Goal: Communication & Community: Share content

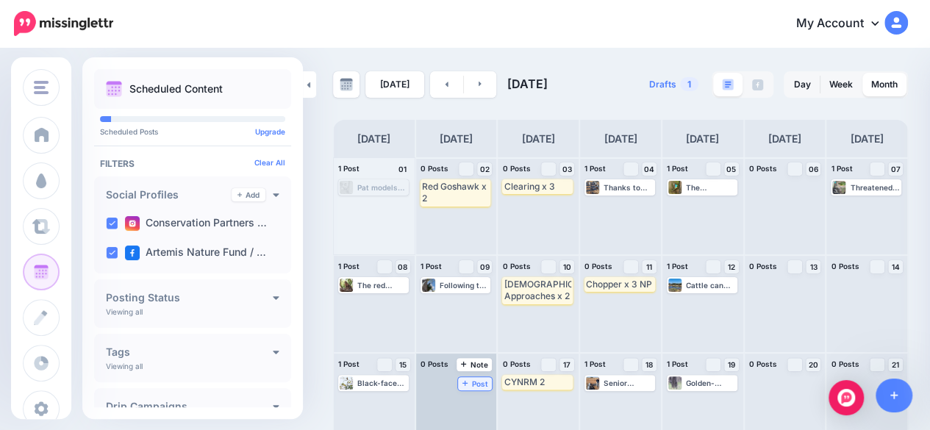
click at [472, 385] on span "Post" at bounding box center [475, 383] width 26 height 7
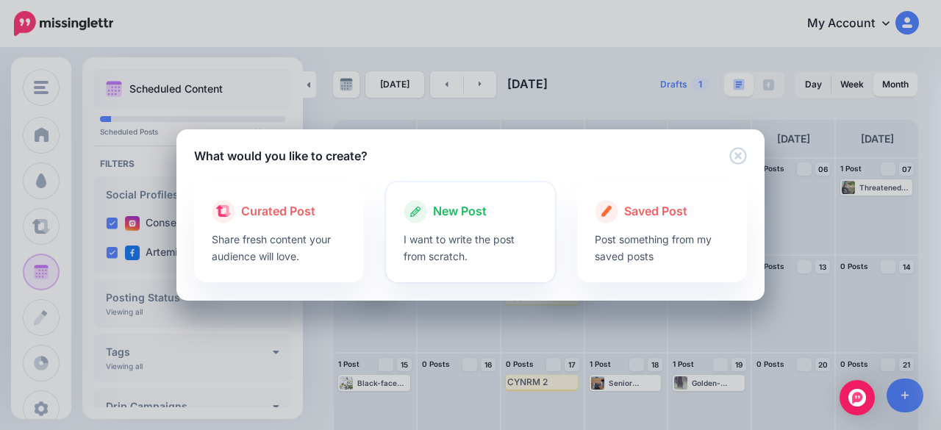
click at [471, 224] on div at bounding box center [471, 227] width 135 height 7
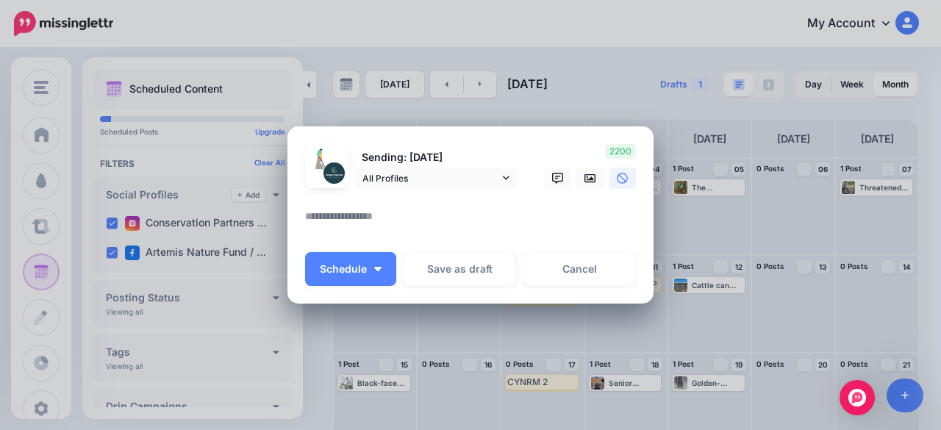
click at [386, 219] on textarea at bounding box center [474, 221] width 338 height 29
paste textarea "**********"
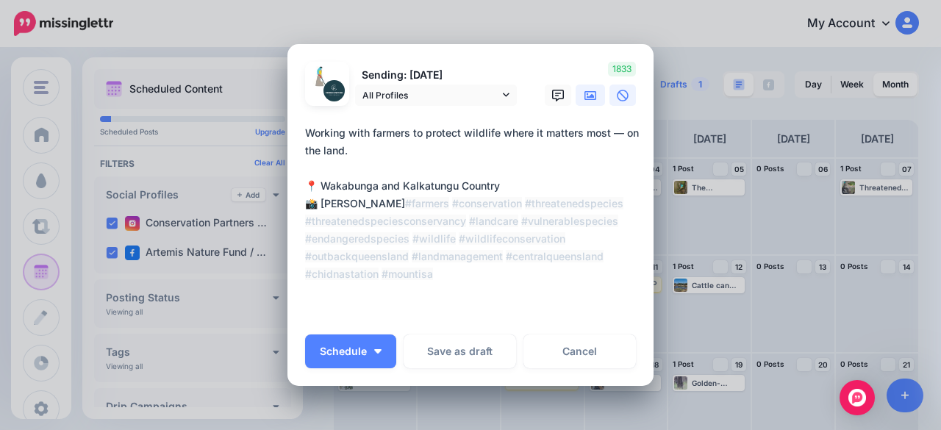
type textarea "**********"
click at [585, 103] on link at bounding box center [590, 95] width 29 height 21
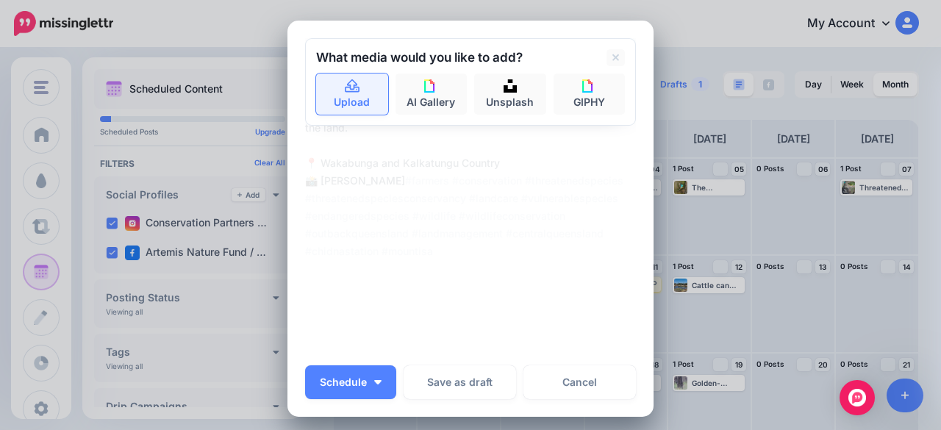
click at [360, 110] on link "Upload" at bounding box center [352, 94] width 72 height 41
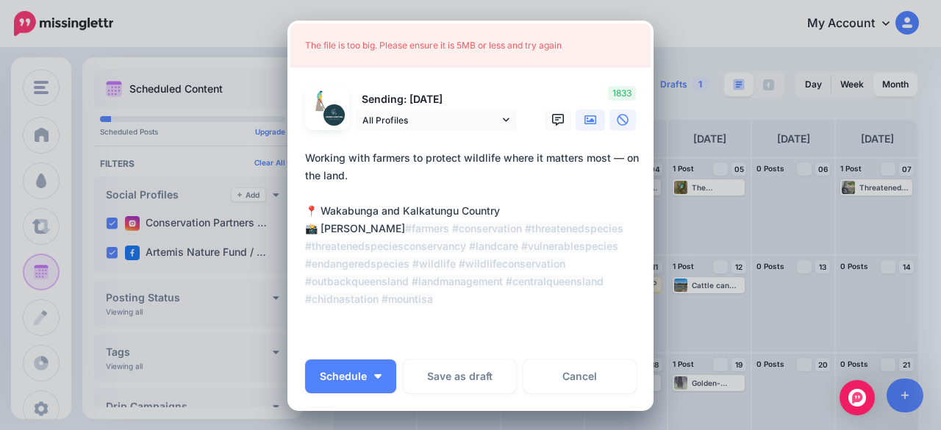
click at [590, 126] on link at bounding box center [590, 120] width 29 height 21
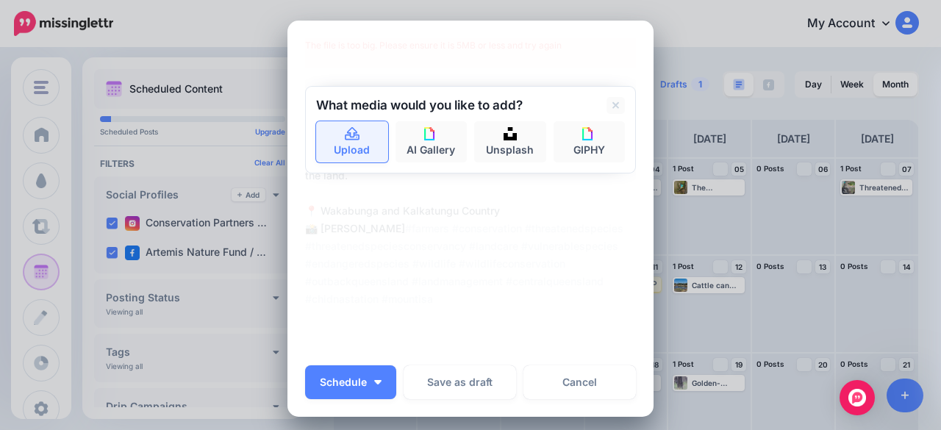
click at [332, 146] on link "Upload" at bounding box center [352, 141] width 72 height 41
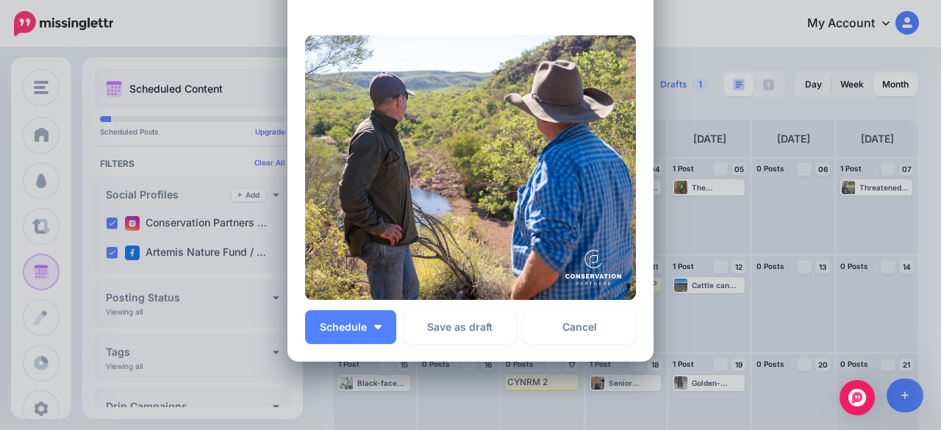
scroll to position [294, 0]
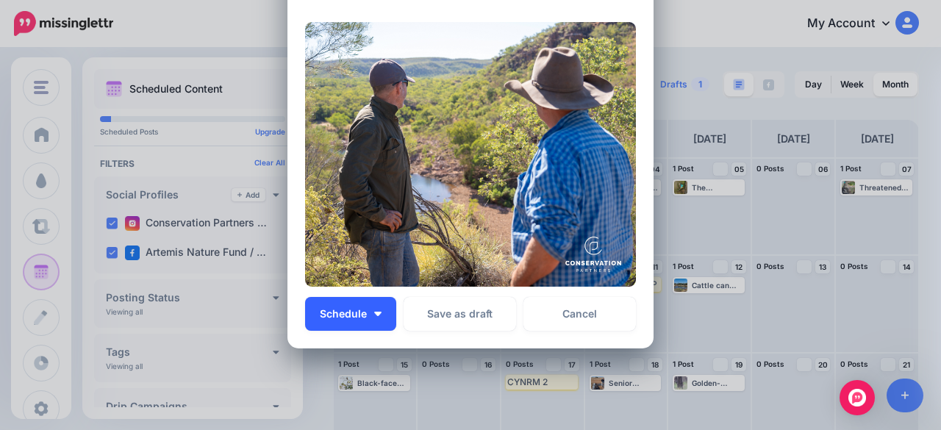
click at [371, 302] on button "Schedule" at bounding box center [350, 314] width 91 height 34
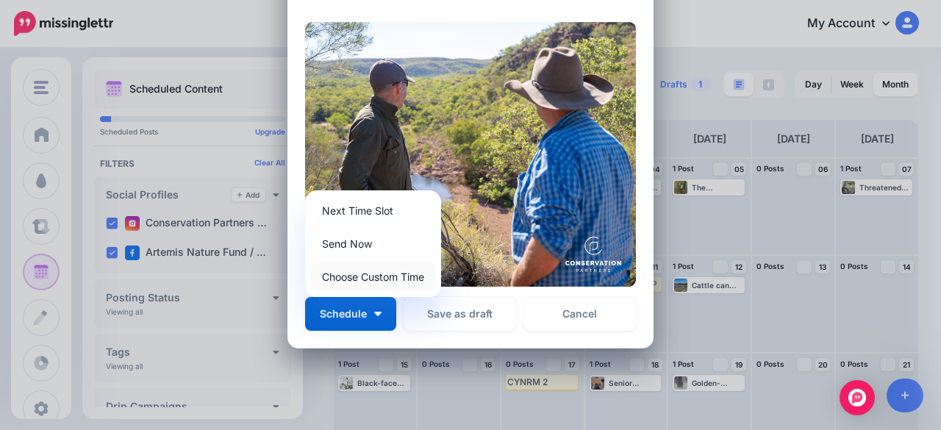
click at [376, 282] on link "Choose Custom Time" at bounding box center [373, 276] width 124 height 29
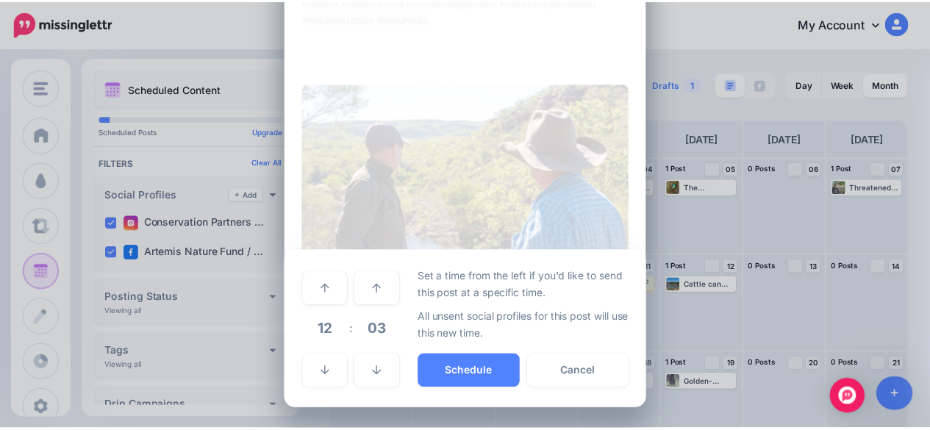
scroll to position [232, 0]
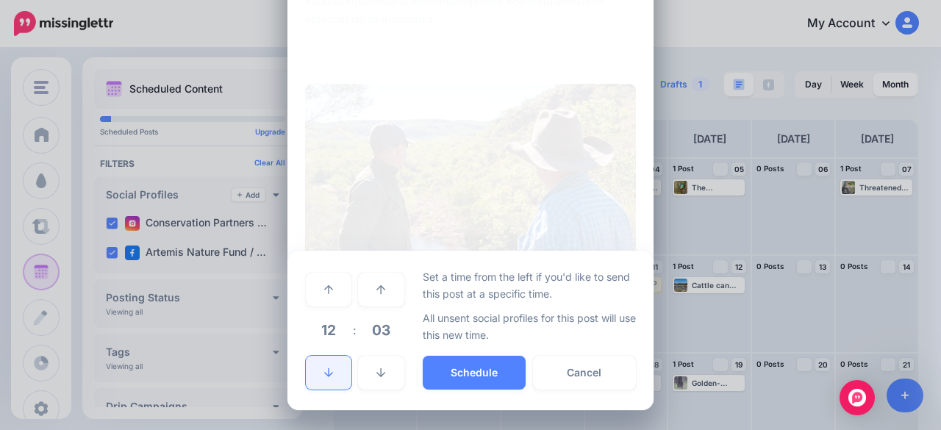
click at [326, 381] on link at bounding box center [329, 373] width 46 height 34
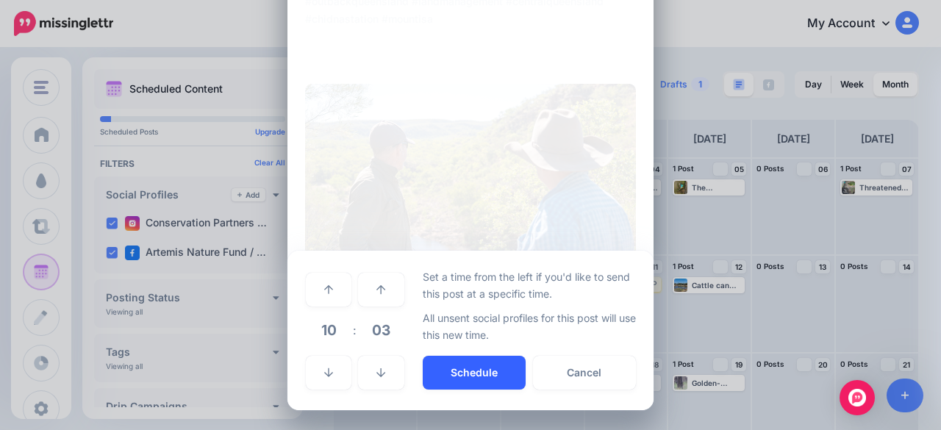
click at [436, 374] on button "Schedule" at bounding box center [474, 373] width 103 height 34
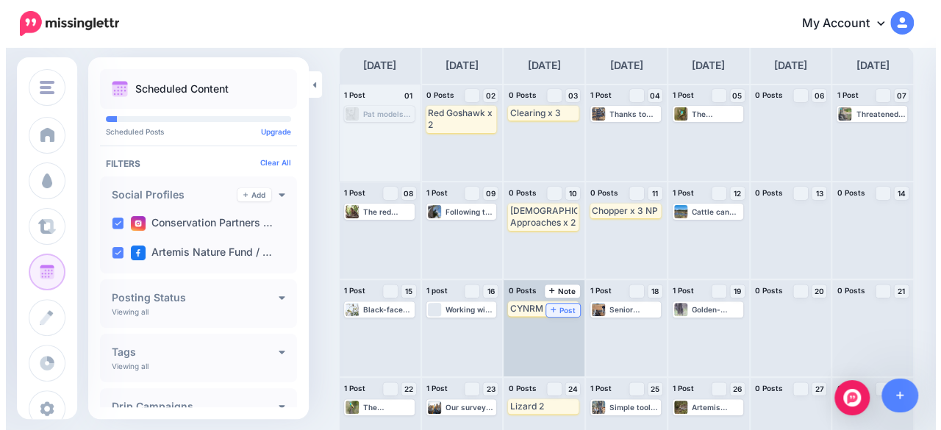
scroll to position [216, 0]
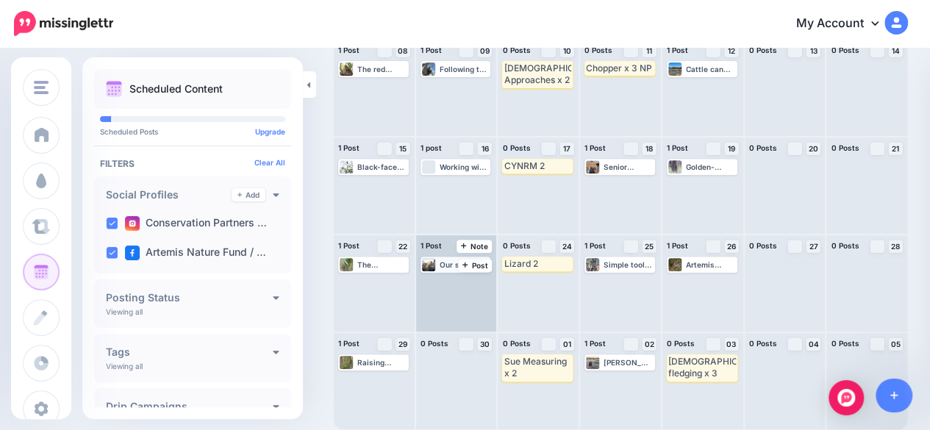
click at [447, 265] on div "Our surveys searching for Buff-breasted Buttonquail wasn't without result, the …" at bounding box center [465, 264] width 50 height 9
click at [441, 282] on span "Edit" at bounding box center [443, 282] width 12 height 7
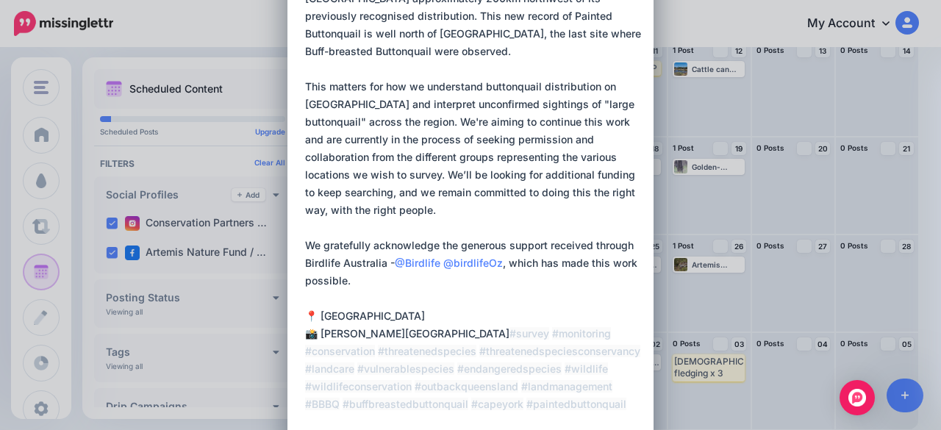
scroll to position [392, 0]
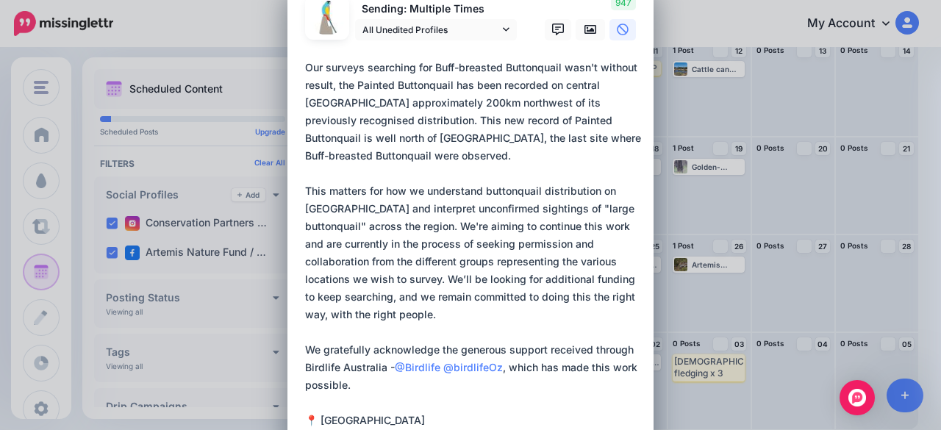
scroll to position [0, 0]
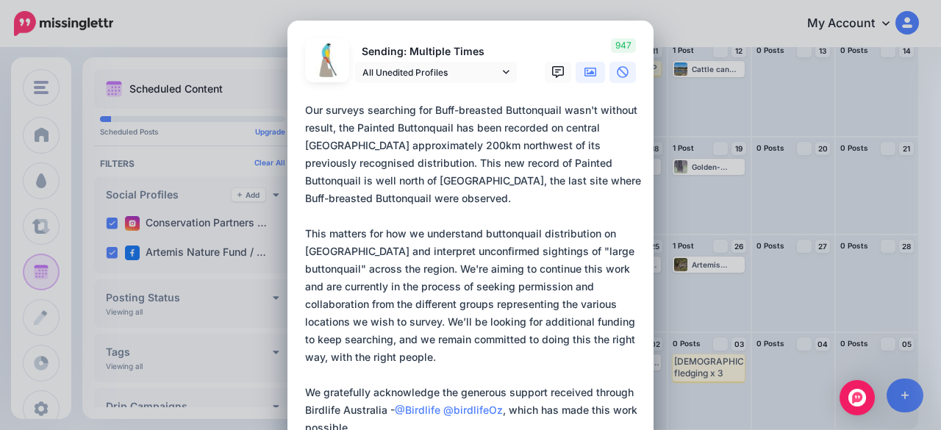
click at [594, 70] on link at bounding box center [590, 72] width 29 height 21
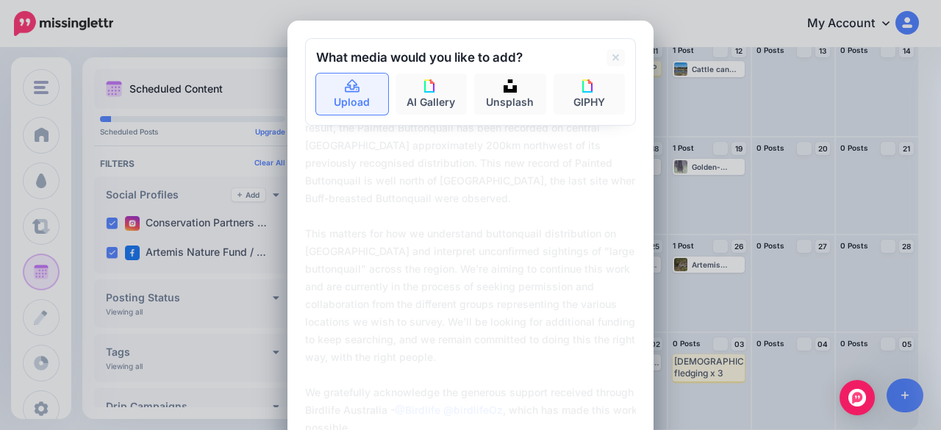
click at [354, 95] on link "Upload" at bounding box center [352, 94] width 72 height 41
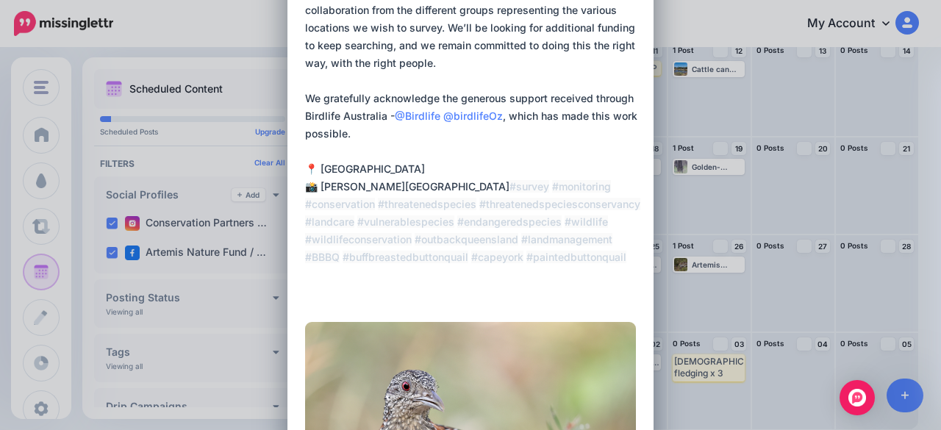
scroll to position [515, 0]
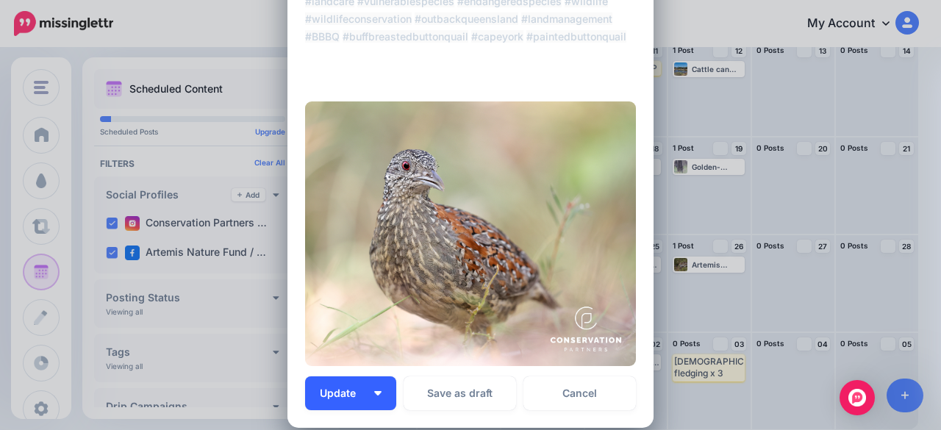
click at [374, 392] on img "button" at bounding box center [377, 393] width 7 height 4
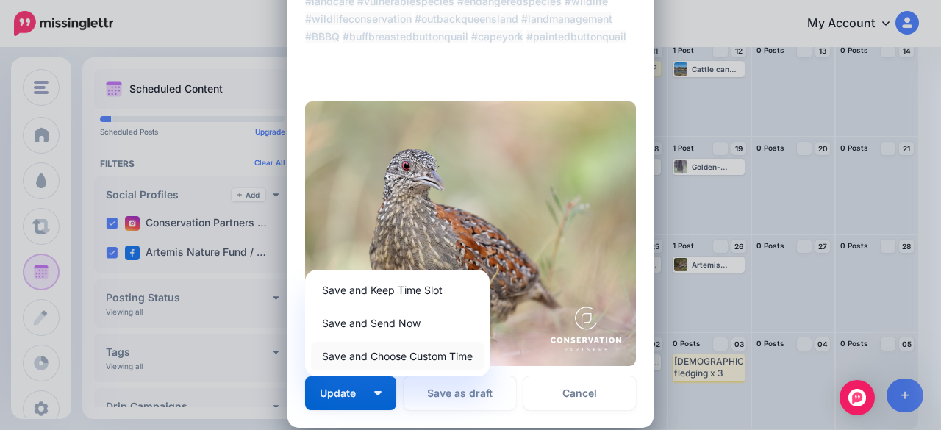
click at [368, 363] on link "Save and Choose Custom Time" at bounding box center [397, 356] width 173 height 29
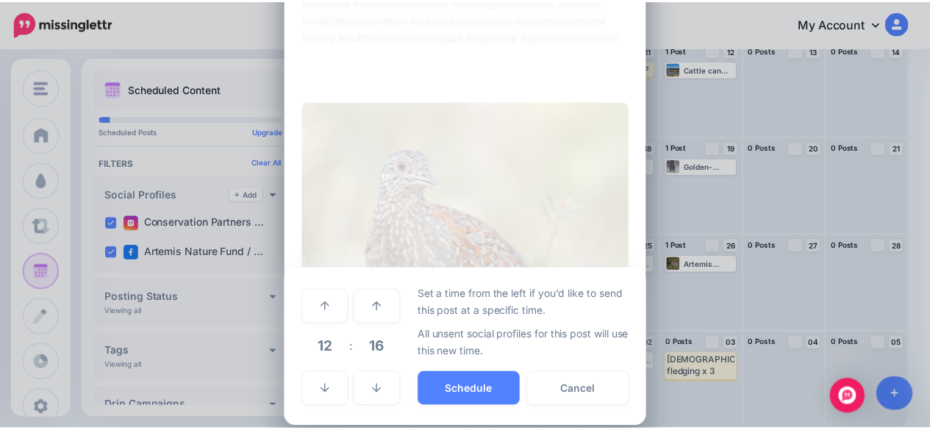
scroll to position [0, 0]
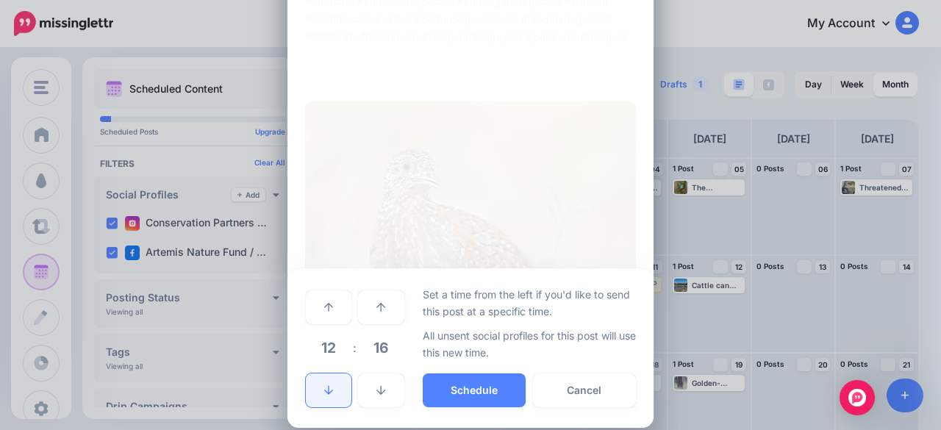
click at [336, 388] on link at bounding box center [329, 391] width 46 height 34
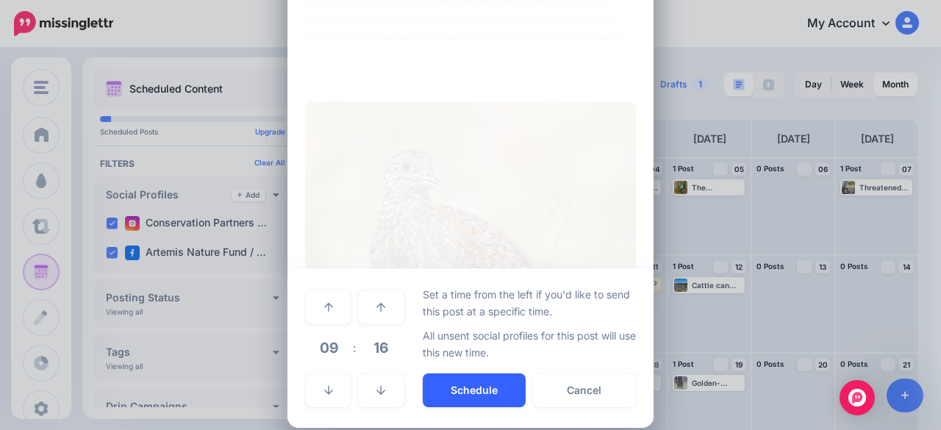
click at [439, 396] on button "Schedule" at bounding box center [474, 391] width 103 height 34
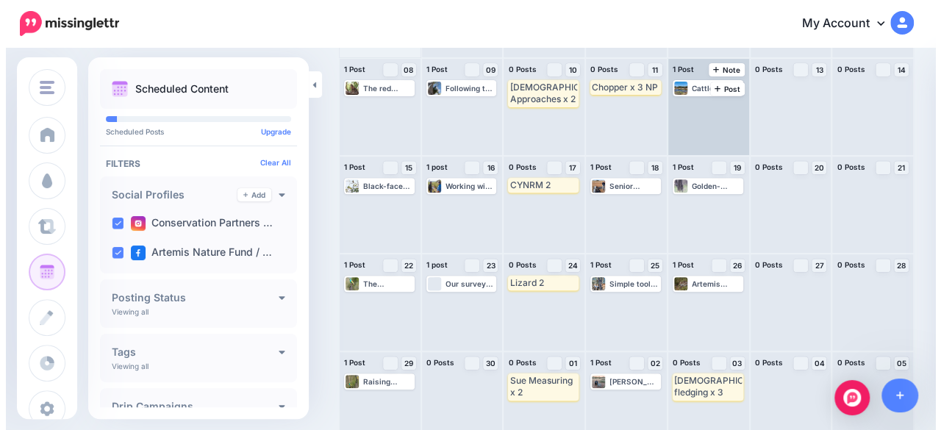
scroll to position [216, 0]
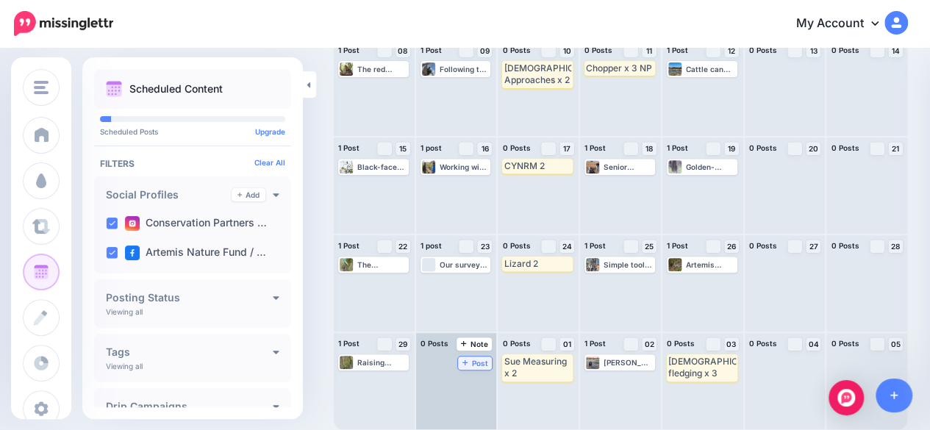
click at [482, 364] on span "Post" at bounding box center [475, 363] width 26 height 7
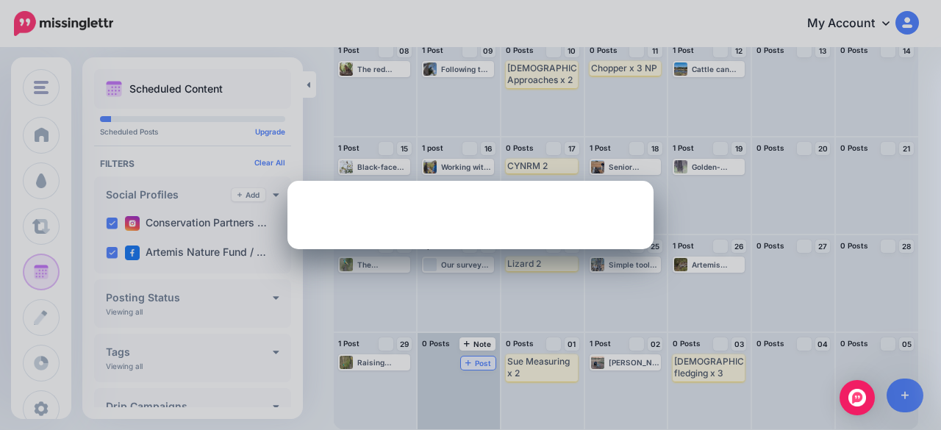
scroll to position [0, 0]
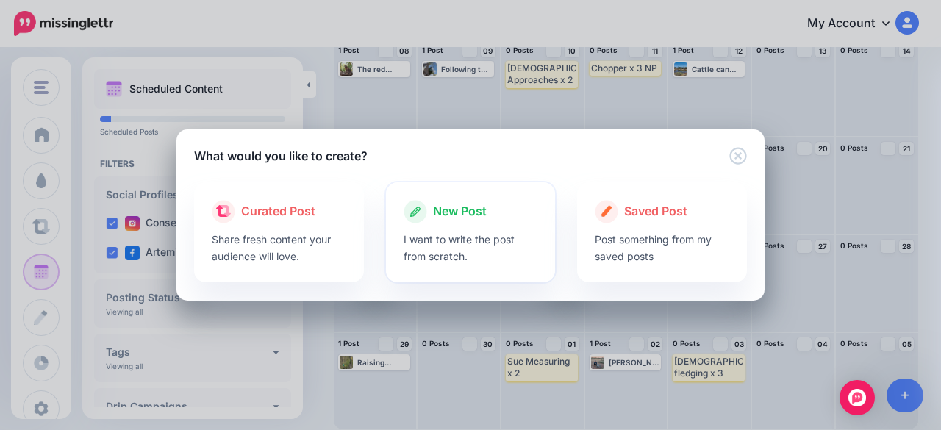
click at [456, 218] on span "New Post" at bounding box center [460, 211] width 54 height 19
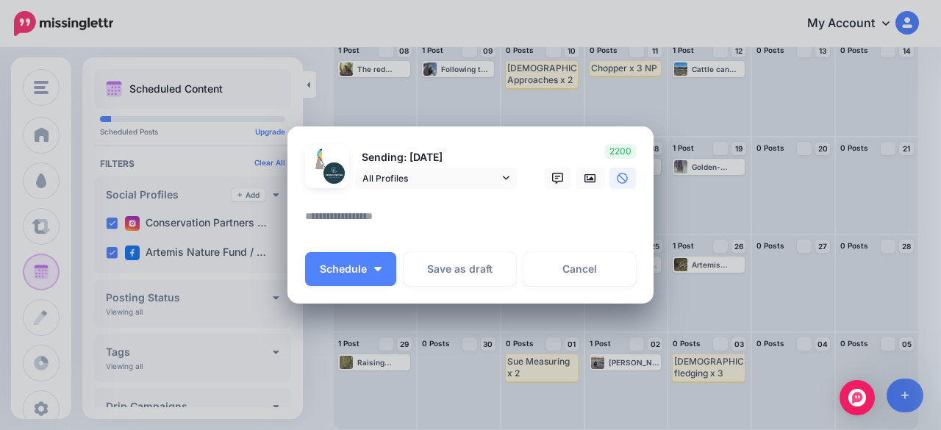
click at [391, 224] on textarea at bounding box center [474, 221] width 338 height 29
paste textarea "**********"
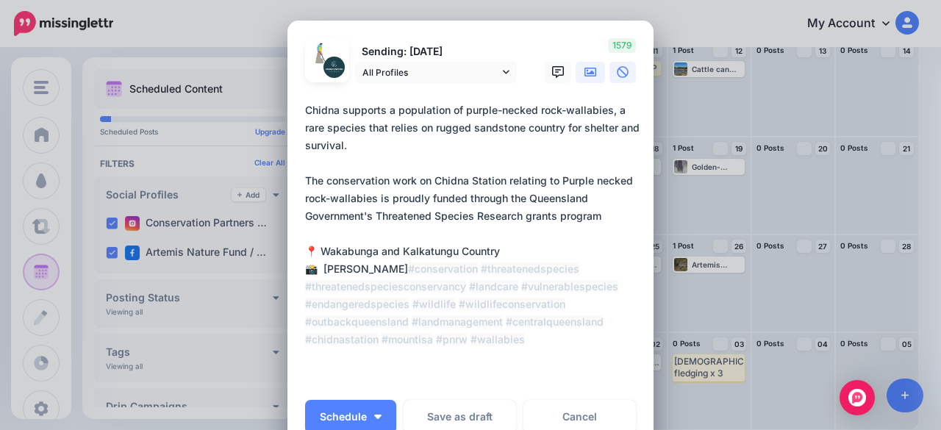
type textarea "**********"
click at [585, 74] on icon at bounding box center [591, 72] width 12 height 9
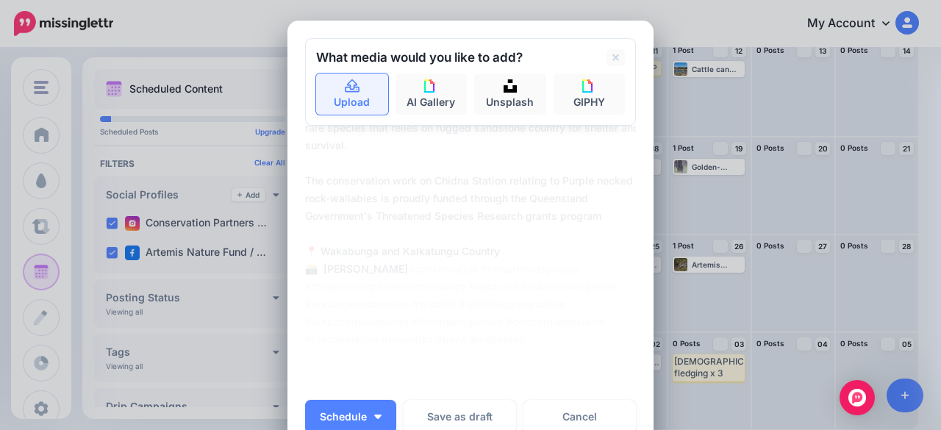
click at [361, 95] on link "Upload" at bounding box center [352, 94] width 72 height 41
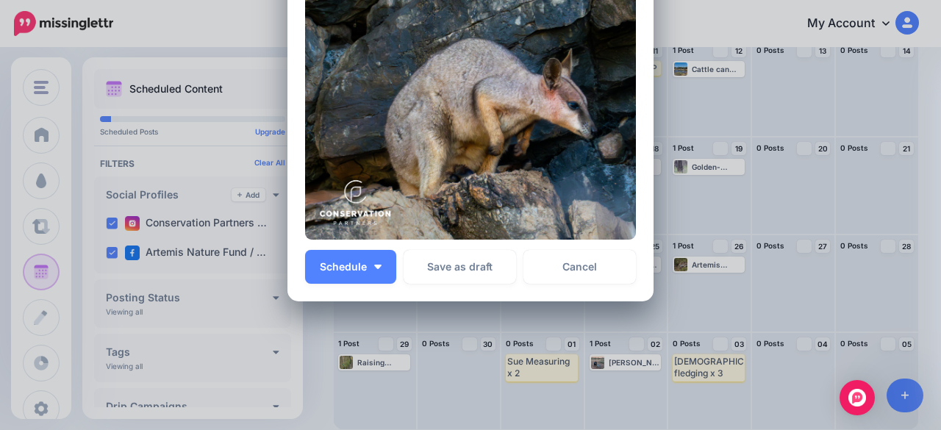
scroll to position [441, 0]
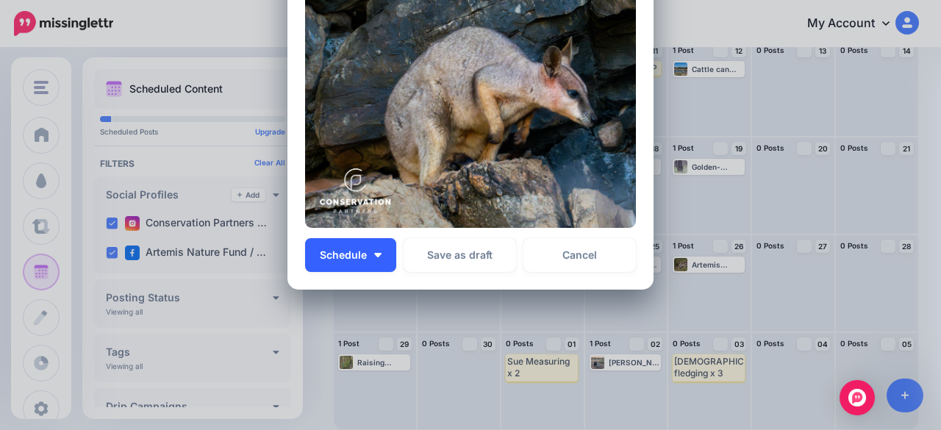
click at [380, 255] on button "Schedule" at bounding box center [350, 255] width 91 height 34
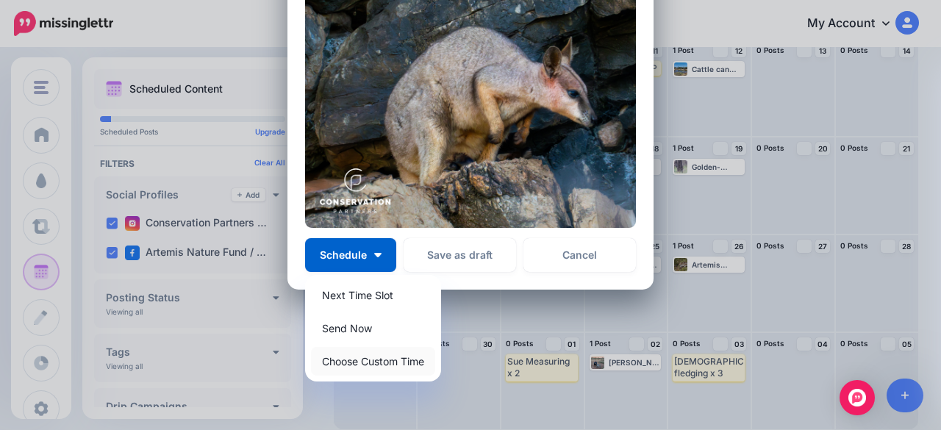
click at [369, 362] on link "Choose Custom Time" at bounding box center [373, 361] width 124 height 29
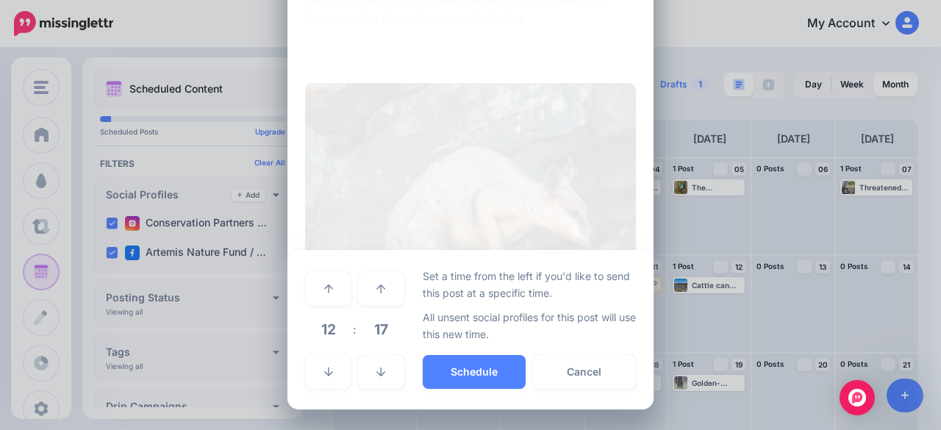
scroll to position [321, 0]
click at [311, 368] on link at bounding box center [329, 373] width 46 height 34
click at [502, 374] on button "Schedule" at bounding box center [474, 373] width 103 height 34
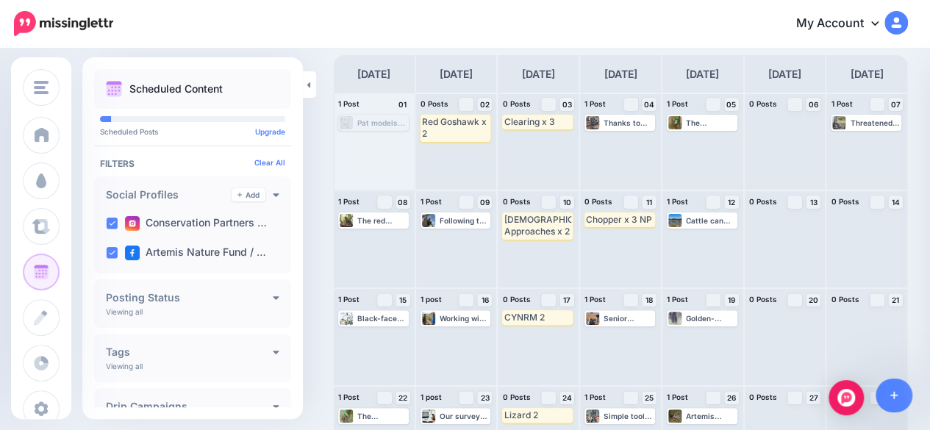
scroll to position [0, 0]
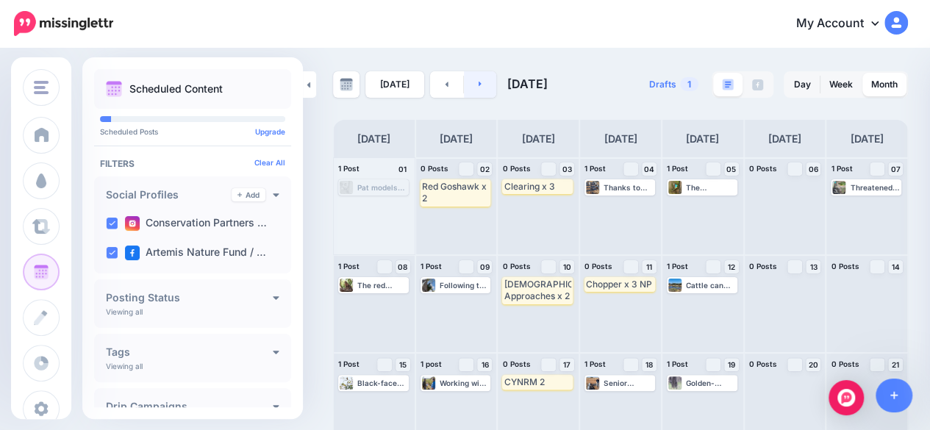
click at [479, 84] on icon at bounding box center [480, 84] width 3 height 5
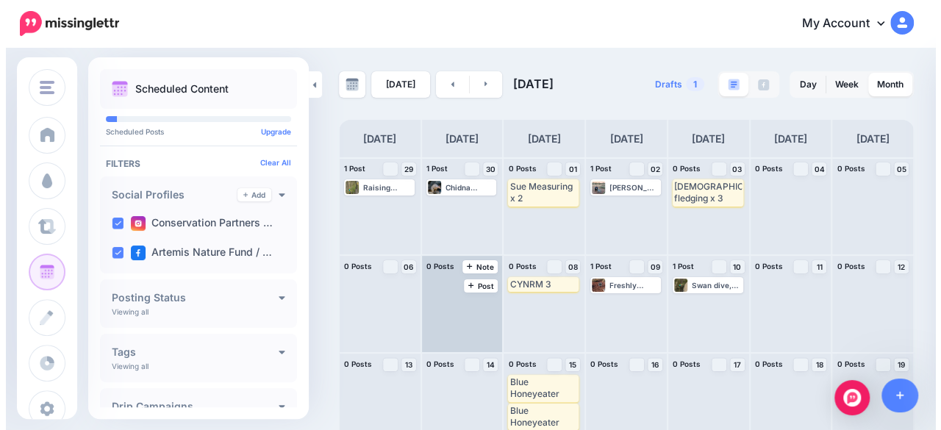
scroll to position [74, 0]
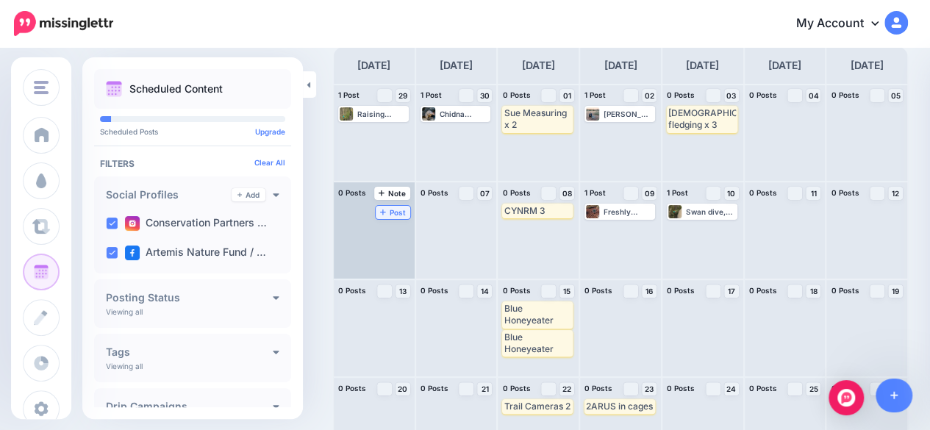
click at [396, 214] on span "Post" at bounding box center [393, 212] width 26 height 7
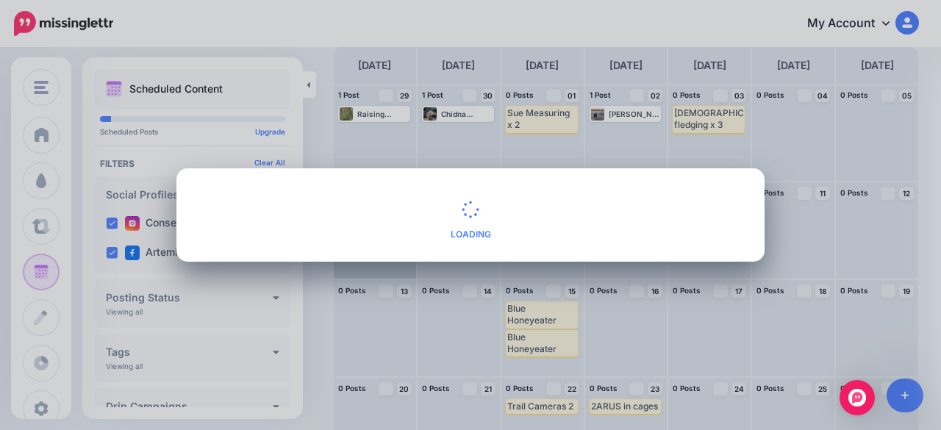
scroll to position [0, 0]
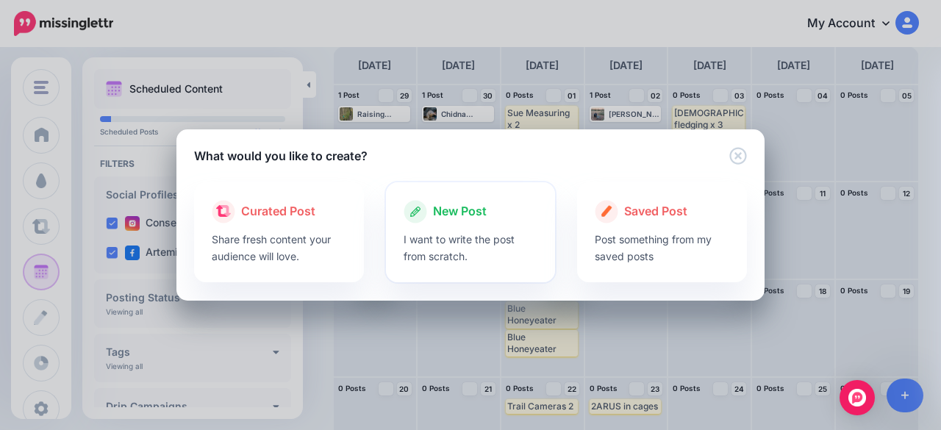
click at [454, 227] on div at bounding box center [471, 227] width 135 height 7
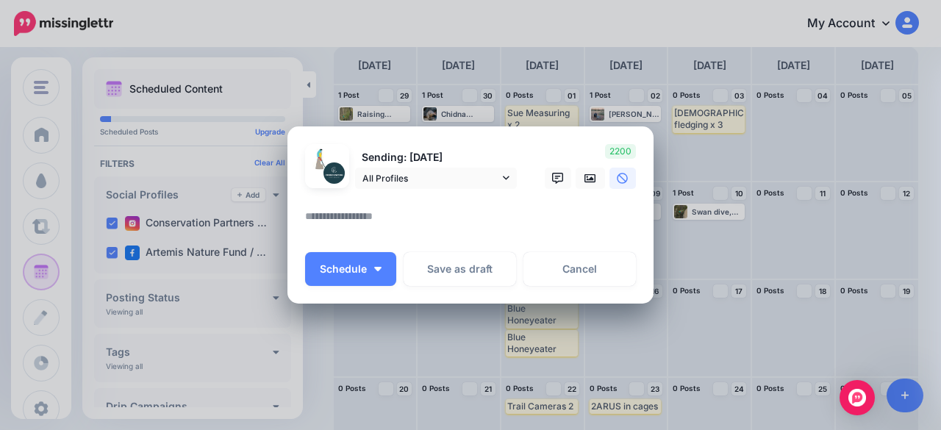
click at [388, 217] on textarea at bounding box center [474, 221] width 338 height 29
paste textarea "**********"
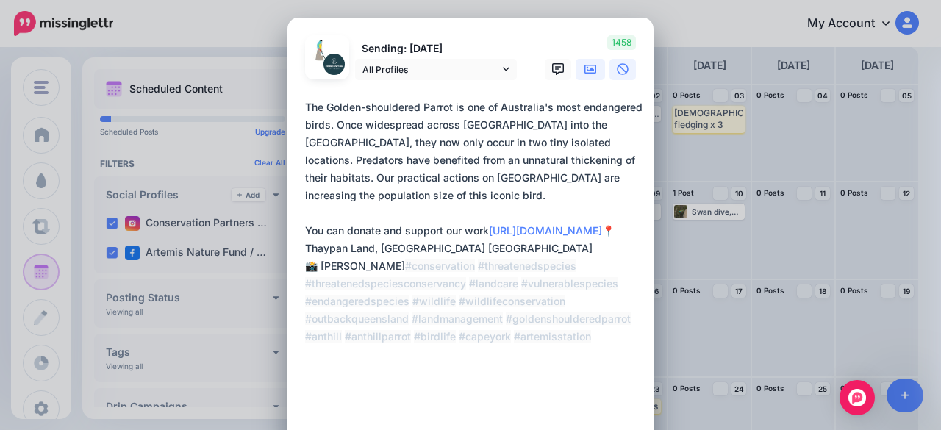
type textarea "**********"
click at [587, 70] on icon at bounding box center [591, 69] width 12 height 9
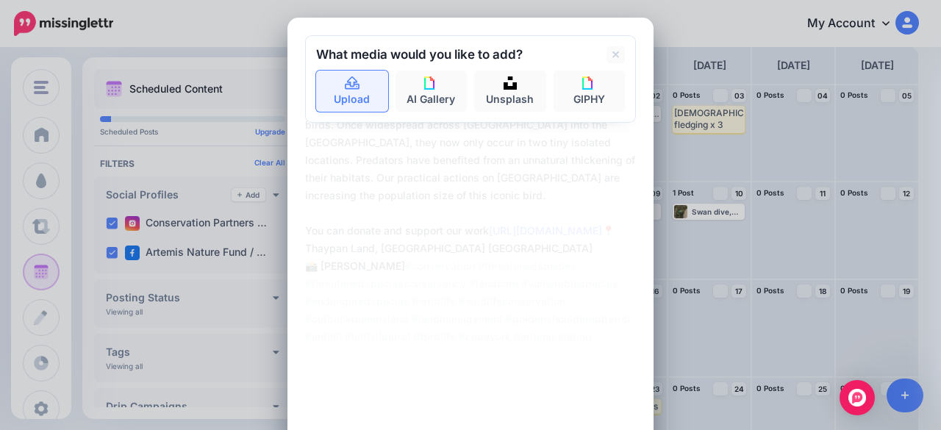
click at [344, 85] on icon at bounding box center [352, 83] width 17 height 13
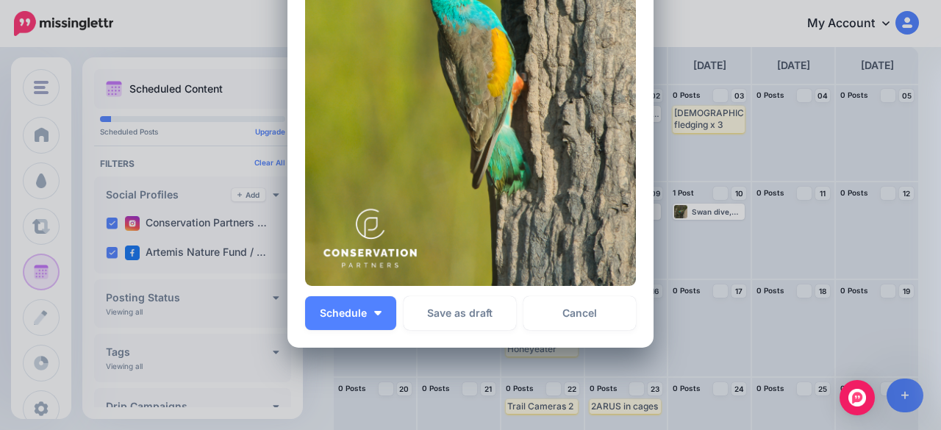
scroll to position [591, 0]
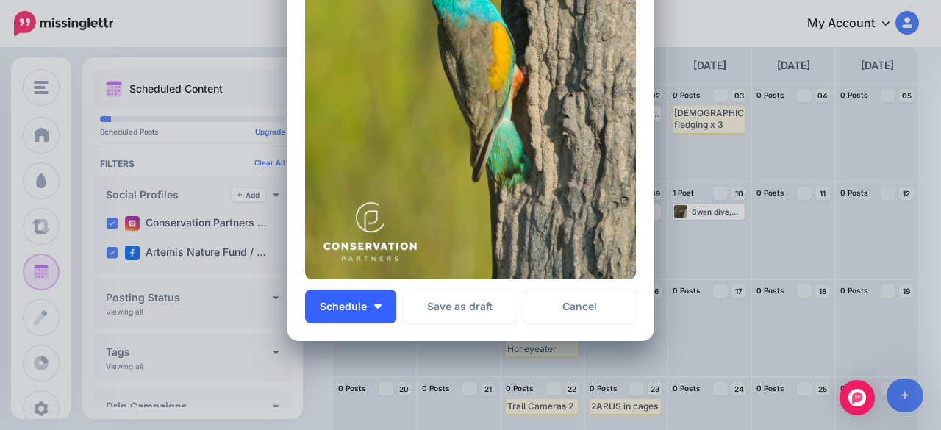
click at [378, 304] on button "Schedule" at bounding box center [350, 307] width 91 height 34
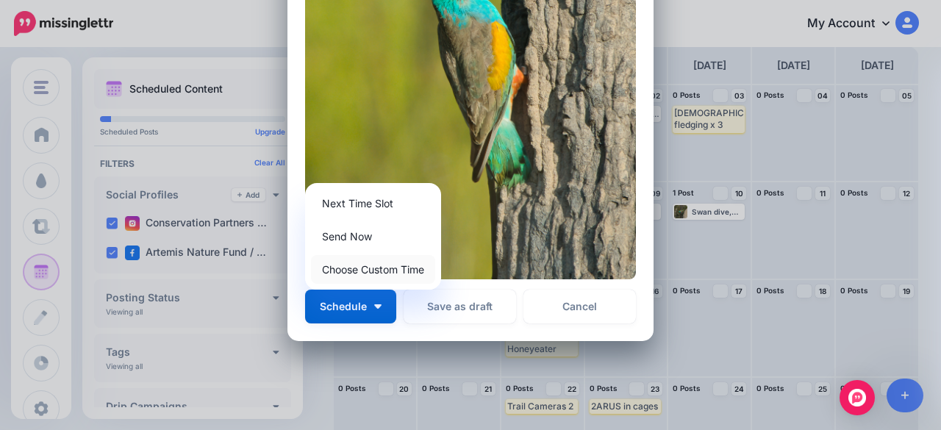
click at [378, 274] on link "Choose Custom Time" at bounding box center [373, 269] width 124 height 29
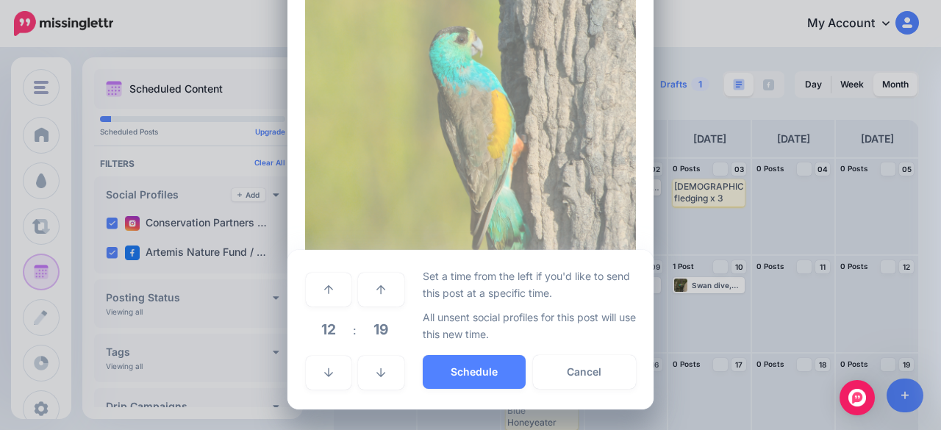
scroll to position [522, 0]
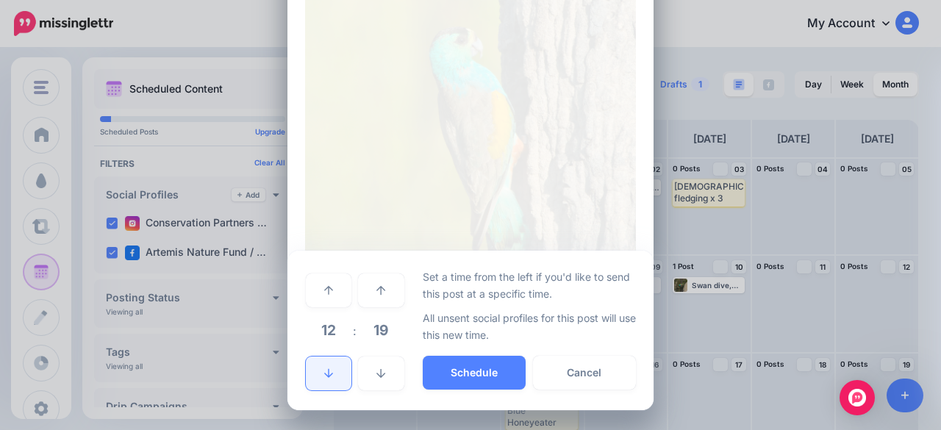
click at [333, 362] on link at bounding box center [329, 374] width 46 height 34
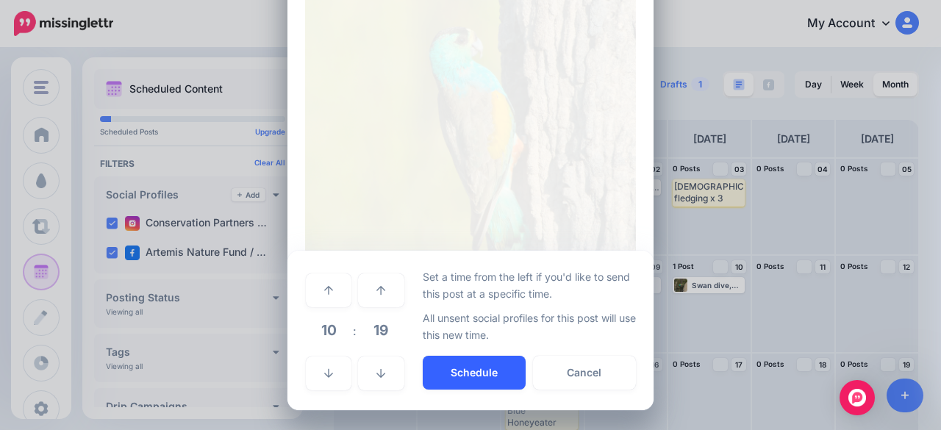
click at [478, 386] on button "Schedule" at bounding box center [474, 373] width 103 height 34
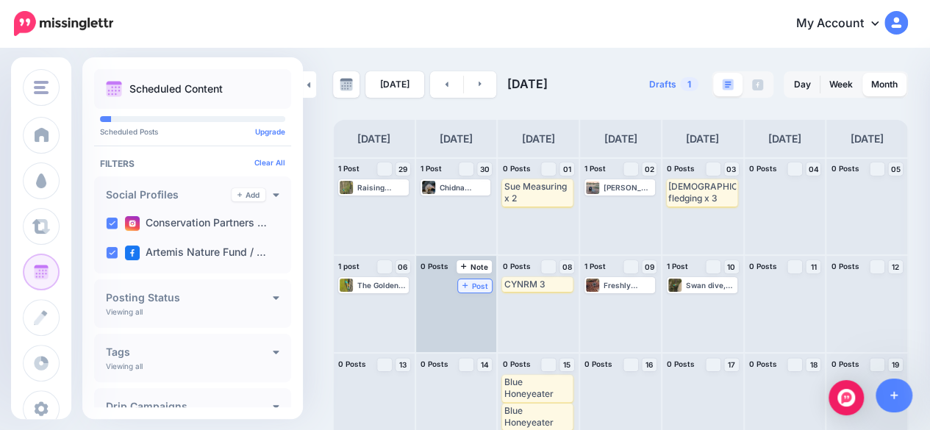
click at [473, 285] on span "Post" at bounding box center [475, 285] width 26 height 7
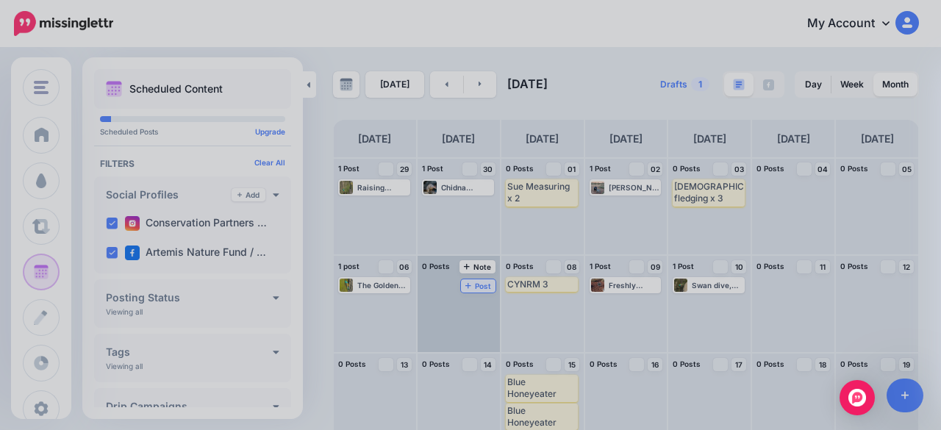
scroll to position [0, 0]
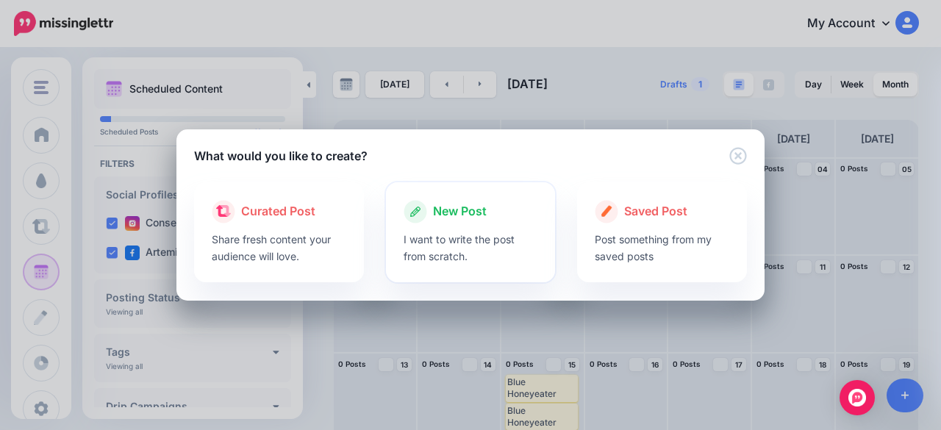
click at [446, 231] on p "I want to write the post from scratch." at bounding box center [471, 248] width 135 height 34
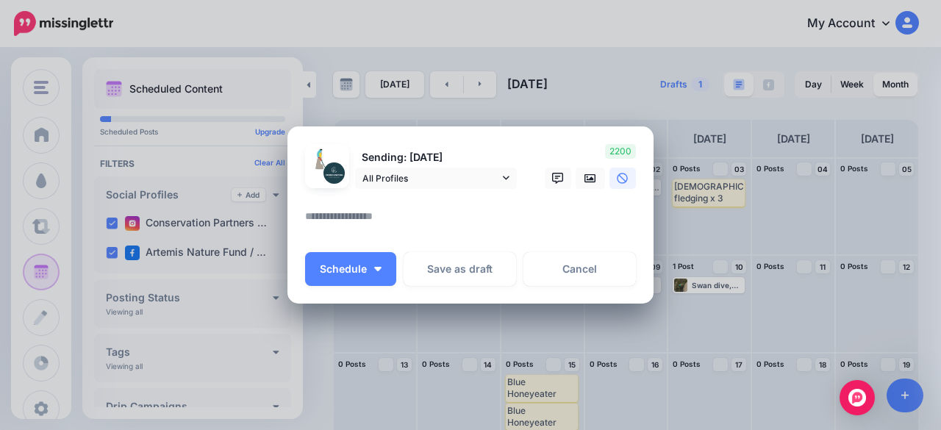
click at [412, 226] on textarea at bounding box center [474, 221] width 338 height 29
paste textarea "**********"
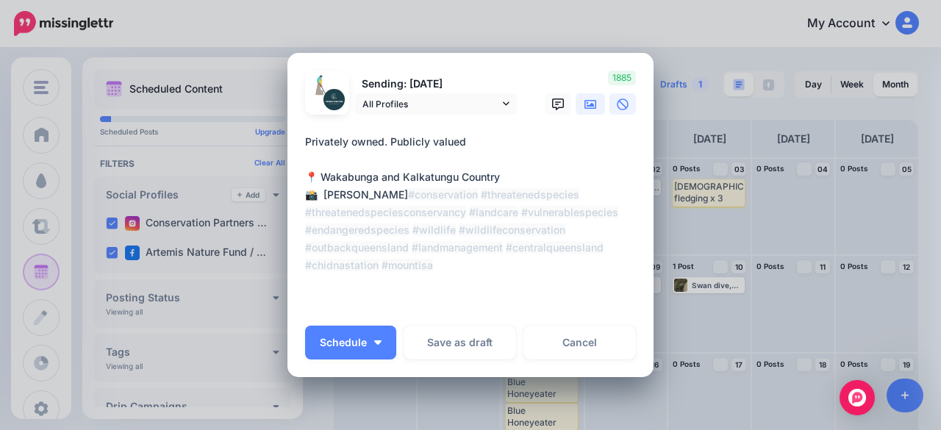
type textarea "**********"
click at [580, 111] on link at bounding box center [590, 103] width 29 height 21
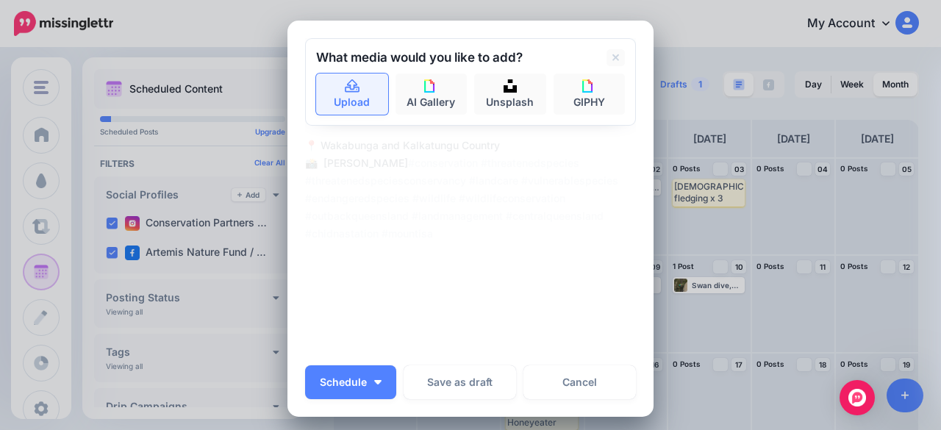
click at [338, 110] on link "Upload" at bounding box center [352, 94] width 72 height 41
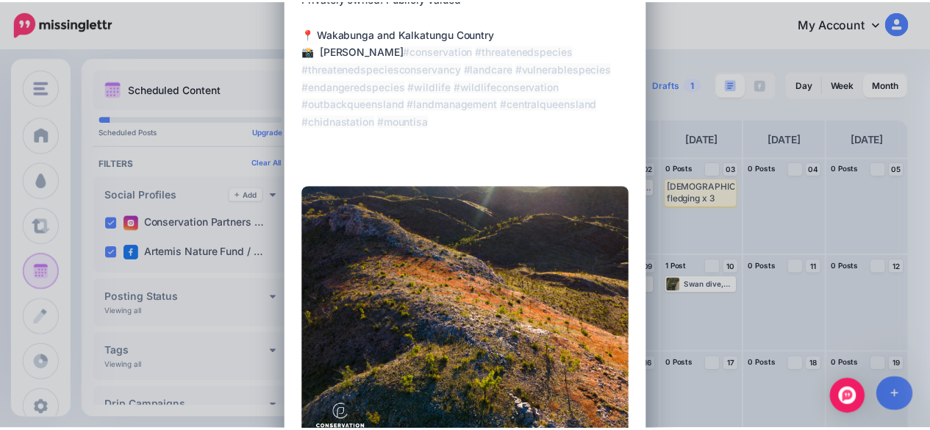
scroll to position [221, 0]
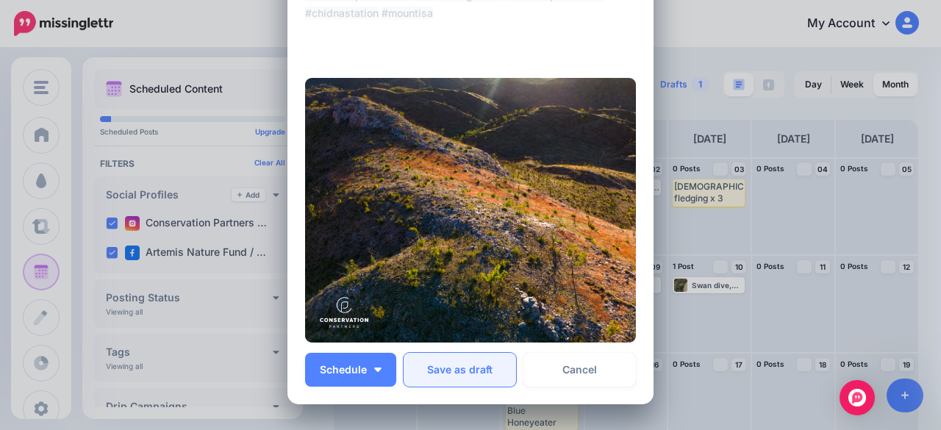
click at [467, 366] on button "Save as draft" at bounding box center [460, 370] width 112 height 34
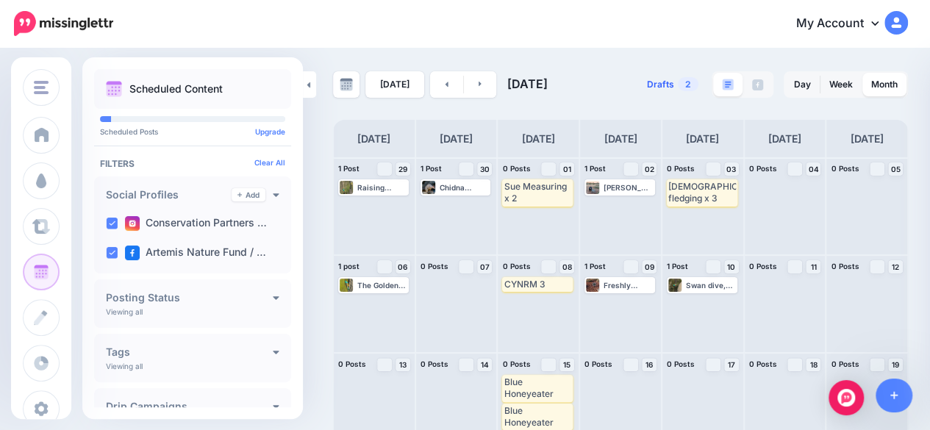
click at [674, 83] on span "Drafts" at bounding box center [660, 84] width 27 height 9
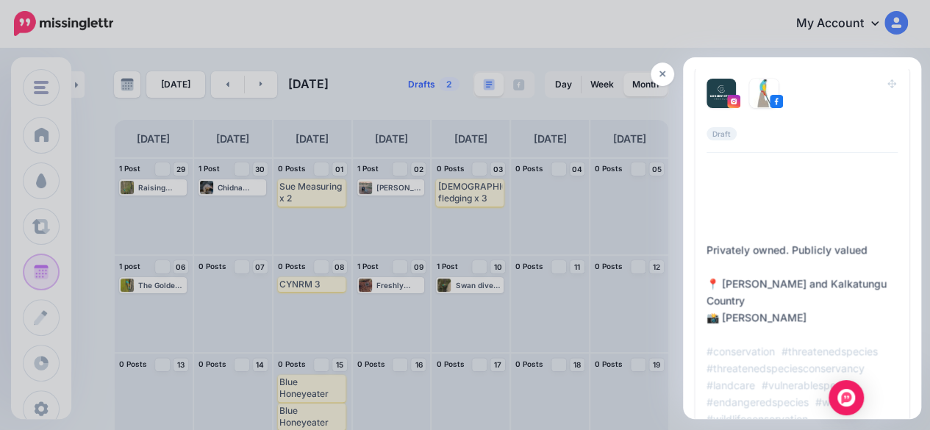
scroll to position [6550, 0]
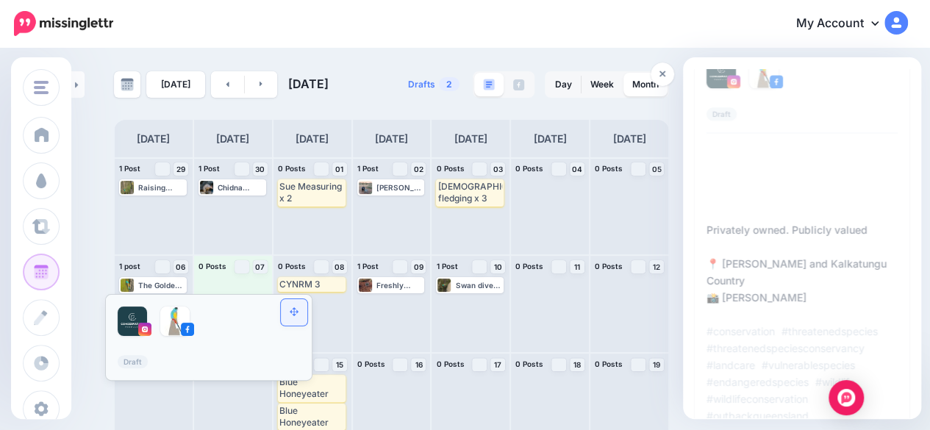
drag, startPoint x: 882, startPoint y: 74, endPoint x: 293, endPoint y: 315, distance: 637.1
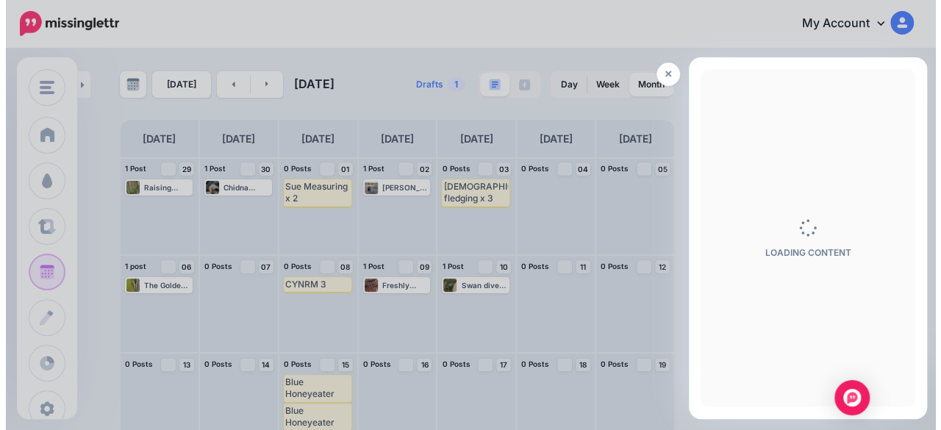
scroll to position [0, 0]
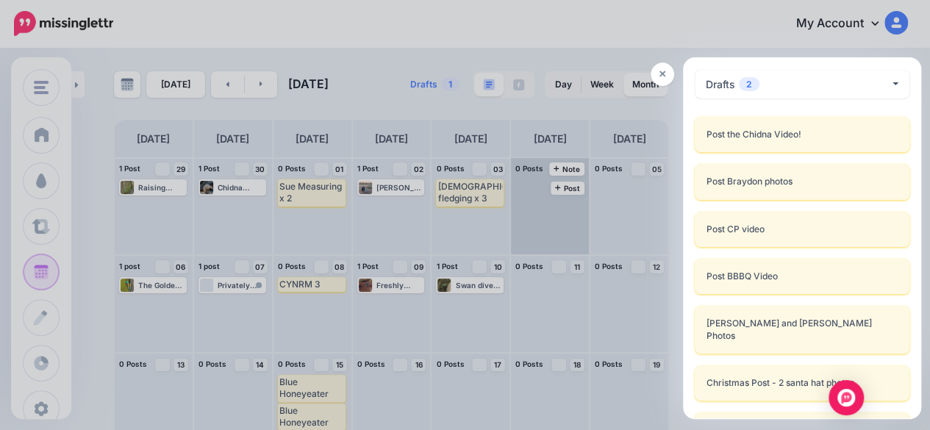
drag, startPoint x: 660, startPoint y: 74, endPoint x: 529, endPoint y: 180, distance: 168.3
click at [660, 74] on icon at bounding box center [663, 74] width 7 height 10
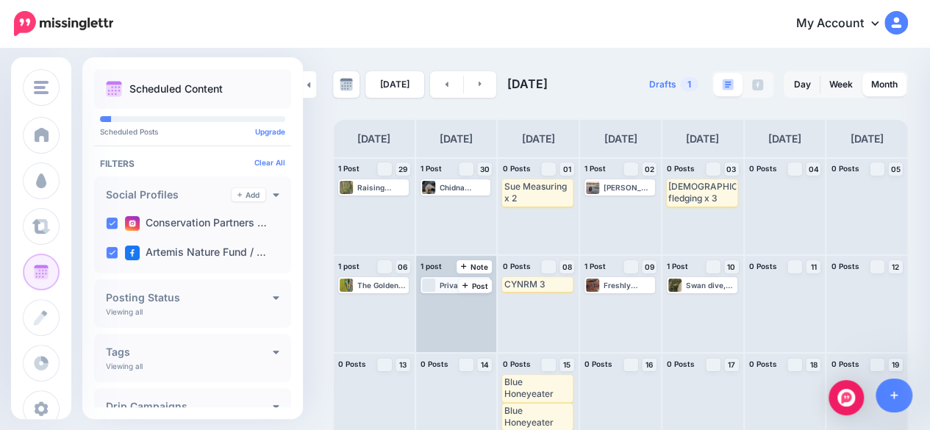
click at [450, 288] on div "Privately owned. Publicly valued 📍 Wakabunga and Kalkatungu Country 📸 [PERSON_N…" at bounding box center [465, 285] width 50 height 9
click at [445, 306] on span "Edit" at bounding box center [443, 302] width 12 height 7
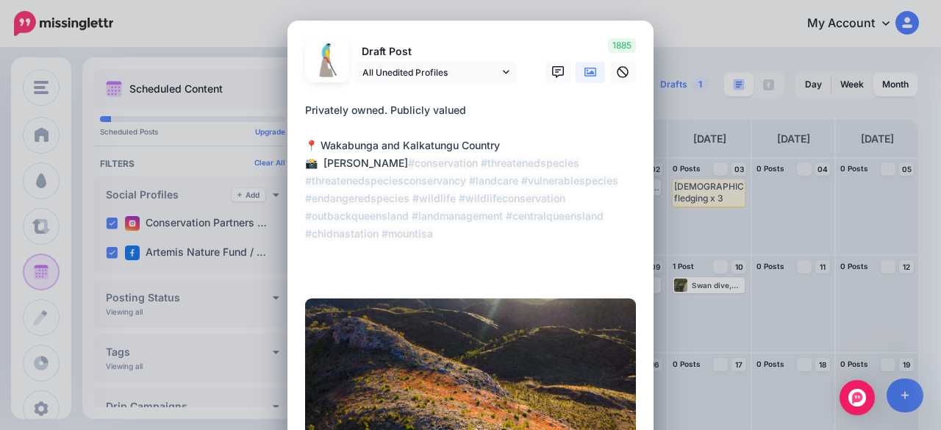
scroll to position [74, 0]
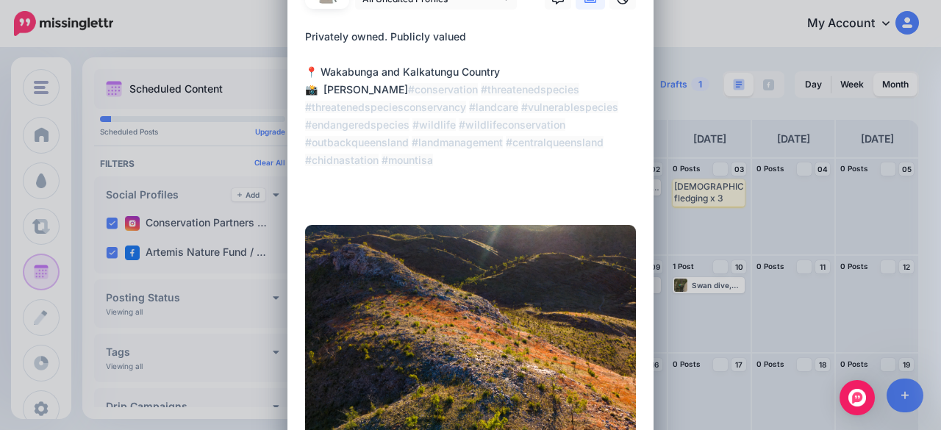
click at [429, 10] on div at bounding box center [470, 19] width 331 height 18
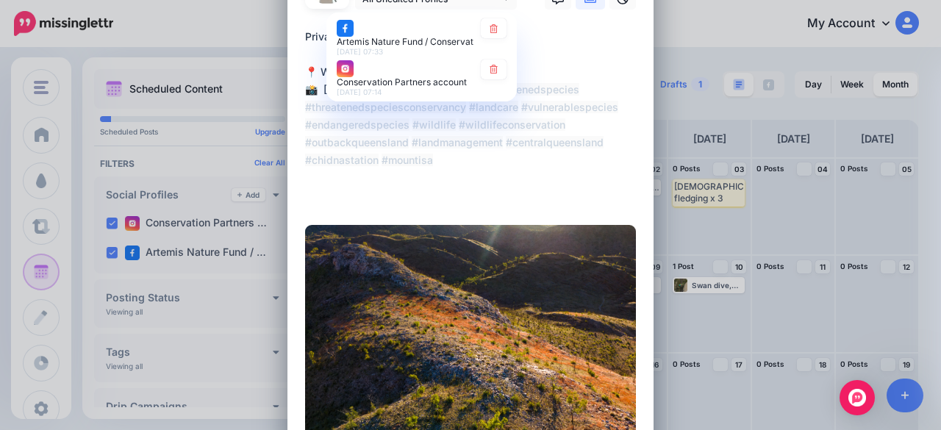
click at [401, 177] on textarea "**********" at bounding box center [474, 116] width 338 height 176
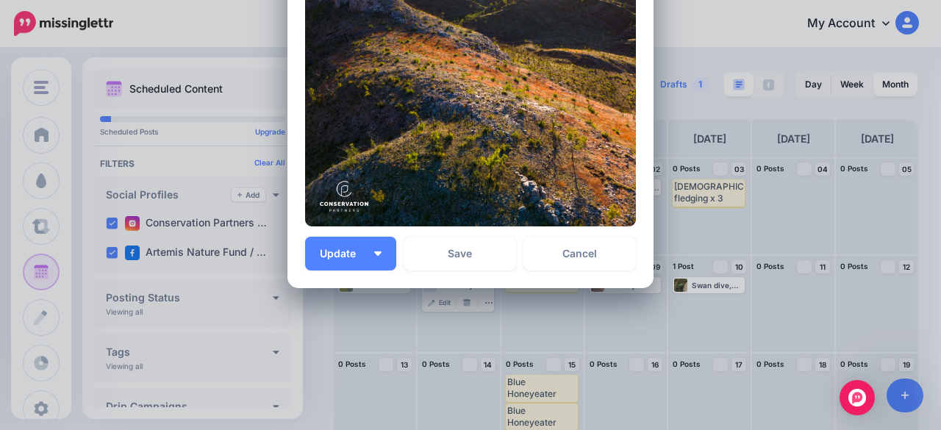
scroll to position [354, 0]
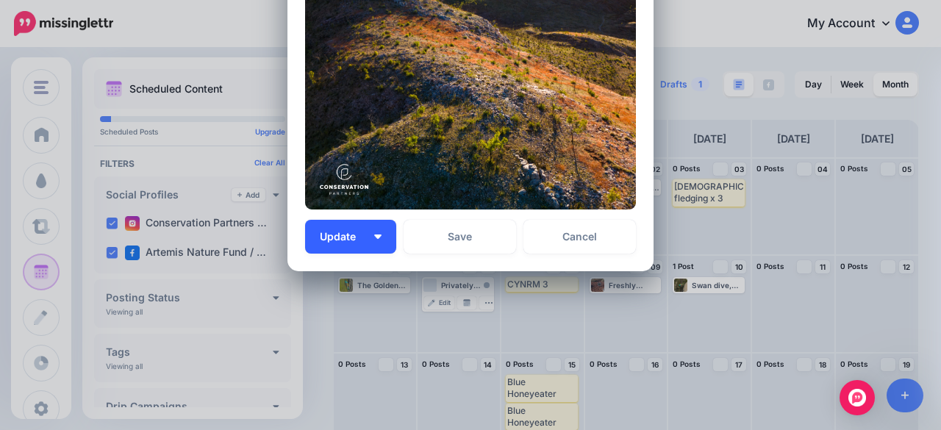
click at [371, 243] on button "Update" at bounding box center [350, 237] width 91 height 34
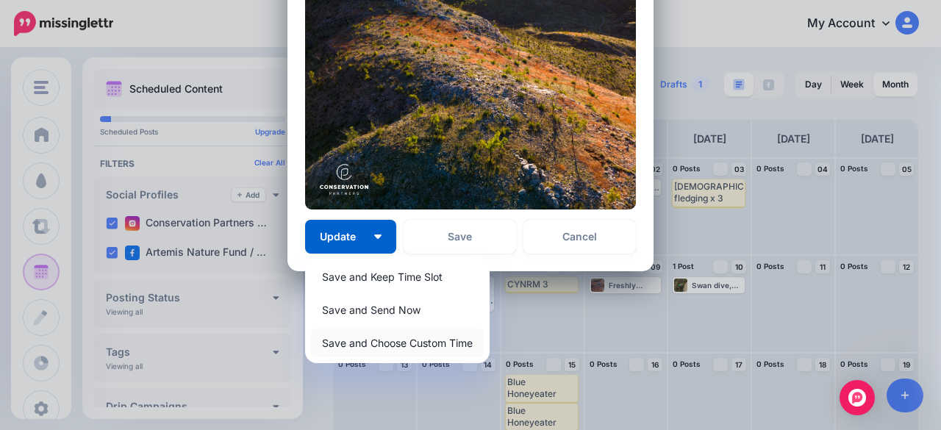
click at [359, 341] on link "Save and Choose Custom Time" at bounding box center [397, 343] width 173 height 29
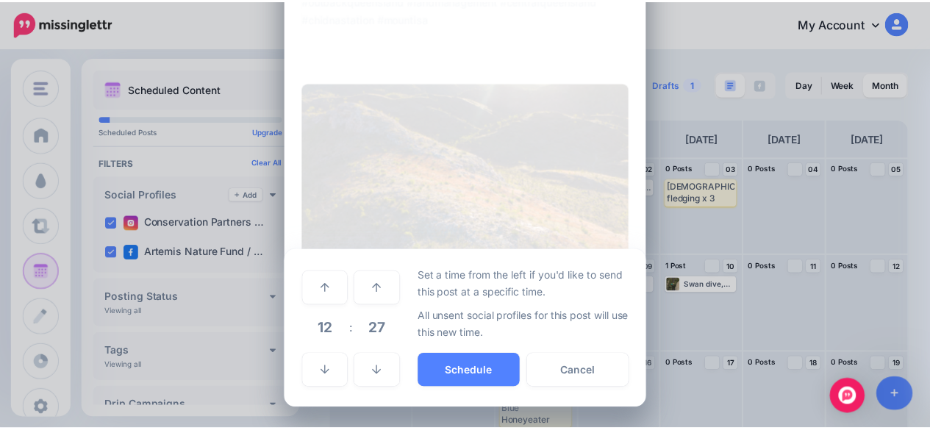
scroll to position [215, 0]
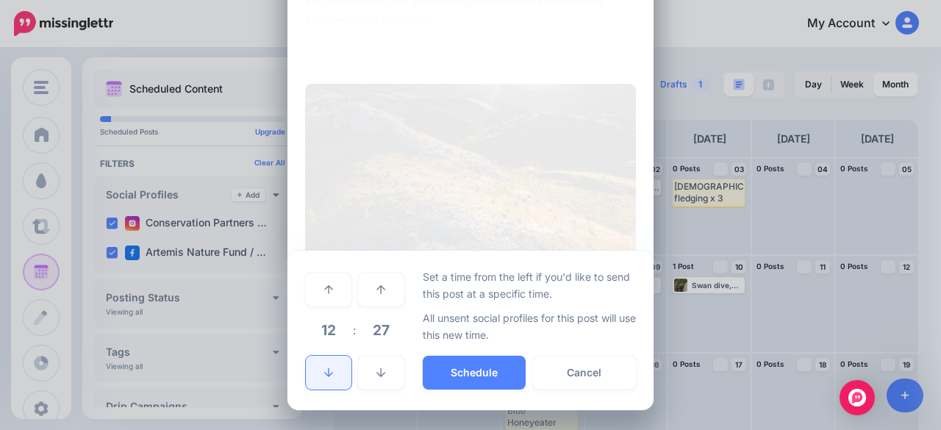
click at [313, 373] on link at bounding box center [329, 373] width 46 height 34
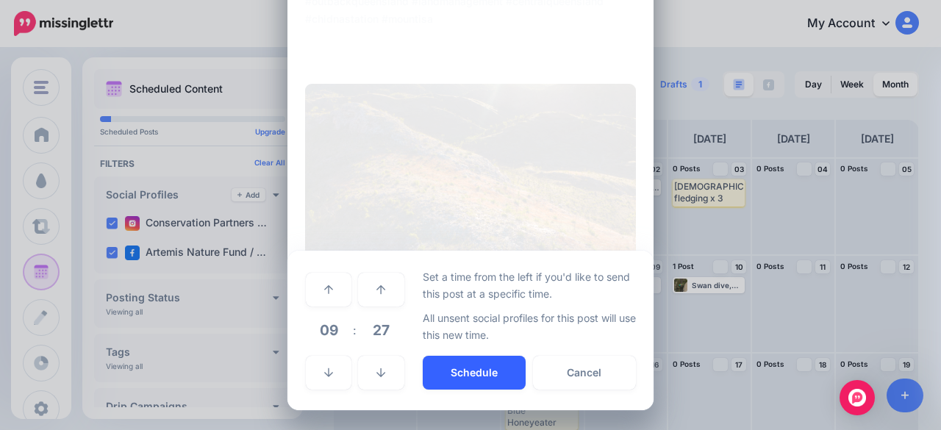
click at [465, 381] on button "Schedule" at bounding box center [474, 373] width 103 height 34
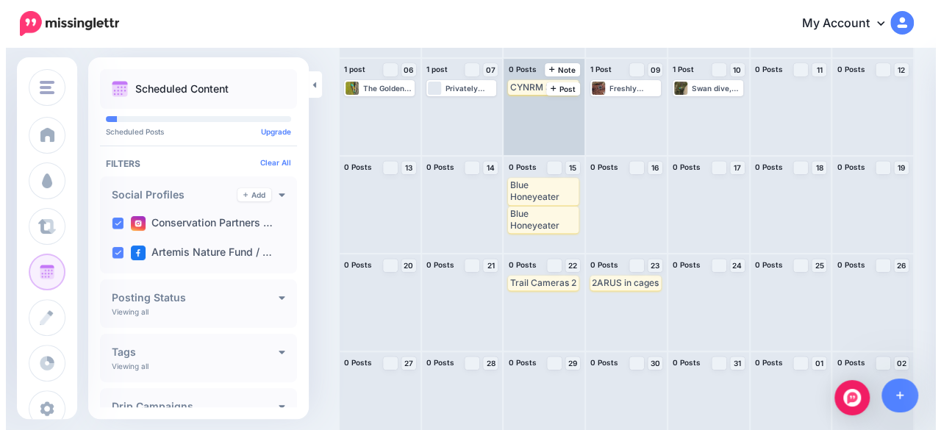
scroll to position [216, 0]
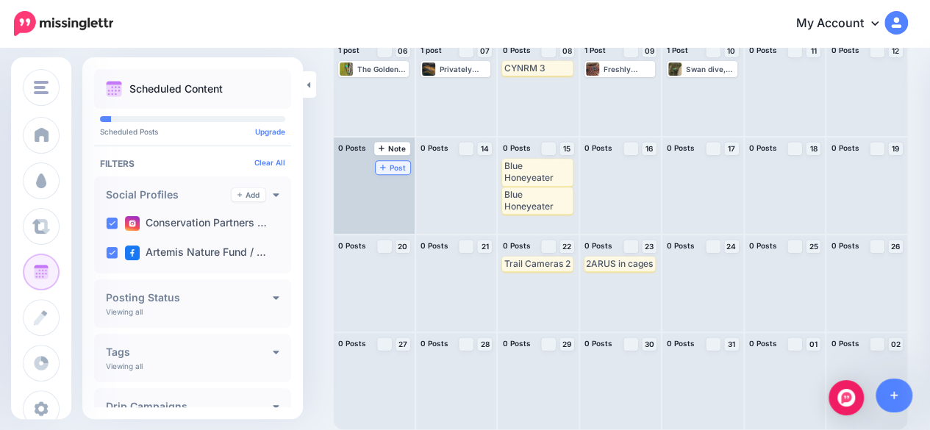
click at [394, 170] on span "Post" at bounding box center [393, 167] width 26 height 7
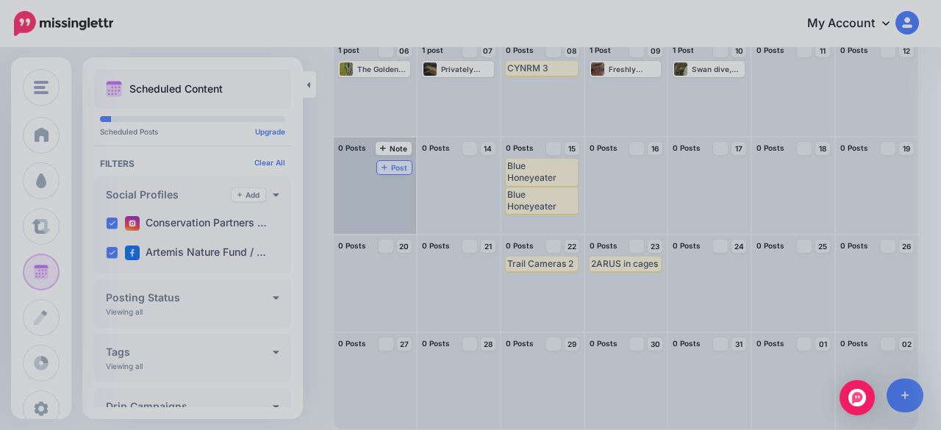
scroll to position [0, 0]
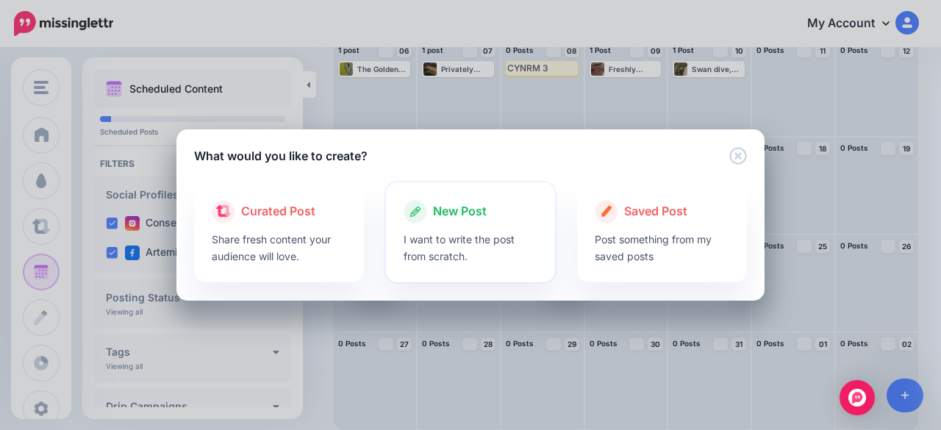
click at [415, 223] on icon at bounding box center [416, 212] width 24 height 24
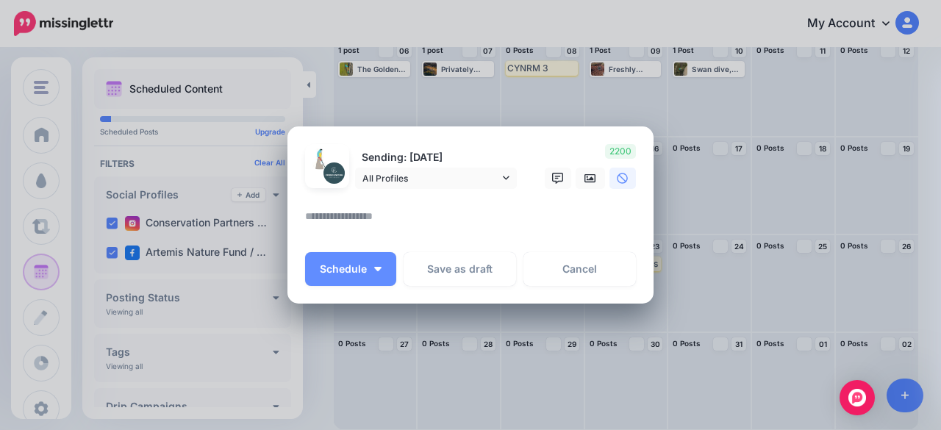
click at [408, 218] on textarea at bounding box center [474, 221] width 338 height 29
paste textarea "**********"
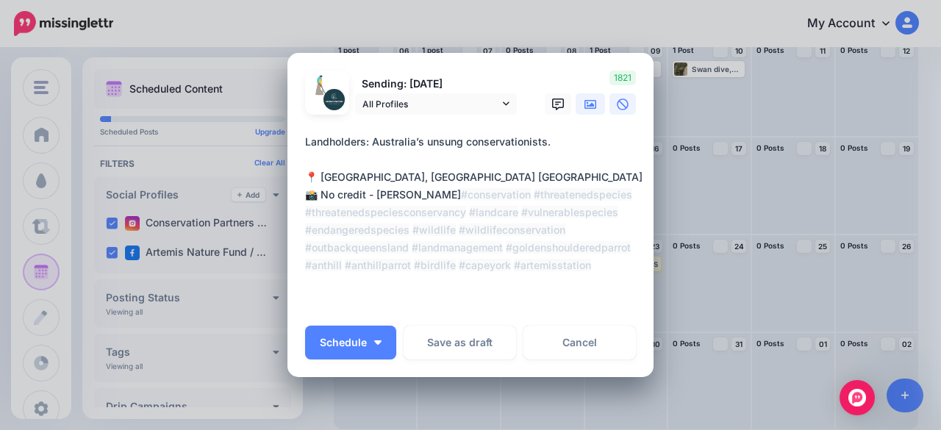
type textarea "**********"
click at [589, 108] on icon at bounding box center [591, 104] width 12 height 9
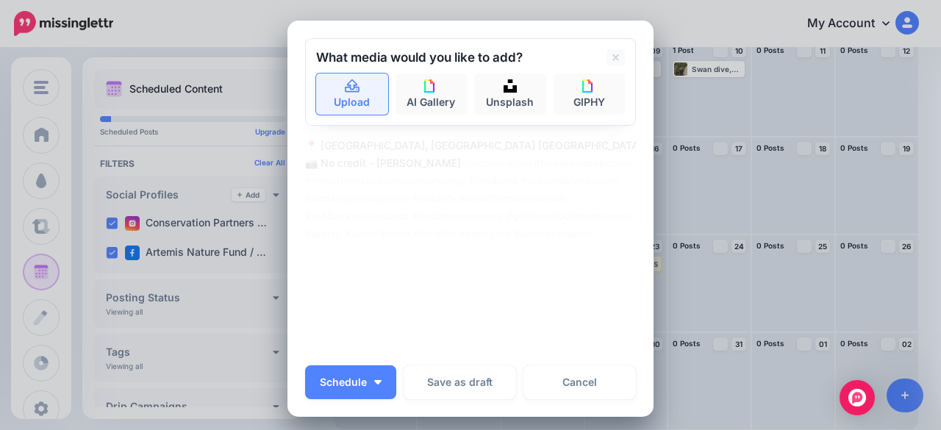
click at [351, 99] on link "Upload" at bounding box center [352, 94] width 72 height 41
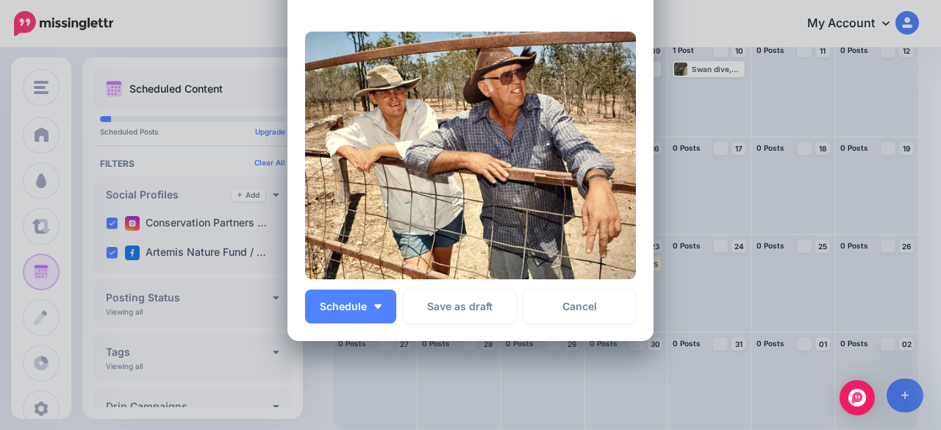
scroll to position [294, 0]
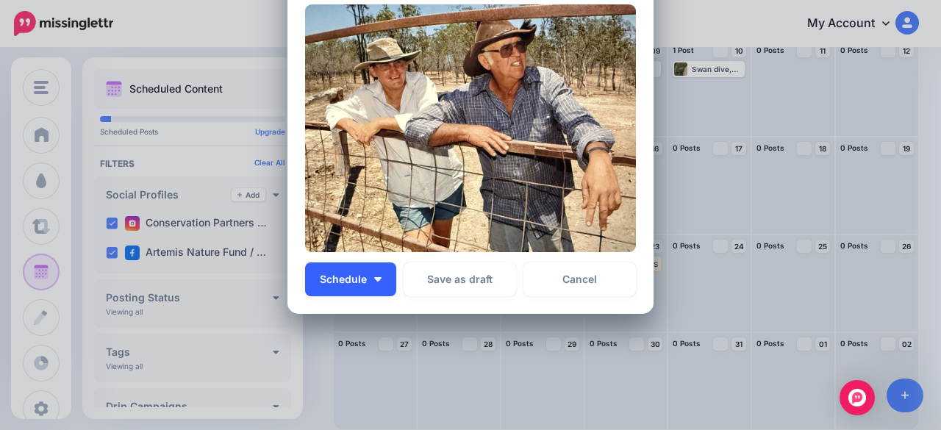
click at [374, 277] on img "button" at bounding box center [377, 279] width 7 height 4
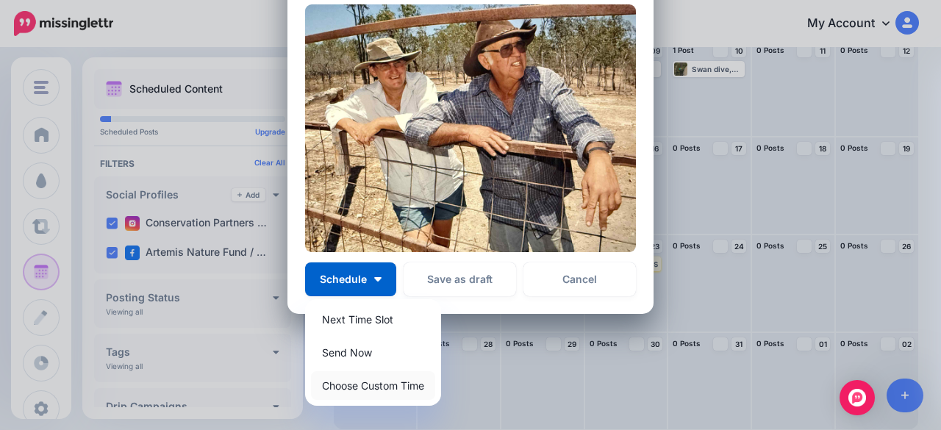
click at [381, 382] on link "Choose Custom Time" at bounding box center [373, 385] width 124 height 29
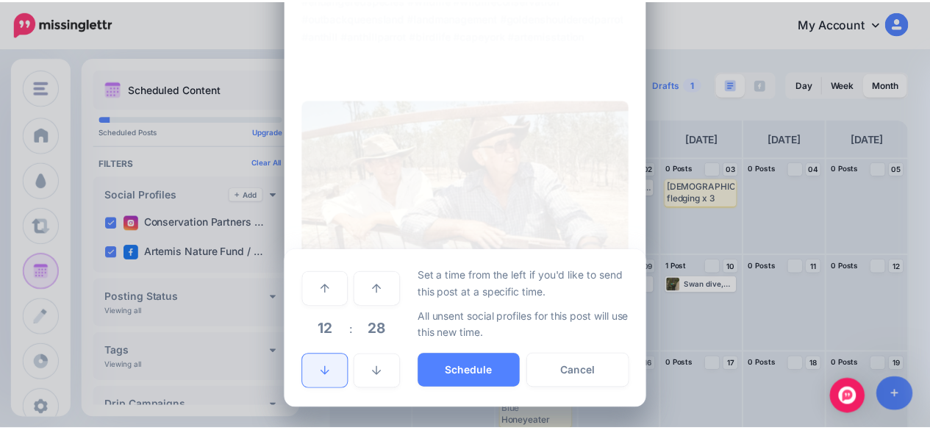
scroll to position [199, 0]
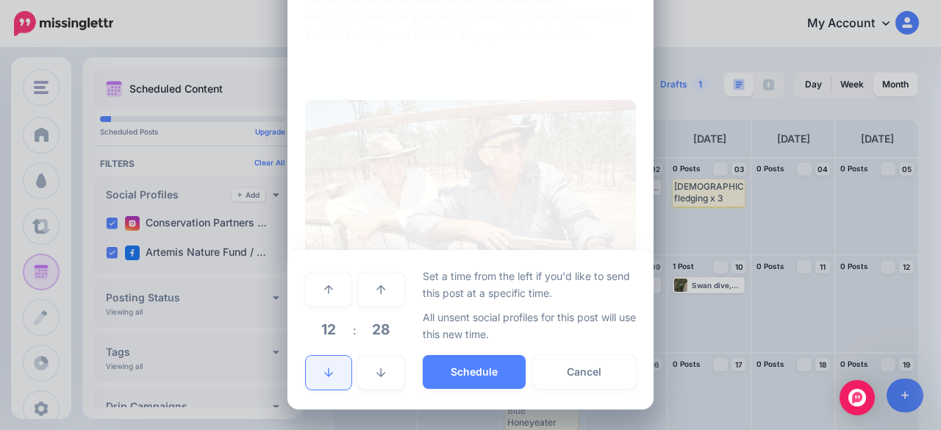
click at [334, 371] on link at bounding box center [329, 373] width 46 height 34
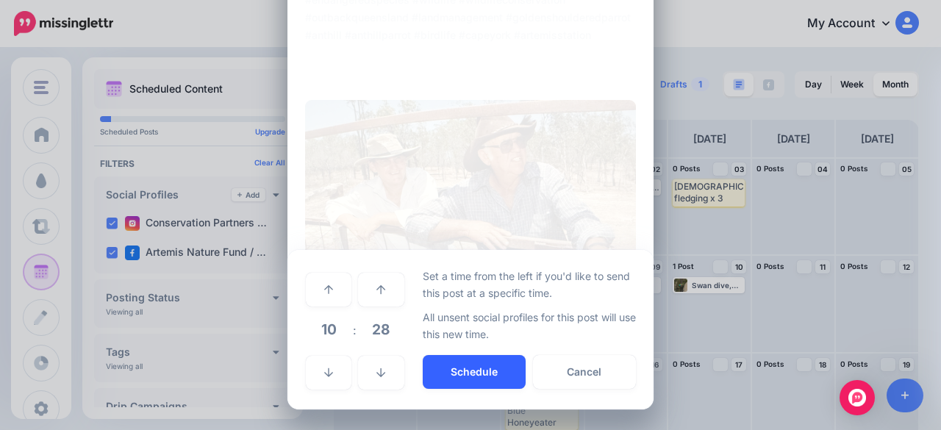
click at [468, 383] on button "Schedule" at bounding box center [474, 372] width 103 height 34
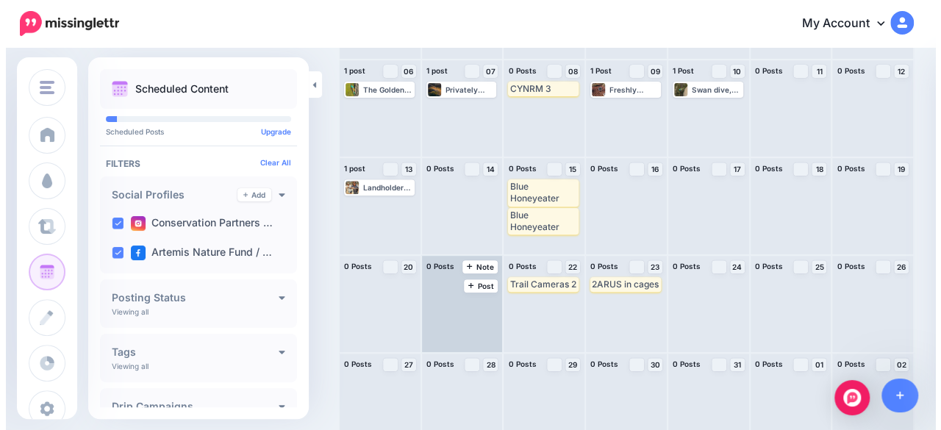
scroll to position [216, 0]
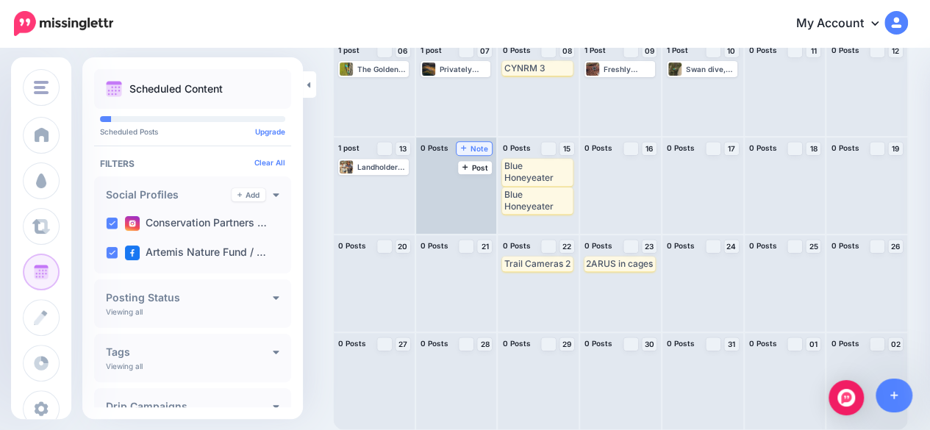
click at [473, 146] on span "Note" at bounding box center [474, 148] width 27 height 7
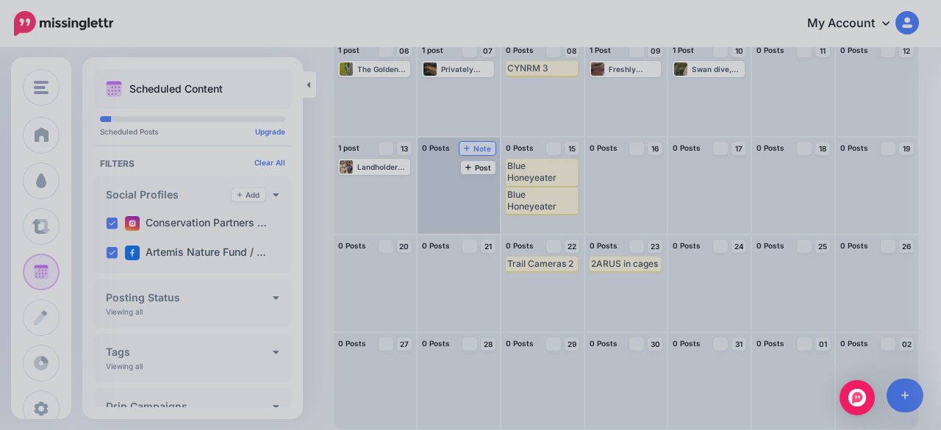
scroll to position [0, 0]
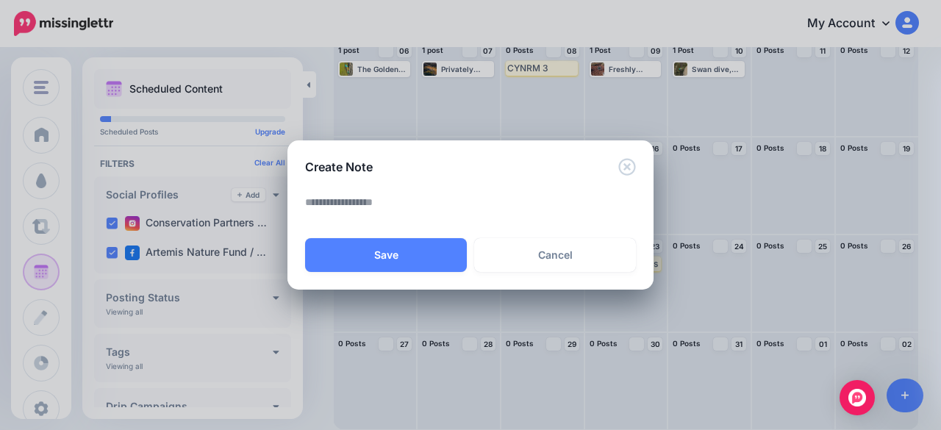
click at [400, 207] on textarea at bounding box center [474, 207] width 338 height 29
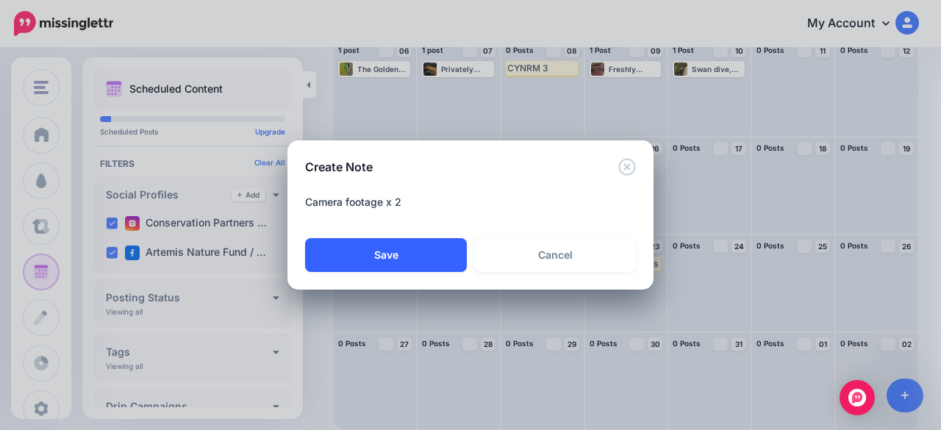
type textarea "**********"
click at [421, 242] on button "Save" at bounding box center [386, 255] width 162 height 34
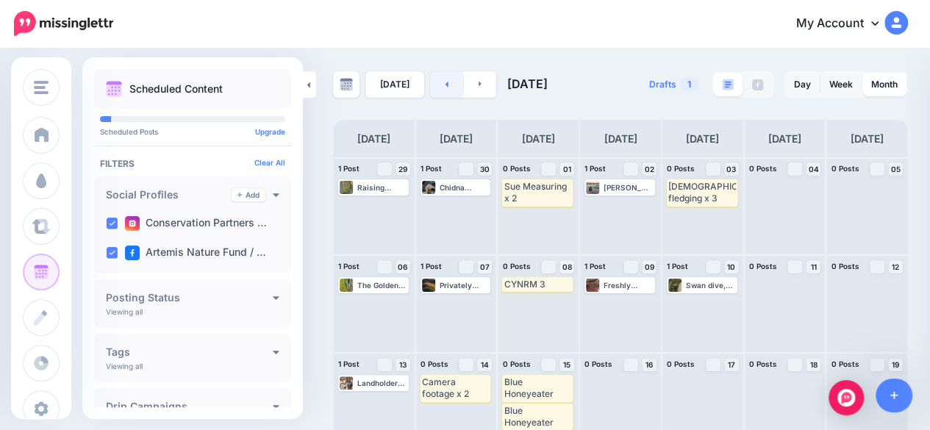
click at [447, 90] on link at bounding box center [446, 84] width 33 height 26
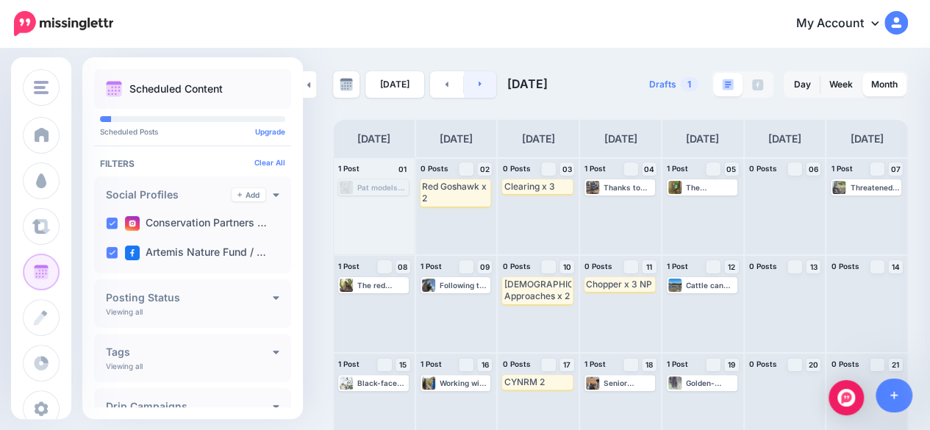
click at [469, 87] on link at bounding box center [480, 84] width 33 height 26
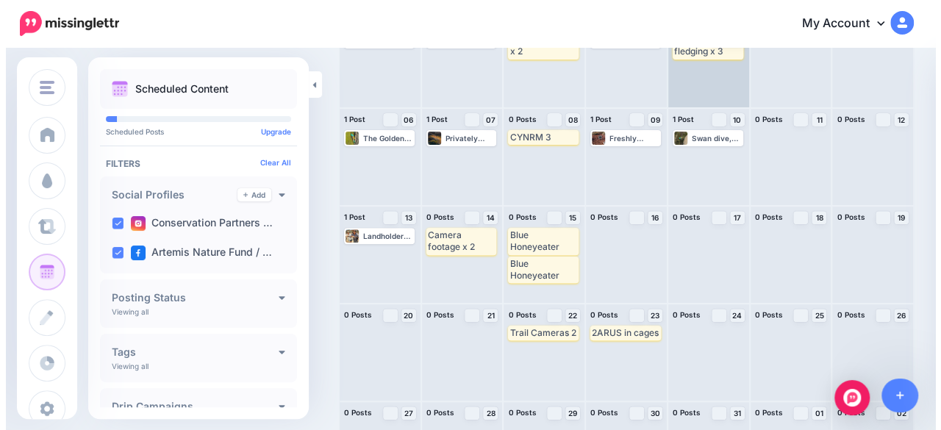
scroll to position [216, 0]
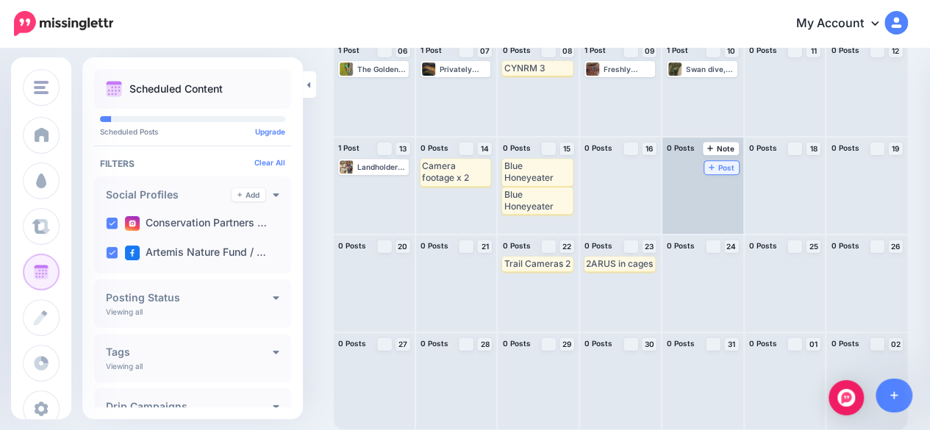
click at [716, 168] on link "Post" at bounding box center [721, 167] width 35 height 13
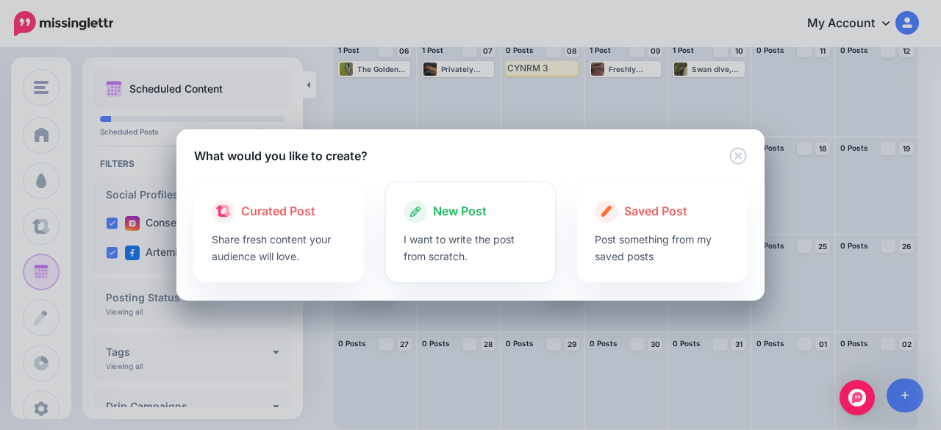
click at [450, 223] on div "New Post" at bounding box center [471, 212] width 135 height 24
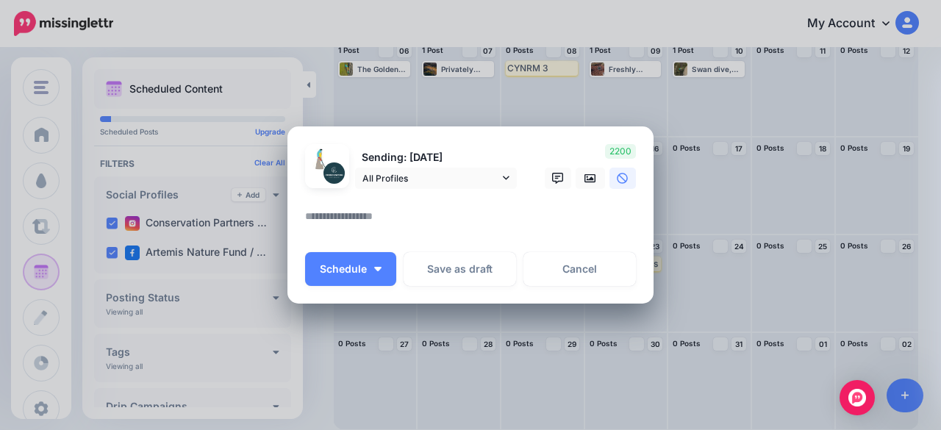
click at [412, 221] on textarea at bounding box center [474, 221] width 338 height 29
paste textarea "**********"
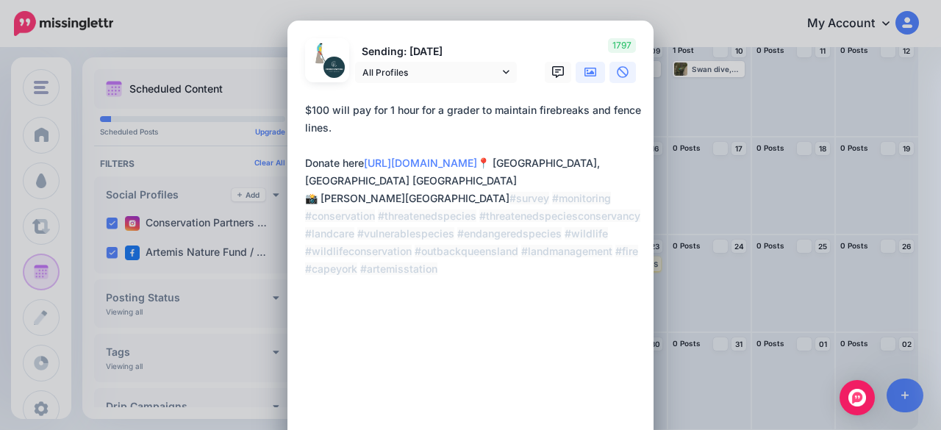
type textarea "**********"
click at [590, 81] on link at bounding box center [590, 72] width 29 height 21
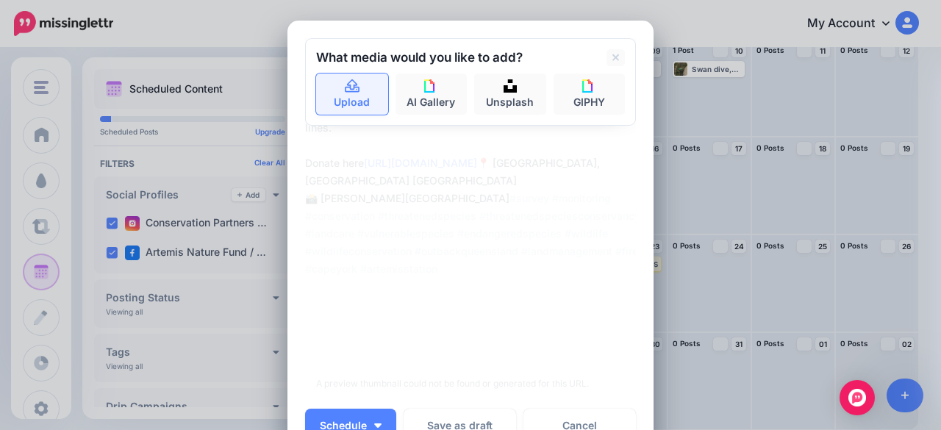
click at [347, 99] on link "Upload" at bounding box center [352, 94] width 72 height 41
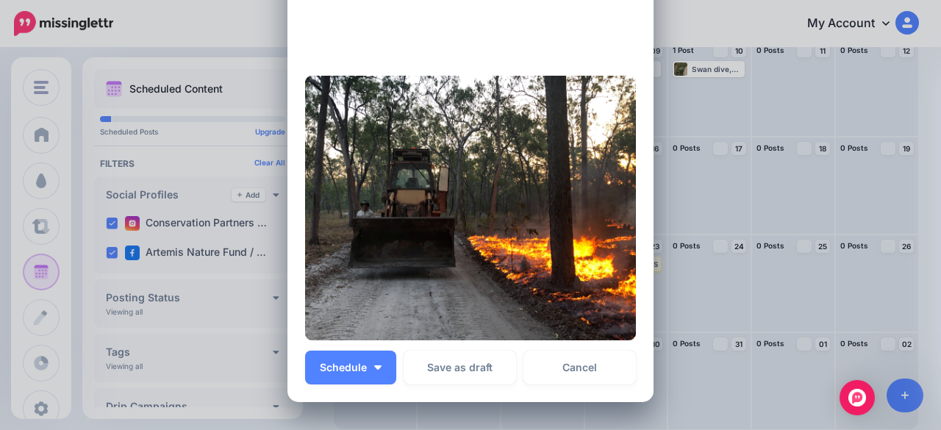
scroll to position [294, 0]
click at [365, 374] on button "Schedule" at bounding box center [350, 367] width 91 height 34
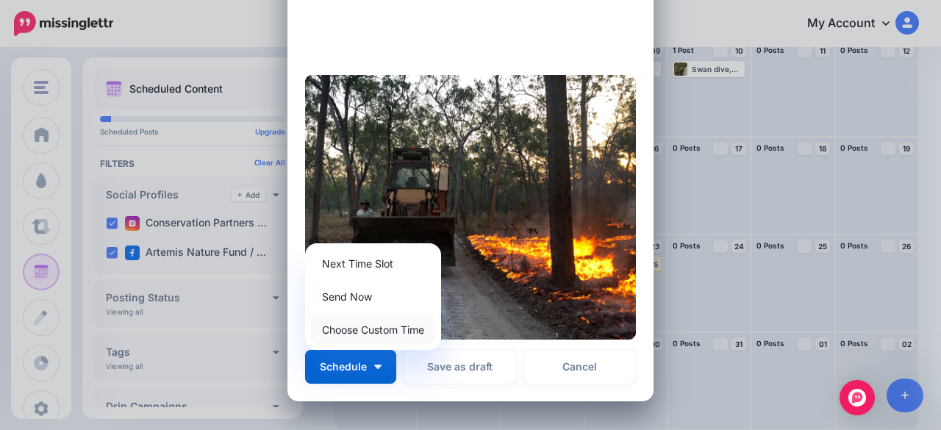
click at [350, 334] on link "Choose Custom Time" at bounding box center [373, 329] width 124 height 29
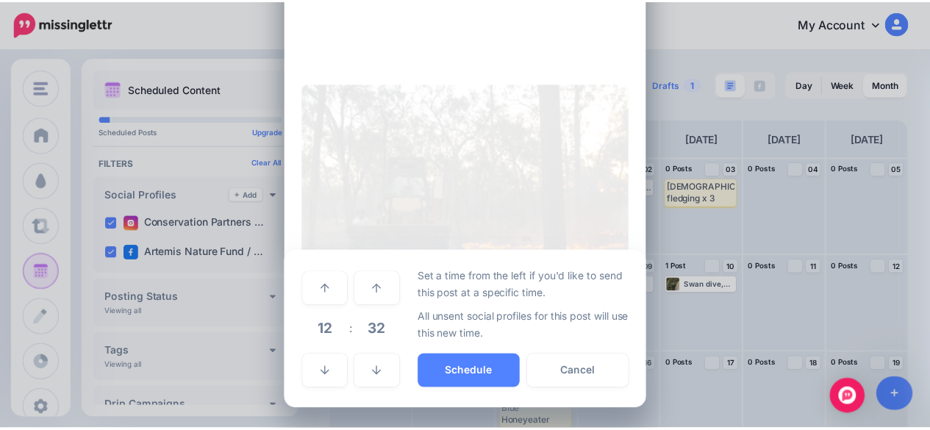
scroll to position [285, 0]
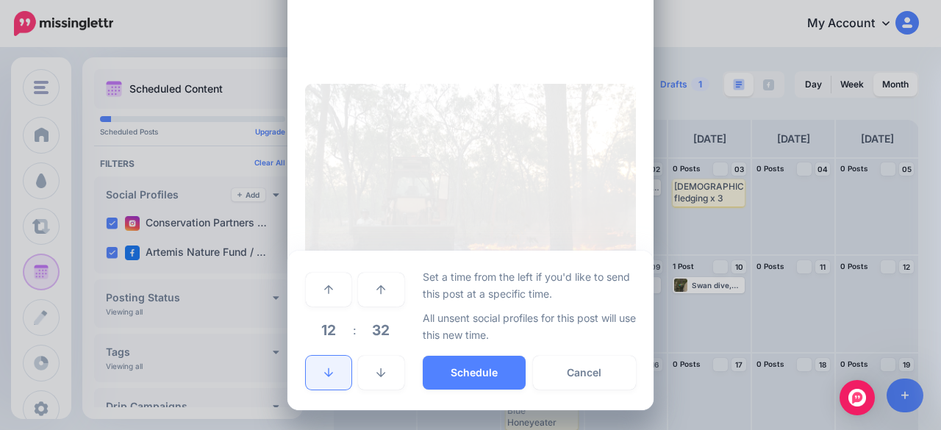
click at [335, 371] on link at bounding box center [329, 373] width 46 height 34
click at [369, 367] on link at bounding box center [381, 373] width 46 height 34
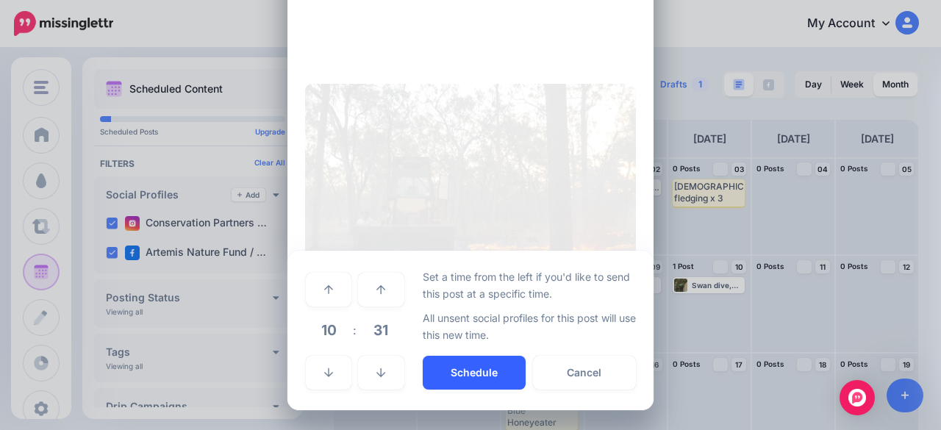
click at [487, 366] on button "Schedule" at bounding box center [474, 373] width 103 height 34
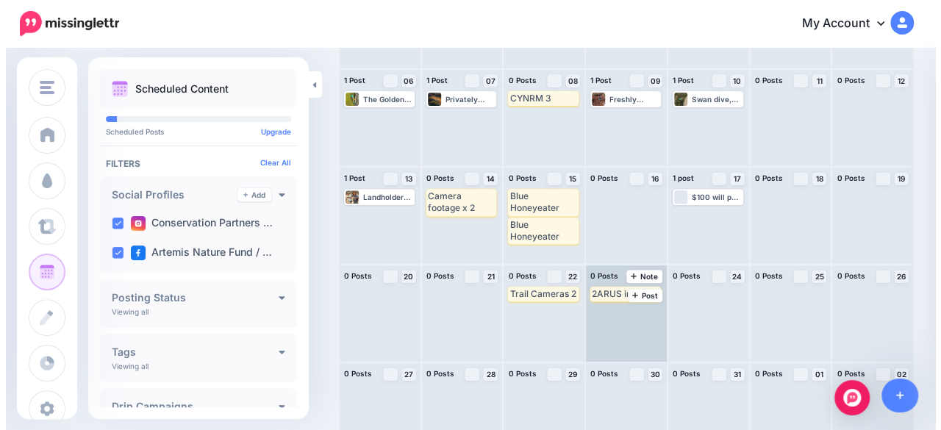
scroll to position [216, 0]
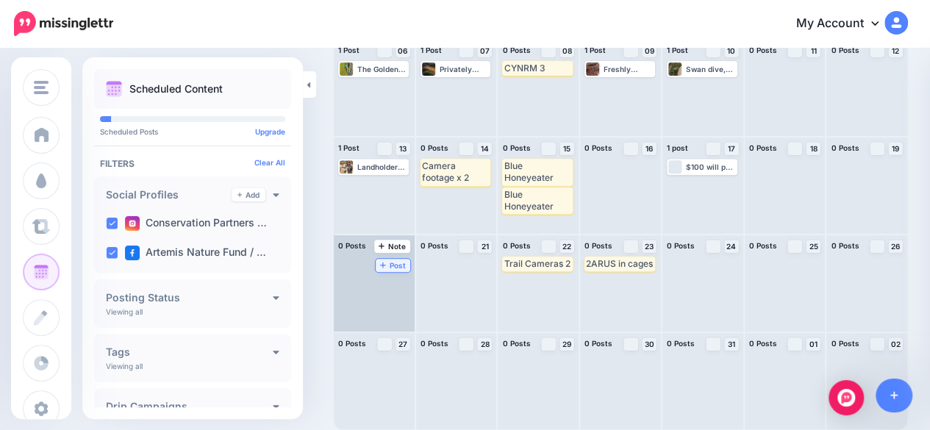
click at [386, 262] on icon at bounding box center [383, 264] width 6 height 7
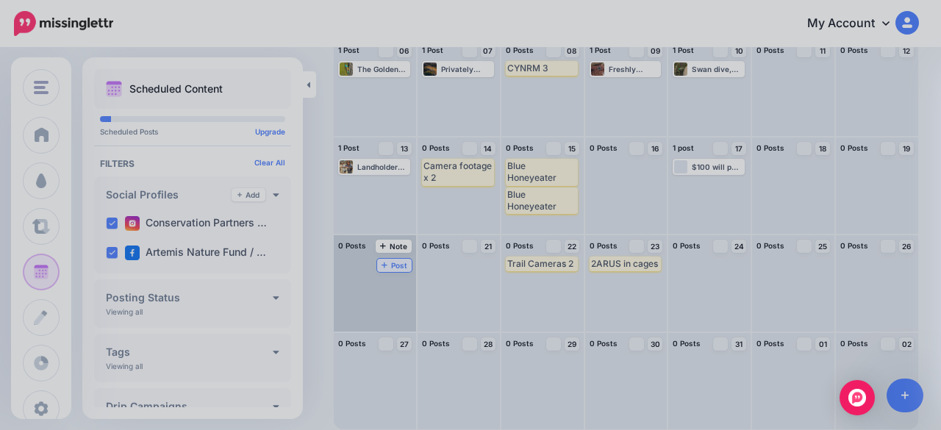
scroll to position [0, 0]
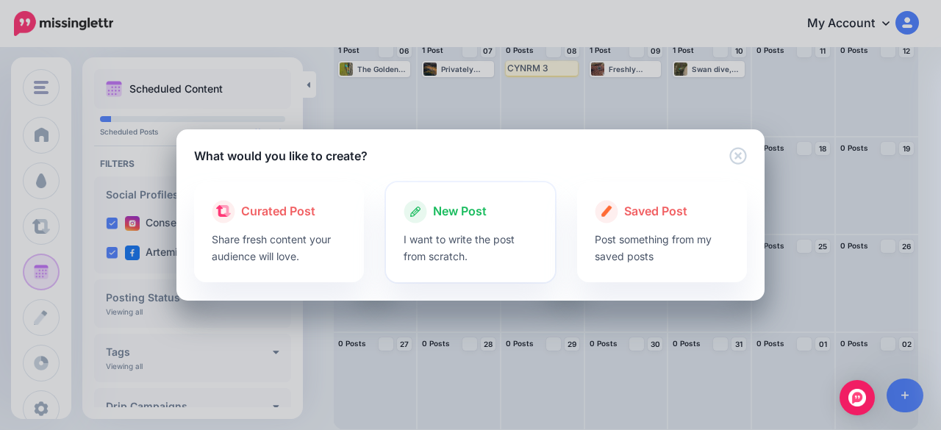
click at [440, 214] on span "New Post" at bounding box center [460, 211] width 54 height 19
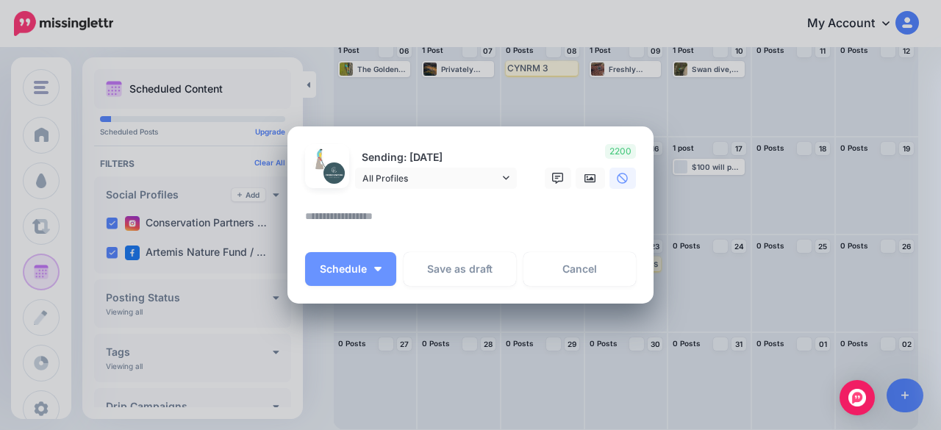
click at [401, 221] on textarea at bounding box center [474, 221] width 338 height 29
paste textarea "**********"
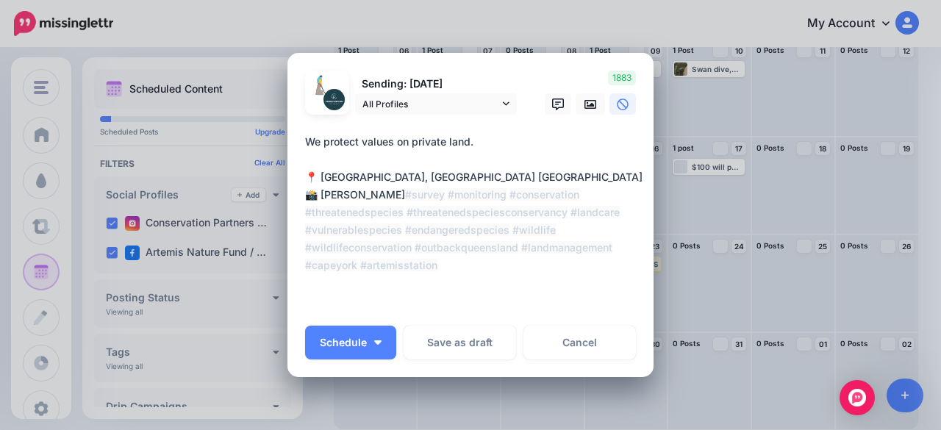
type textarea "**********"
click at [584, 115] on div at bounding box center [470, 124] width 331 height 18
click at [585, 110] on icon at bounding box center [591, 105] width 12 height 12
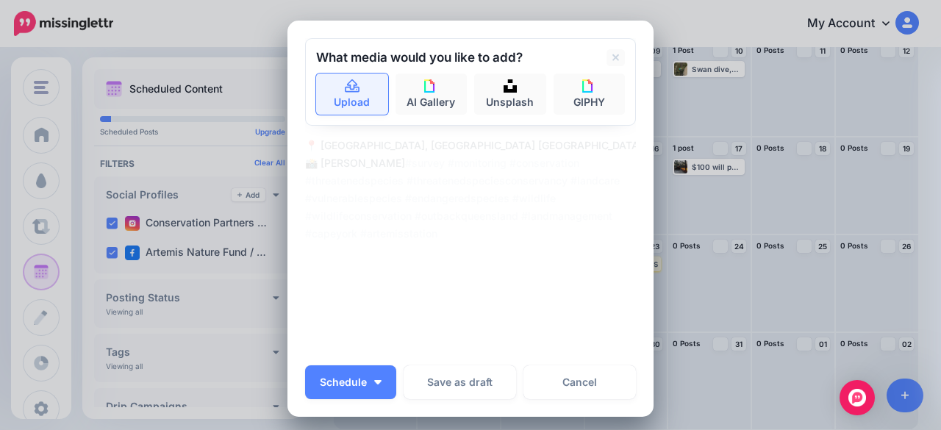
click at [363, 91] on link "Upload" at bounding box center [352, 94] width 72 height 41
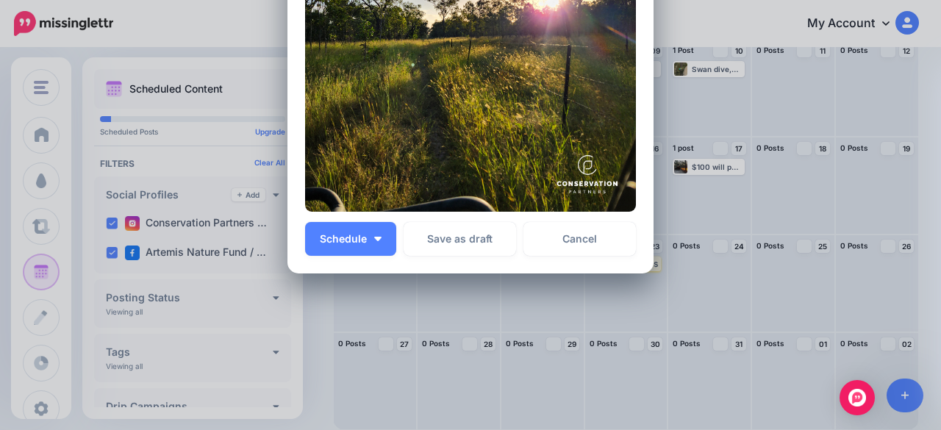
scroll to position [503, 0]
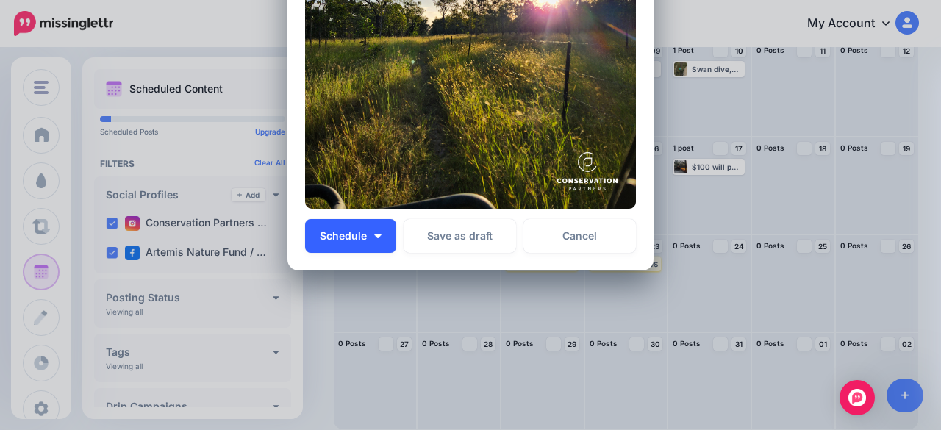
click at [375, 242] on button "Schedule" at bounding box center [350, 236] width 91 height 34
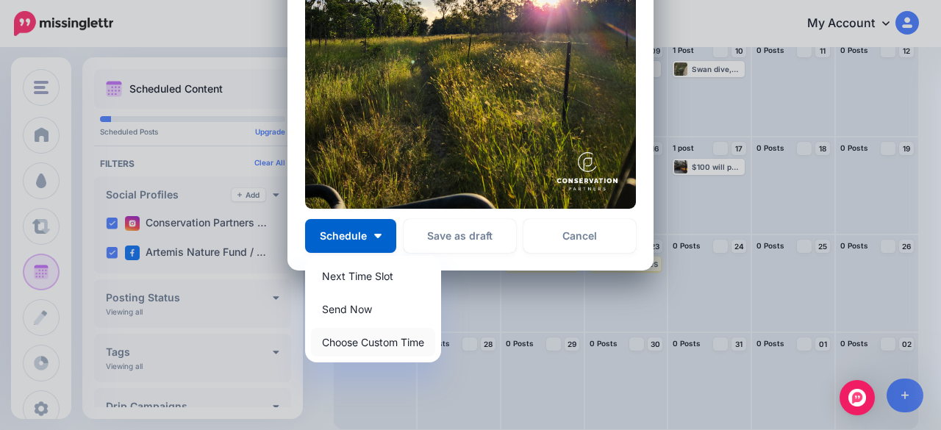
click at [374, 345] on link "Choose Custom Time" at bounding box center [373, 342] width 124 height 29
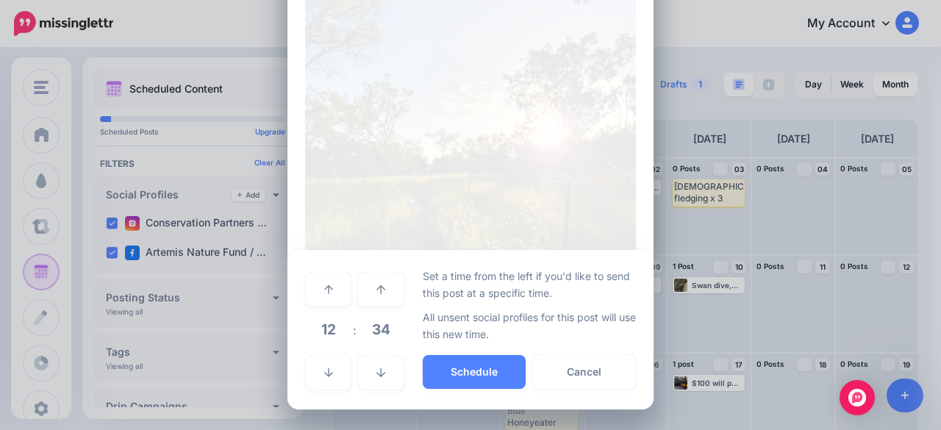
scroll to position [363, 0]
click at [321, 357] on link at bounding box center [329, 374] width 46 height 34
click at [451, 373] on button "Schedule" at bounding box center [474, 373] width 103 height 34
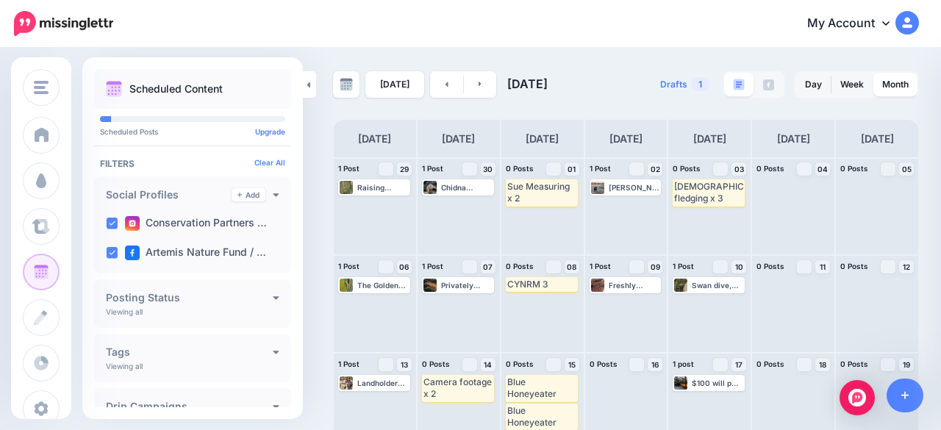
scroll to position [216, 0]
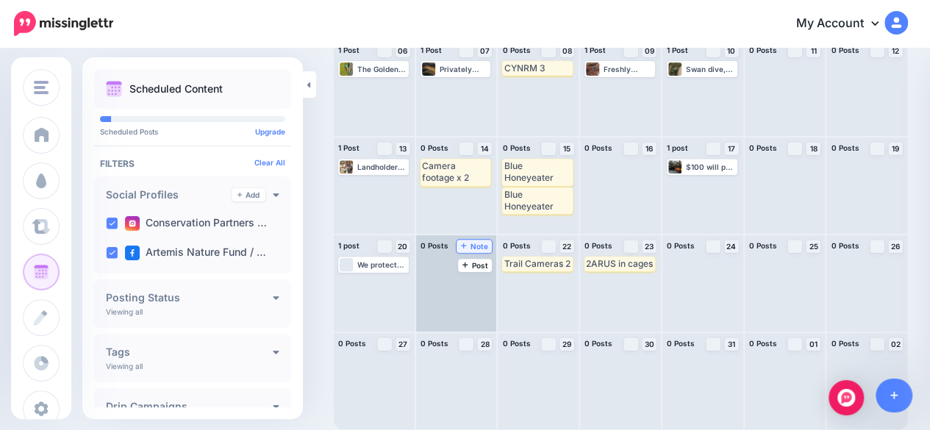
click at [481, 249] on span "Note" at bounding box center [474, 246] width 27 height 7
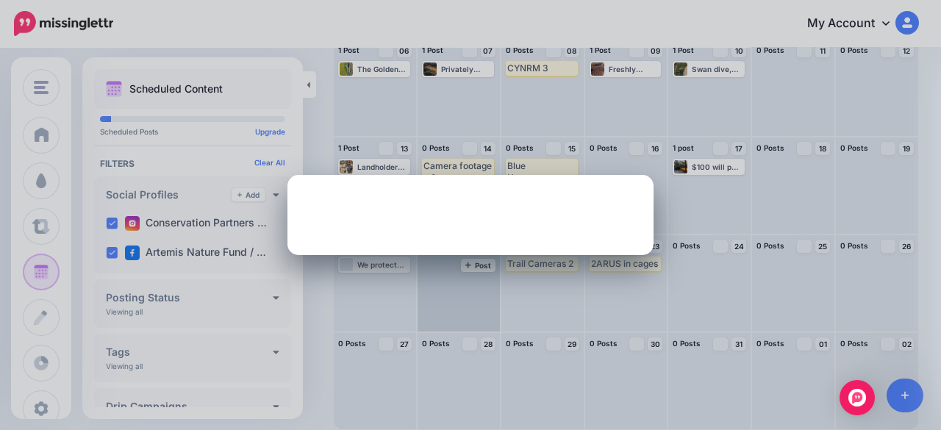
scroll to position [0, 0]
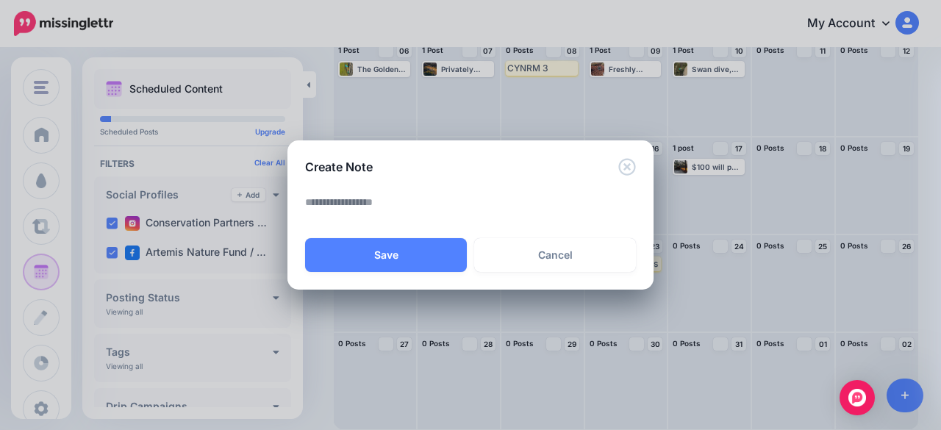
click at [399, 212] on textarea at bounding box center [474, 207] width 338 height 29
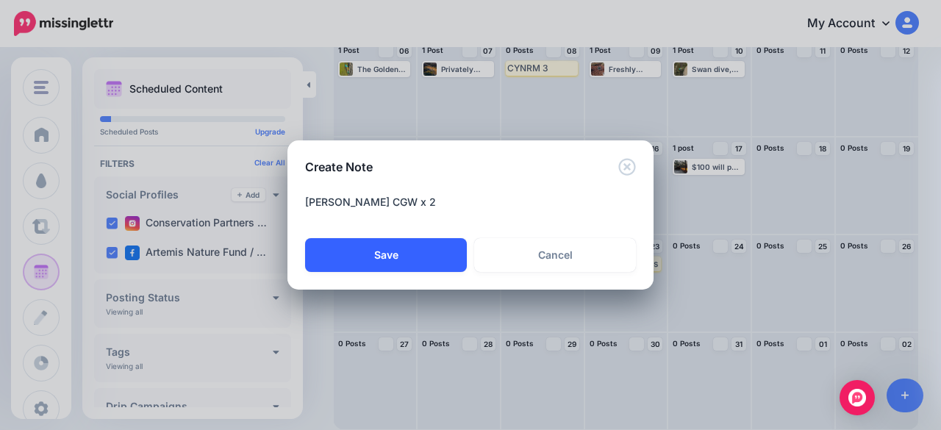
type textarea "**********"
click at [406, 260] on button "Save" at bounding box center [386, 255] width 162 height 34
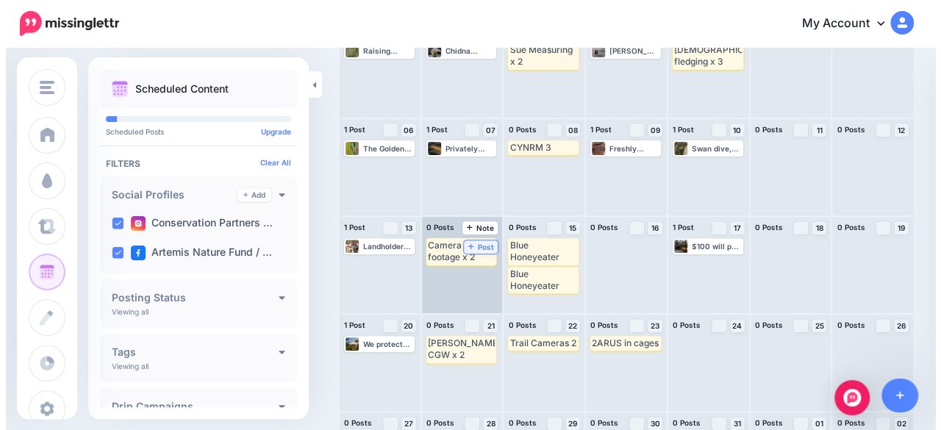
scroll to position [216, 0]
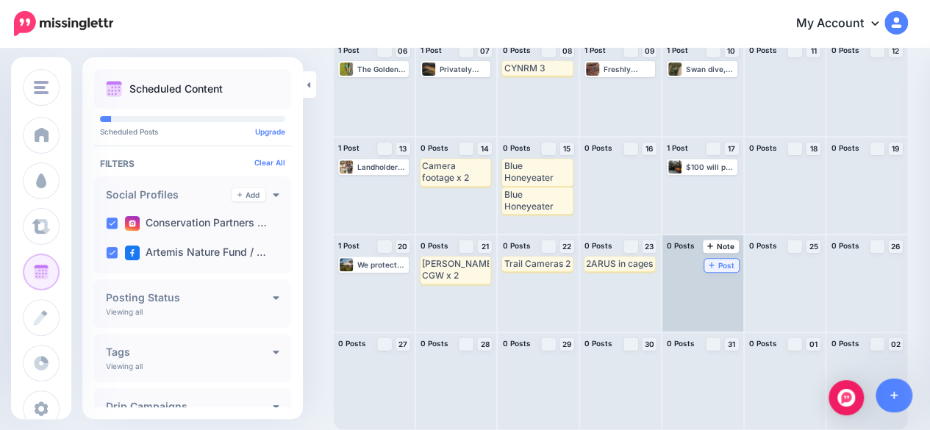
click at [725, 265] on span "Post" at bounding box center [722, 265] width 26 height 7
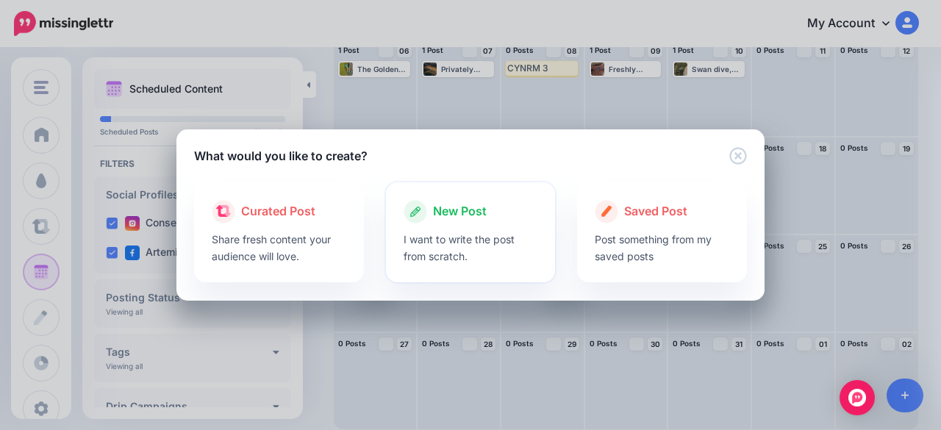
click at [441, 207] on span "New Post" at bounding box center [460, 211] width 54 height 19
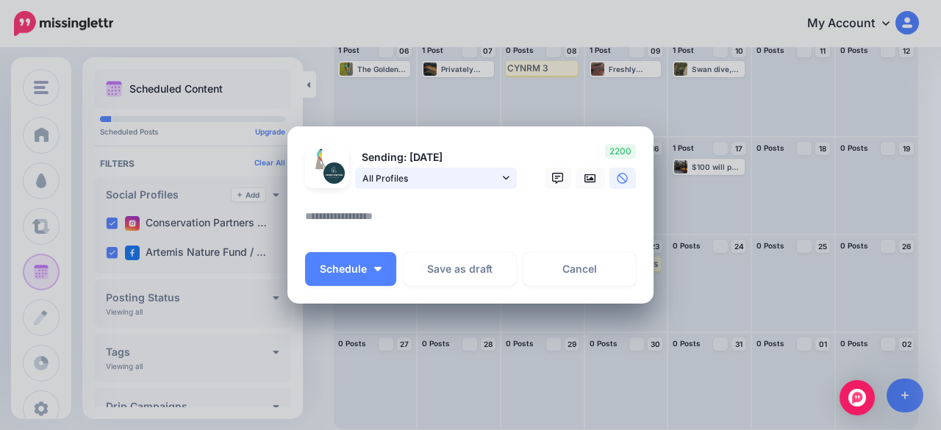
click at [393, 182] on span "All Profiles" at bounding box center [430, 178] width 137 height 15
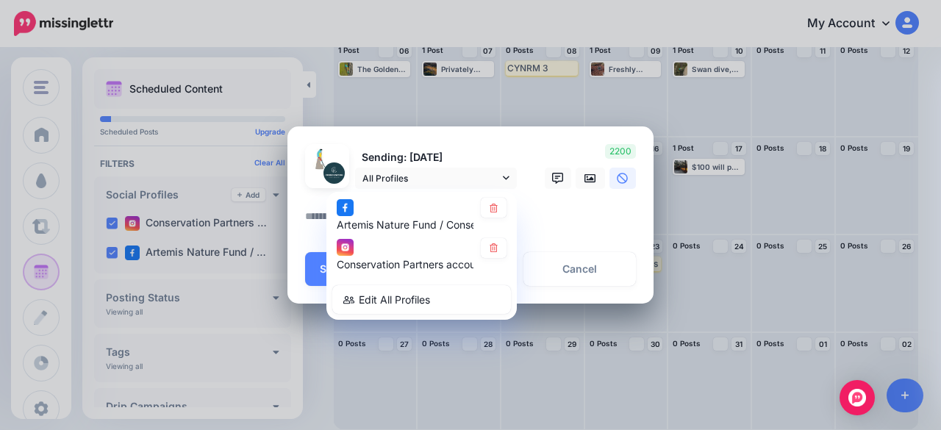
click at [310, 217] on textarea at bounding box center [474, 221] width 338 height 29
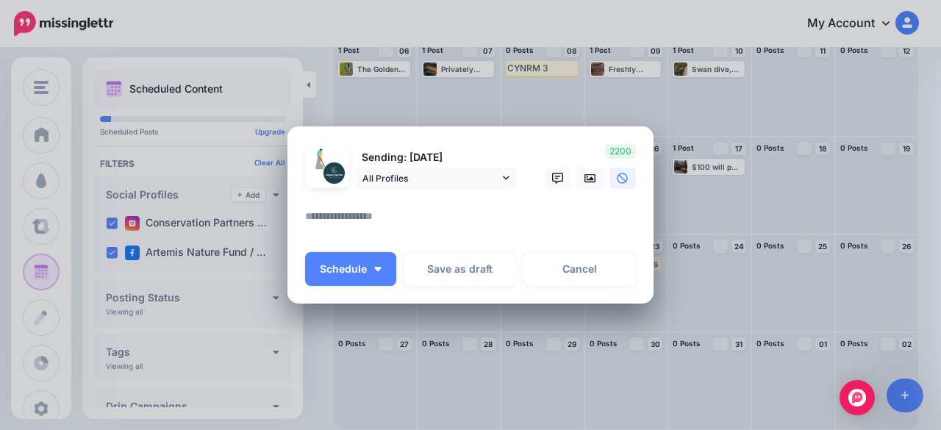
paste textarea "**********"
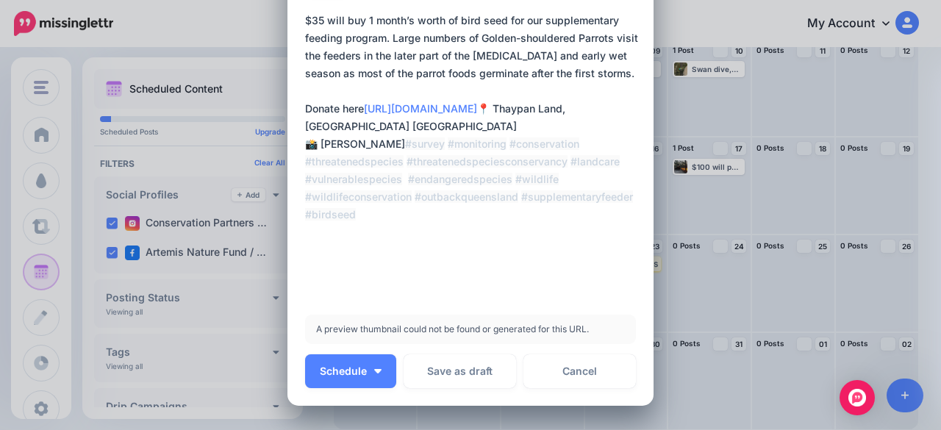
scroll to position [0, 0]
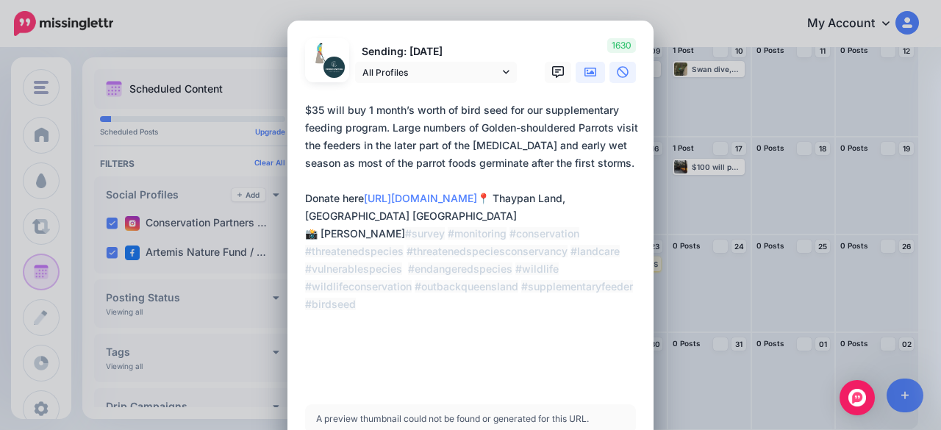
type textarea "**********"
click at [593, 77] on link at bounding box center [590, 72] width 29 height 21
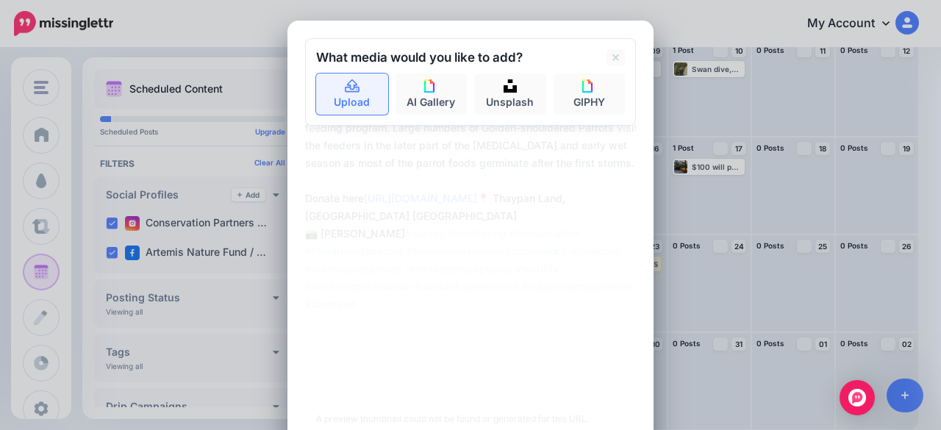
click at [335, 99] on link "Upload" at bounding box center [352, 94] width 72 height 41
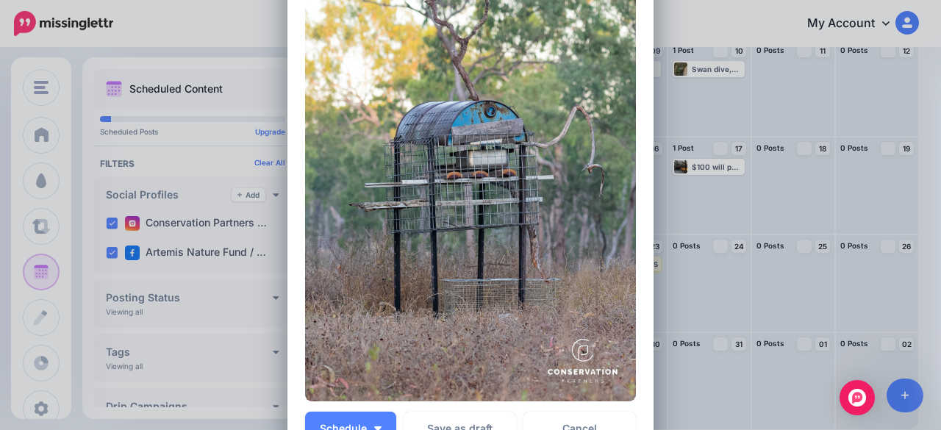
scroll to position [588, 0]
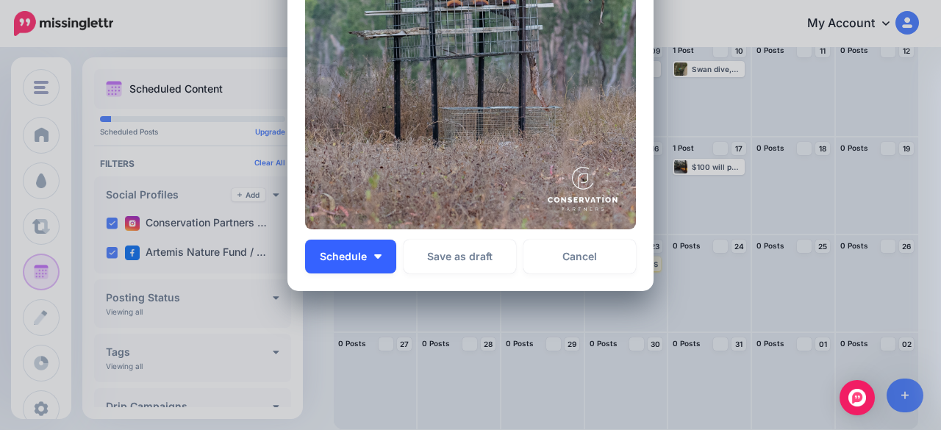
click at [371, 267] on button "Schedule" at bounding box center [350, 257] width 91 height 34
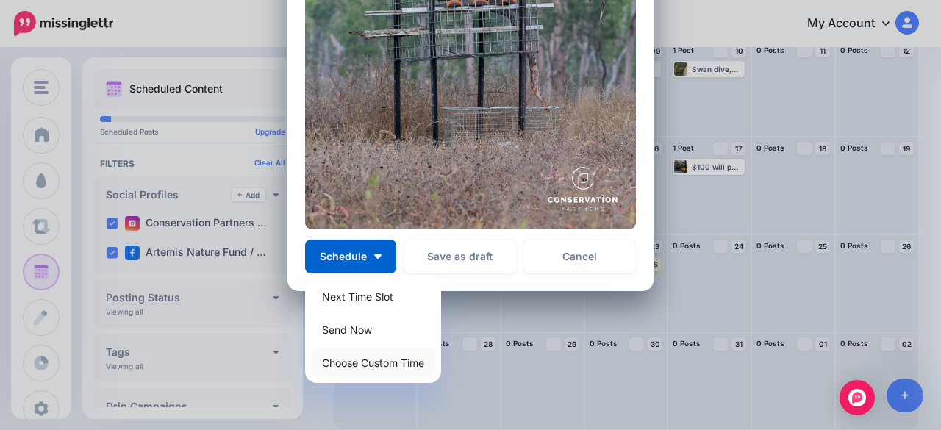
click at [374, 357] on link "Choose Custom Time" at bounding box center [373, 363] width 124 height 29
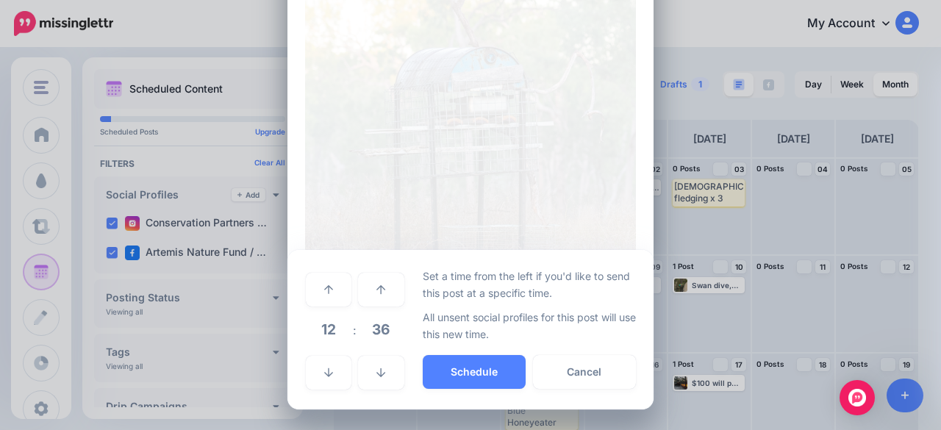
scroll to position [469, 0]
click at [337, 362] on link at bounding box center [329, 374] width 46 height 34
click at [452, 374] on button "Schedule" at bounding box center [474, 373] width 103 height 34
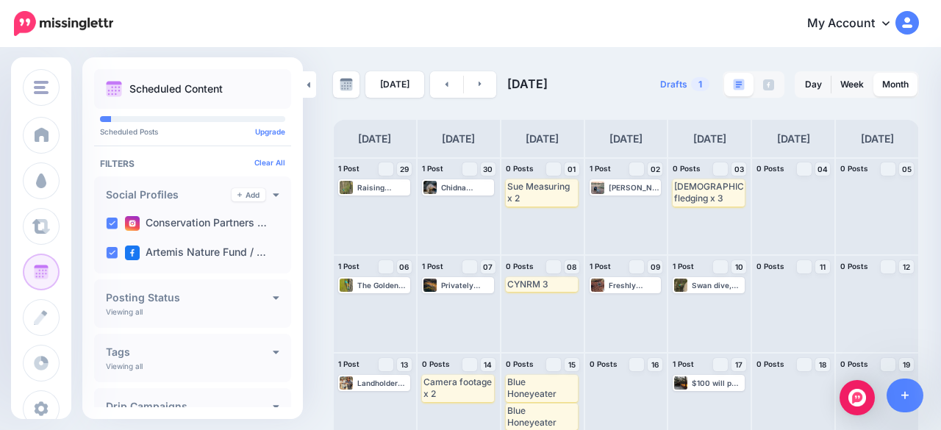
scroll to position [216, 0]
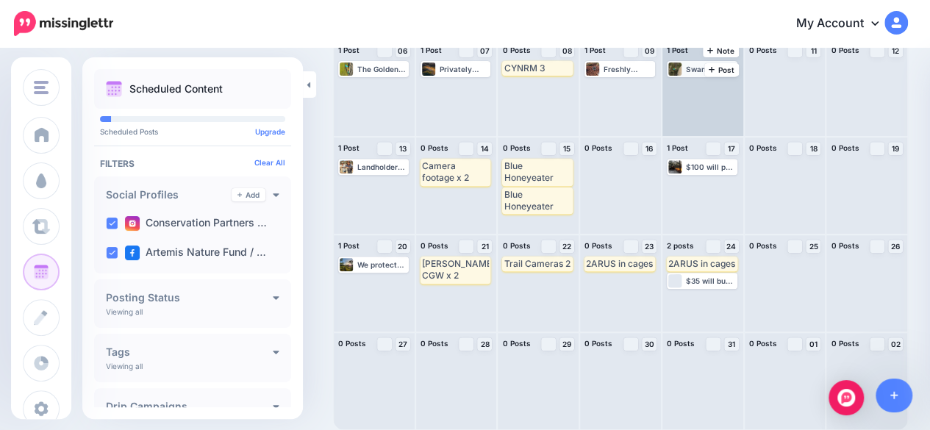
click at [690, 71] on div "Swan dive, parrot-style. The [DEMOGRAPHIC_DATA] launches from the top of the te…" at bounding box center [702, 68] width 68 height 13
click at [690, 85] on span "Edit" at bounding box center [690, 86] width 12 height 7
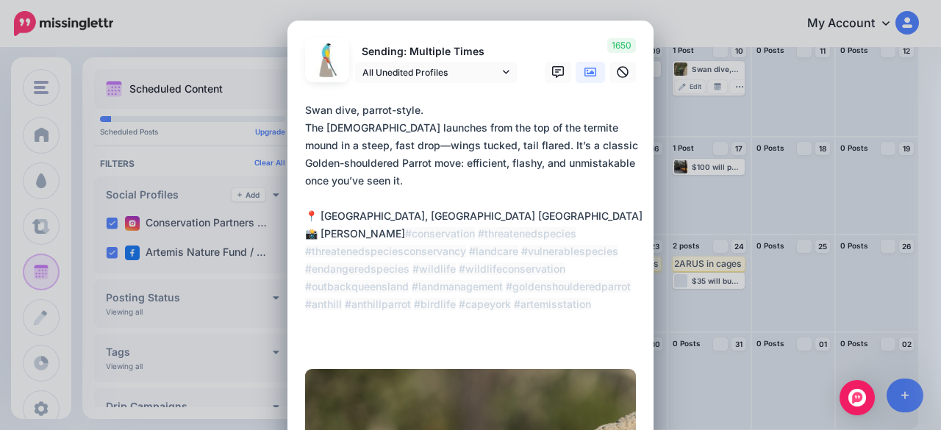
scroll to position [294, 0]
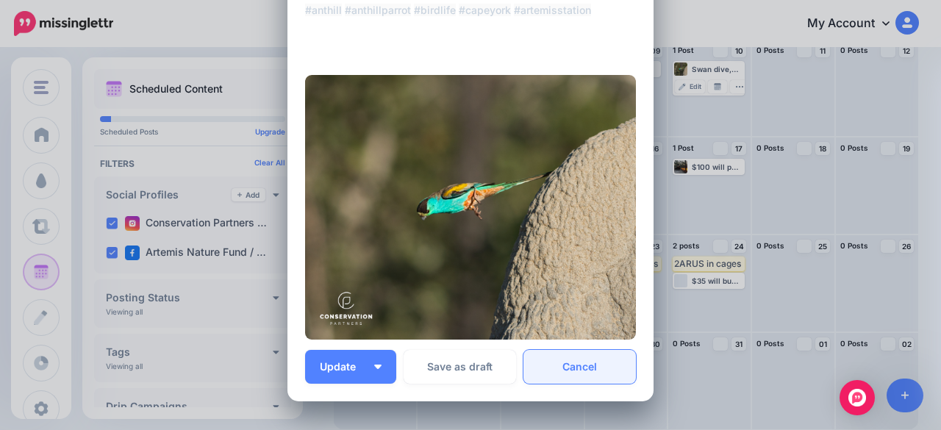
click at [582, 361] on link "Cancel" at bounding box center [579, 367] width 112 height 34
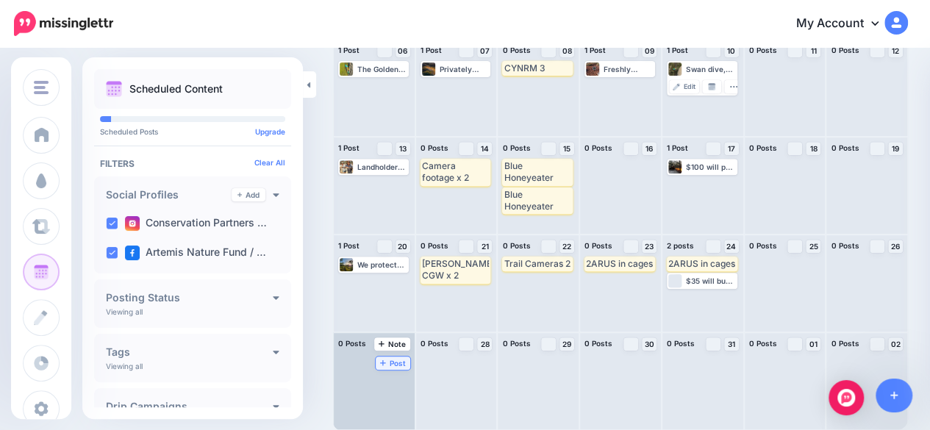
click at [391, 365] on span "Post" at bounding box center [393, 363] width 26 height 7
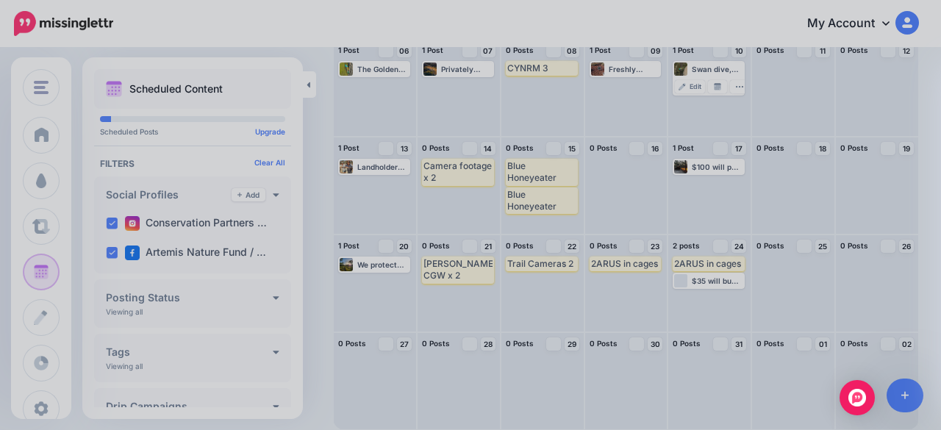
scroll to position [0, 0]
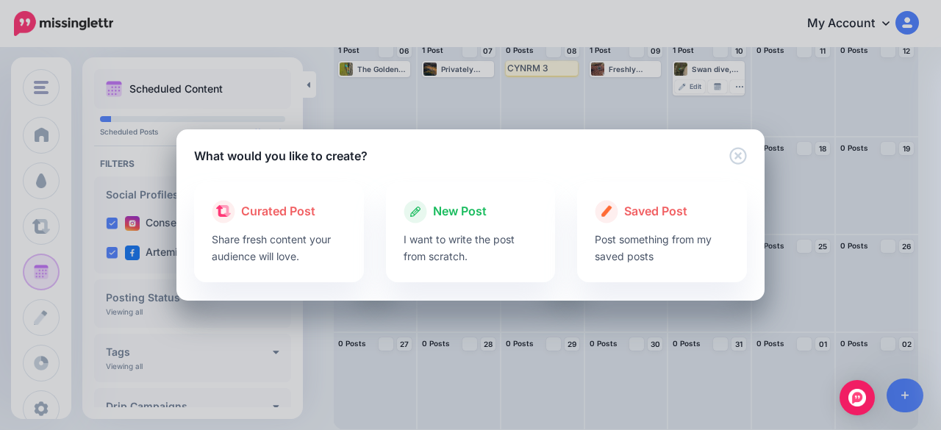
click at [445, 213] on span "New Post" at bounding box center [460, 211] width 54 height 19
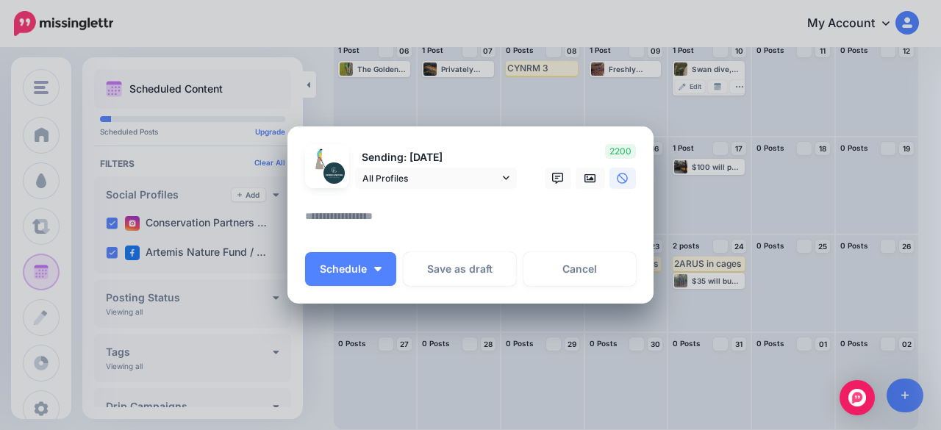
click at [411, 215] on textarea at bounding box center [474, 221] width 338 height 29
paste textarea "**********"
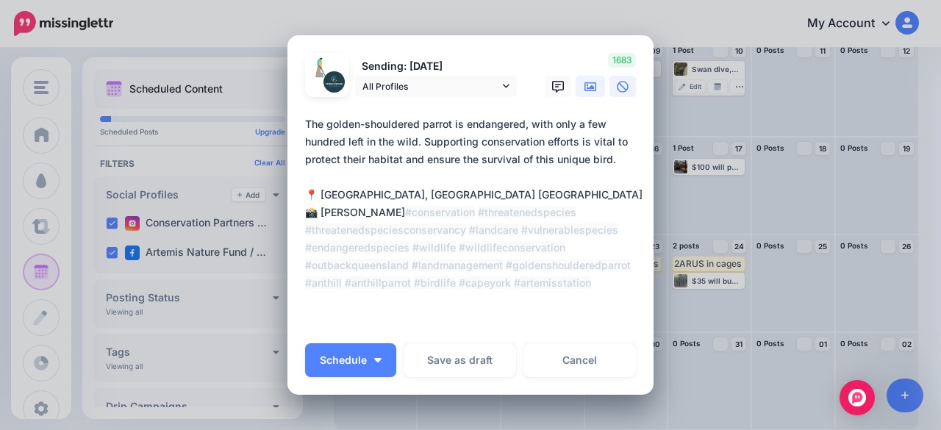
click at [587, 85] on icon at bounding box center [591, 87] width 12 height 12
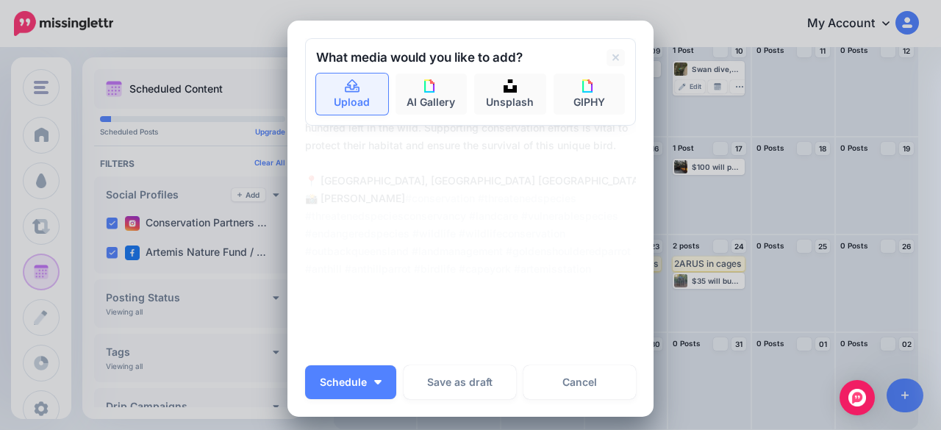
click at [351, 97] on link "Upload" at bounding box center [352, 94] width 72 height 41
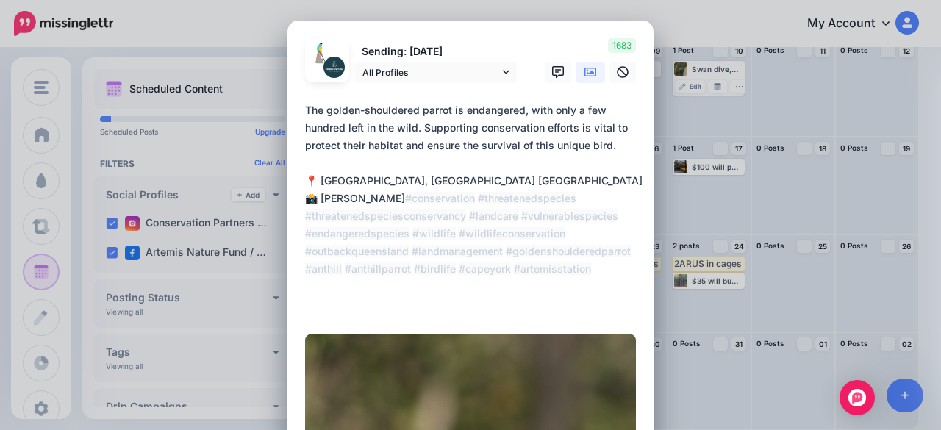
click at [325, 107] on textarea "**********" at bounding box center [474, 207] width 338 height 212
click at [422, 110] on textarea "**********" at bounding box center [474, 207] width 338 height 212
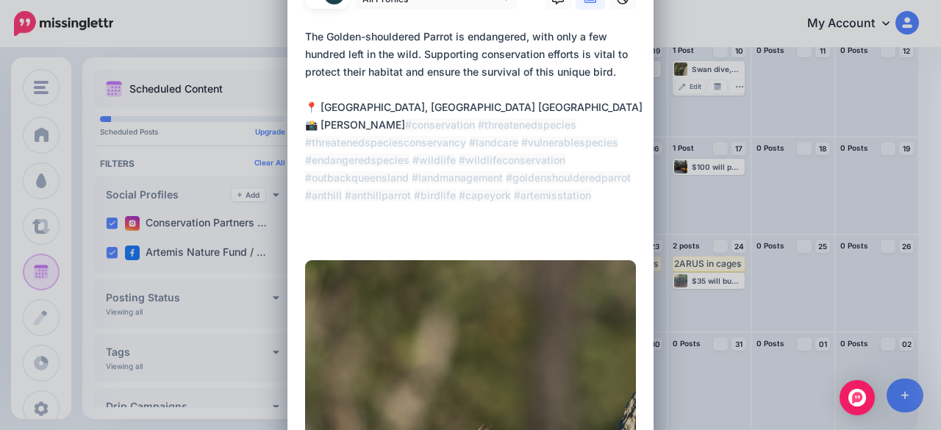
click at [460, 124] on textarea "**********" at bounding box center [474, 134] width 338 height 212
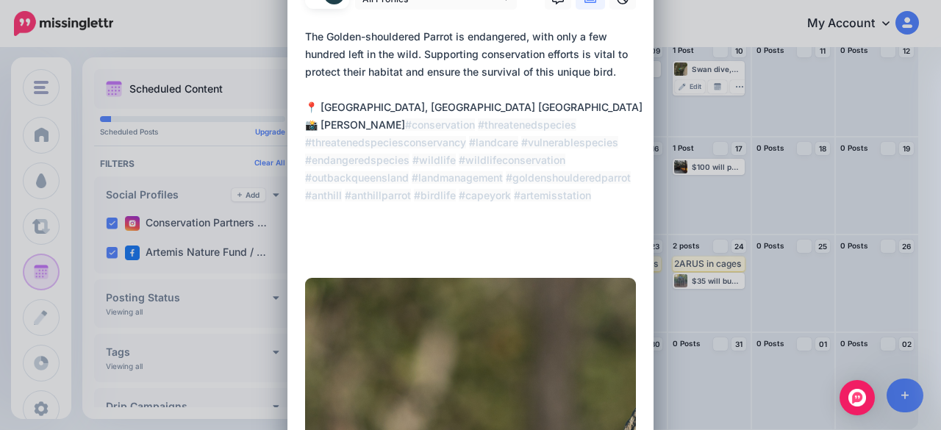
paste textarea "**********"
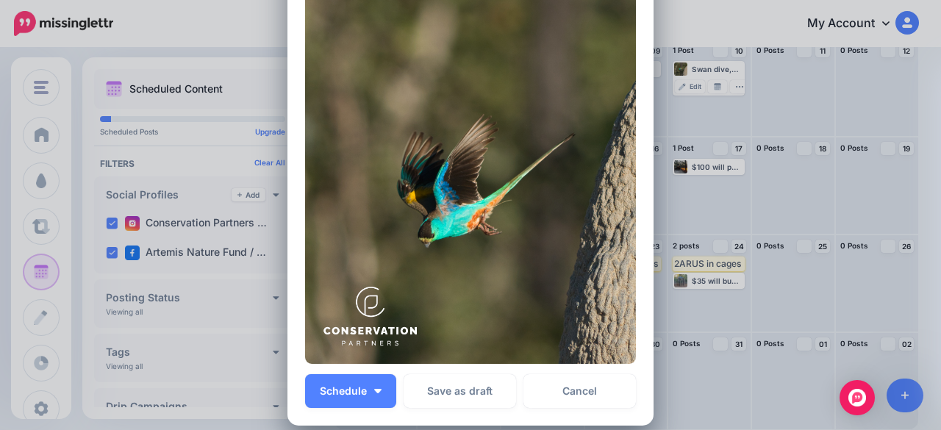
scroll to position [609, 0]
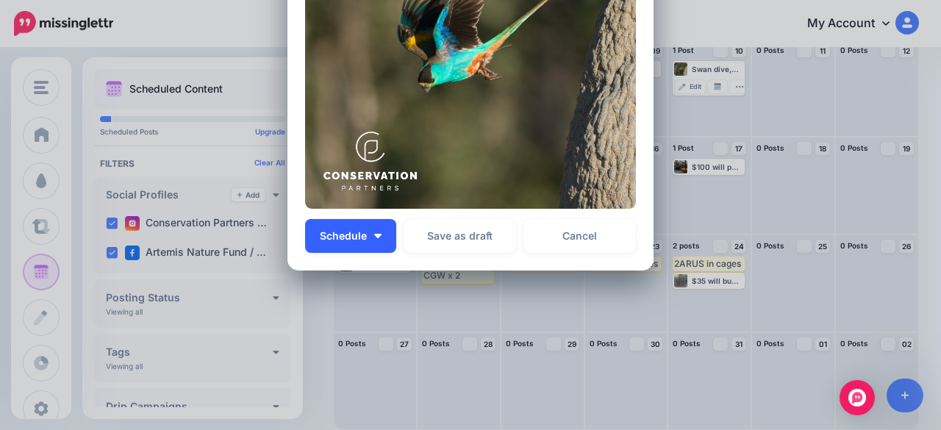
type textarea "**********"
click at [368, 245] on button "Schedule" at bounding box center [350, 236] width 91 height 34
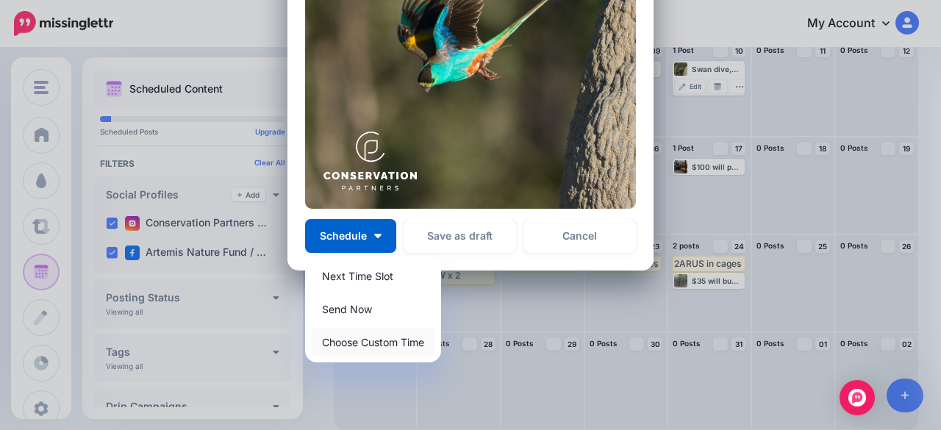
click at [368, 353] on link "Choose Custom Time" at bounding box center [373, 342] width 124 height 29
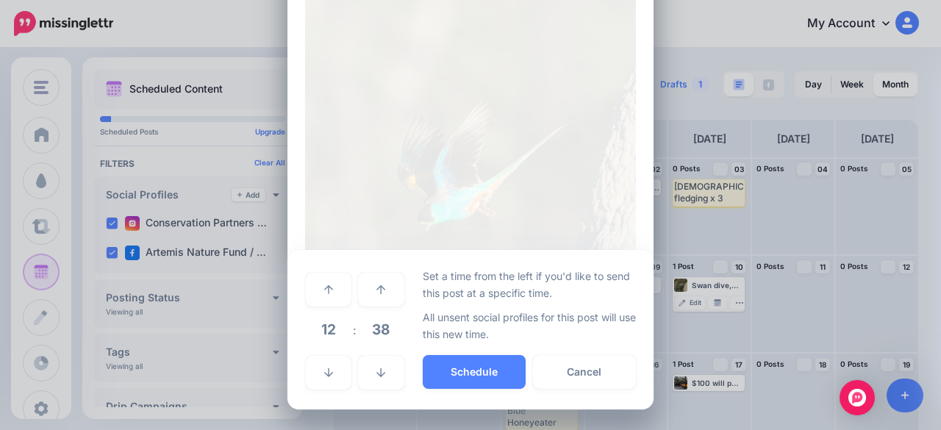
scroll to position [469, 0]
click at [331, 371] on link at bounding box center [329, 374] width 46 height 34
click at [434, 373] on button "Schedule" at bounding box center [474, 373] width 103 height 34
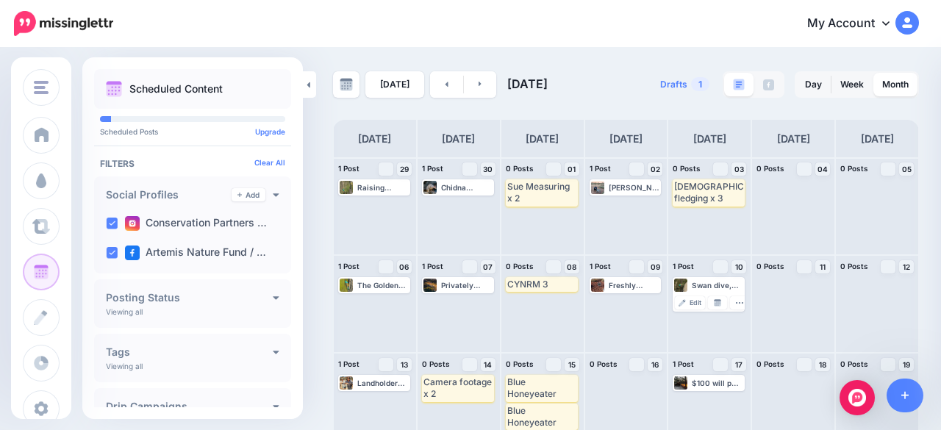
scroll to position [216, 0]
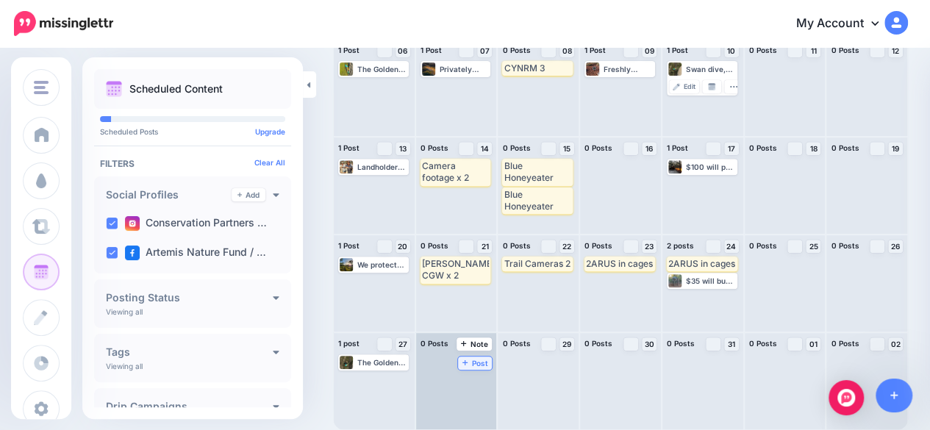
click at [473, 361] on span "Post" at bounding box center [475, 363] width 26 height 7
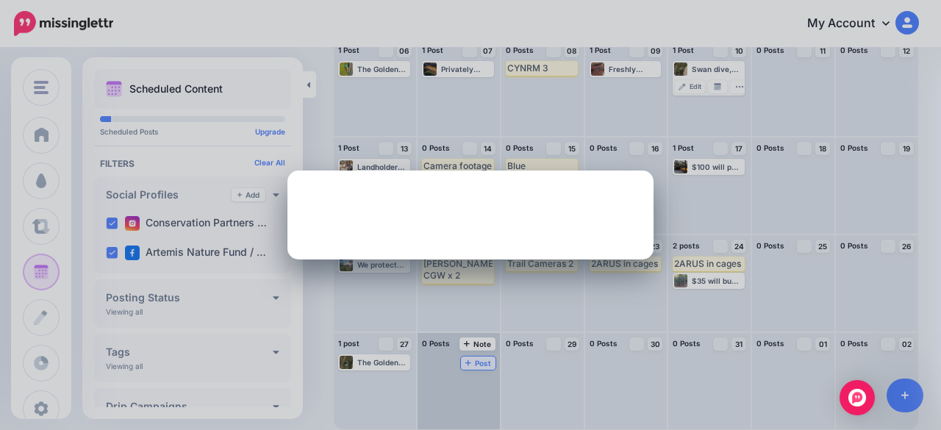
scroll to position [0, 0]
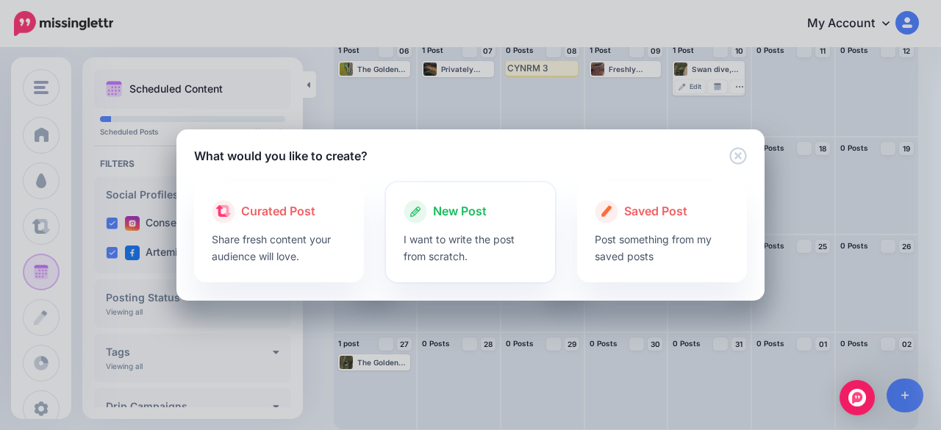
click at [434, 227] on div at bounding box center [471, 227] width 135 height 7
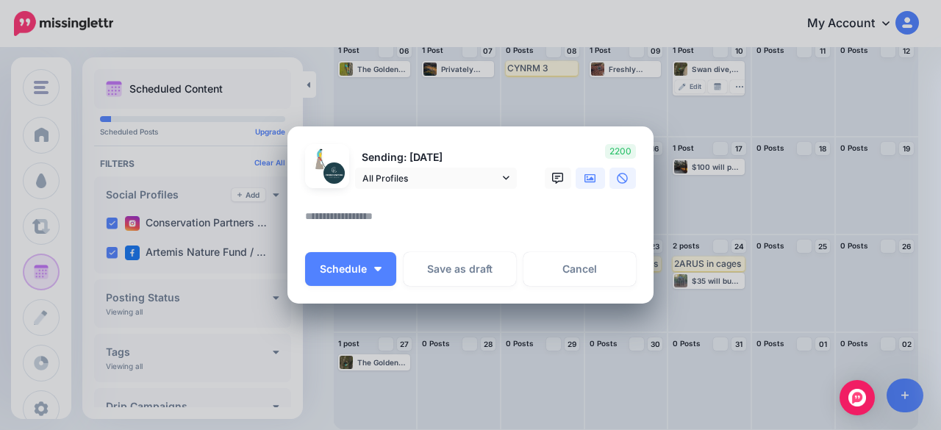
click at [585, 176] on icon at bounding box center [591, 179] width 12 height 12
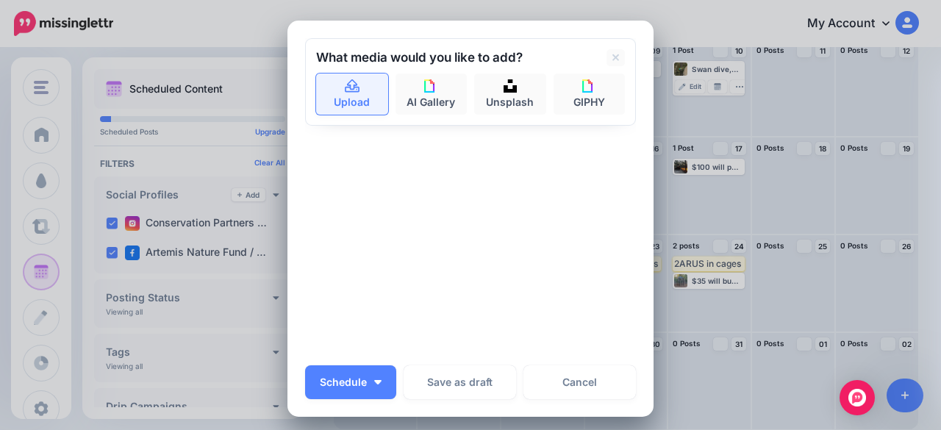
click at [342, 102] on link "Upload" at bounding box center [352, 94] width 72 height 41
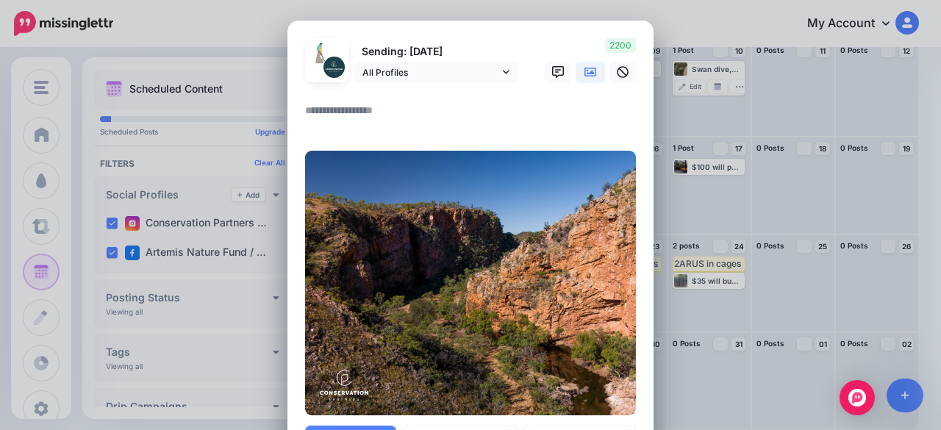
click at [359, 124] on textarea at bounding box center [474, 115] width 338 height 29
paste textarea "**********"
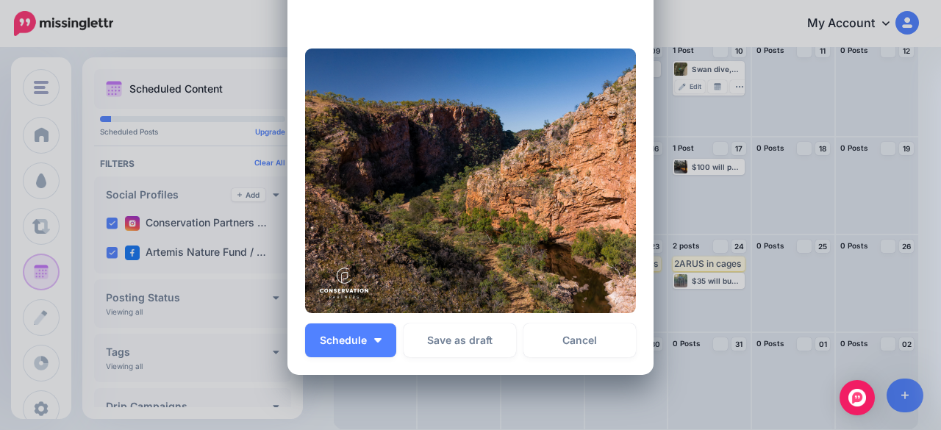
scroll to position [294, 0]
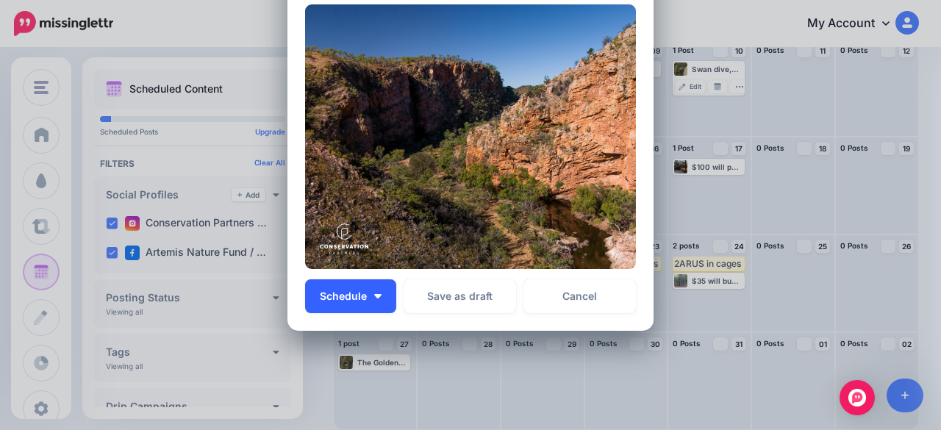
type textarea "**********"
click at [375, 302] on button "Schedule" at bounding box center [350, 296] width 91 height 34
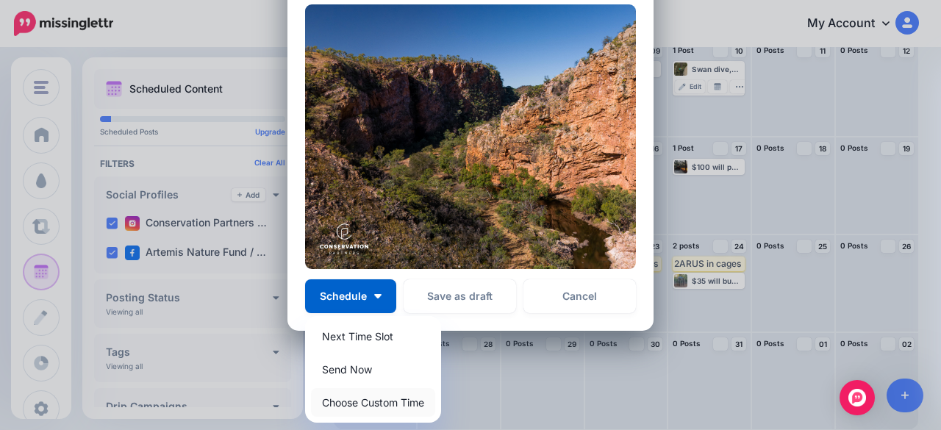
click at [374, 404] on link "Choose Custom Time" at bounding box center [373, 402] width 124 height 29
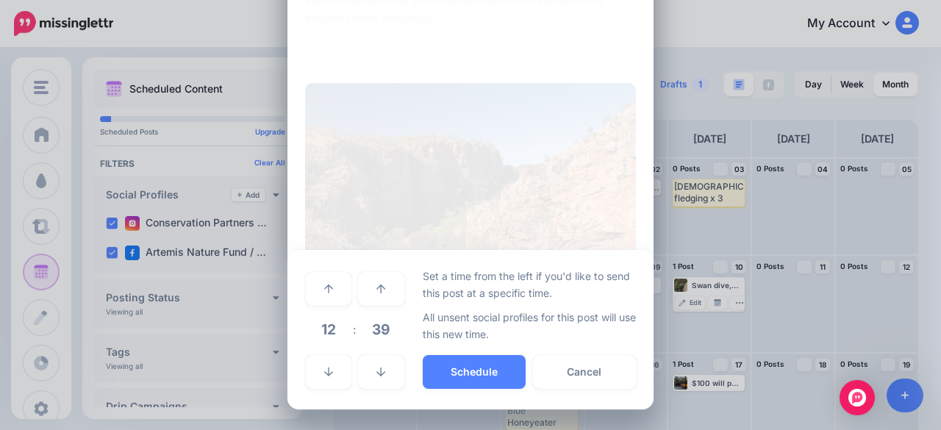
scroll to position [215, 0]
click at [324, 385] on link at bounding box center [329, 373] width 46 height 34
click at [510, 377] on button "Schedule" at bounding box center [474, 373] width 103 height 34
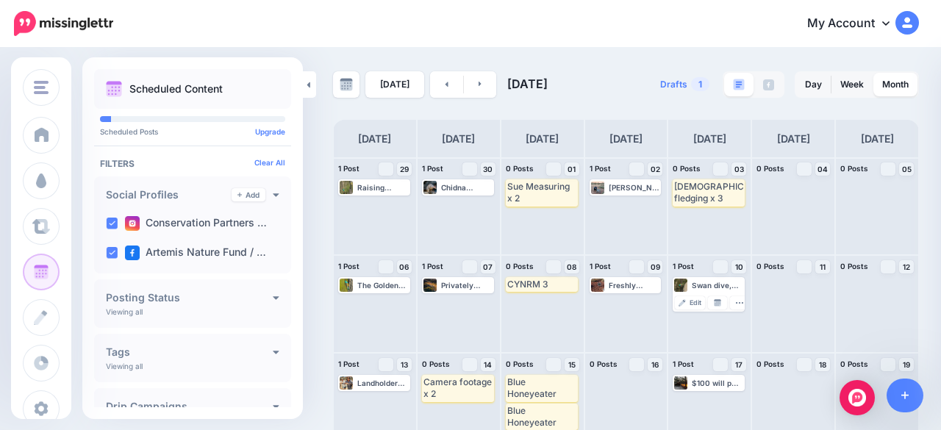
scroll to position [216, 0]
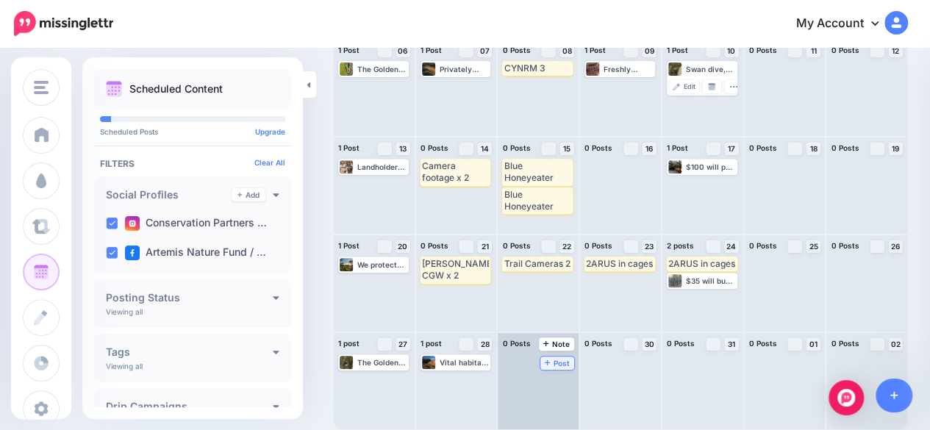
click at [559, 364] on span "Post" at bounding box center [558, 363] width 26 height 7
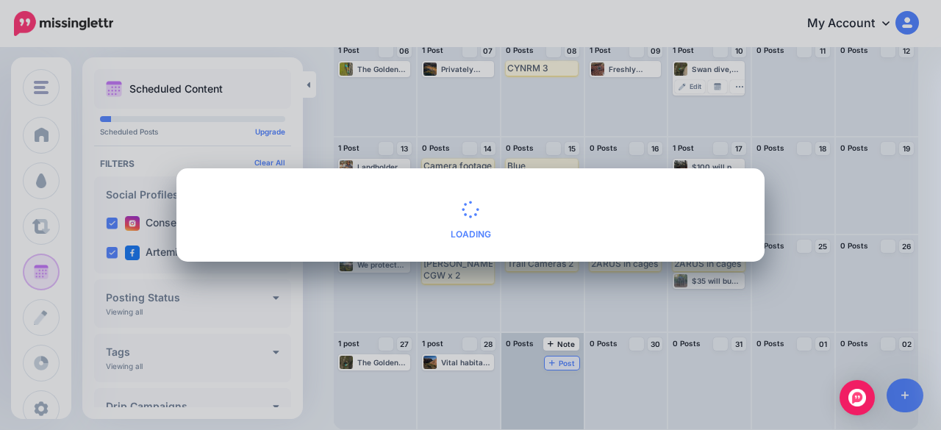
scroll to position [0, 0]
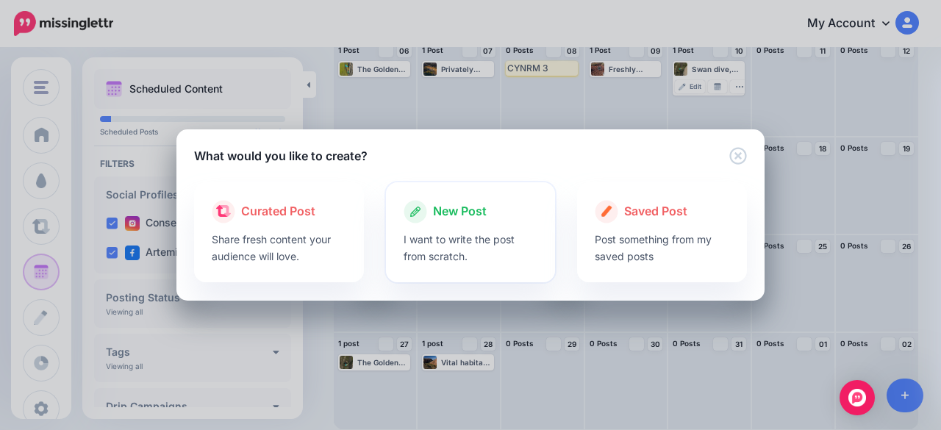
click at [439, 241] on p "I want to write the post from scratch." at bounding box center [471, 248] width 135 height 34
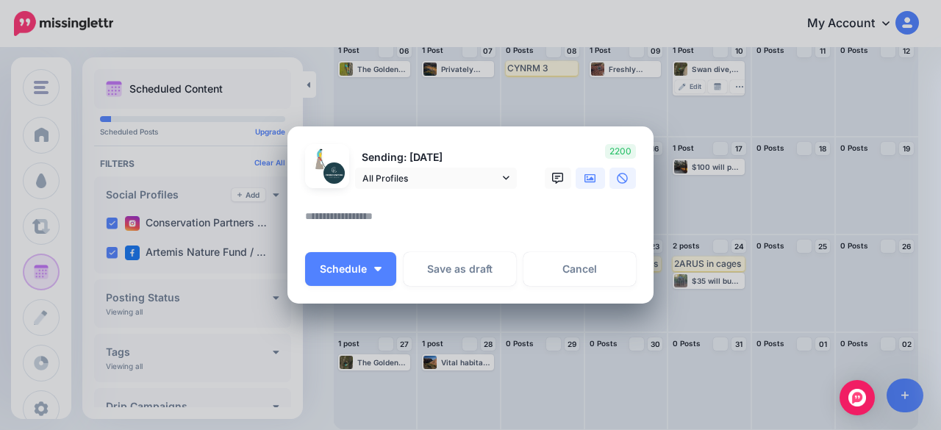
click at [591, 177] on link at bounding box center [590, 178] width 29 height 21
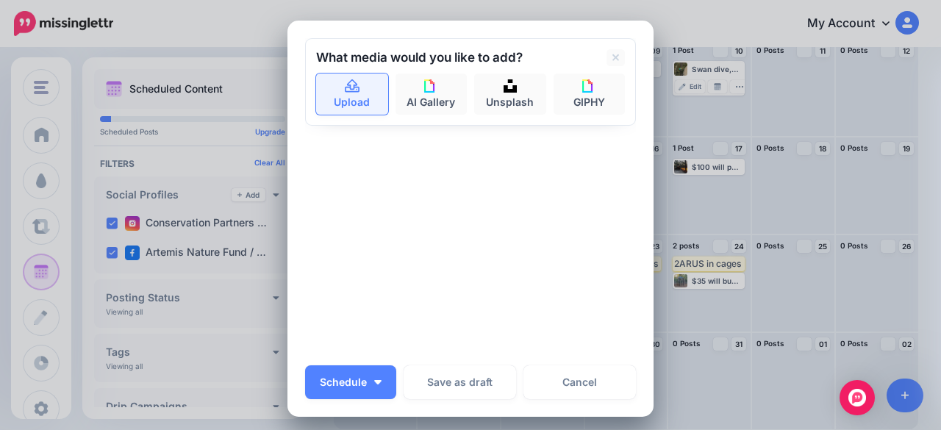
click at [350, 95] on link "Upload" at bounding box center [352, 94] width 72 height 41
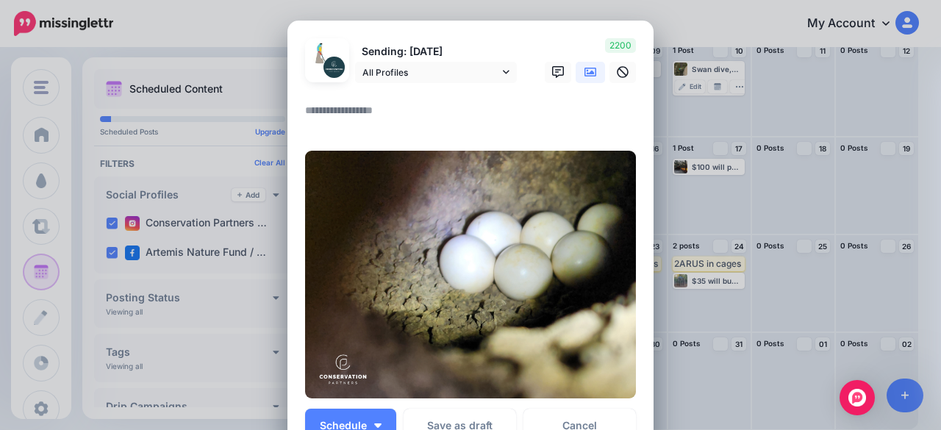
drag, startPoint x: 294, startPoint y: 85, endPoint x: 319, endPoint y: 112, distance: 36.9
click at [314, 104] on textarea at bounding box center [474, 115] width 338 height 29
paste textarea "**********"
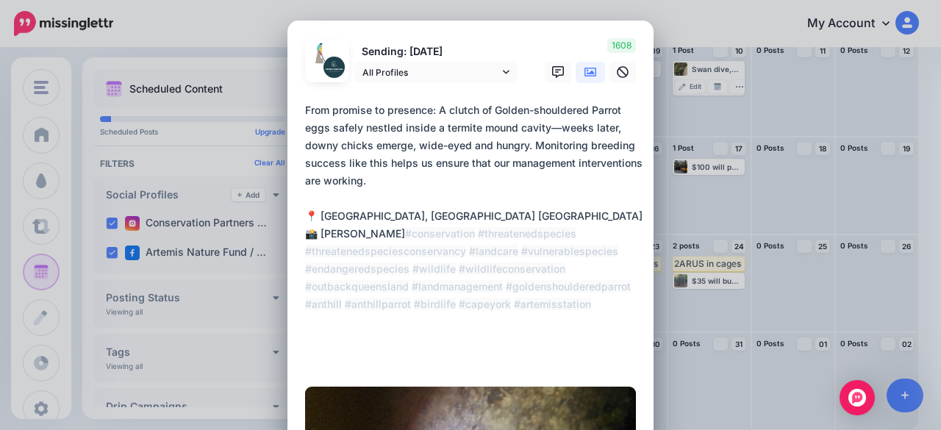
scroll to position [74, 0]
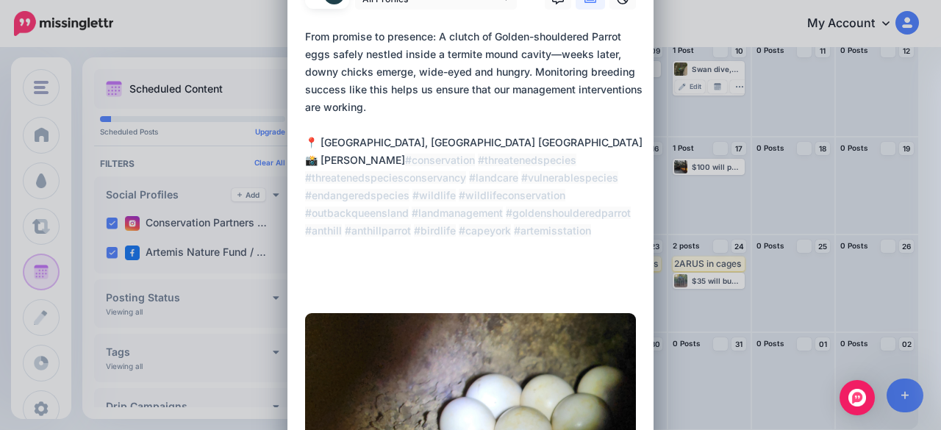
click at [420, 183] on textarea "**********" at bounding box center [474, 160] width 338 height 265
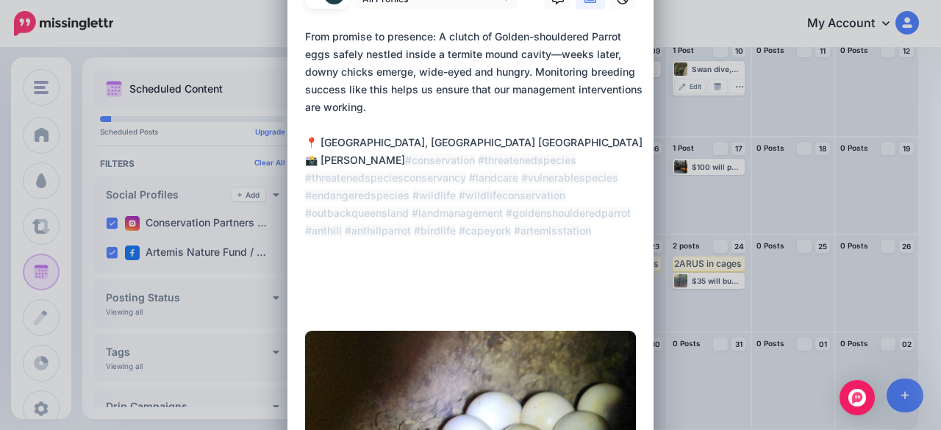
paste textarea "**********"
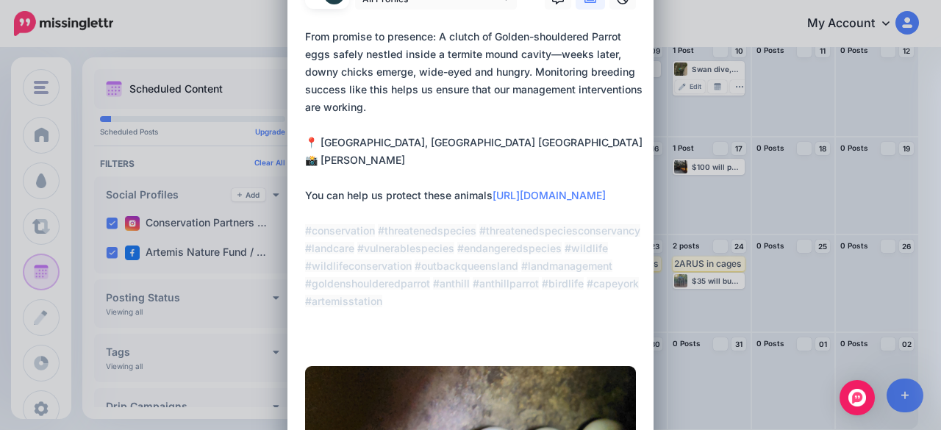
click at [467, 199] on textarea "**********" at bounding box center [474, 187] width 338 height 318
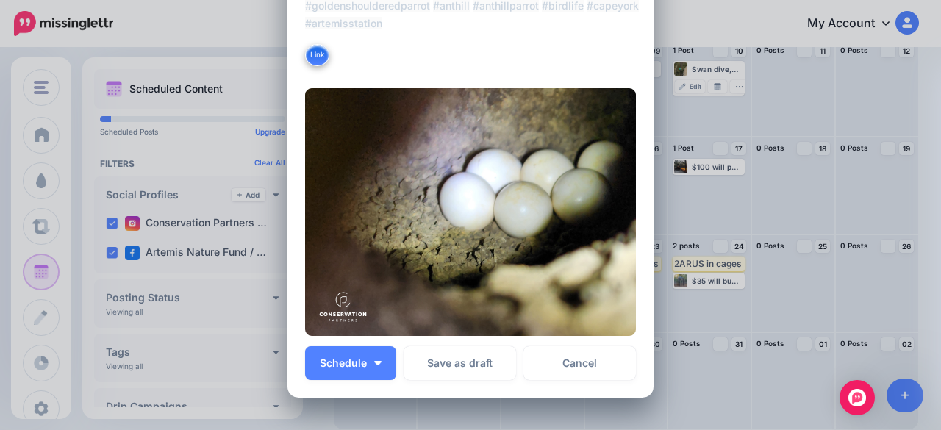
scroll to position [368, 0]
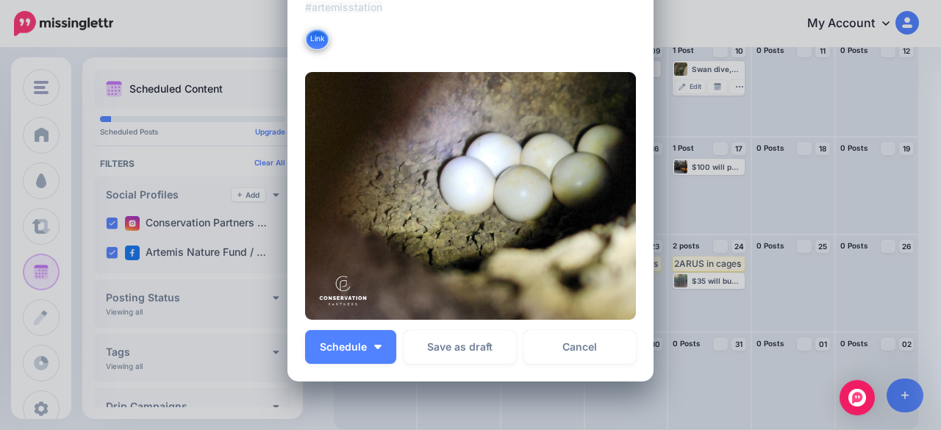
type textarea "**********"
click at [393, 346] on div "Schedule Next Time Slot Send Now Choose Custom Time Save as draft Cancel" at bounding box center [470, 347] width 331 height 34
click at [385, 342] on button "Schedule" at bounding box center [350, 347] width 91 height 34
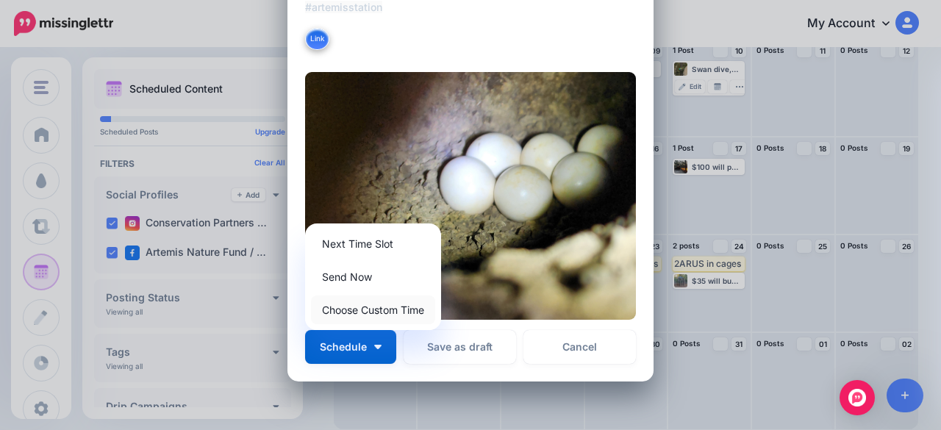
click at [376, 318] on link "Choose Custom Time" at bounding box center [373, 310] width 124 height 29
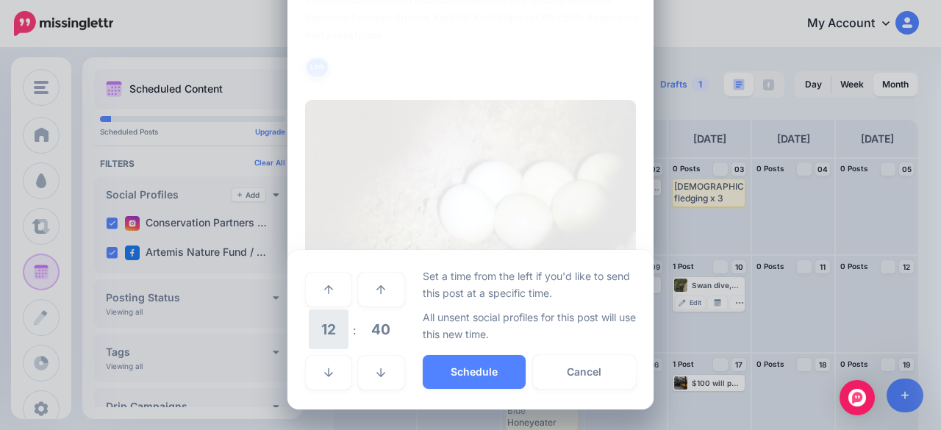
scroll to position [340, 0]
click at [324, 370] on icon at bounding box center [328, 373] width 9 height 10
click at [453, 375] on button "Schedule" at bounding box center [474, 372] width 103 height 34
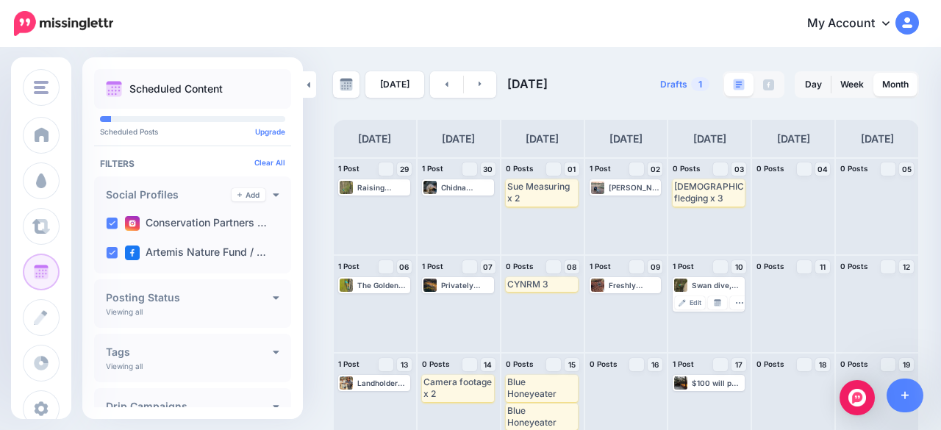
scroll to position [216, 0]
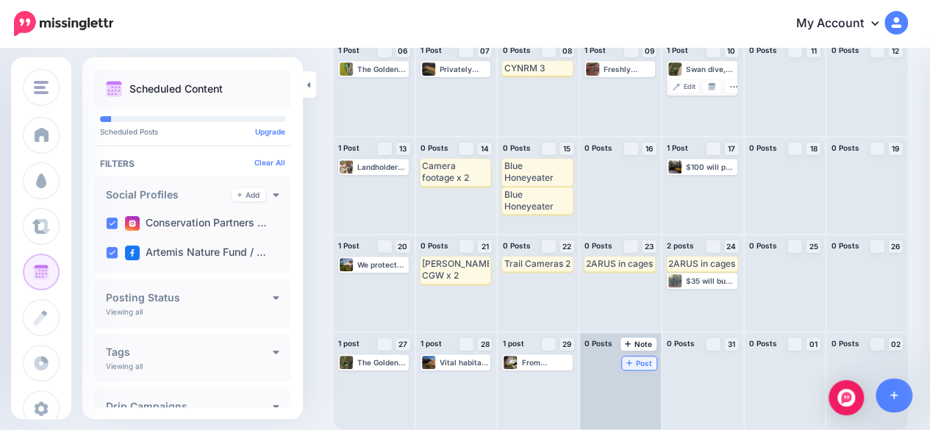
click at [612, 371] on div at bounding box center [620, 381] width 81 height 96
click at [640, 357] on link "Post" at bounding box center [639, 363] width 35 height 13
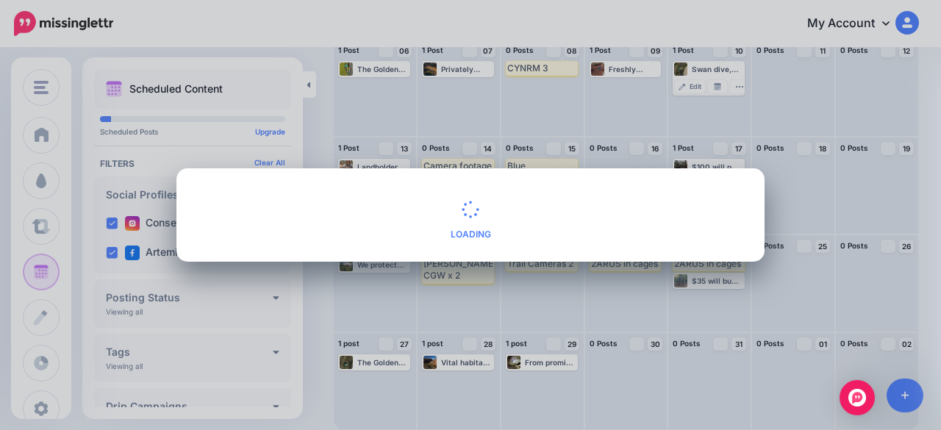
scroll to position [0, 0]
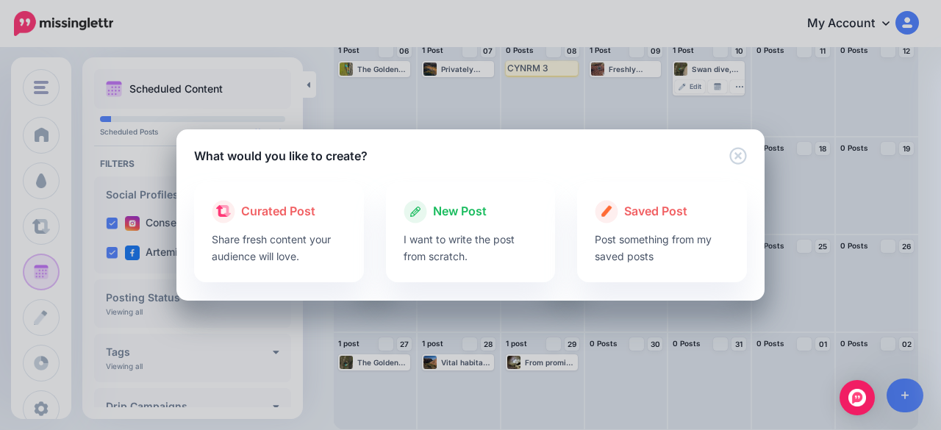
click at [466, 214] on span "New Post" at bounding box center [460, 211] width 54 height 19
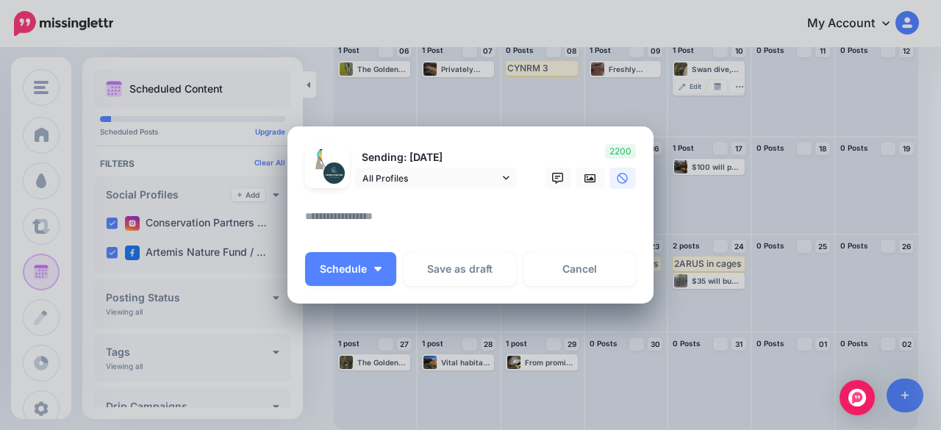
click at [407, 217] on textarea at bounding box center [474, 221] width 338 height 29
paste textarea "**********"
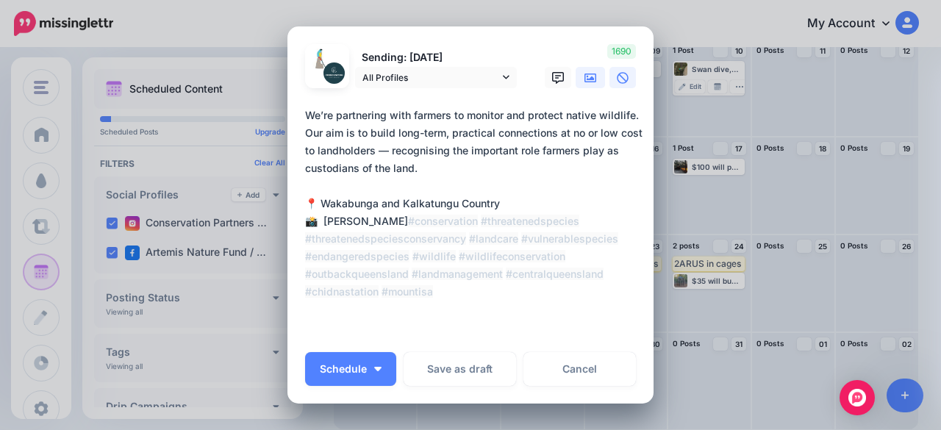
type textarea "**********"
click at [585, 79] on icon at bounding box center [591, 78] width 12 height 9
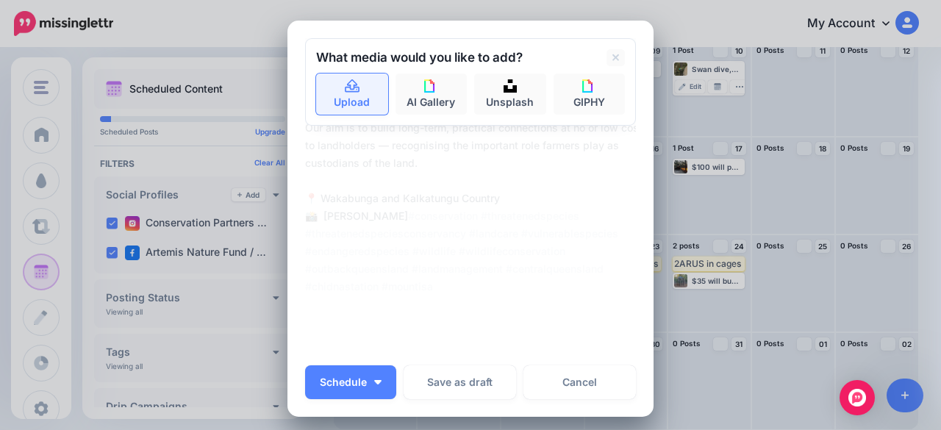
click at [344, 90] on icon at bounding box center [352, 86] width 17 height 13
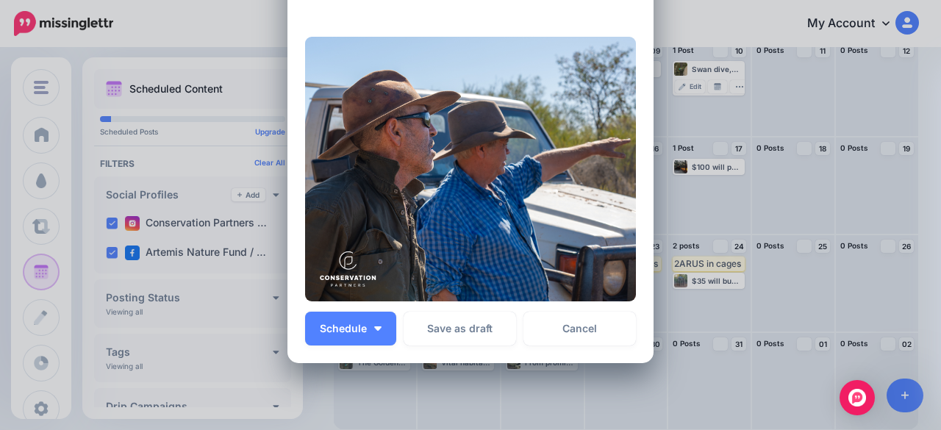
scroll to position [368, 0]
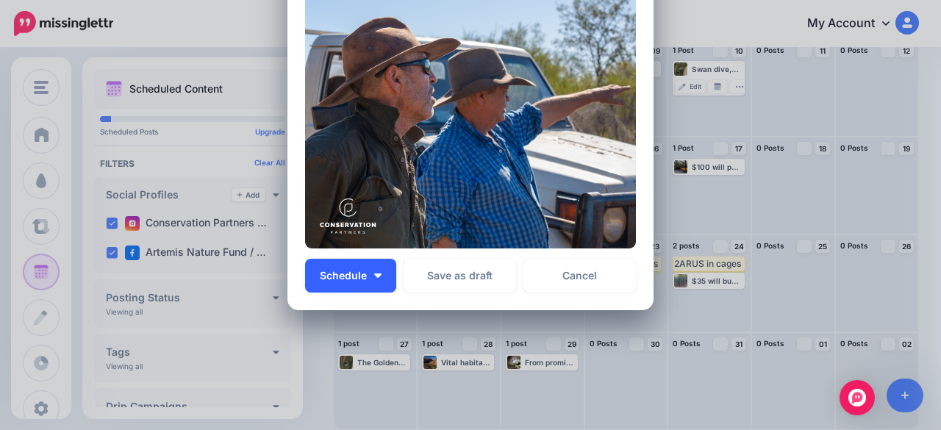
click at [376, 277] on button "Schedule" at bounding box center [350, 276] width 91 height 34
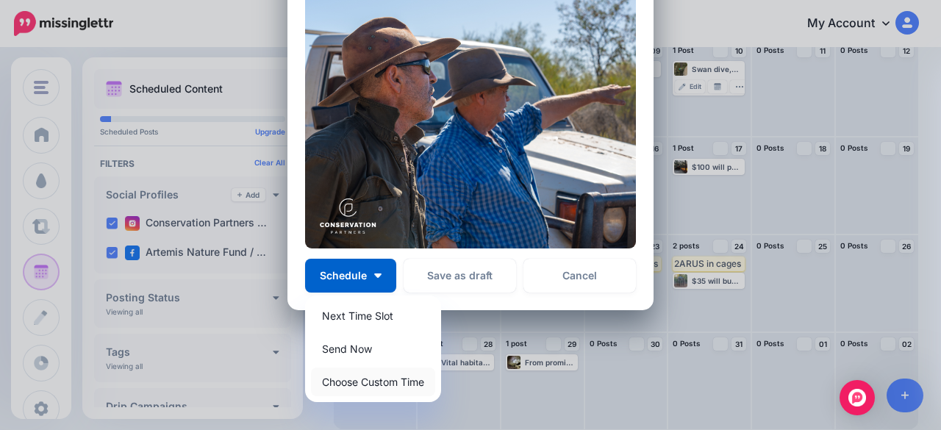
click at [368, 385] on link "Choose Custom Time" at bounding box center [373, 382] width 124 height 29
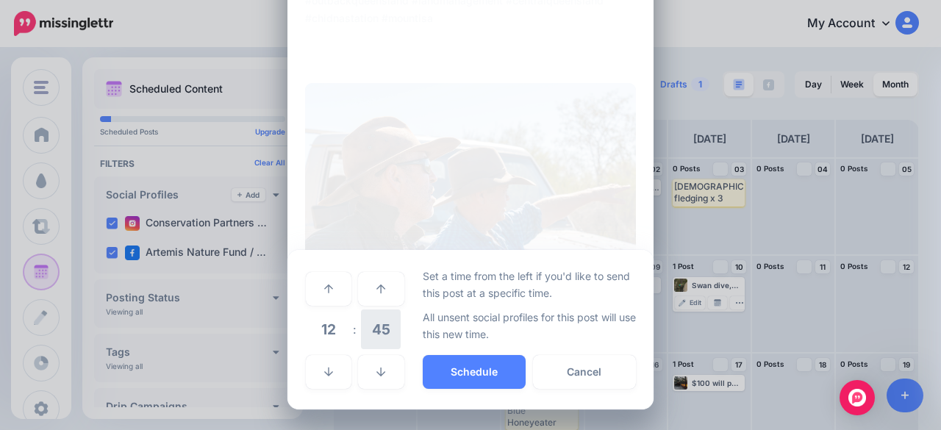
scroll to position [268, 0]
click at [294, 373] on div "***** 12 : 45 00 01 02 03 04 05 06 07 08 09 10 11 12 13 14 15 16 17 18 19 20 21…" at bounding box center [470, 331] width 366 height 160
click at [314, 379] on link at bounding box center [329, 373] width 46 height 34
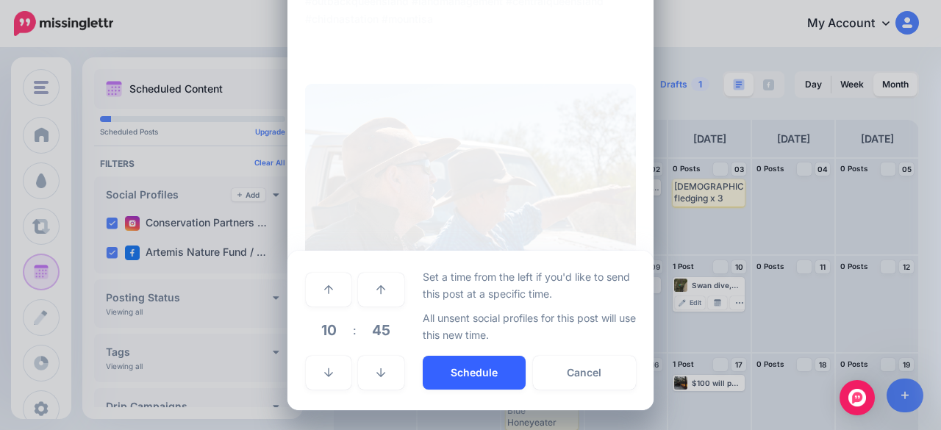
click at [476, 378] on button "Schedule" at bounding box center [474, 373] width 103 height 34
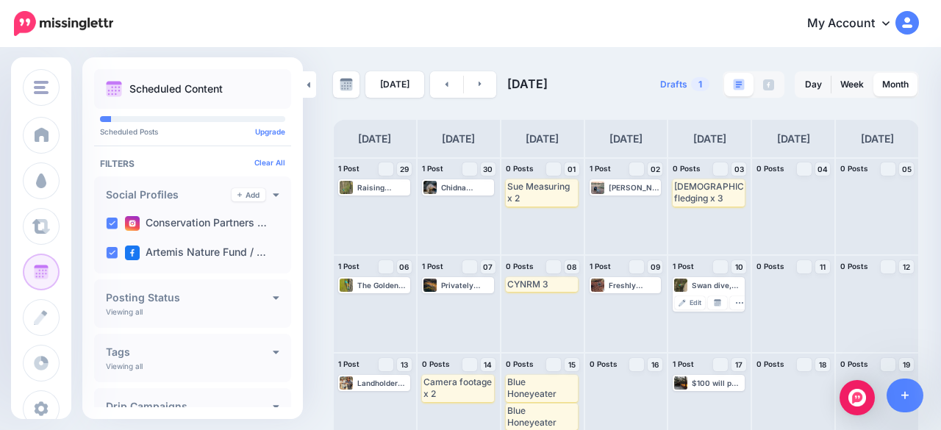
scroll to position [216, 0]
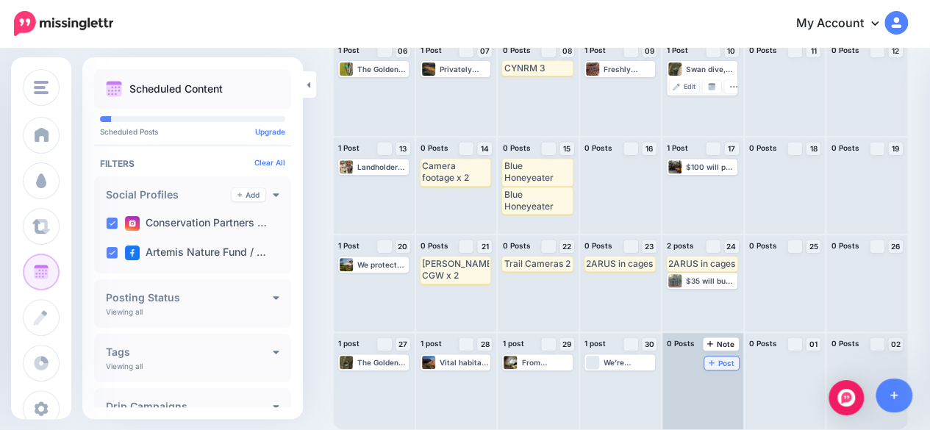
click at [726, 363] on span "Post" at bounding box center [722, 363] width 26 height 7
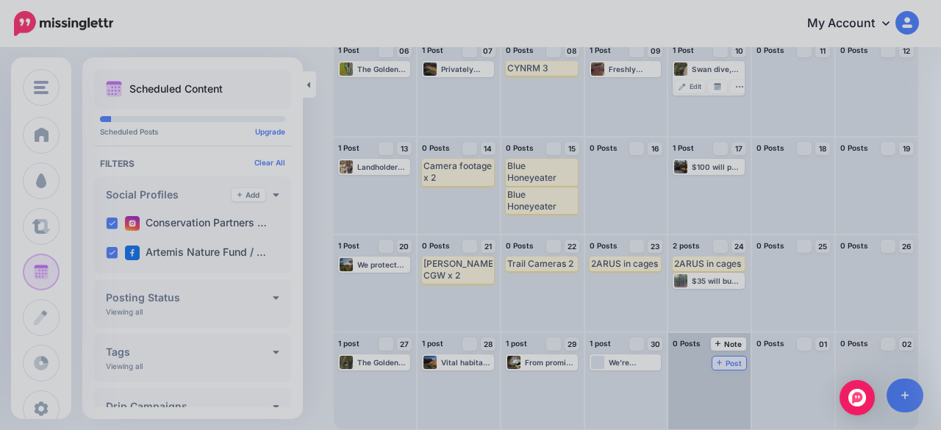
scroll to position [0, 0]
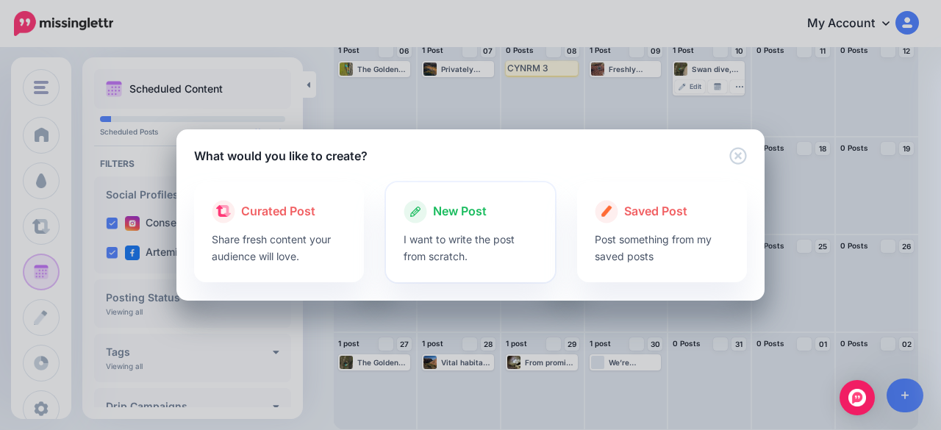
click at [465, 242] on p "I want to write the post from scratch." at bounding box center [471, 248] width 135 height 34
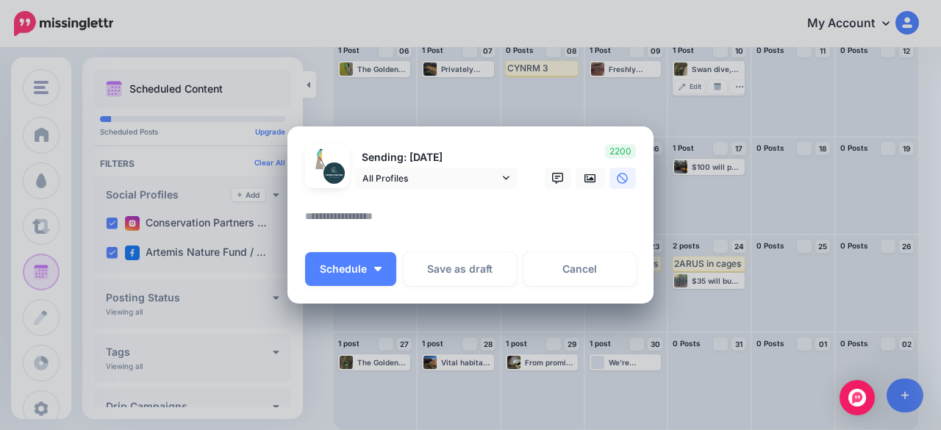
click at [354, 212] on textarea at bounding box center [474, 221] width 338 height 29
paste textarea "**********"
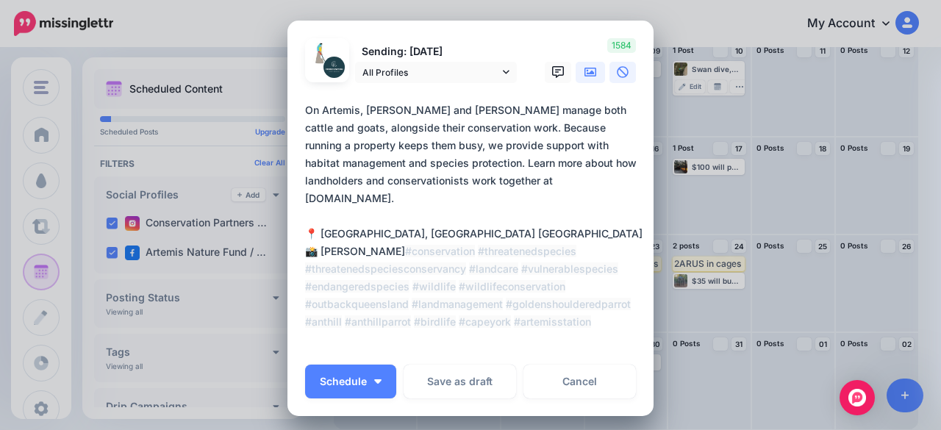
type textarea "**********"
click at [587, 76] on icon at bounding box center [591, 72] width 12 height 9
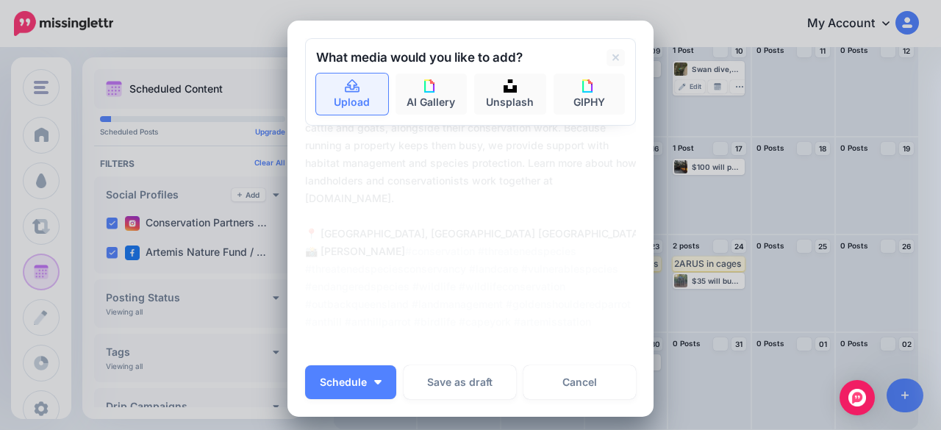
click at [357, 93] on link "Upload" at bounding box center [352, 94] width 72 height 41
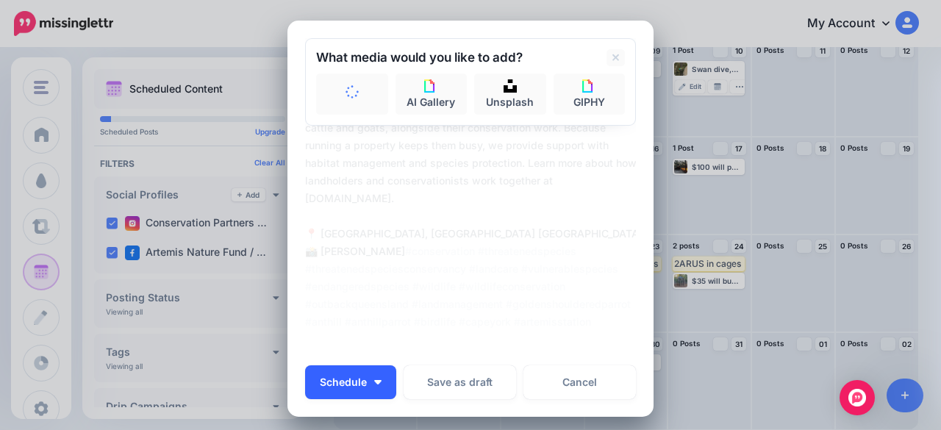
click at [366, 386] on button "Schedule" at bounding box center [350, 382] width 91 height 34
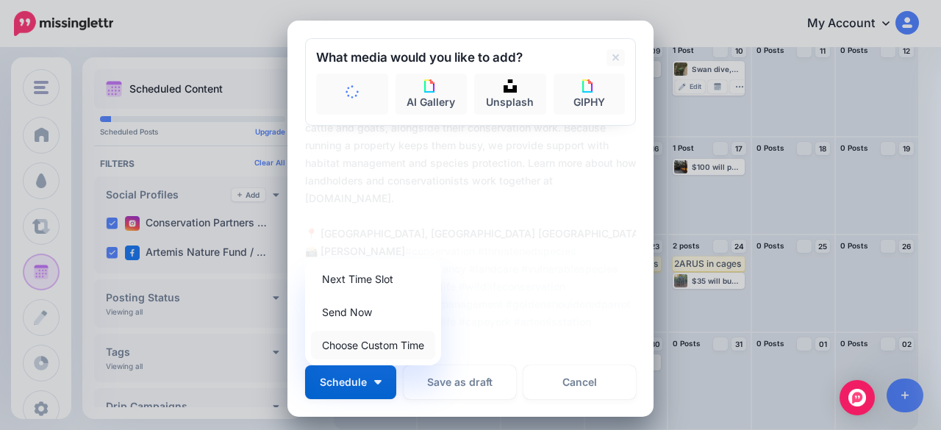
click at [351, 347] on link "Choose Custom Time" at bounding box center [373, 345] width 124 height 29
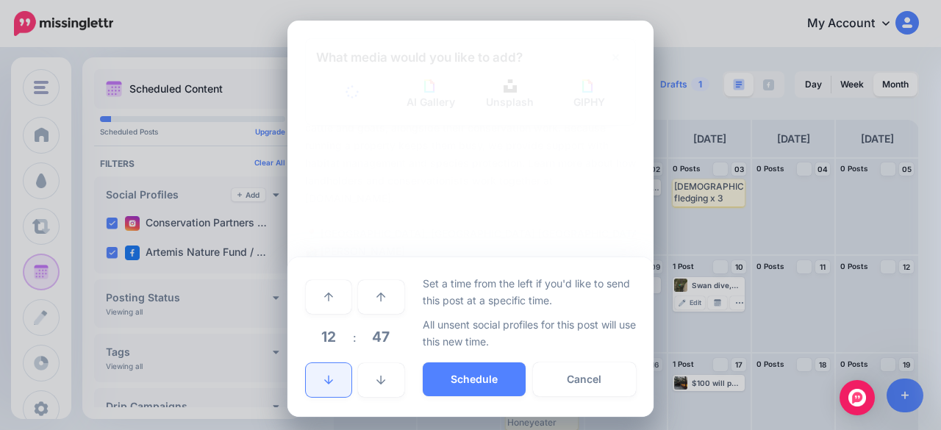
click at [324, 377] on icon at bounding box center [328, 380] width 9 height 9
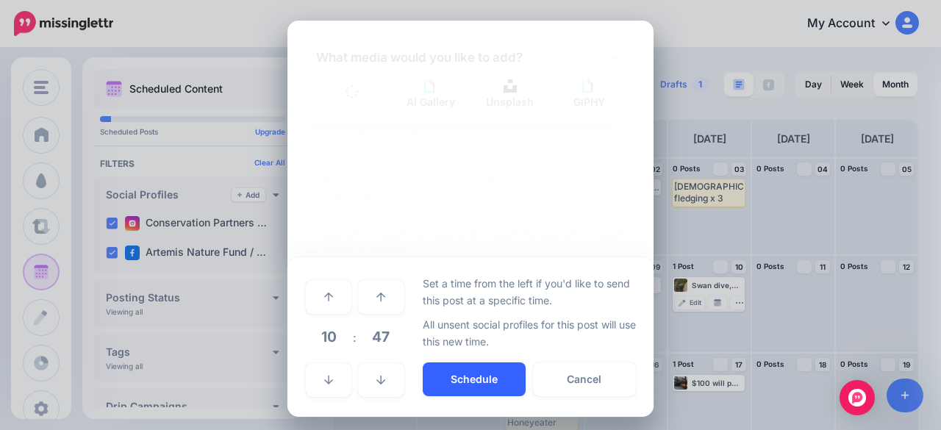
click at [499, 385] on button "Schedule" at bounding box center [474, 379] width 103 height 34
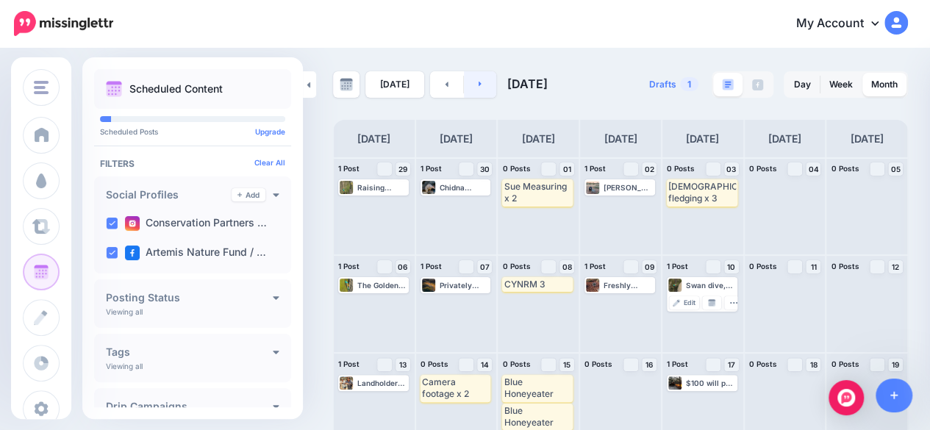
click at [467, 79] on link at bounding box center [480, 84] width 33 height 26
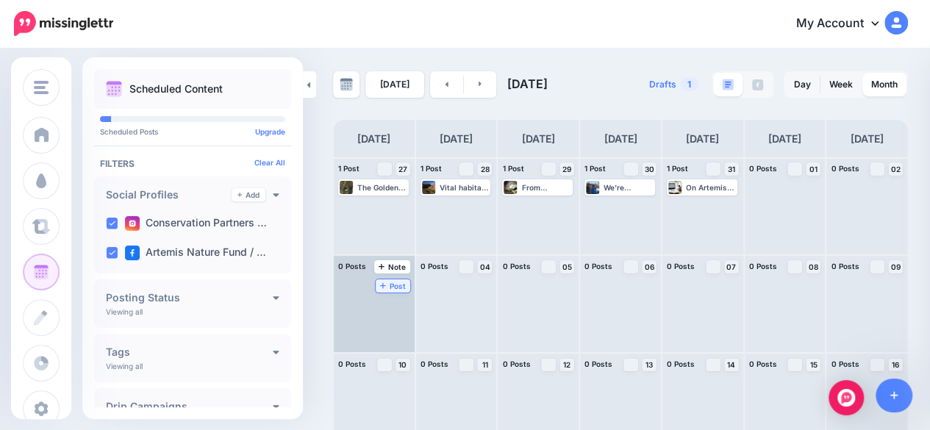
click at [397, 288] on span "Post" at bounding box center [393, 285] width 26 height 7
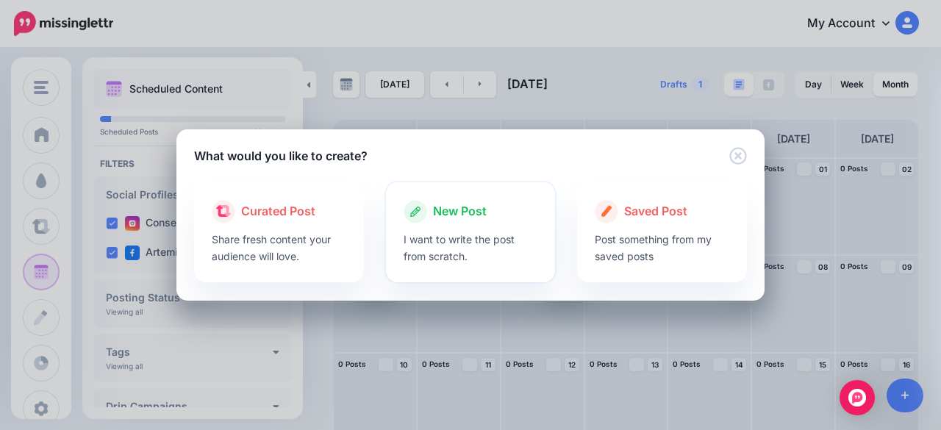
click at [457, 215] on span "New Post" at bounding box center [460, 211] width 54 height 19
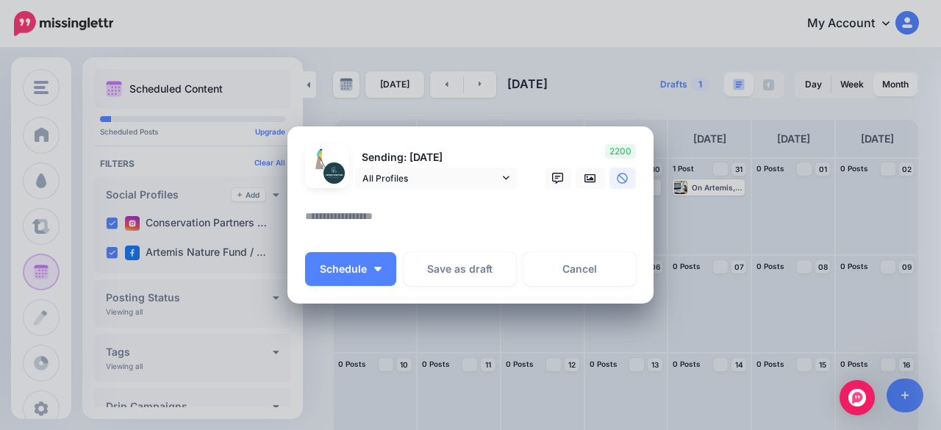
click at [396, 215] on textarea at bounding box center [474, 221] width 338 height 29
paste textarea "**********"
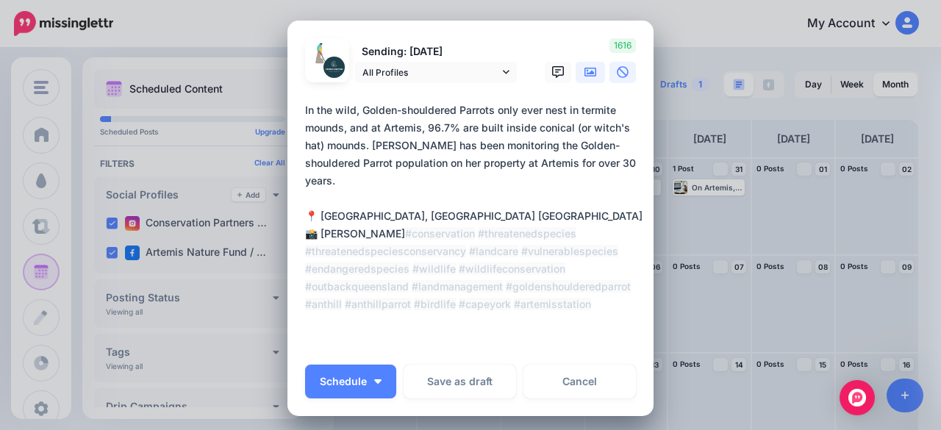
type textarea "**********"
click at [585, 72] on icon at bounding box center [591, 72] width 12 height 12
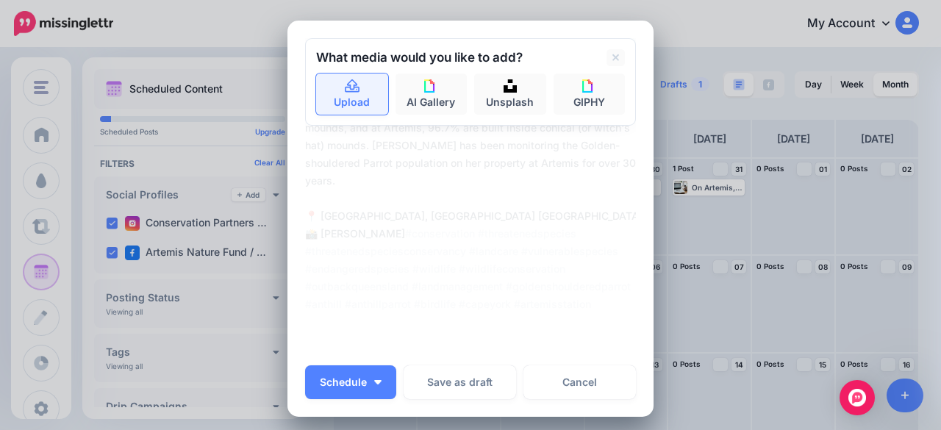
click at [361, 90] on link "Upload" at bounding box center [352, 94] width 72 height 41
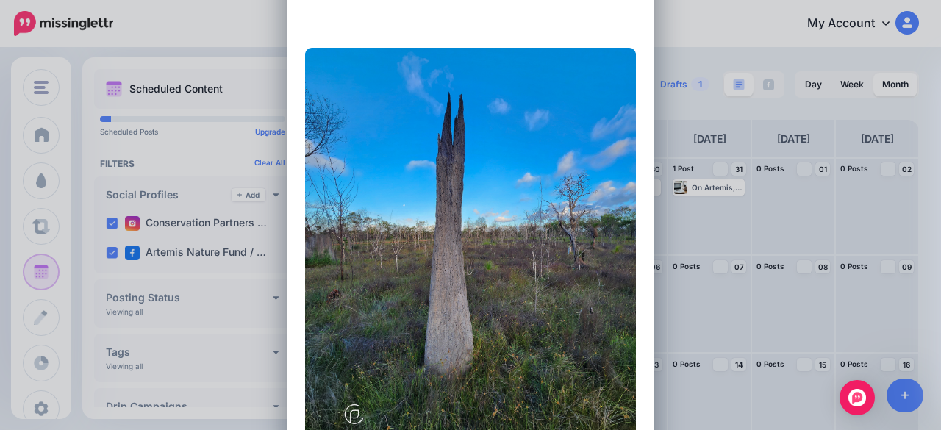
scroll to position [515, 0]
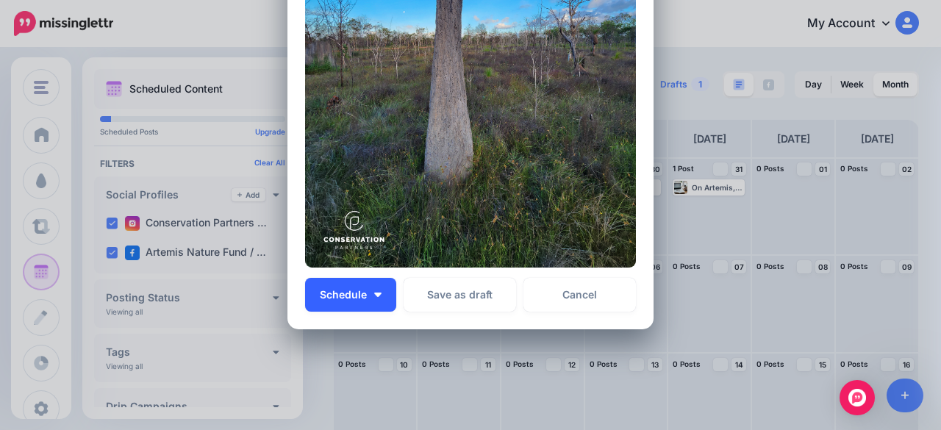
click at [374, 290] on button "Schedule" at bounding box center [350, 295] width 91 height 34
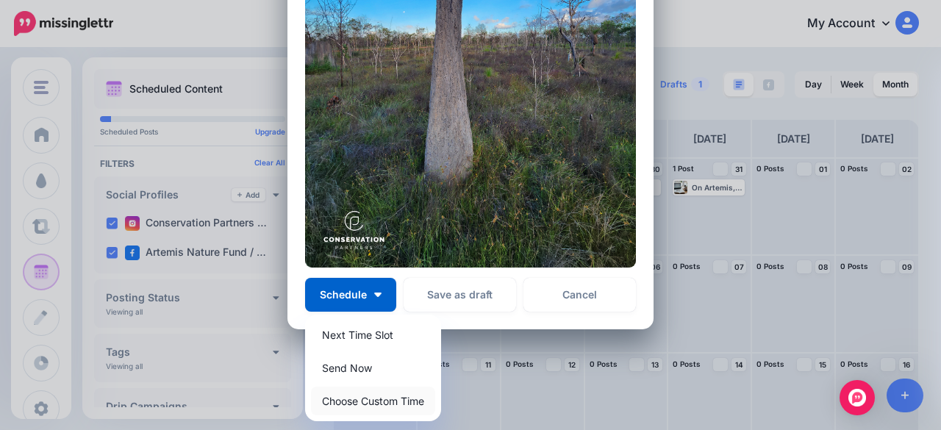
click at [383, 407] on link "Choose Custom Time" at bounding box center [373, 401] width 124 height 29
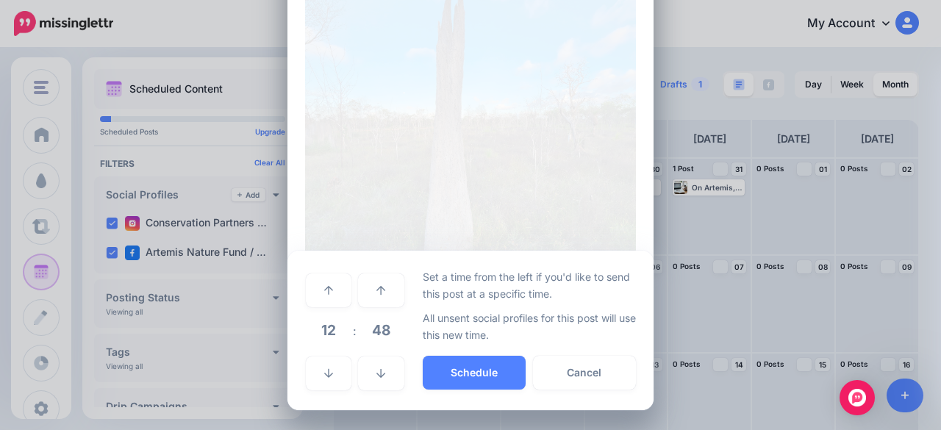
scroll to position [434, 0]
click at [312, 390] on td at bounding box center [328, 371] width 47 height 41
click at [324, 376] on icon at bounding box center [328, 373] width 9 height 9
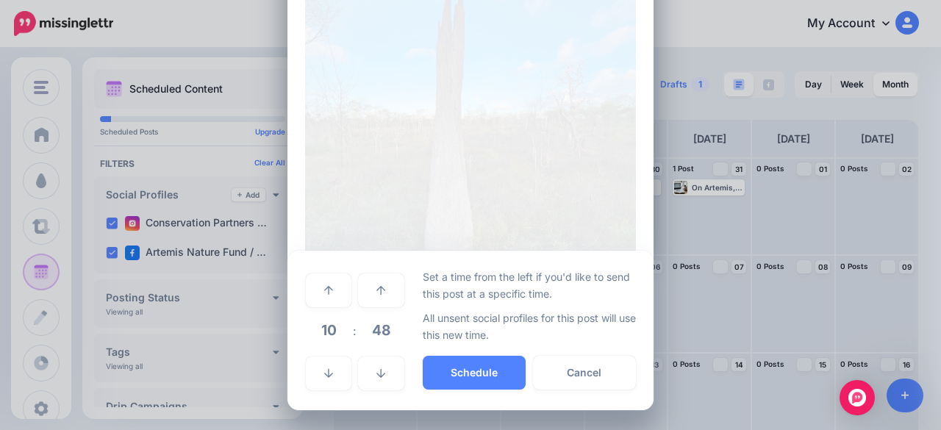
click at [468, 390] on div "Set a time from the left if you'd like to send this post at a specific time. Al…" at bounding box center [530, 330] width 214 height 124
click at [469, 373] on button "Schedule" at bounding box center [474, 373] width 103 height 34
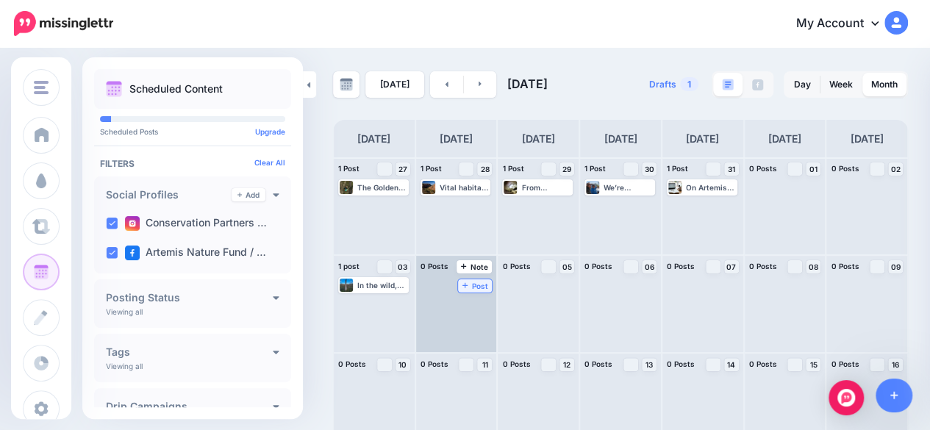
click at [481, 288] on span "Post" at bounding box center [475, 285] width 26 height 7
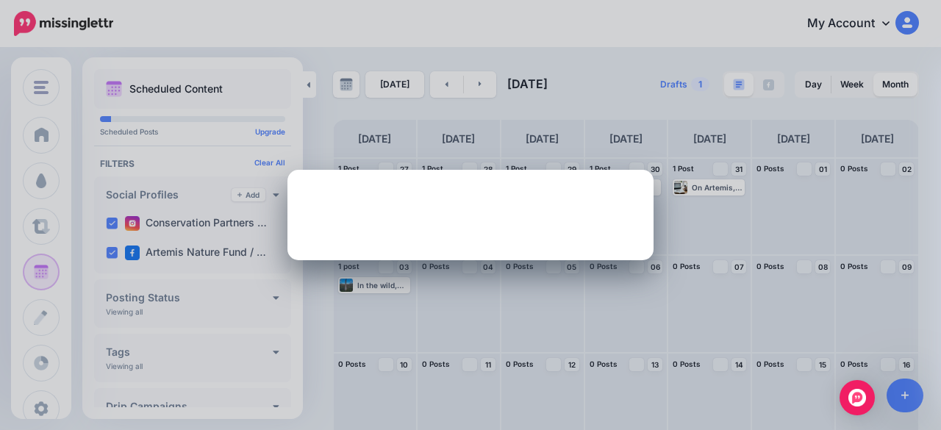
scroll to position [0, 0]
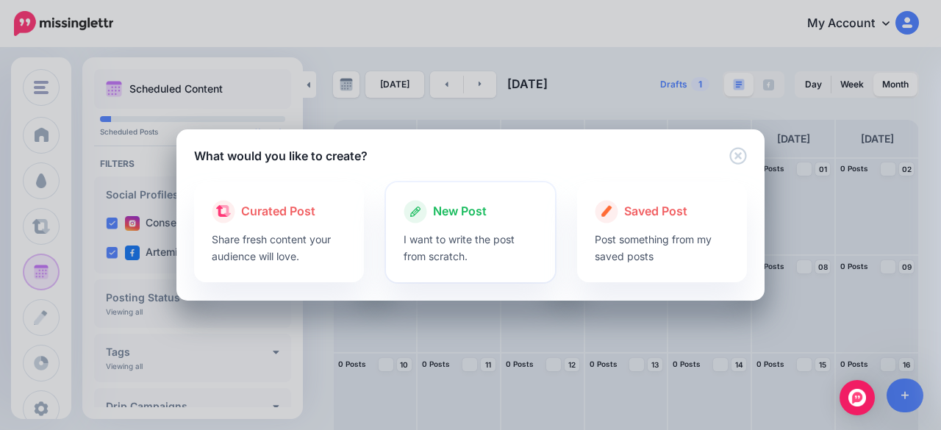
click at [448, 224] on div at bounding box center [471, 227] width 135 height 7
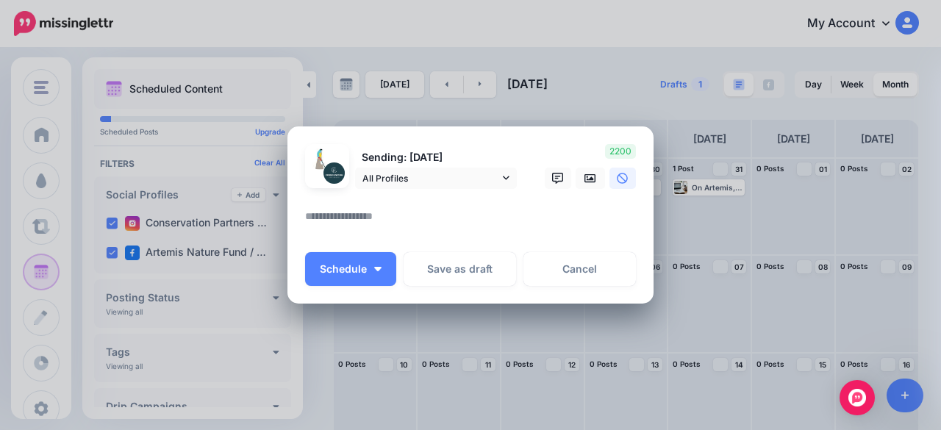
click at [427, 217] on textarea at bounding box center [474, 221] width 338 height 29
paste textarea "**********"
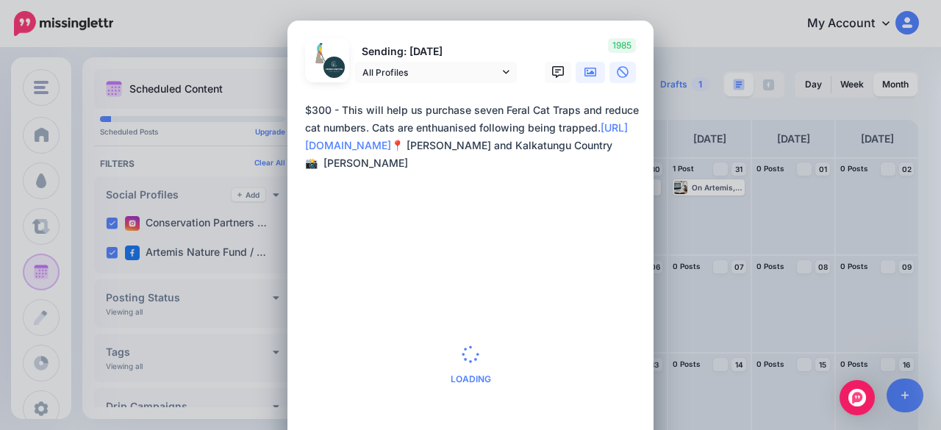
click at [585, 79] on link at bounding box center [590, 72] width 29 height 21
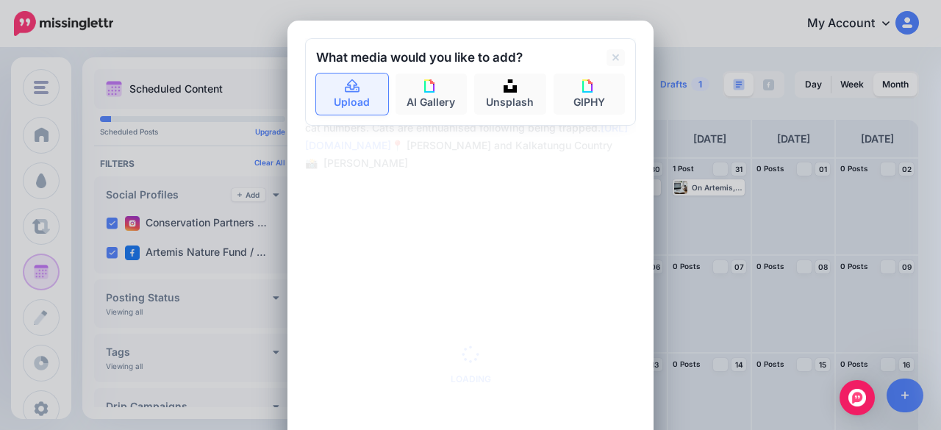
click at [346, 107] on link "Upload" at bounding box center [352, 94] width 72 height 41
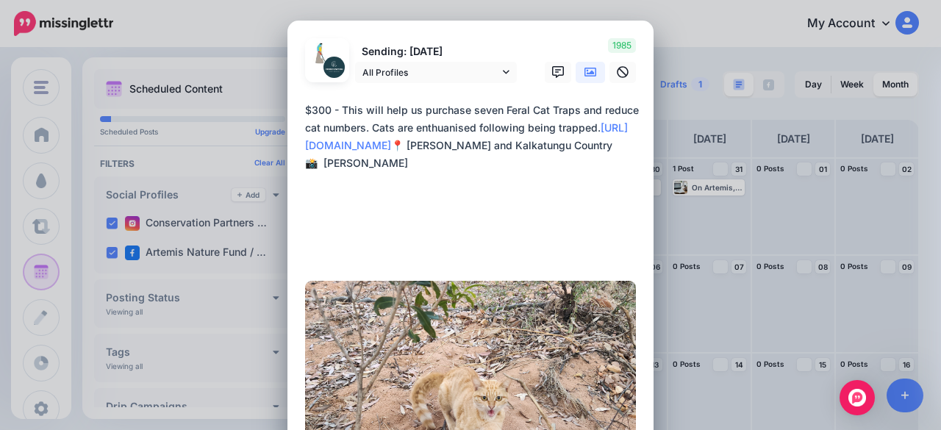
drag, startPoint x: 376, startPoint y: 246, endPoint x: 374, endPoint y: 260, distance: 14.3
click at [376, 246] on textarea "**********" at bounding box center [474, 180] width 338 height 159
click at [374, 262] on div "**********" at bounding box center [470, 183] width 331 height 165
click at [412, 239] on textarea "**********" at bounding box center [474, 180] width 338 height 159
paste textarea "**********"
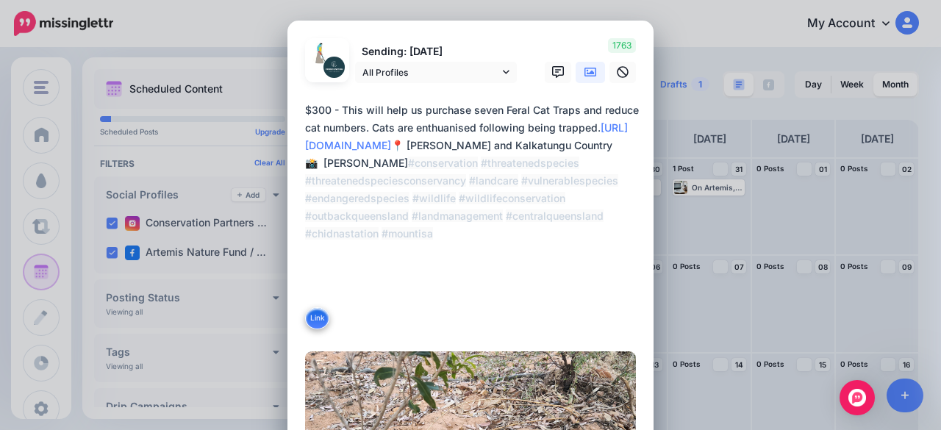
click at [396, 237] on textarea "**********" at bounding box center [474, 215] width 338 height 229
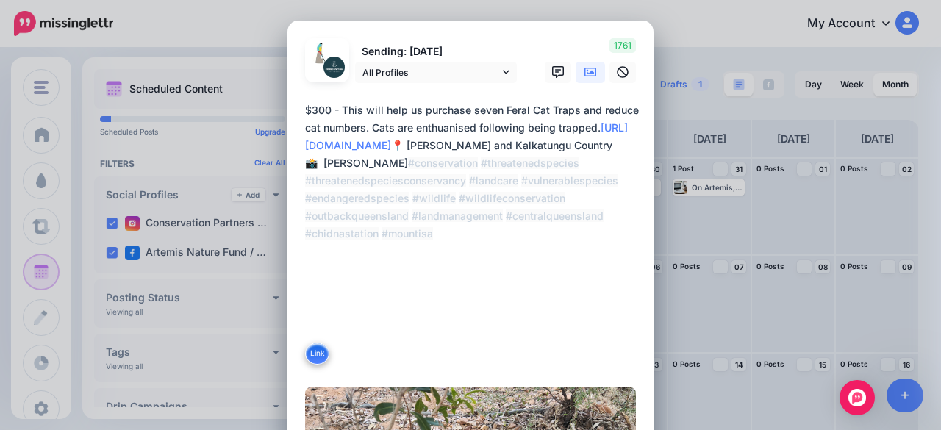
click at [553, 323] on textarea "**********" at bounding box center [474, 233] width 338 height 265
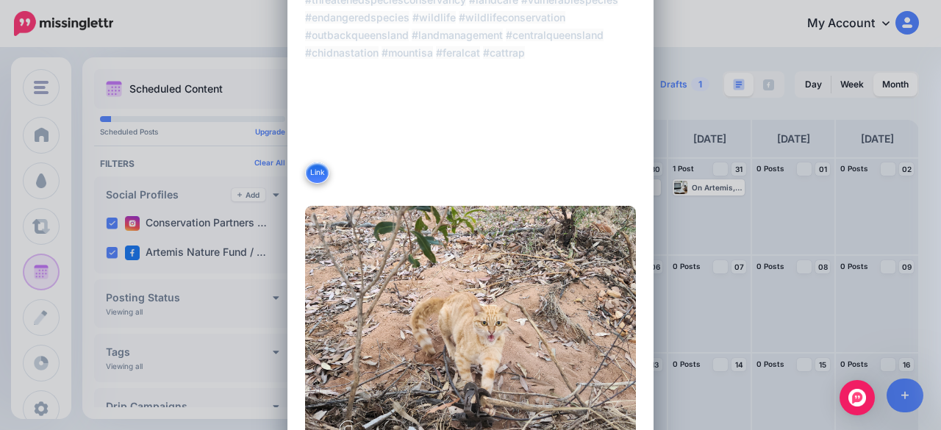
scroll to position [147, 0]
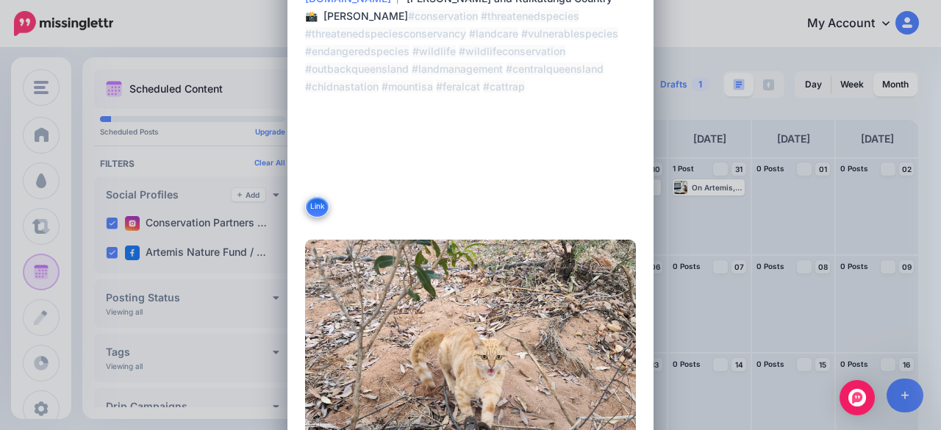
drag, startPoint x: 626, startPoint y: 177, endPoint x: 288, endPoint y: 121, distance: 342.8
click at [288, 121] on div "Loading Sending: [DATE] All Profiles" at bounding box center [470, 220] width 366 height 693
type textarea "**********"
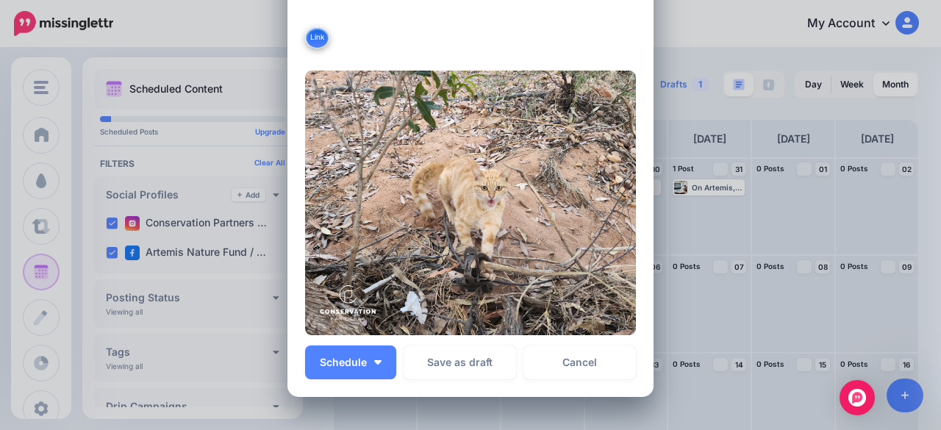
scroll to position [368, 0]
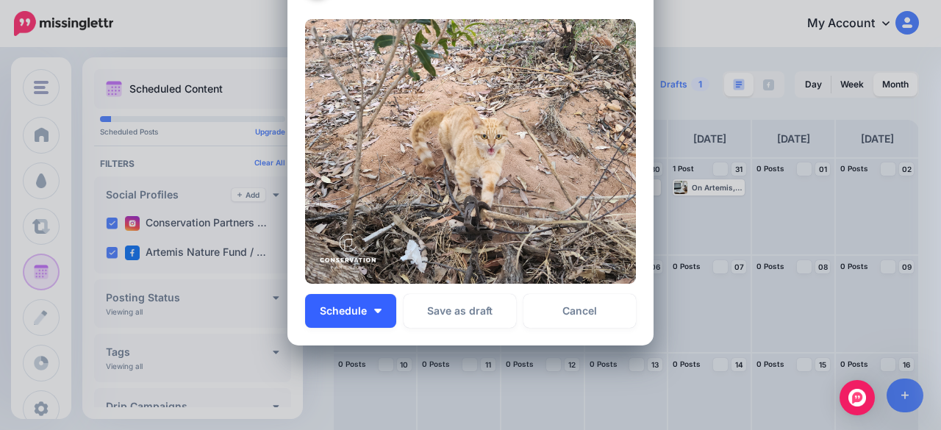
click at [374, 311] on img "button" at bounding box center [377, 311] width 7 height 4
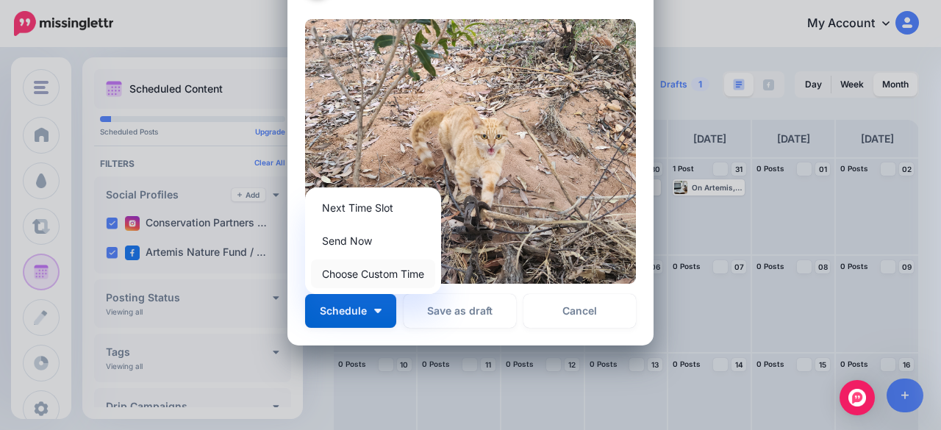
click at [371, 282] on link "Choose Custom Time" at bounding box center [373, 274] width 124 height 29
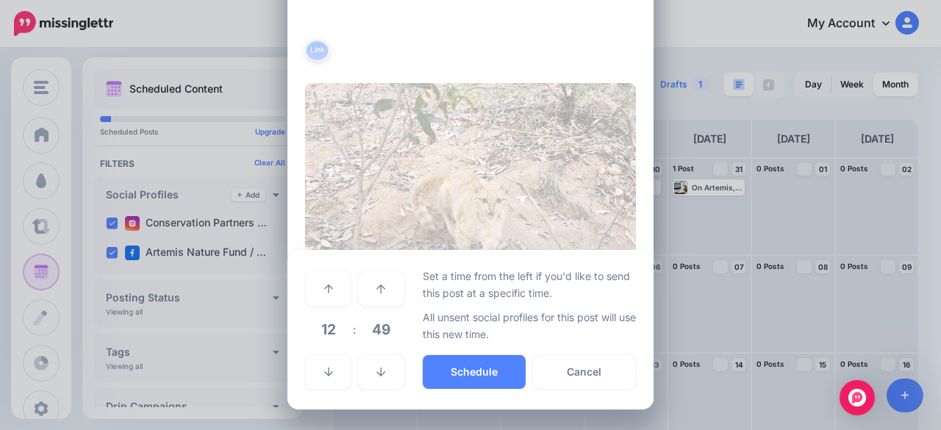
scroll to position [303, 0]
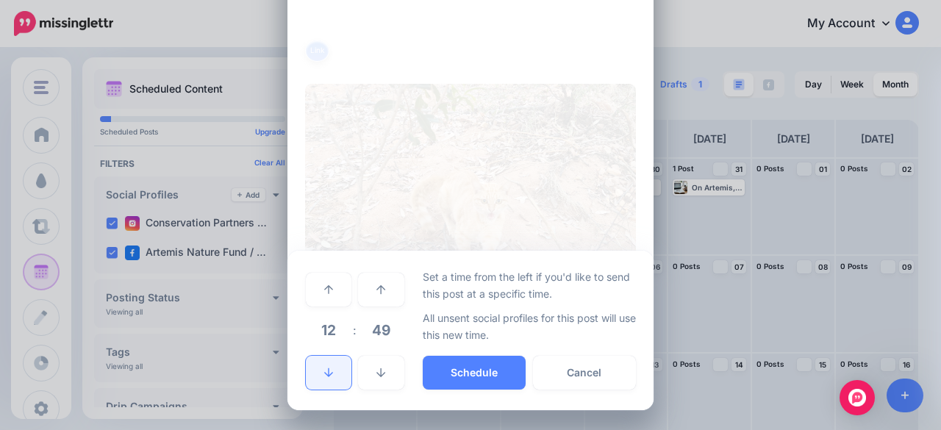
click at [335, 364] on link at bounding box center [329, 373] width 46 height 34
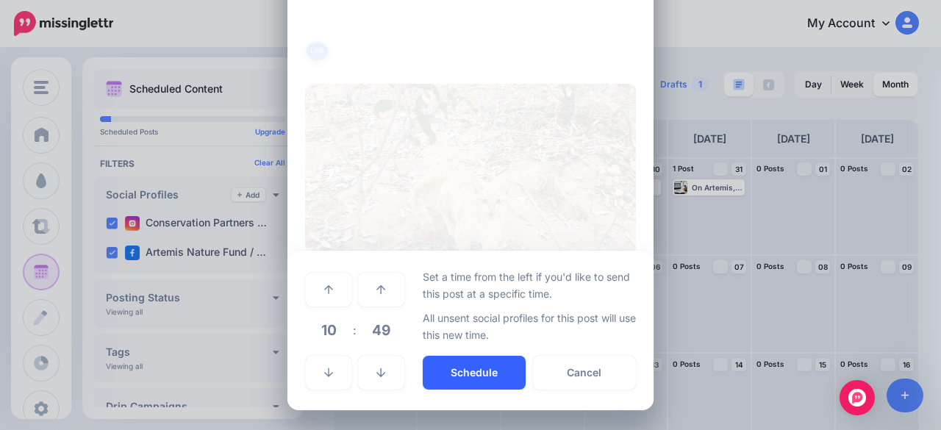
click at [471, 376] on button "Schedule" at bounding box center [474, 373] width 103 height 34
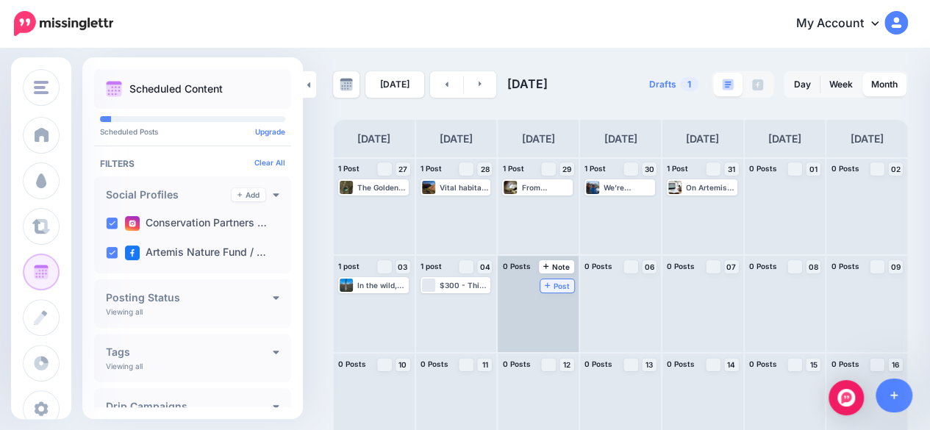
click at [556, 286] on span "Post" at bounding box center [558, 285] width 26 height 7
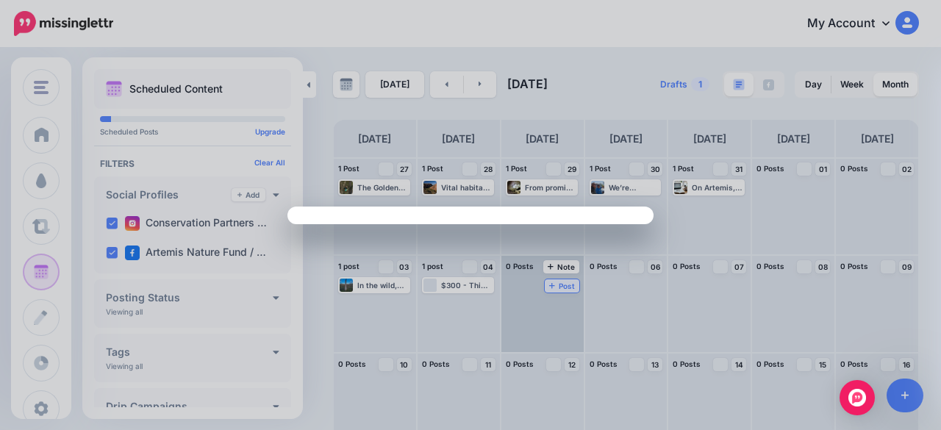
scroll to position [0, 0]
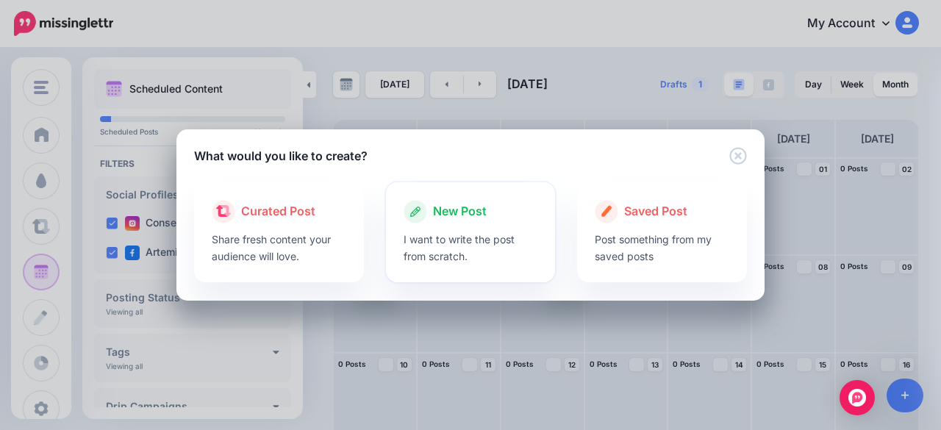
click at [419, 221] on icon at bounding box center [416, 212] width 24 height 24
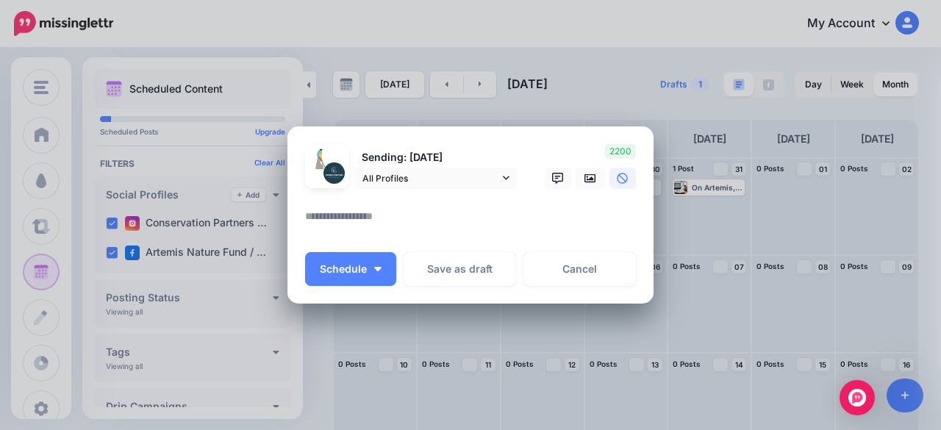
click at [414, 223] on textarea at bounding box center [474, 221] width 338 height 29
paste textarea "**********"
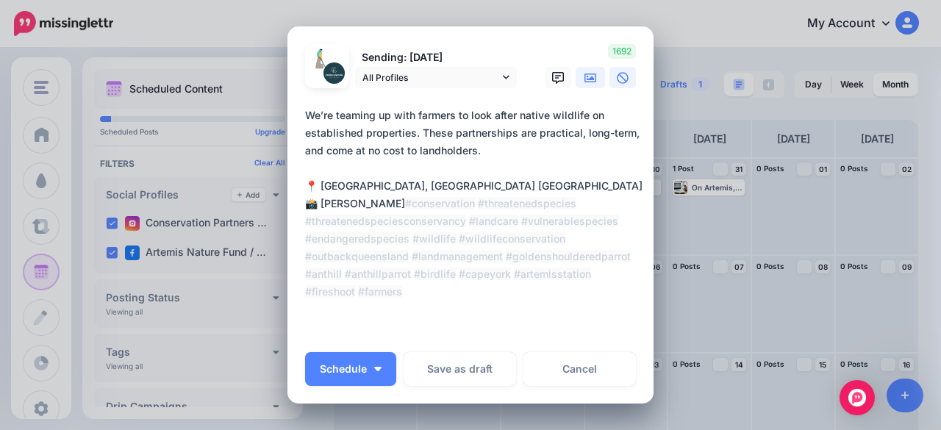
type textarea "**********"
click at [587, 70] on link at bounding box center [590, 77] width 29 height 21
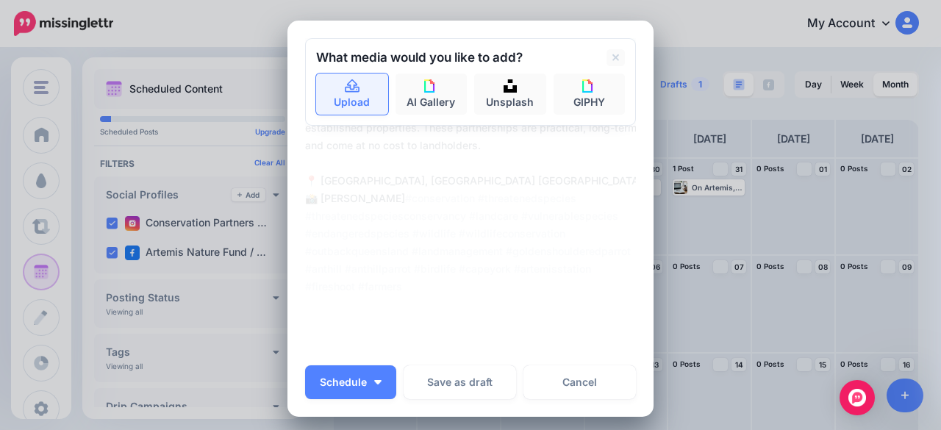
click at [345, 80] on icon at bounding box center [352, 85] width 15 height 13
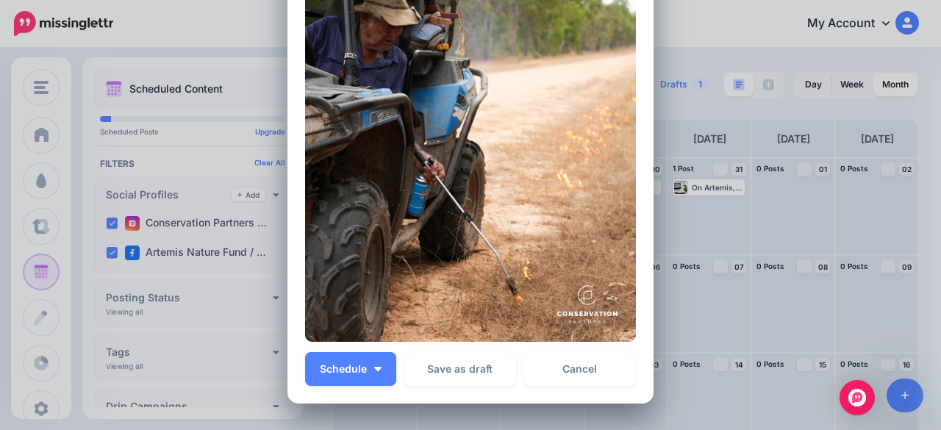
scroll to position [555, 0]
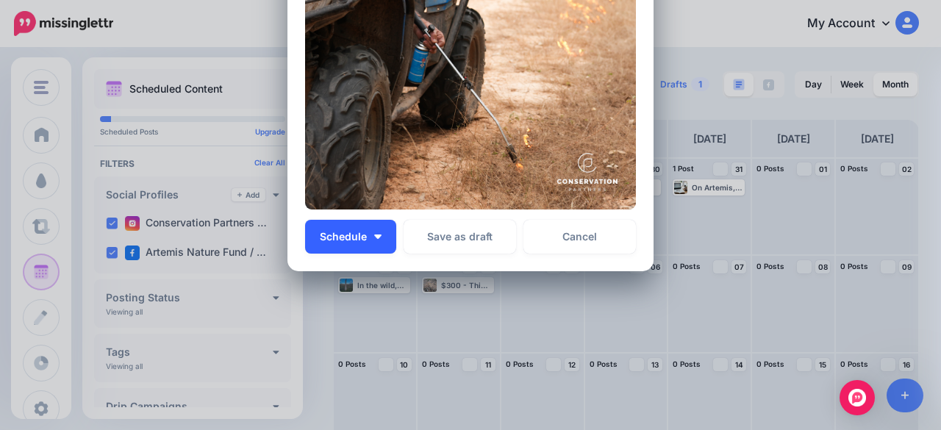
click at [369, 232] on button "Schedule" at bounding box center [350, 237] width 91 height 34
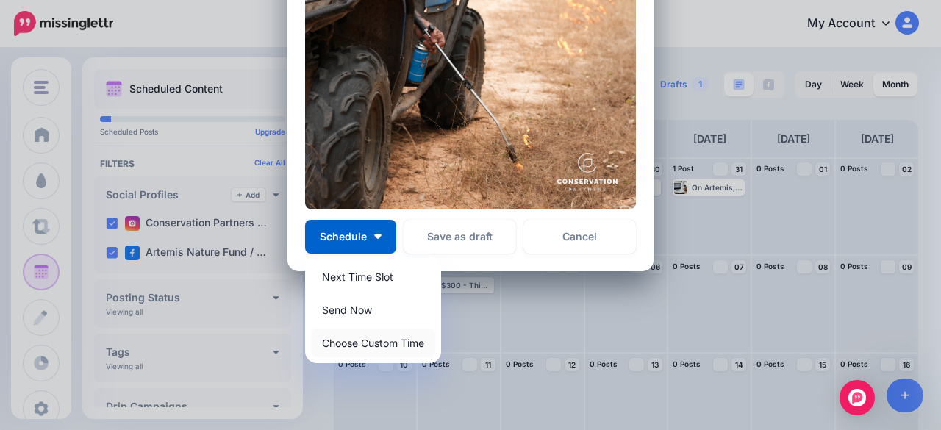
click at [366, 340] on link "Choose Custom Time" at bounding box center [373, 343] width 124 height 29
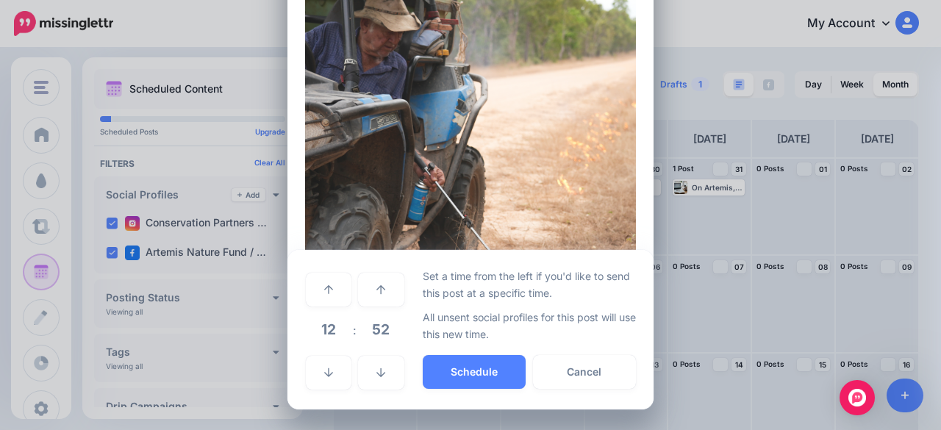
scroll to position [416, 0]
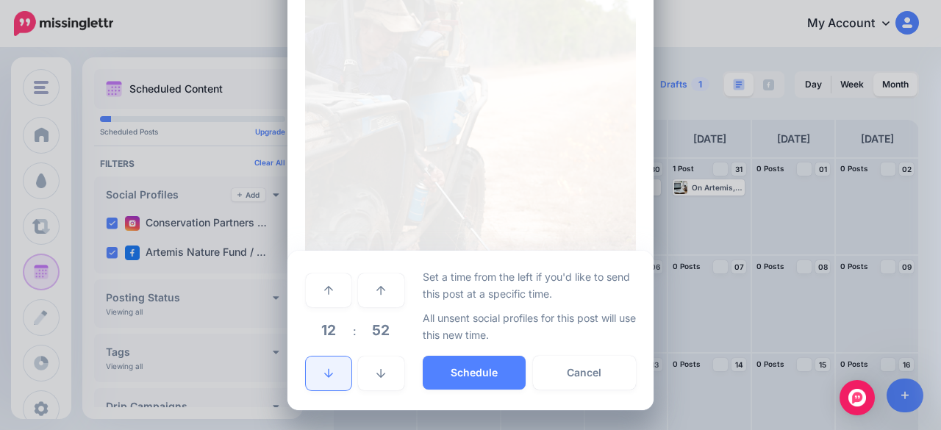
click at [324, 369] on icon at bounding box center [328, 373] width 9 height 10
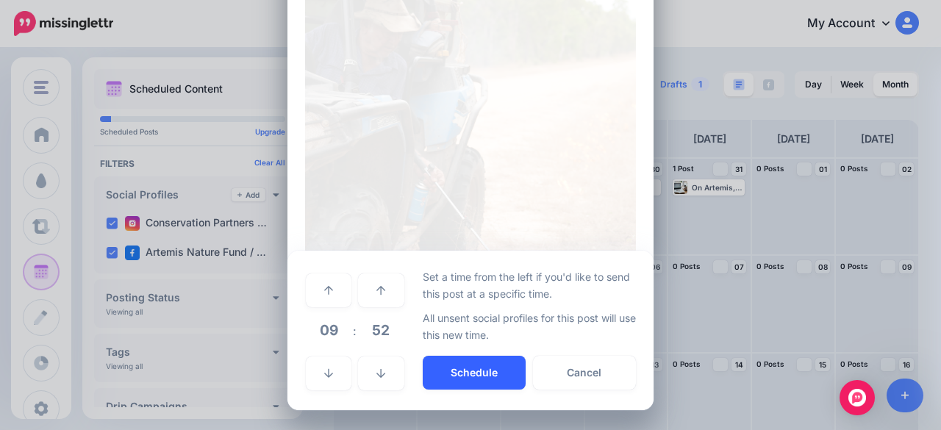
click at [474, 380] on button "Schedule" at bounding box center [474, 373] width 103 height 34
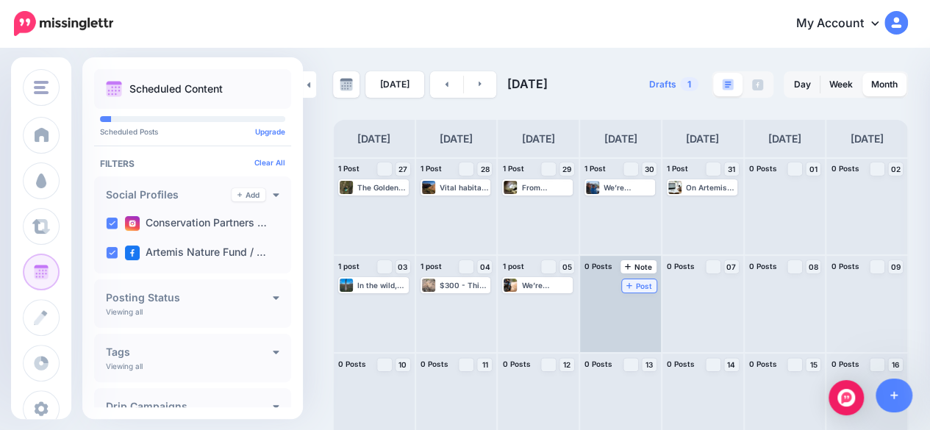
click at [646, 285] on span "Post" at bounding box center [639, 285] width 26 height 7
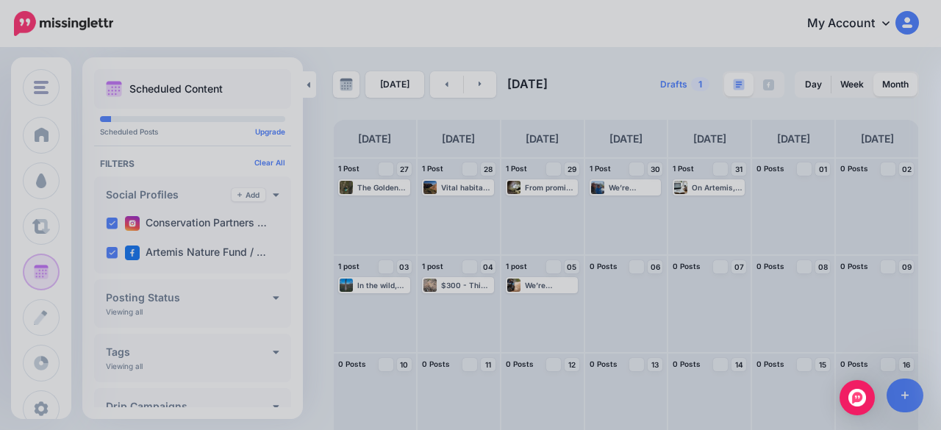
scroll to position [0, 0]
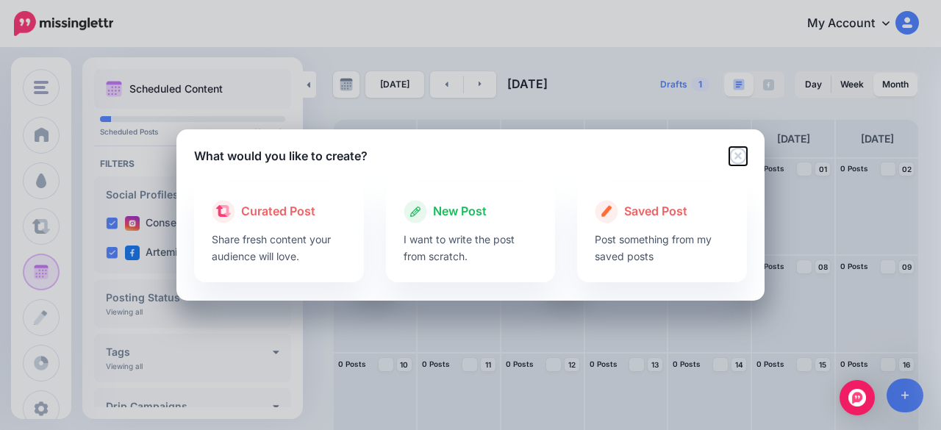
click at [734, 154] on icon "Close" at bounding box center [738, 156] width 18 height 18
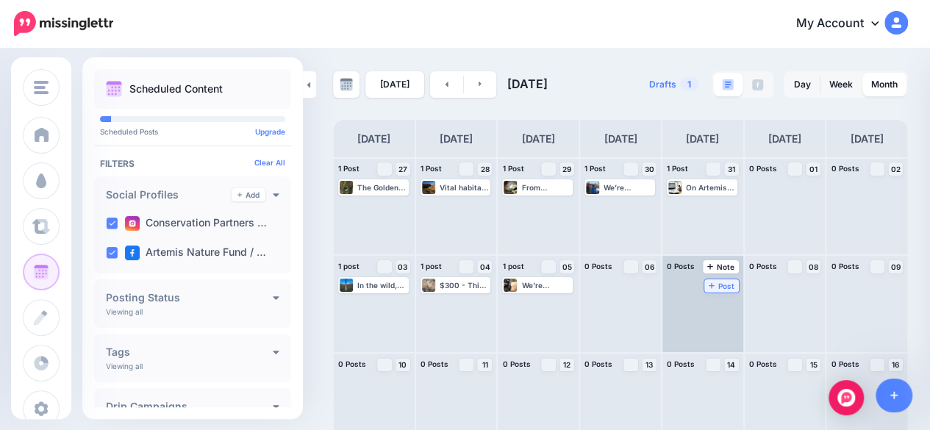
click at [715, 288] on icon at bounding box center [712, 285] width 6 height 7
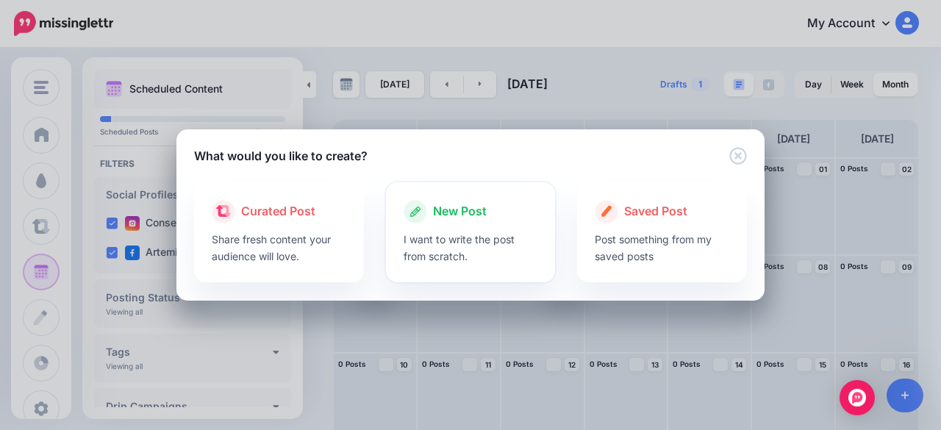
click at [448, 224] on div at bounding box center [471, 227] width 135 height 7
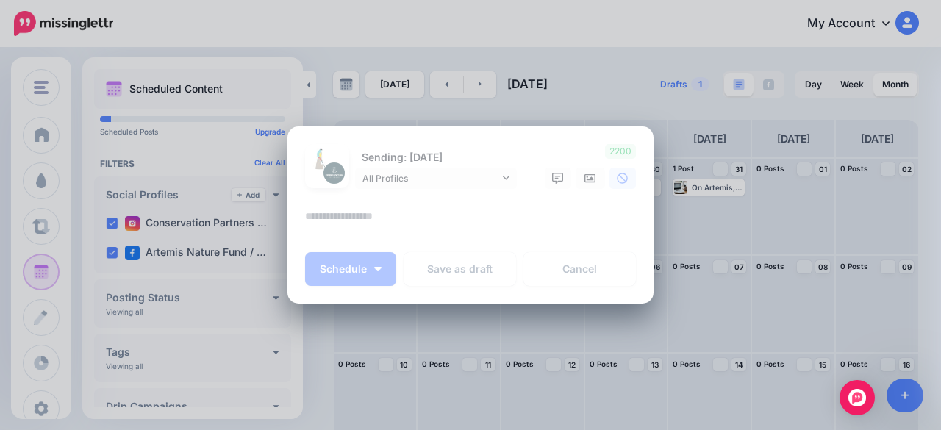
click at [350, 226] on textarea at bounding box center [474, 221] width 338 height 29
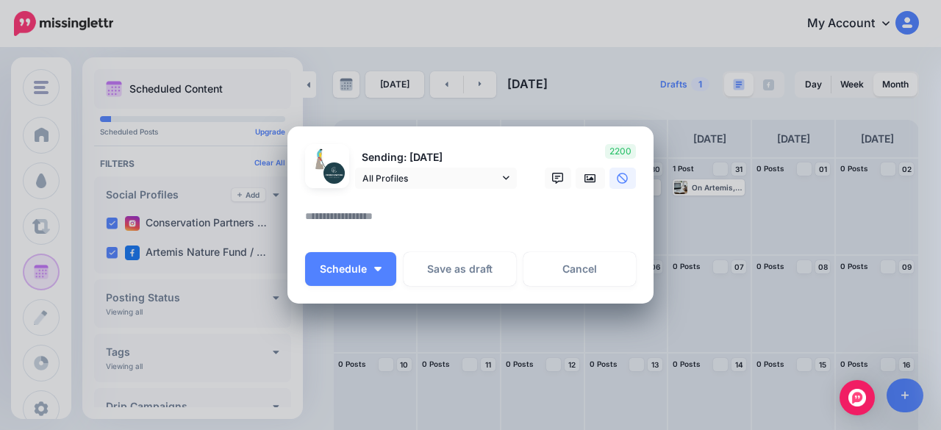
paste textarea "**********"
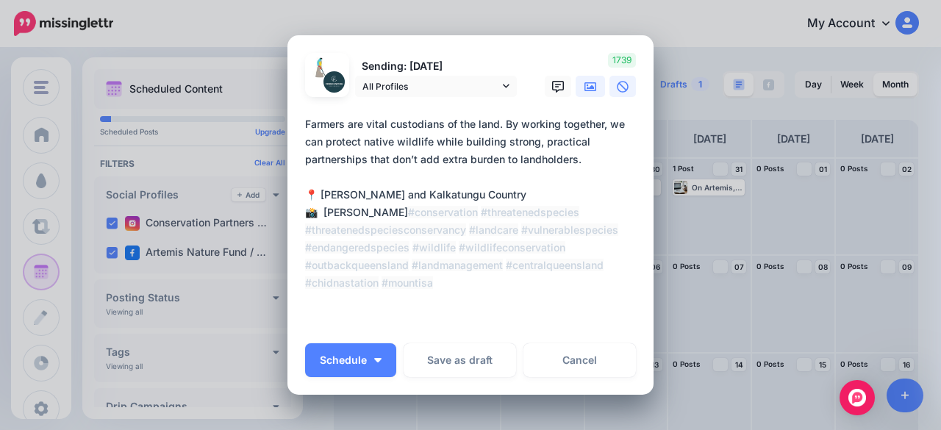
type textarea "**********"
click at [578, 83] on link at bounding box center [590, 86] width 29 height 21
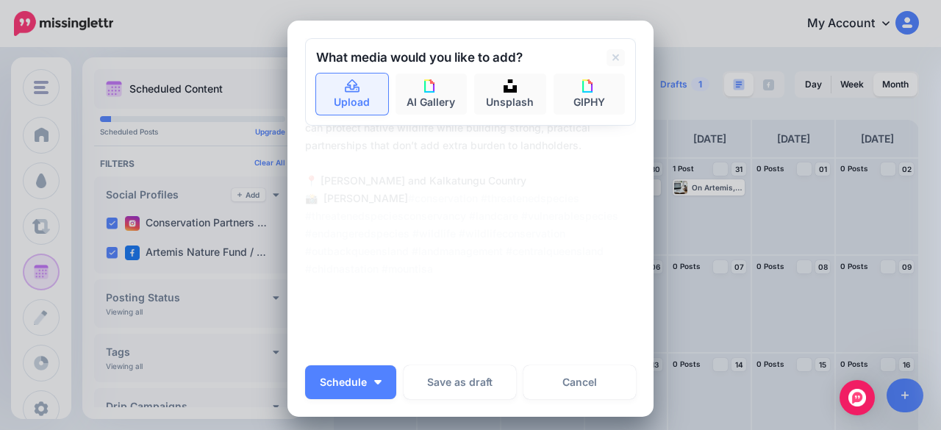
click at [337, 93] on link "Upload" at bounding box center [352, 94] width 72 height 41
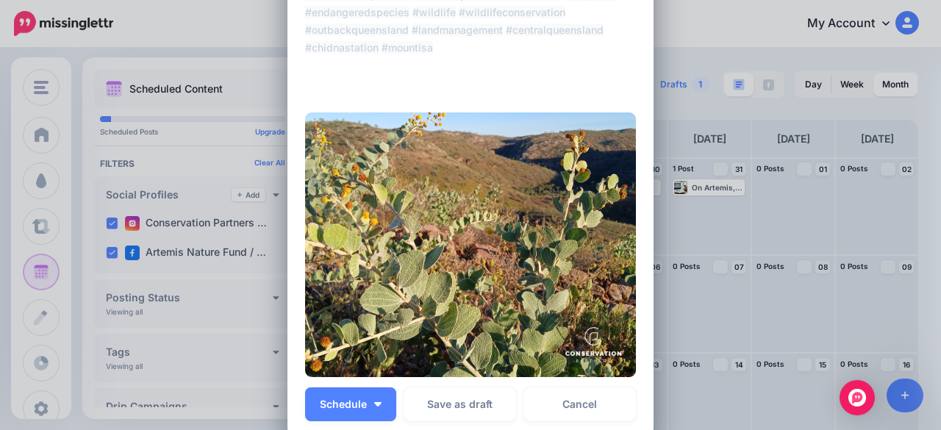
scroll to position [294, 0]
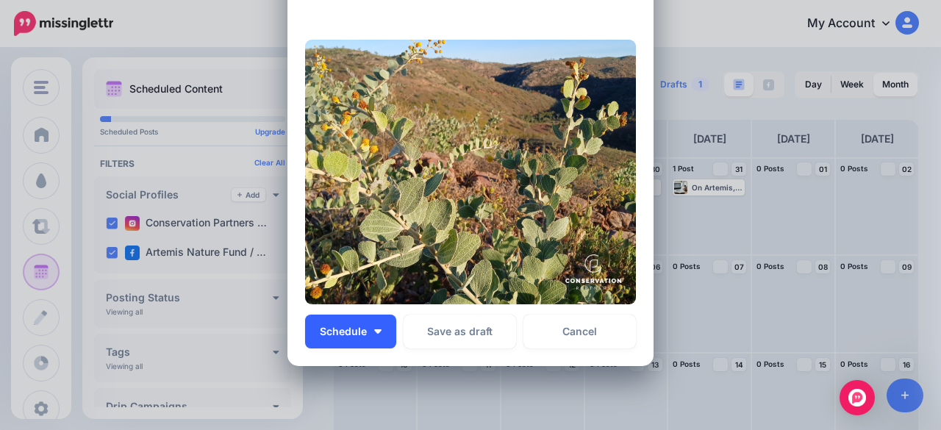
click at [374, 329] on img "button" at bounding box center [377, 331] width 7 height 4
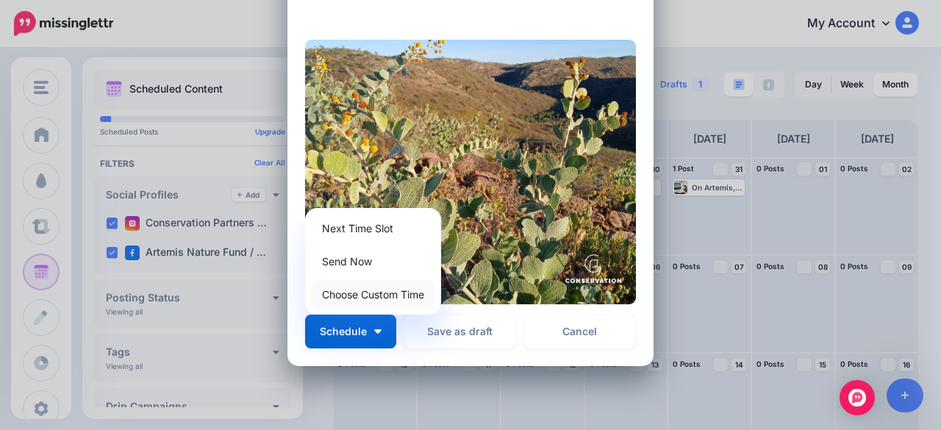
click at [371, 305] on link "Choose Custom Time" at bounding box center [373, 294] width 124 height 29
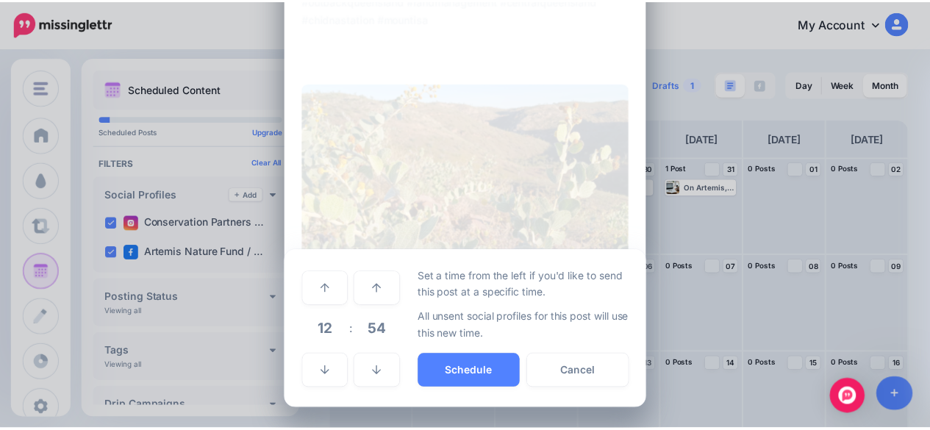
scroll to position [250, 0]
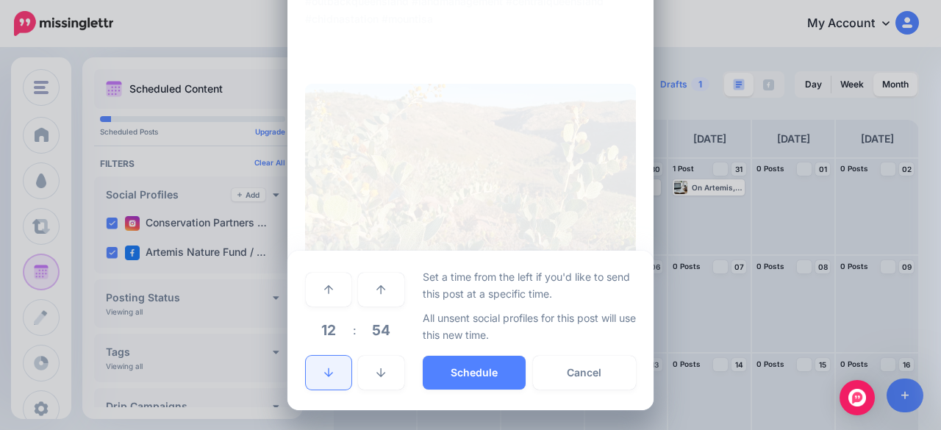
click at [324, 377] on icon at bounding box center [328, 373] width 9 height 10
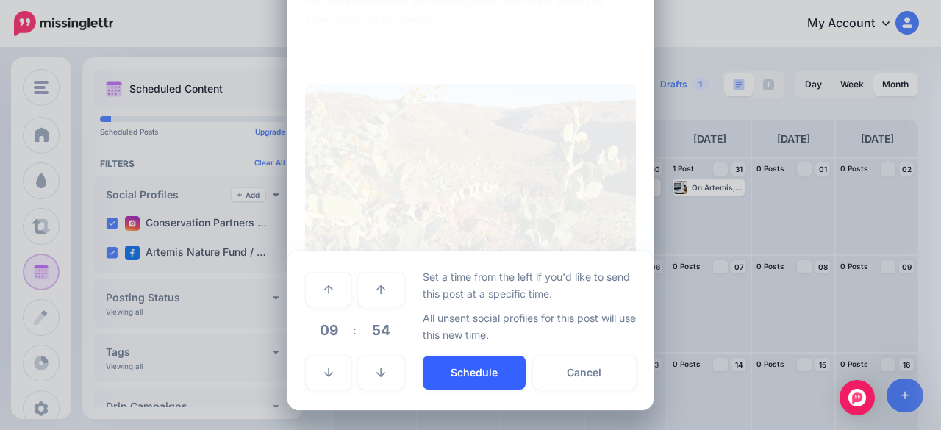
click at [460, 380] on button "Schedule" at bounding box center [474, 373] width 103 height 34
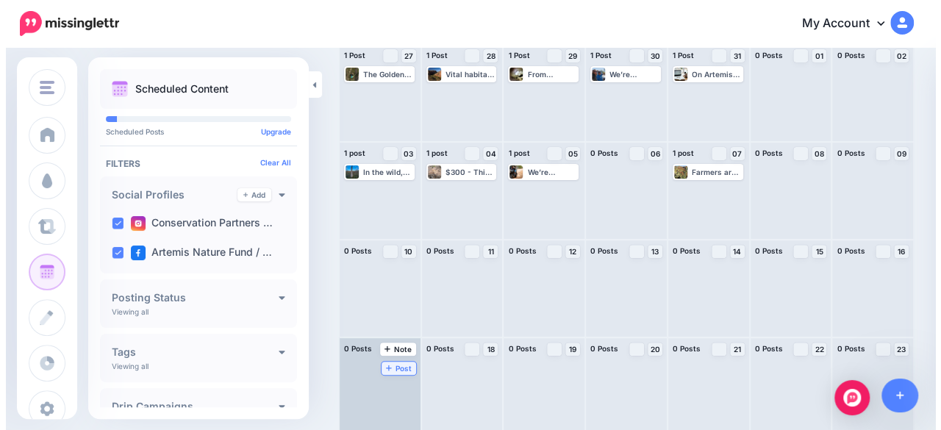
scroll to position [147, 0]
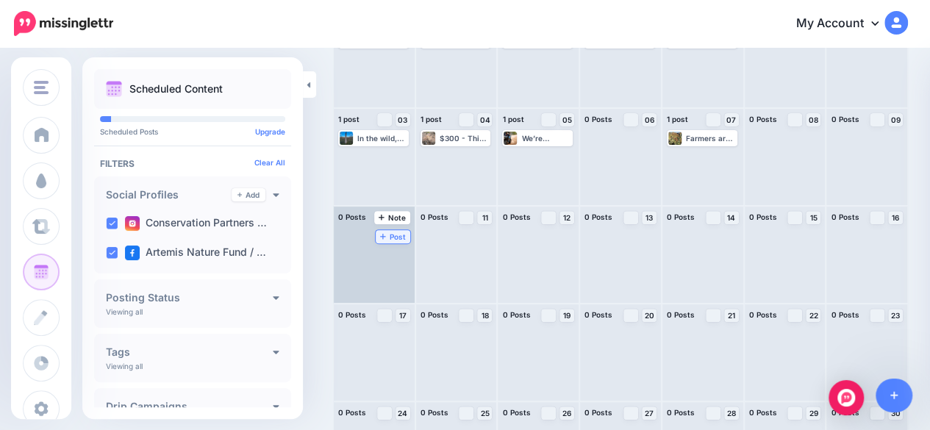
click at [392, 236] on span "Post" at bounding box center [393, 236] width 26 height 7
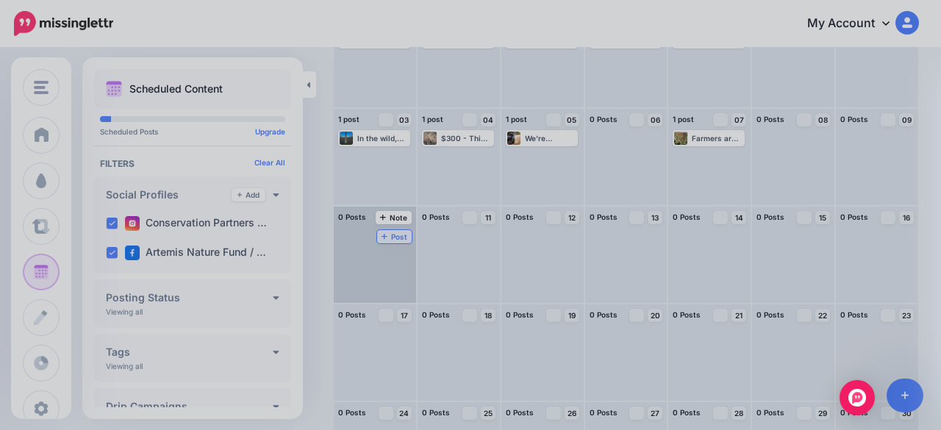
scroll to position [0, 0]
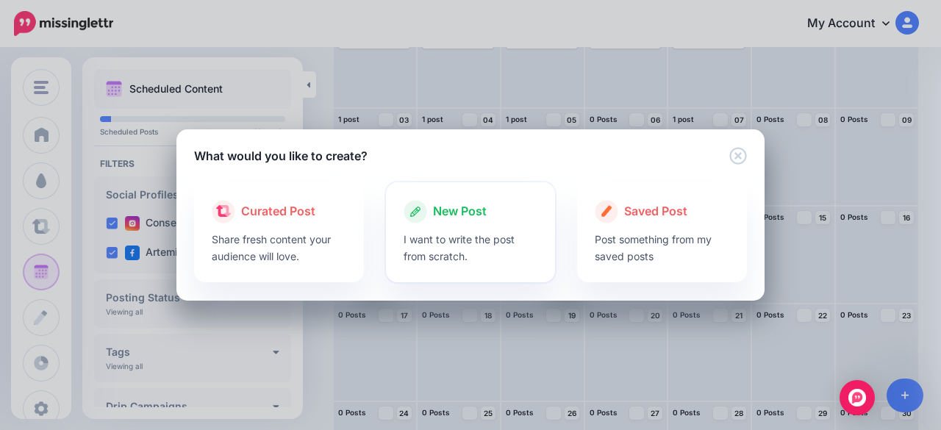
click at [394, 235] on div "New Post I want to write the post from scratch." at bounding box center [471, 232] width 170 height 100
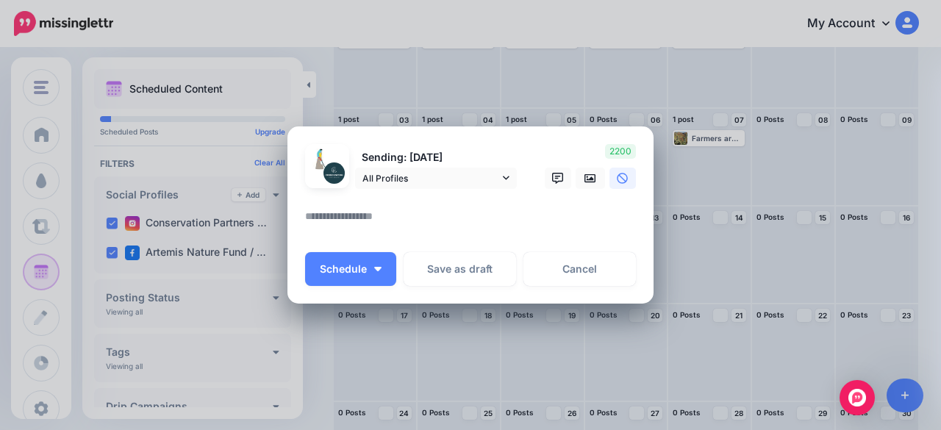
click at [373, 218] on textarea at bounding box center [474, 221] width 338 height 29
paste textarea "**********"
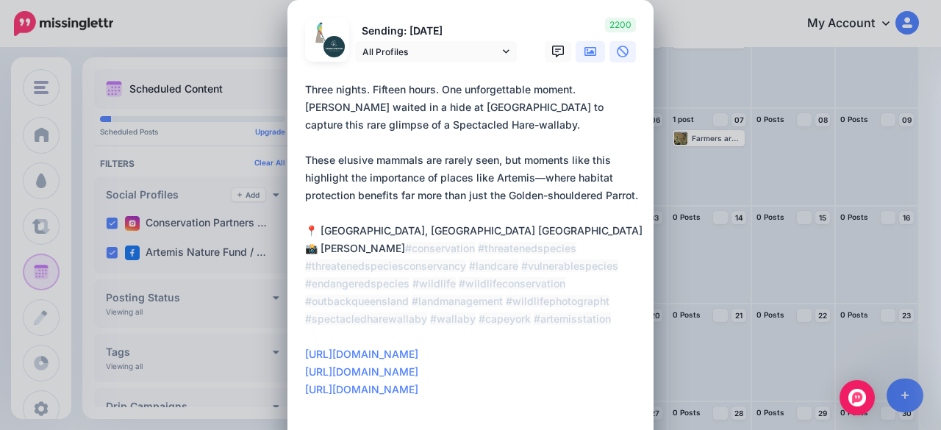
type textarea "**********"
click at [585, 51] on icon at bounding box center [591, 52] width 12 height 12
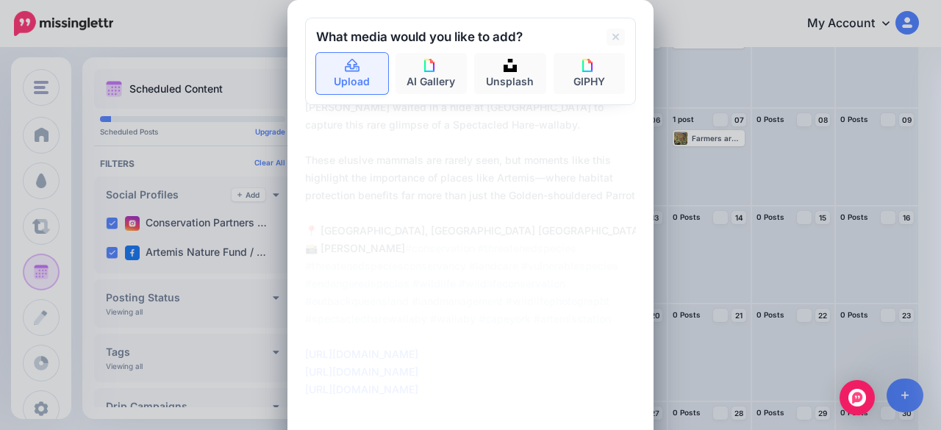
click at [353, 74] on link "Upload" at bounding box center [352, 73] width 72 height 41
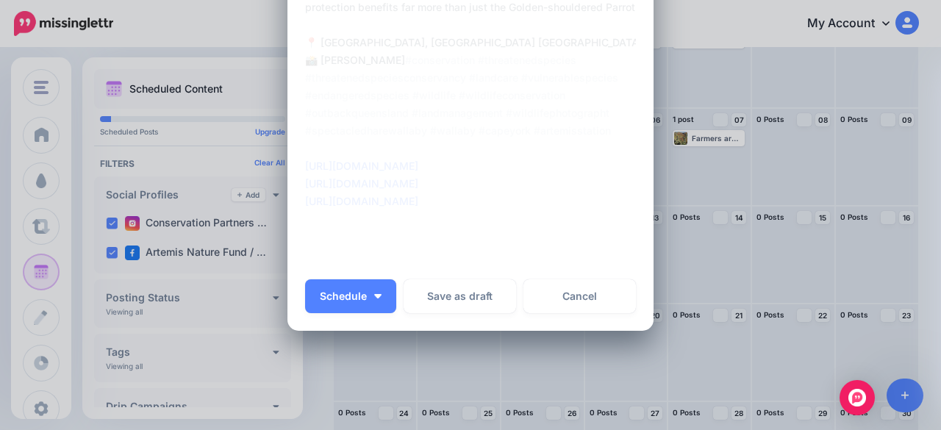
scroll to position [241, 0]
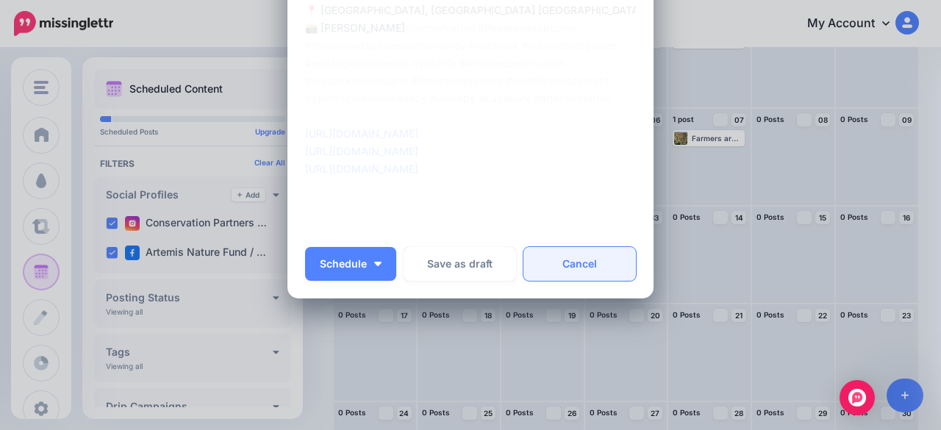
click at [584, 261] on link "Cancel" at bounding box center [579, 264] width 112 height 34
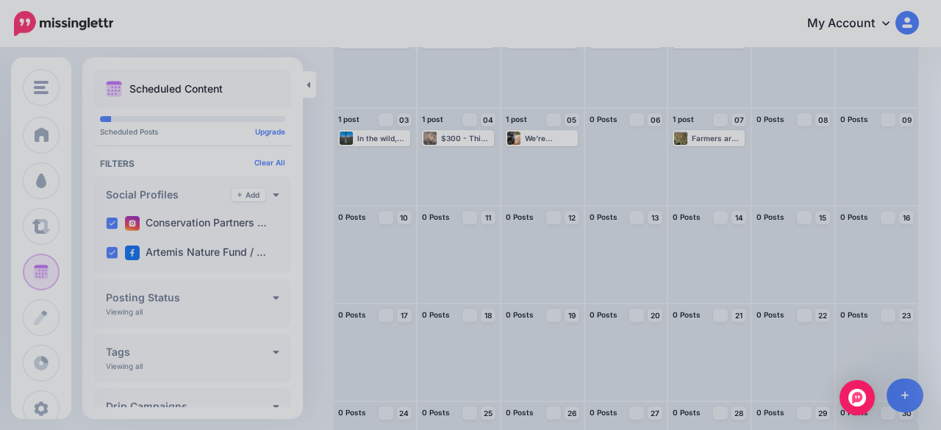
scroll to position [0, 0]
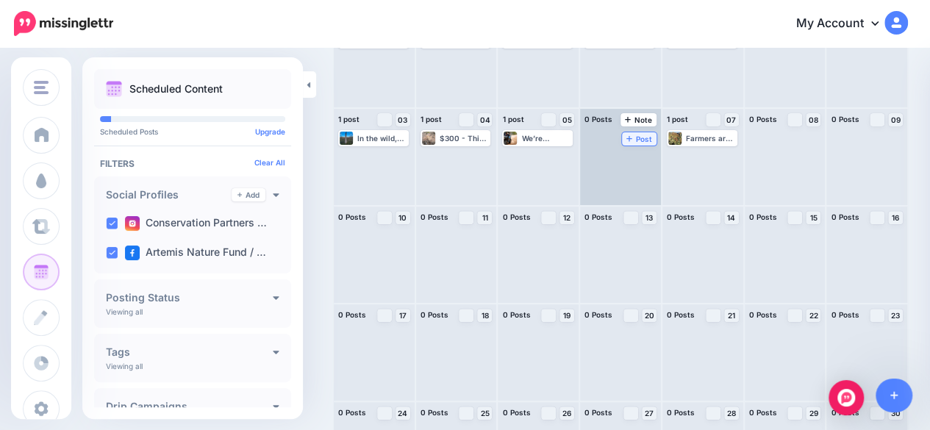
click at [650, 141] on span "Post" at bounding box center [639, 138] width 26 height 7
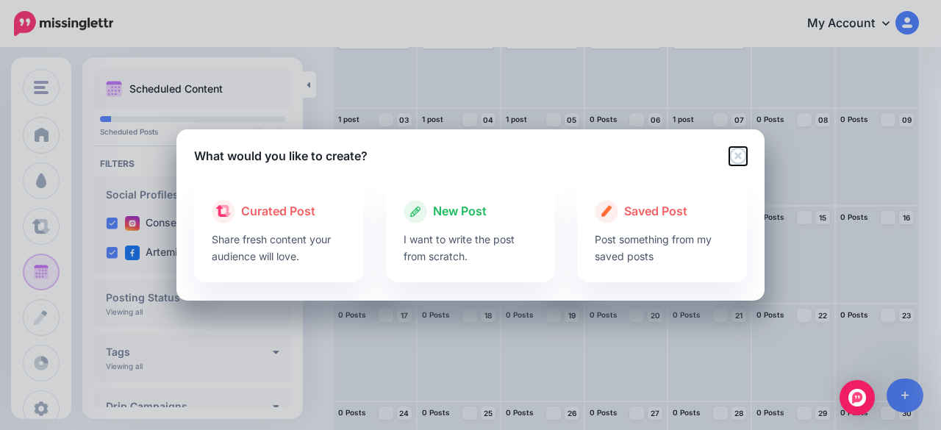
click at [737, 151] on icon "Close" at bounding box center [738, 156] width 18 height 18
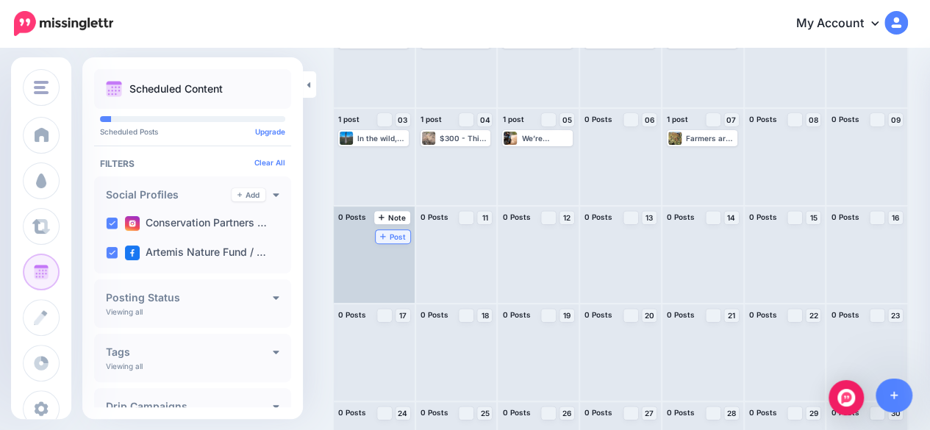
click at [390, 236] on span "Post" at bounding box center [393, 236] width 26 height 7
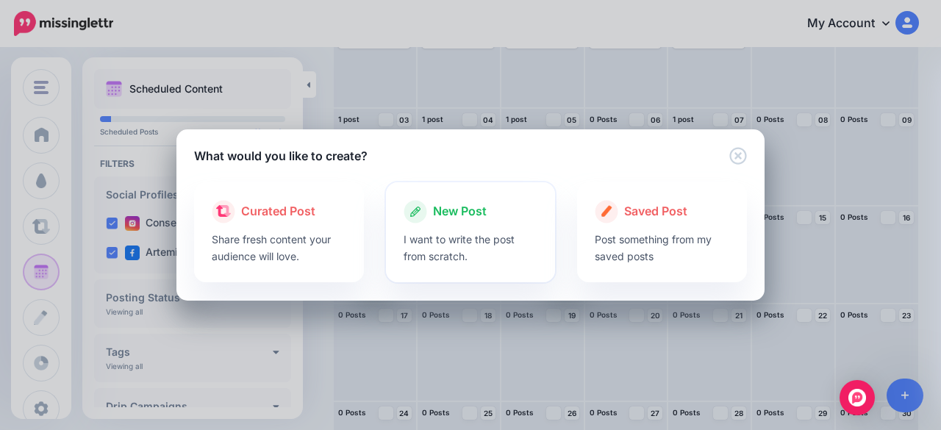
click at [459, 210] on span "New Post" at bounding box center [460, 211] width 54 height 19
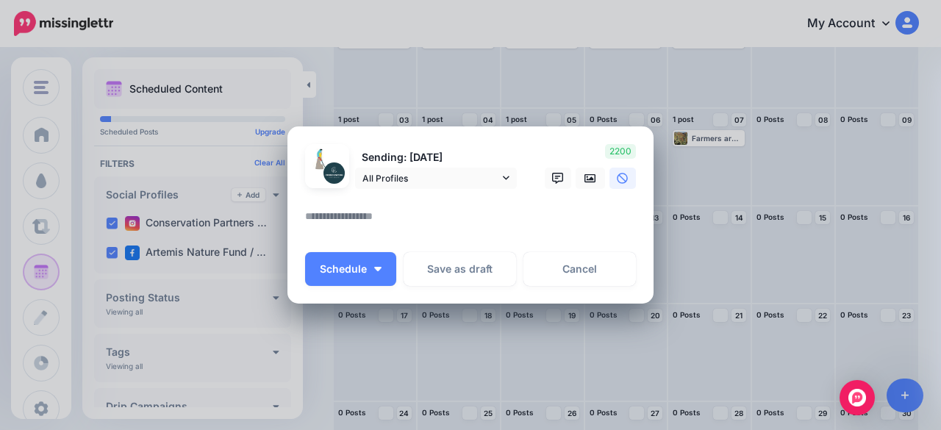
click at [374, 211] on textarea at bounding box center [474, 221] width 338 height 29
paste textarea "**********"
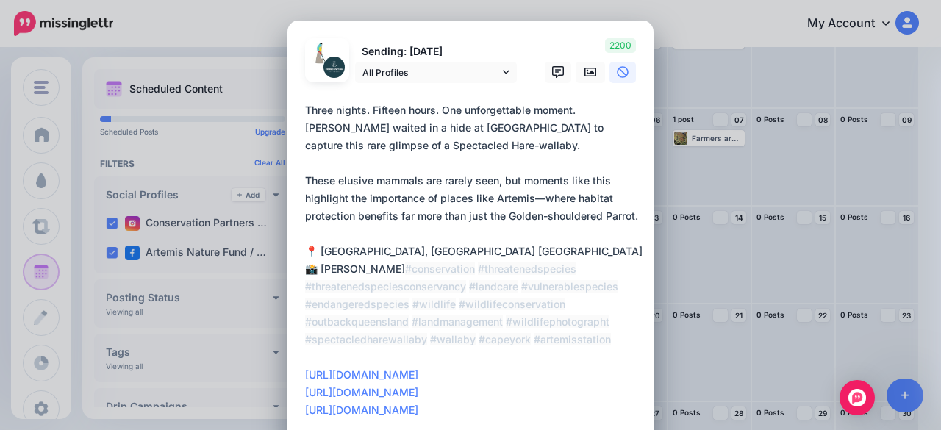
scroll to position [21, 0]
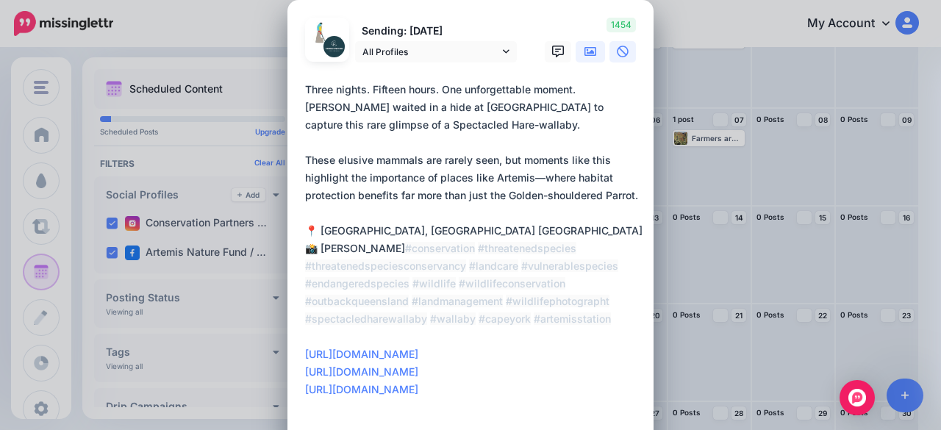
type textarea "**********"
click at [585, 49] on icon at bounding box center [591, 51] width 12 height 9
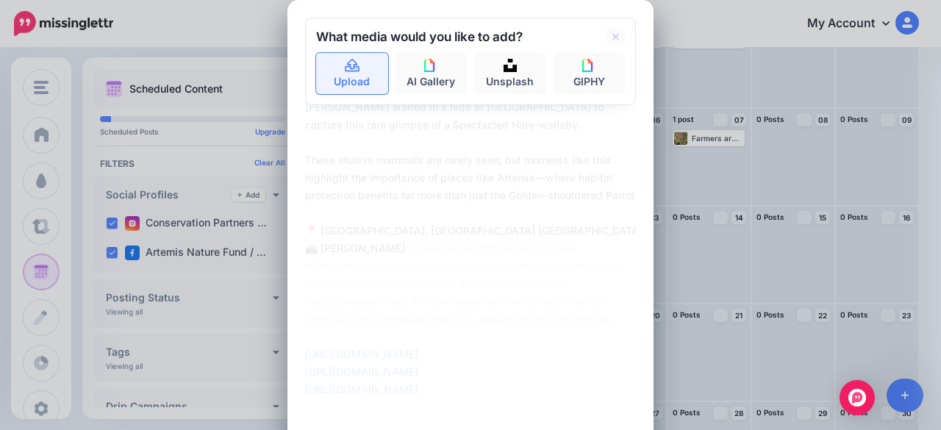
click at [334, 65] on link "Upload" at bounding box center [352, 73] width 72 height 41
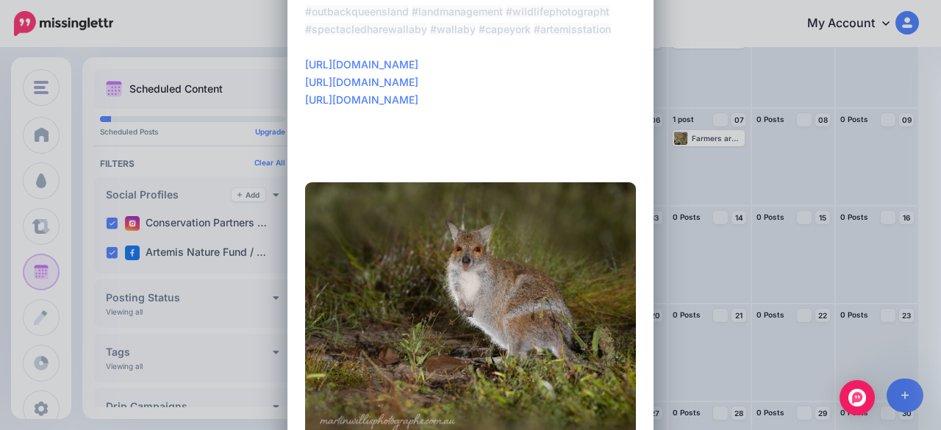
scroll to position [462, 0]
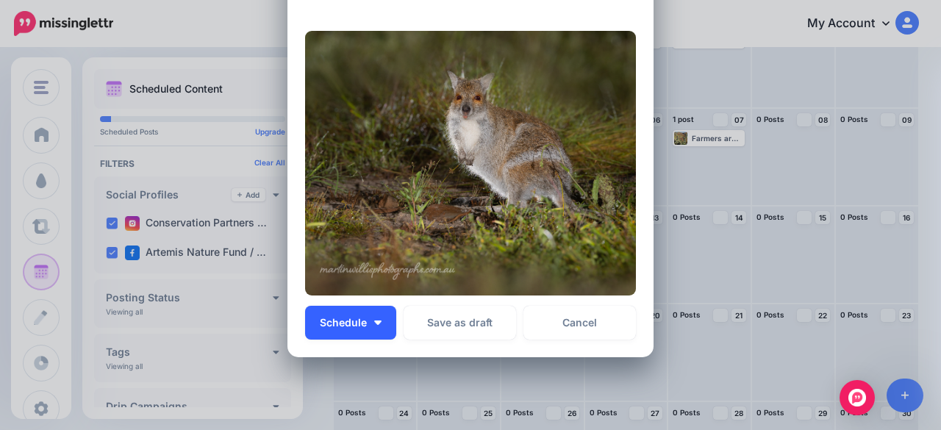
click at [385, 322] on button "Schedule" at bounding box center [350, 323] width 91 height 34
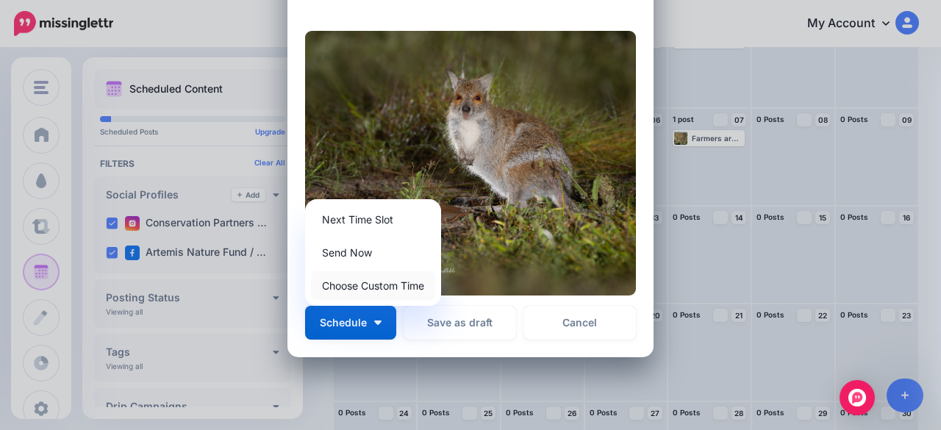
click at [372, 293] on link "Choose Custom Time" at bounding box center [373, 285] width 124 height 29
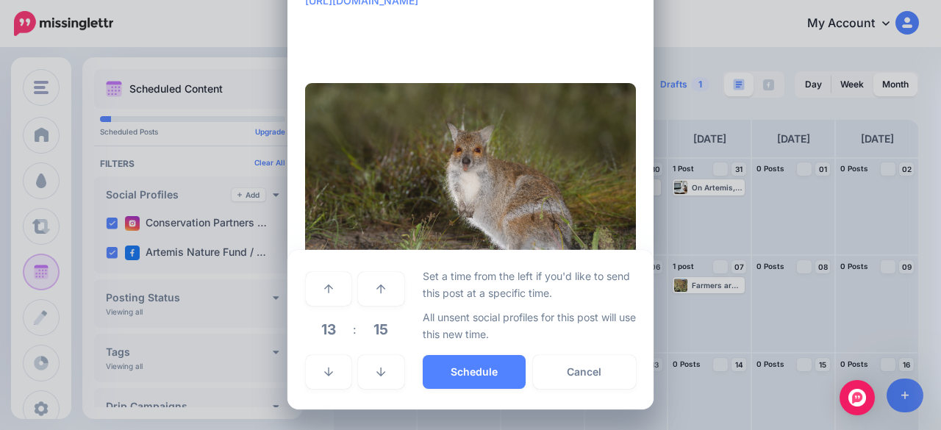
scroll to position [409, 0]
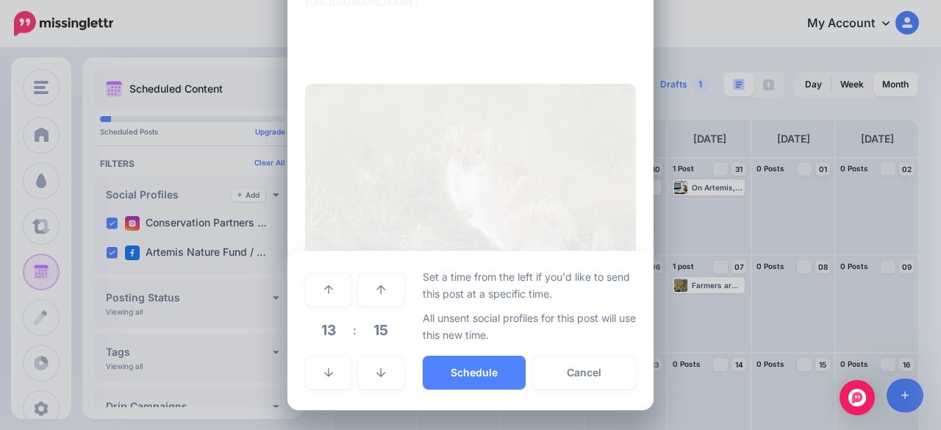
click at [331, 354] on td at bounding box center [328, 371] width 47 height 41
click at [325, 368] on icon at bounding box center [328, 373] width 9 height 10
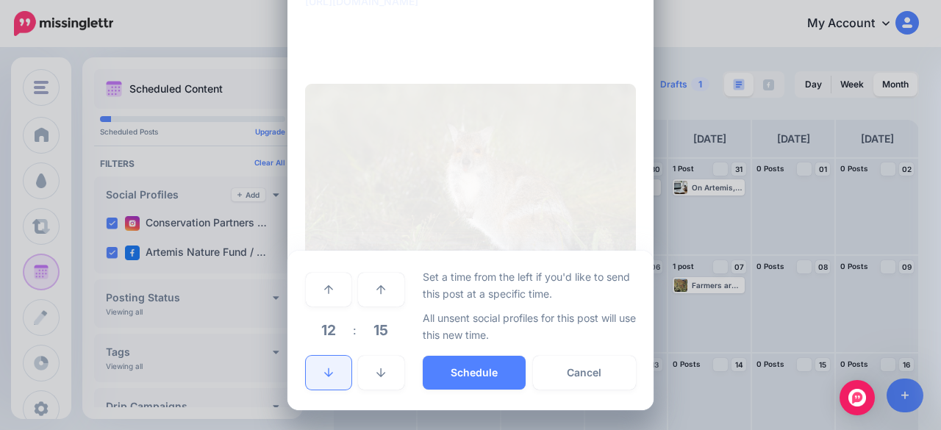
click at [325, 368] on icon at bounding box center [328, 373] width 9 height 10
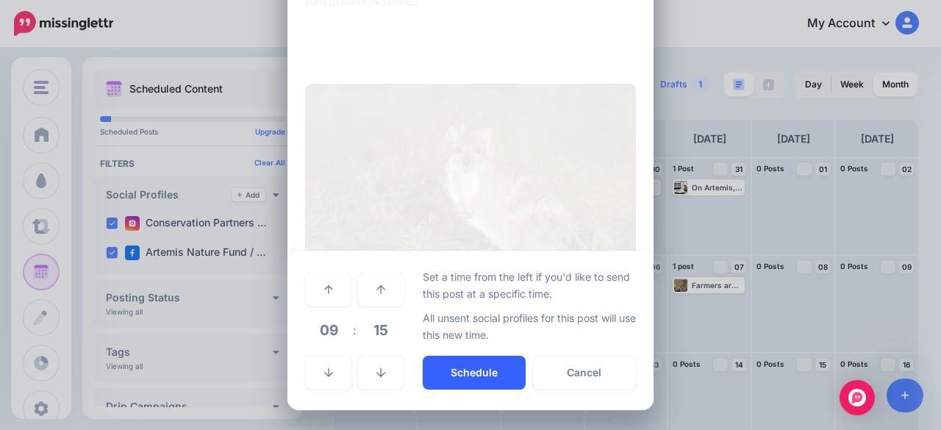
click at [456, 379] on button "Schedule" at bounding box center [474, 373] width 103 height 34
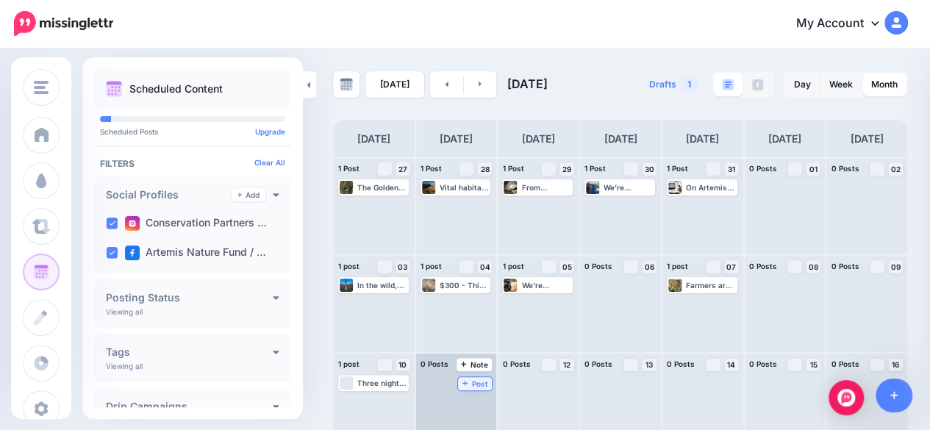
click at [476, 386] on span "Post" at bounding box center [475, 383] width 26 height 7
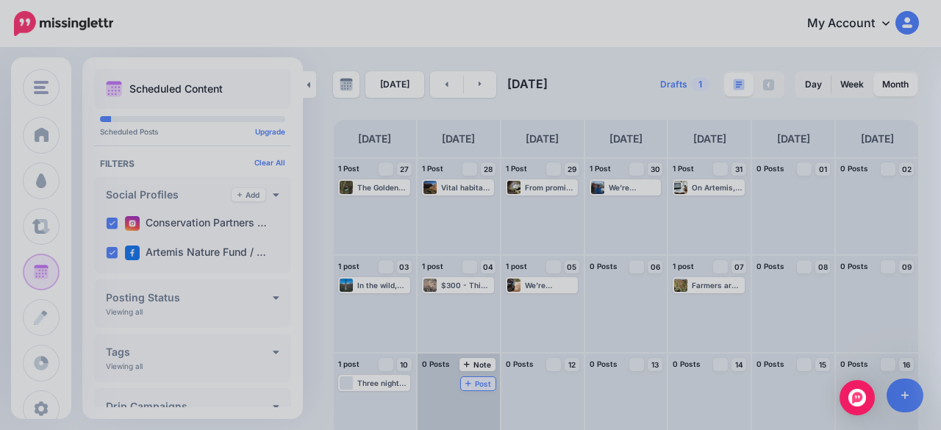
scroll to position [0, 0]
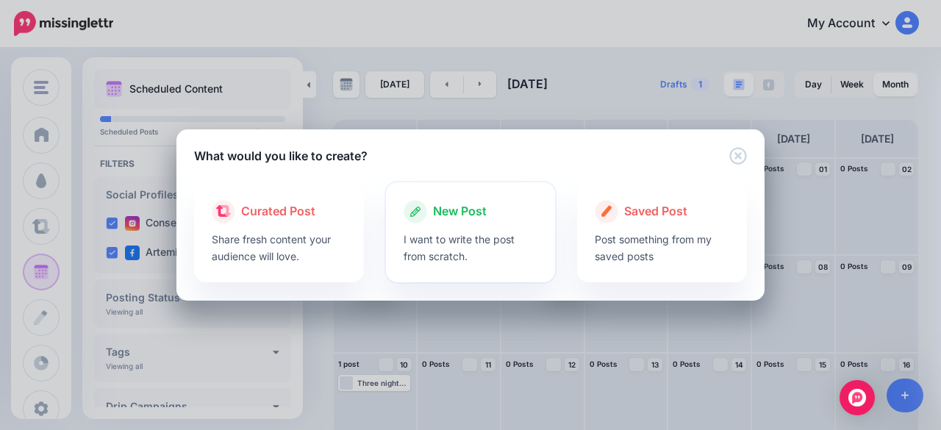
click at [457, 214] on span "New Post" at bounding box center [460, 211] width 54 height 19
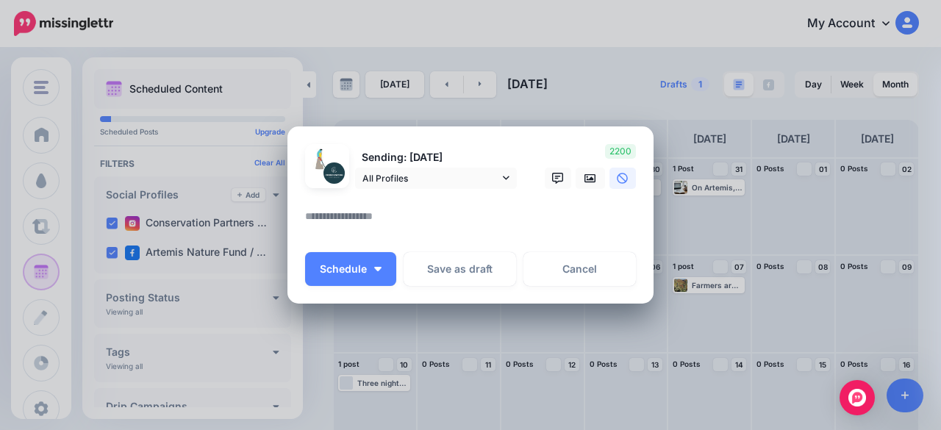
click at [421, 214] on textarea at bounding box center [474, 221] width 338 height 29
paste textarea "**********"
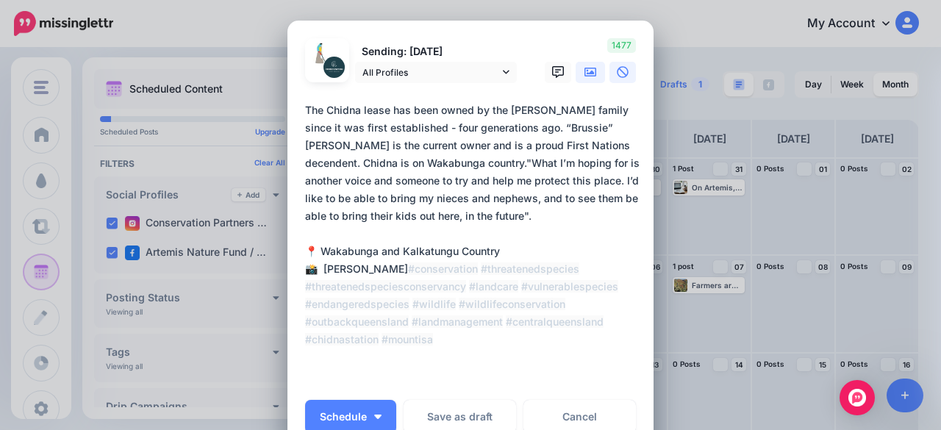
click at [578, 73] on link at bounding box center [590, 72] width 29 height 21
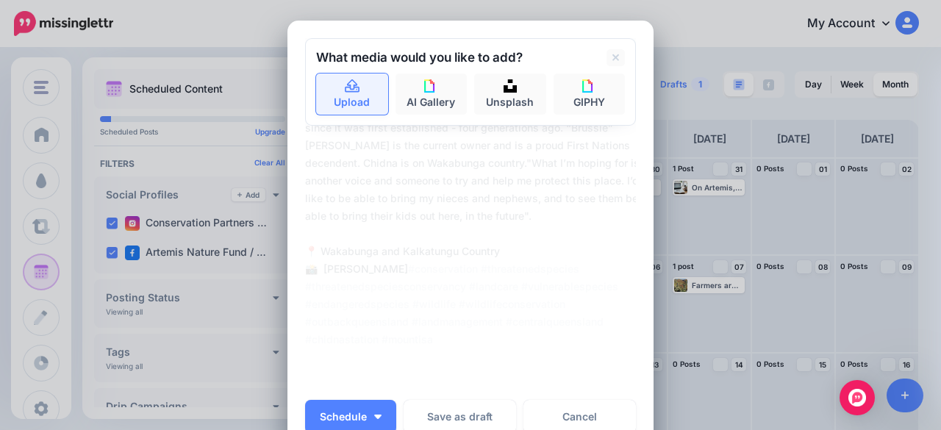
click at [351, 92] on icon at bounding box center [352, 85] width 15 height 13
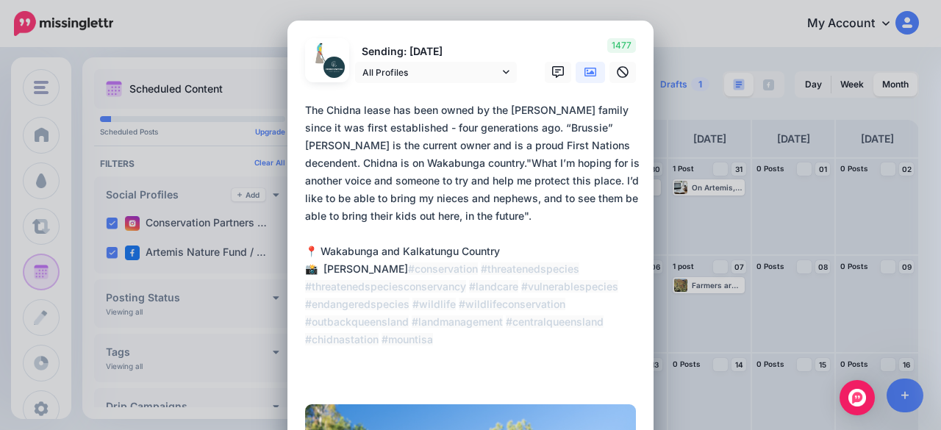
scroll to position [74, 0]
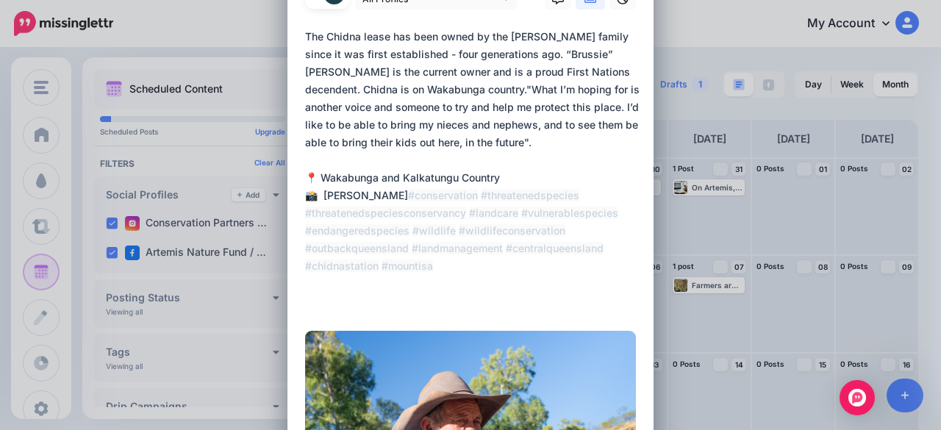
click at [519, 93] on textarea "**********" at bounding box center [474, 169] width 338 height 282
click at [525, 90] on textarea "**********" at bounding box center [474, 169] width 338 height 282
click at [523, 89] on textarea "**********" at bounding box center [474, 169] width 338 height 282
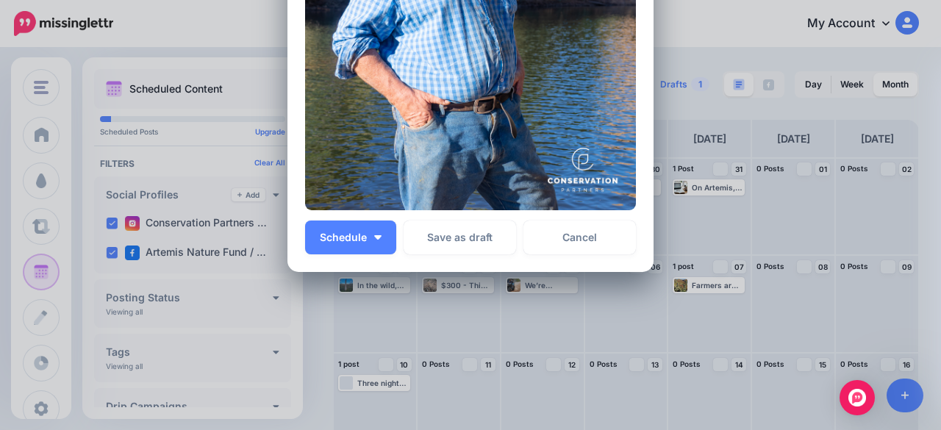
scroll to position [609, 0]
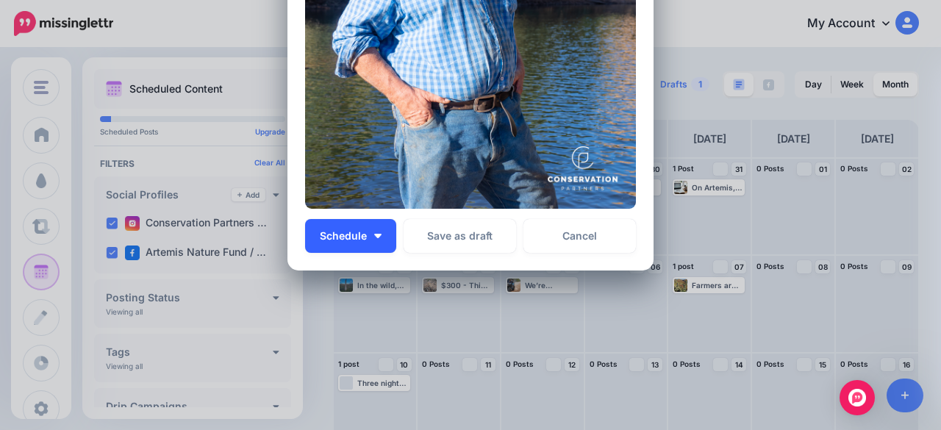
type textarea "**********"
click at [368, 221] on button "Schedule" at bounding box center [350, 236] width 91 height 34
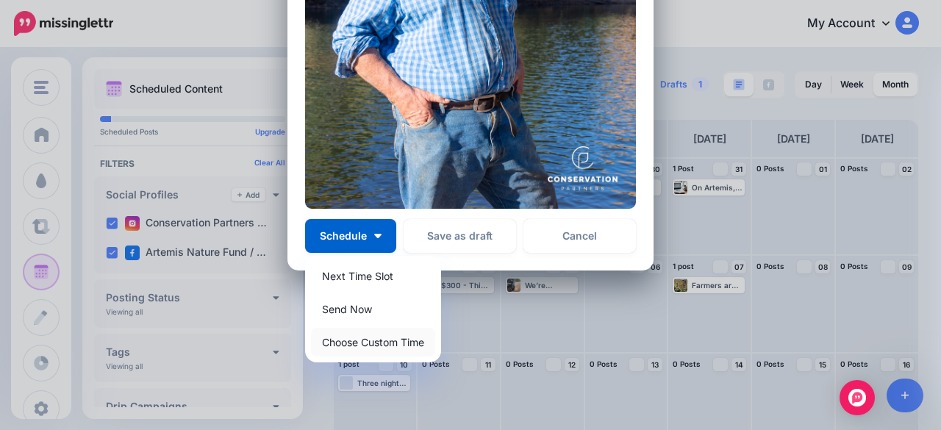
click at [359, 347] on link "Choose Custom Time" at bounding box center [373, 342] width 124 height 29
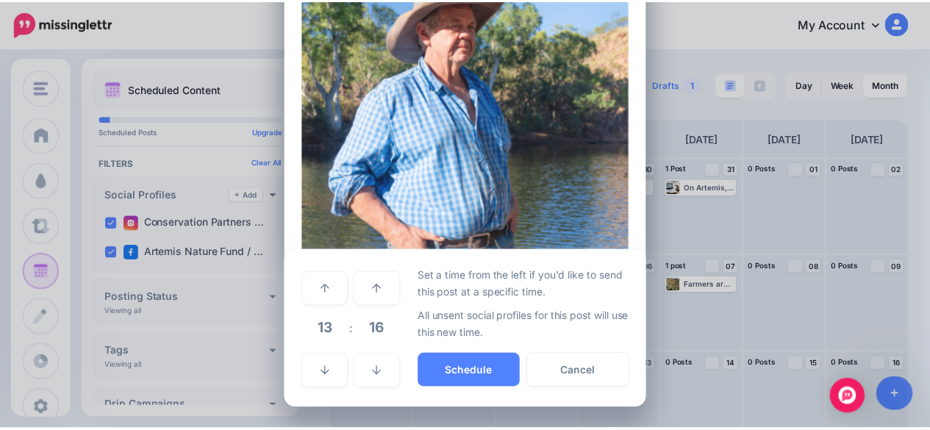
scroll to position [469, 0]
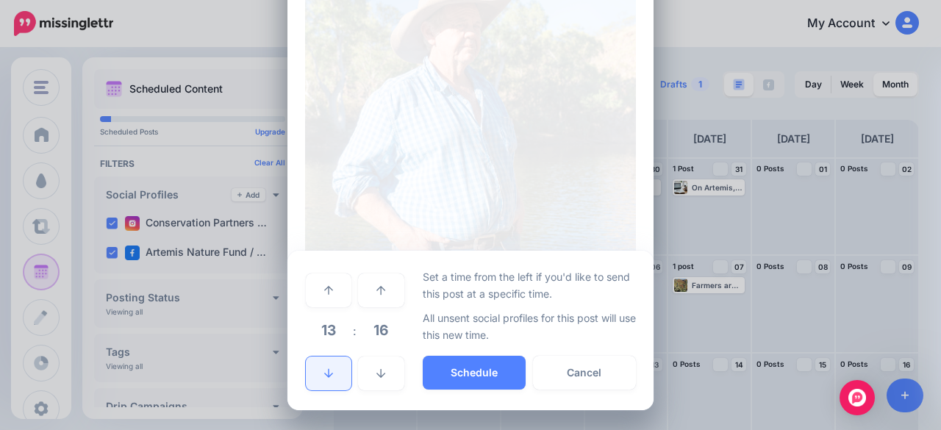
click at [338, 368] on link at bounding box center [329, 374] width 46 height 34
click at [338, 367] on link at bounding box center [329, 374] width 46 height 34
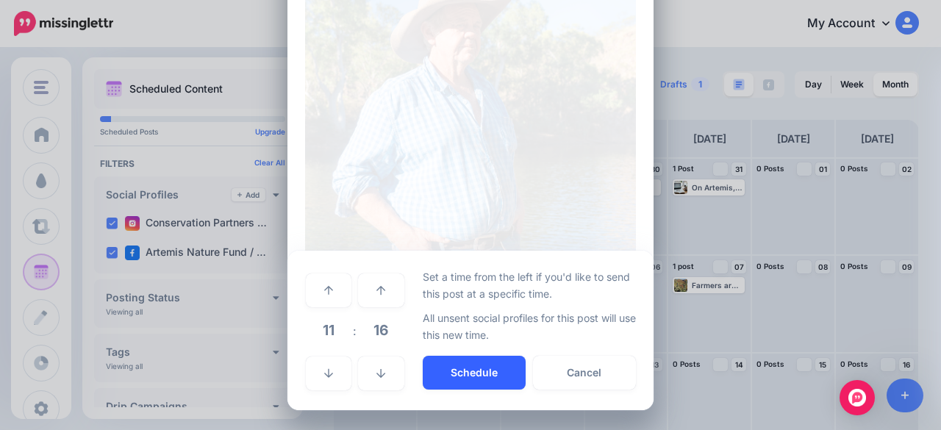
click at [476, 372] on button "Schedule" at bounding box center [474, 373] width 103 height 34
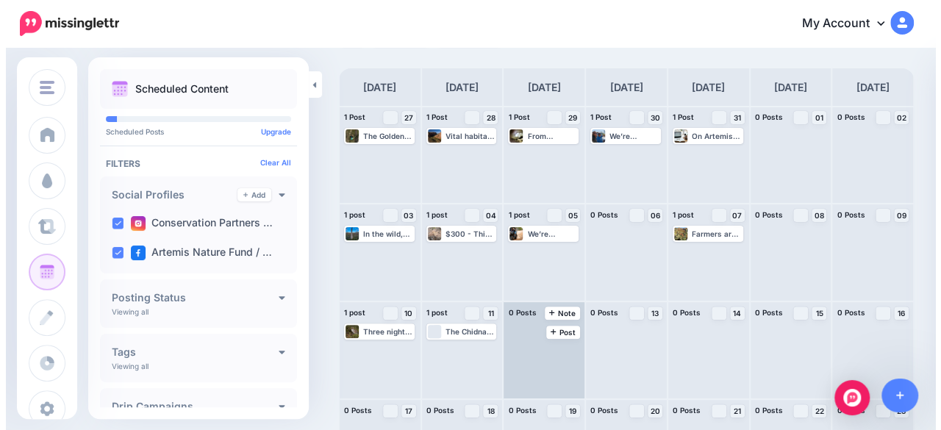
scroll to position [74, 0]
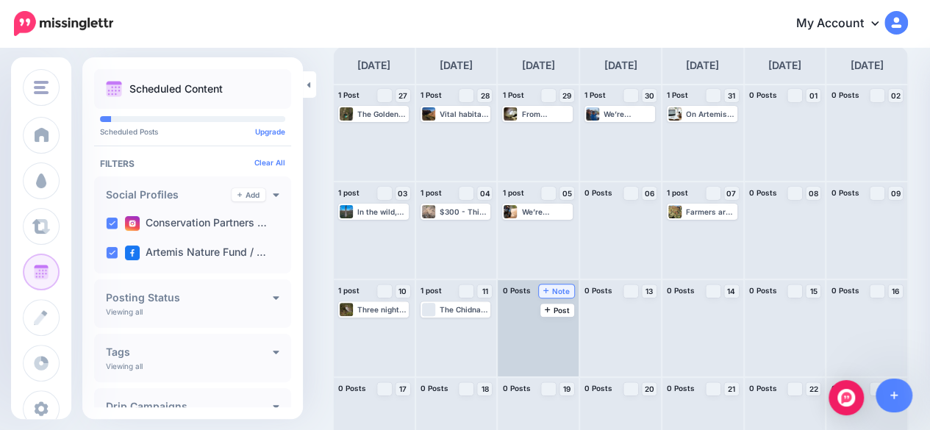
click at [566, 290] on span "Note" at bounding box center [556, 290] width 27 height 7
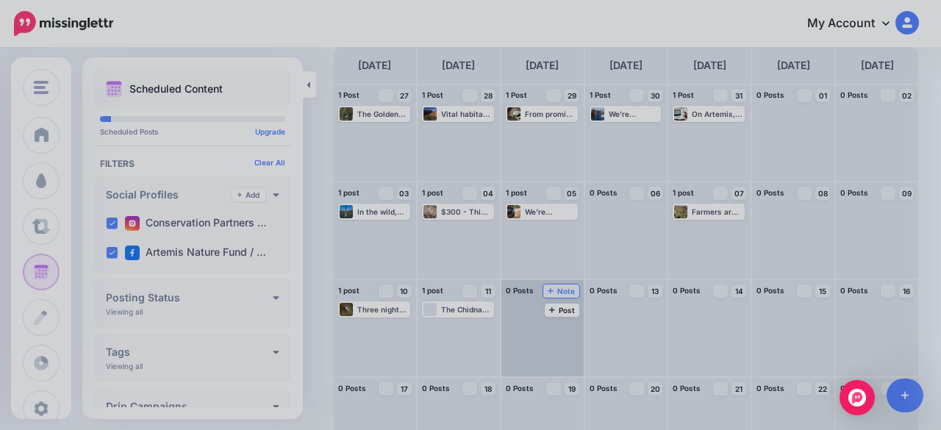
scroll to position [0, 0]
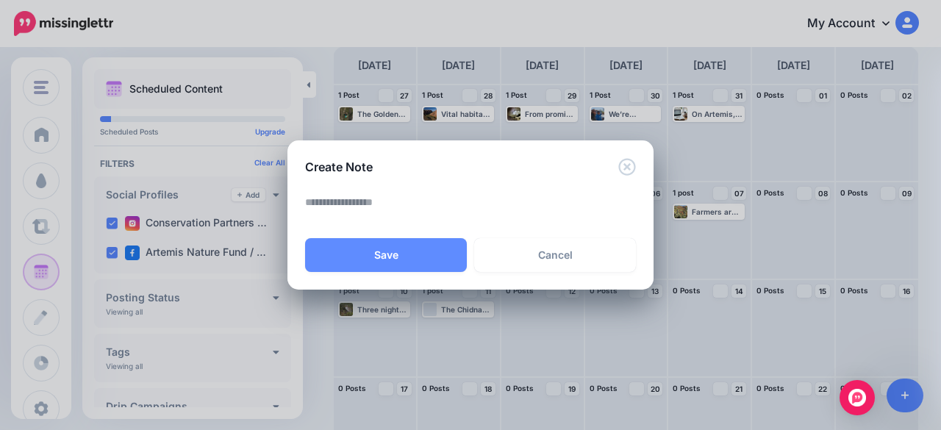
click at [444, 211] on textarea at bounding box center [474, 207] width 338 height 29
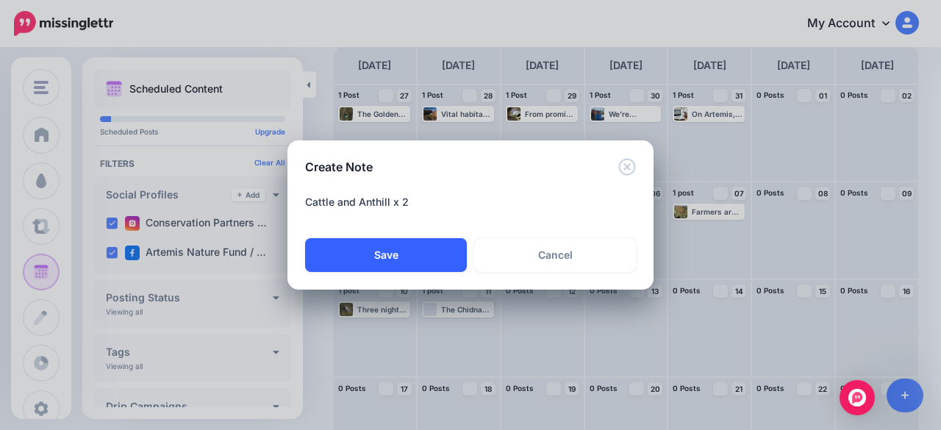
type textarea "**********"
click at [413, 260] on button "Save" at bounding box center [386, 255] width 162 height 34
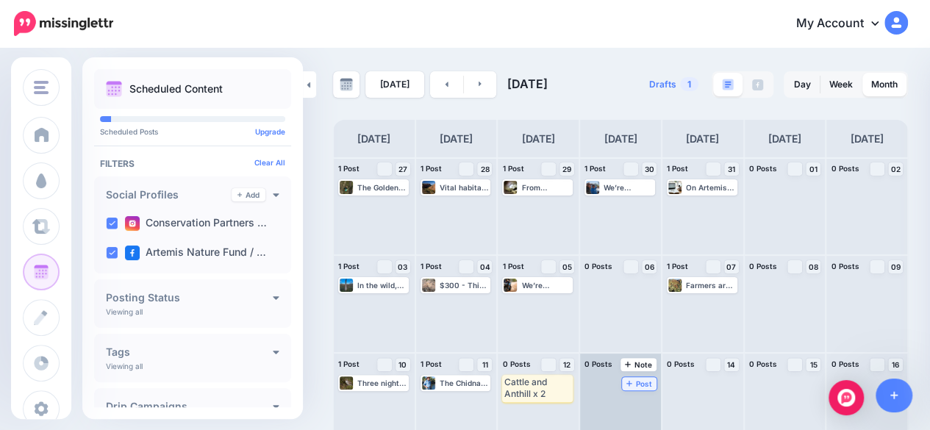
click at [640, 385] on span "Post" at bounding box center [639, 383] width 26 height 7
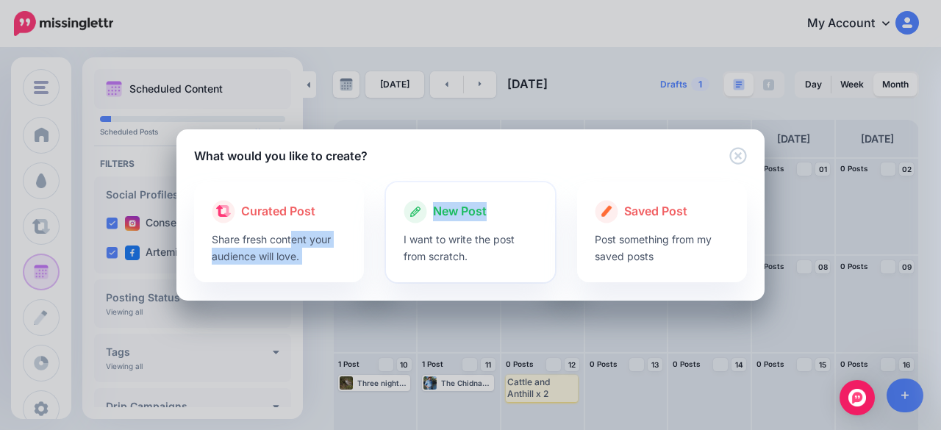
drag, startPoint x: 293, startPoint y: 244, endPoint x: 553, endPoint y: 229, distance: 260.0
click at [553, 229] on div "Curated Post Share fresh content your audience will love. New Post I want to wr…" at bounding box center [470, 232] width 575 height 100
click at [442, 232] on p "I want to write the post from scratch." at bounding box center [471, 248] width 135 height 34
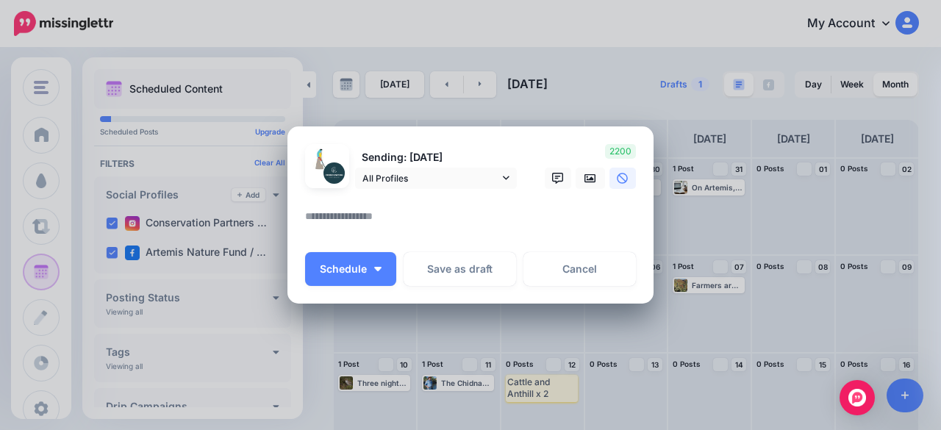
click at [353, 226] on textarea at bounding box center [474, 221] width 338 height 29
paste textarea "**********"
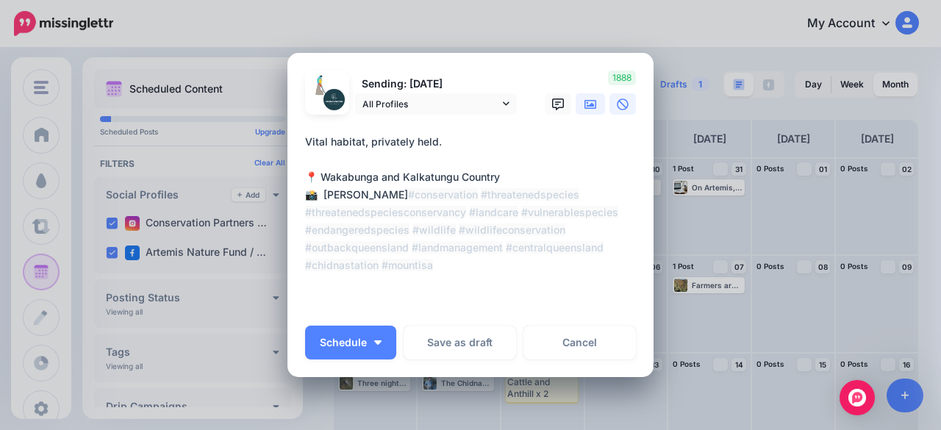
click at [587, 109] on icon at bounding box center [591, 105] width 12 height 12
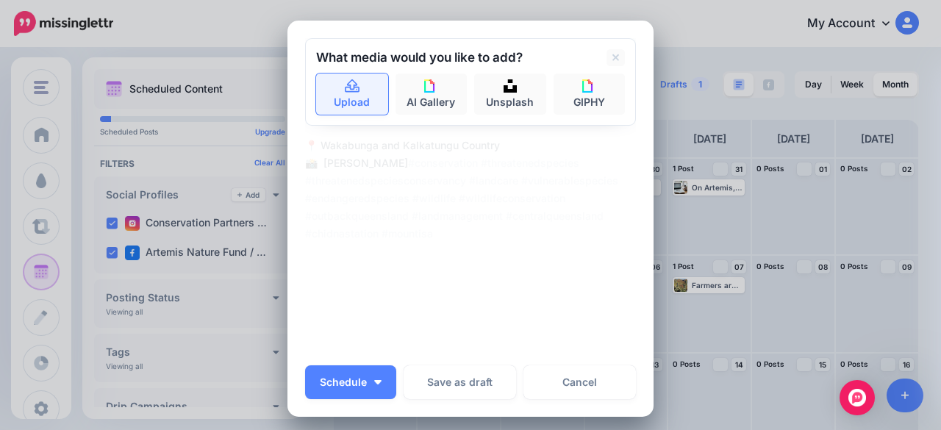
click at [350, 88] on icon at bounding box center [352, 86] width 17 height 13
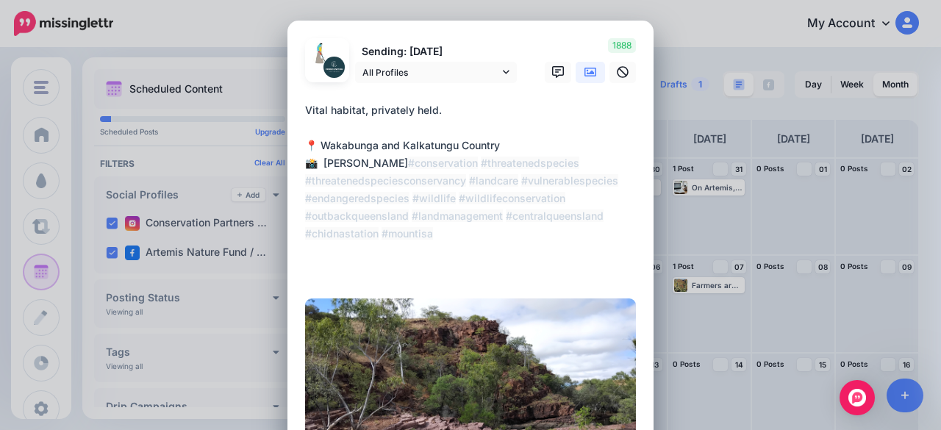
drag, startPoint x: 552, startPoint y: 257, endPoint x: 257, endPoint y: 93, distance: 337.6
click at [257, 93] on div "Create Post Loading Sending: [DATE] All Profiles" at bounding box center [470, 215] width 941 height 430
paste textarea "**********"
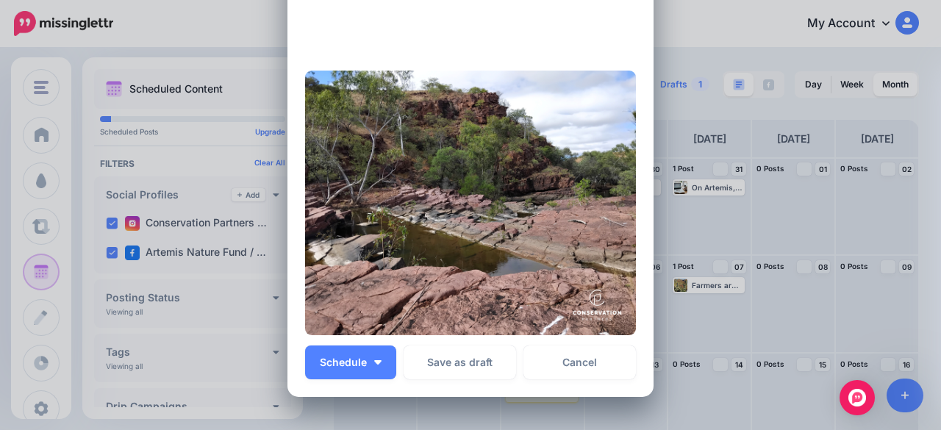
scroll to position [294, 0]
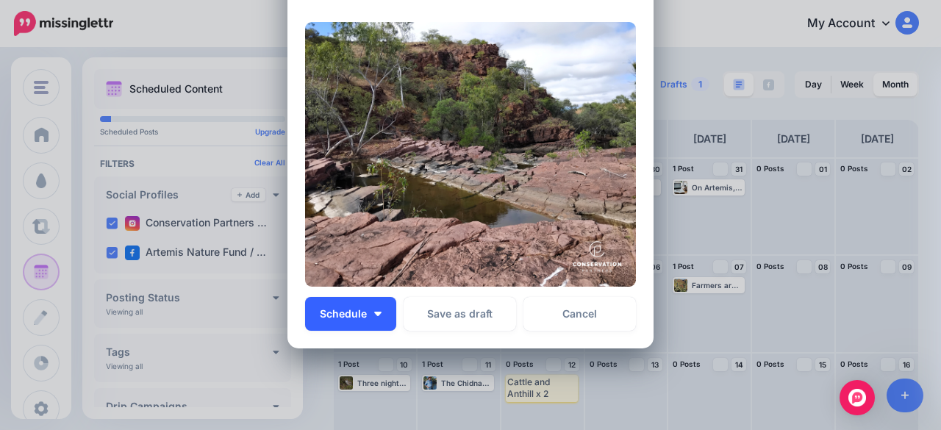
type textarea "**********"
click at [374, 312] on img "button" at bounding box center [377, 314] width 7 height 4
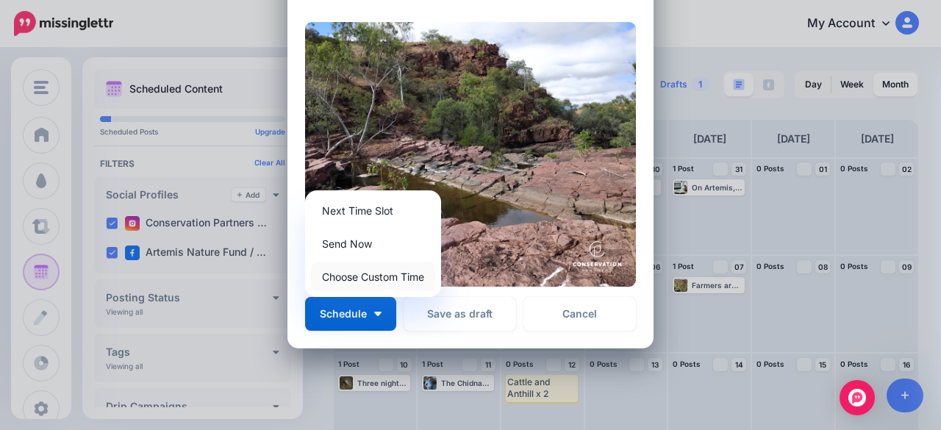
click at [371, 276] on link "Choose Custom Time" at bounding box center [373, 276] width 124 height 29
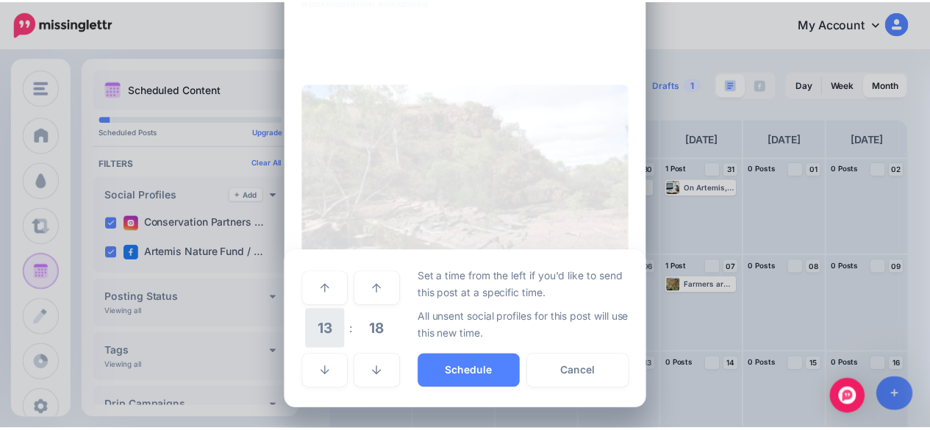
scroll to position [232, 0]
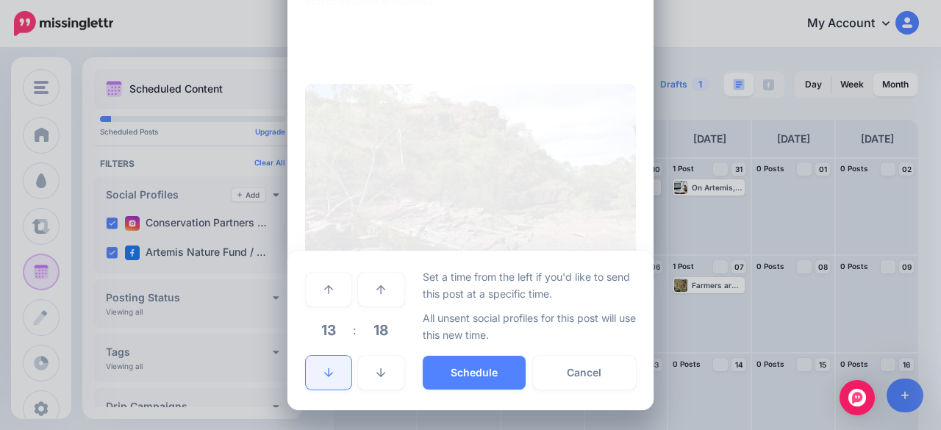
click at [315, 368] on link at bounding box center [329, 373] width 46 height 34
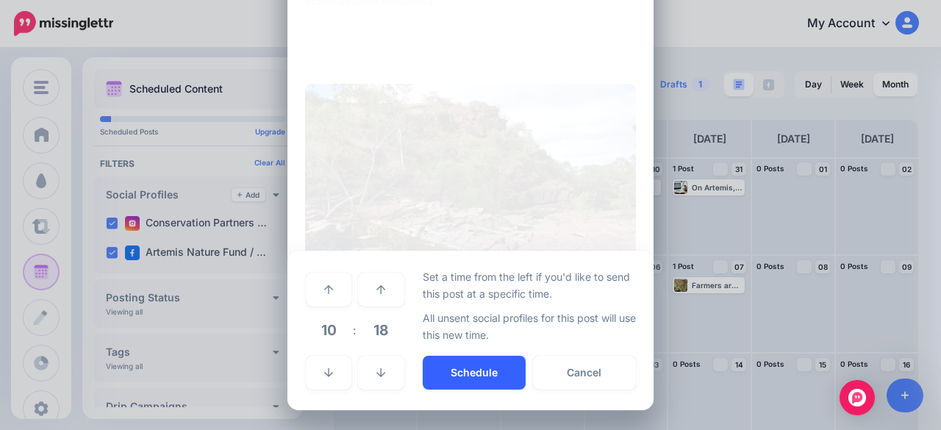
click at [471, 371] on button "Schedule" at bounding box center [474, 373] width 103 height 34
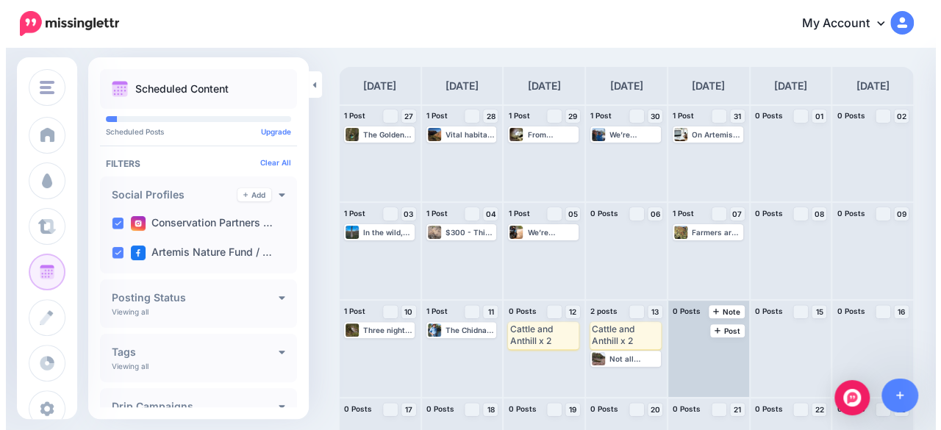
scroll to position [74, 0]
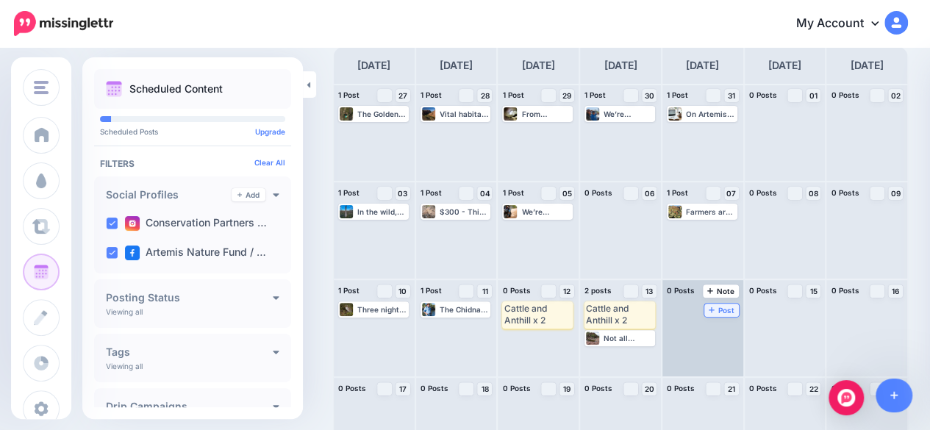
click at [715, 308] on icon at bounding box center [712, 309] width 6 height 7
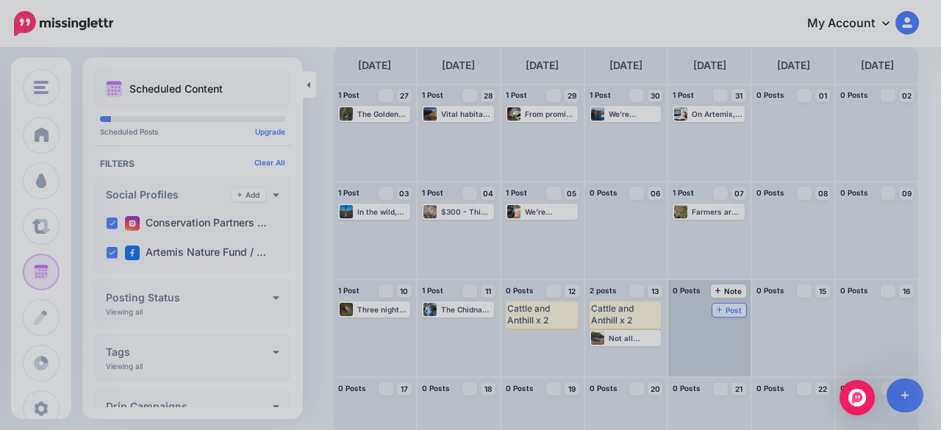
scroll to position [0, 0]
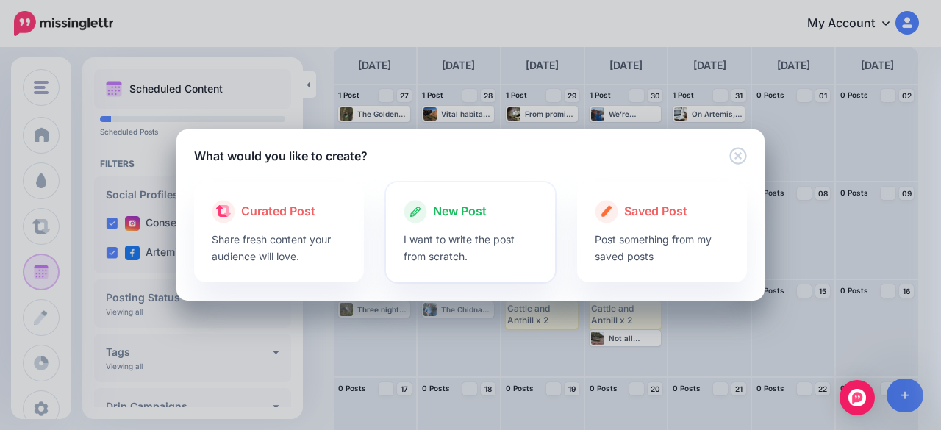
click at [404, 229] on div at bounding box center [471, 227] width 135 height 7
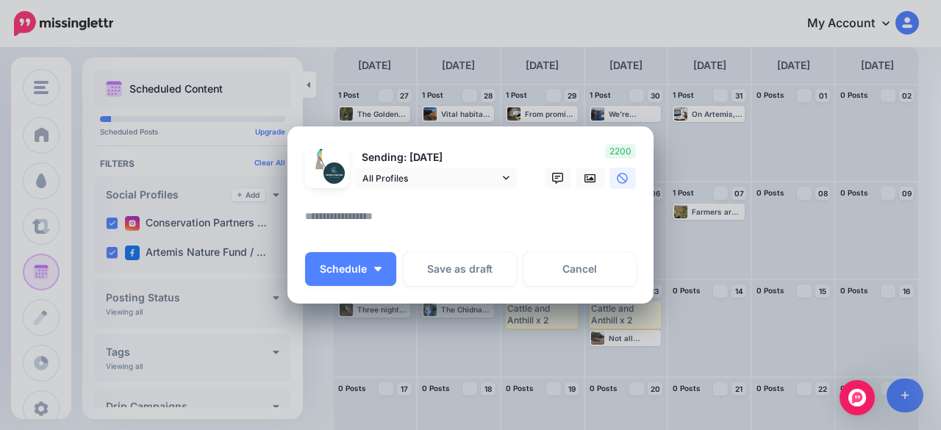
click at [367, 215] on textarea at bounding box center [474, 221] width 338 height 29
paste textarea "**********"
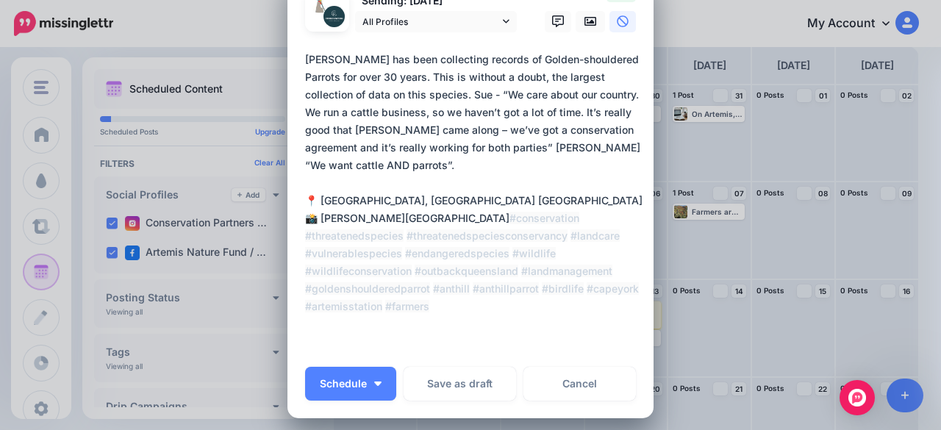
scroll to position [74, 0]
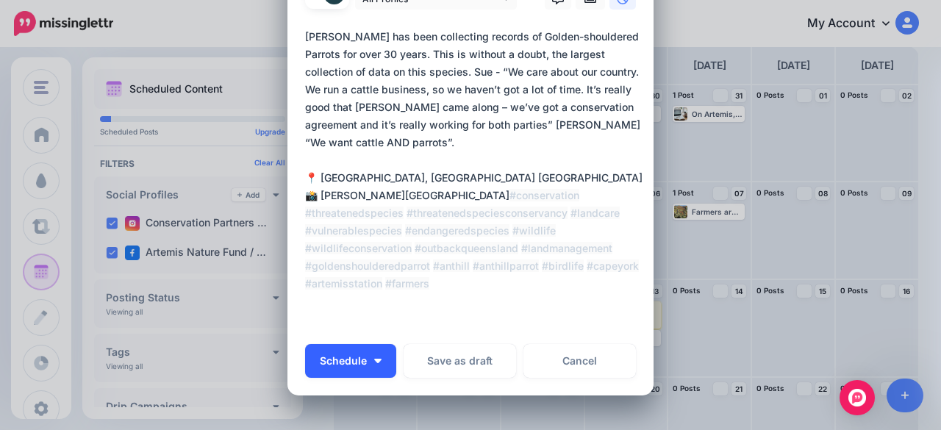
type textarea "**********"
click at [379, 365] on button "Schedule" at bounding box center [350, 361] width 91 height 34
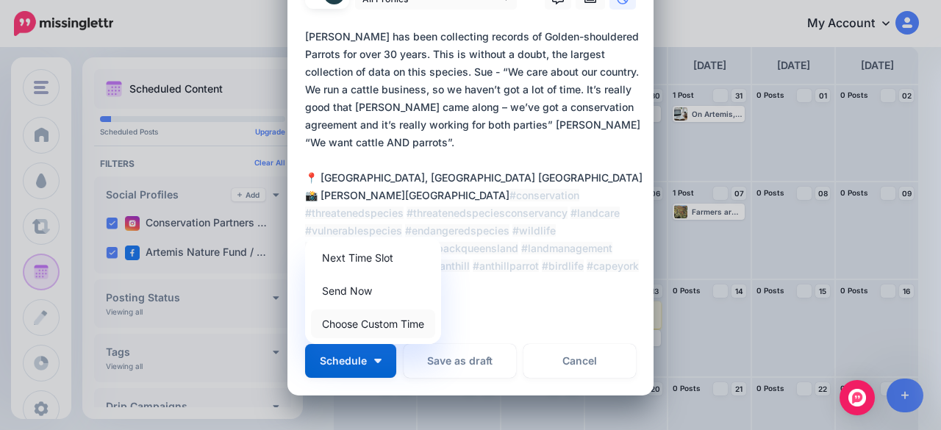
click at [377, 318] on link "Choose Custom Time" at bounding box center [373, 324] width 124 height 29
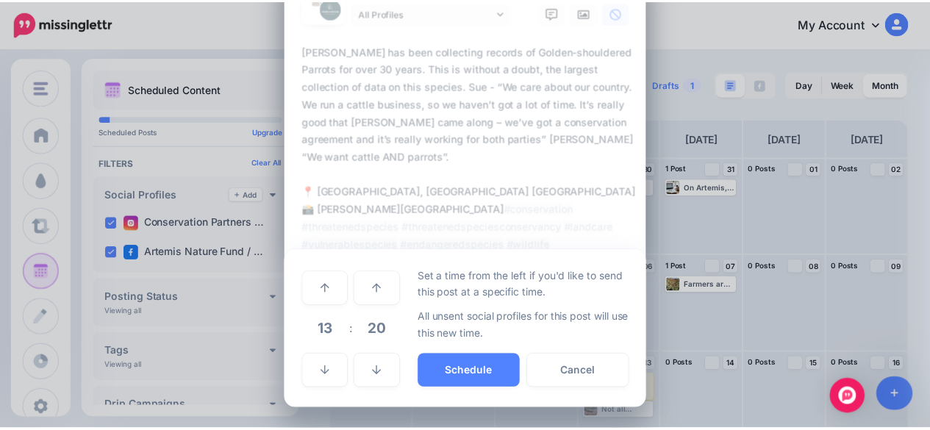
scroll to position [59, 0]
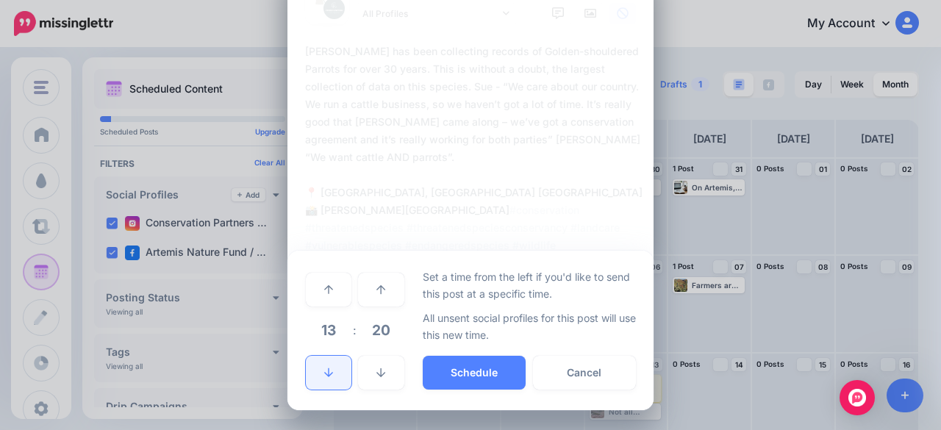
click at [331, 374] on link at bounding box center [329, 373] width 46 height 34
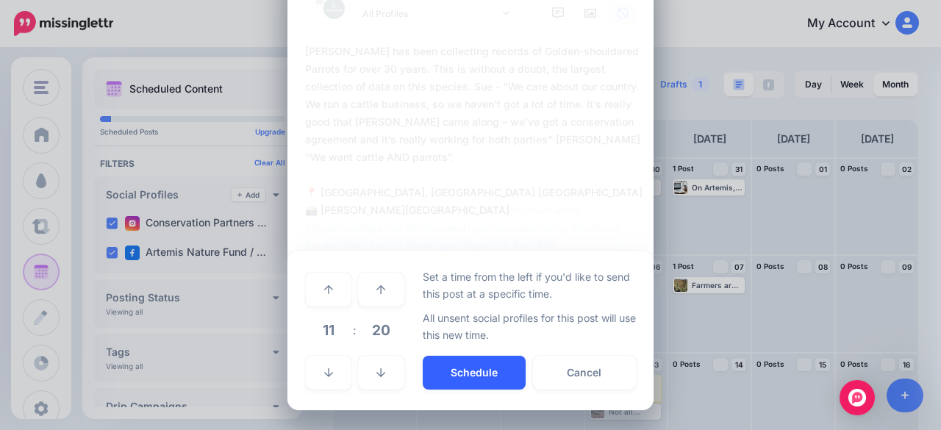
click at [489, 382] on button "Schedule" at bounding box center [474, 373] width 103 height 34
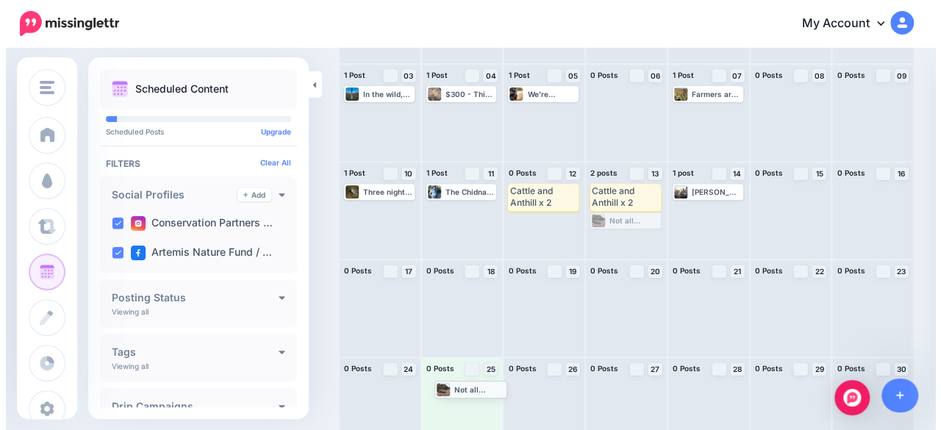
scroll to position [206, 0]
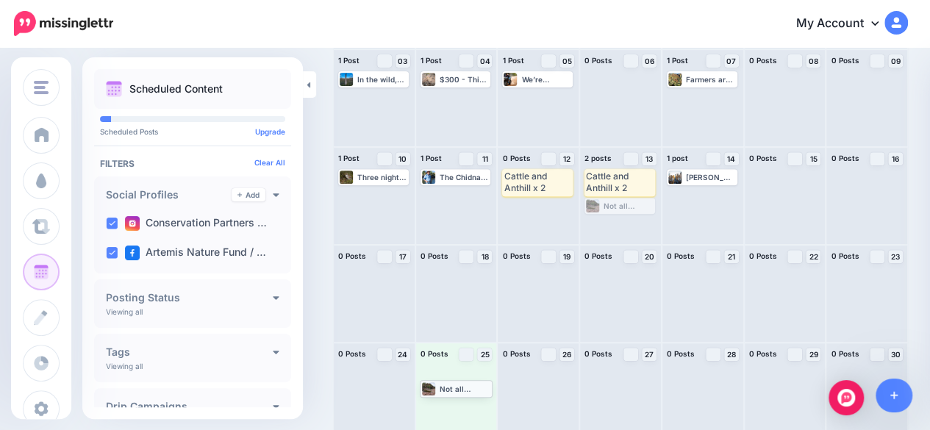
drag, startPoint x: 465, startPoint y: 358, endPoint x: 457, endPoint y: 390, distance: 32.6
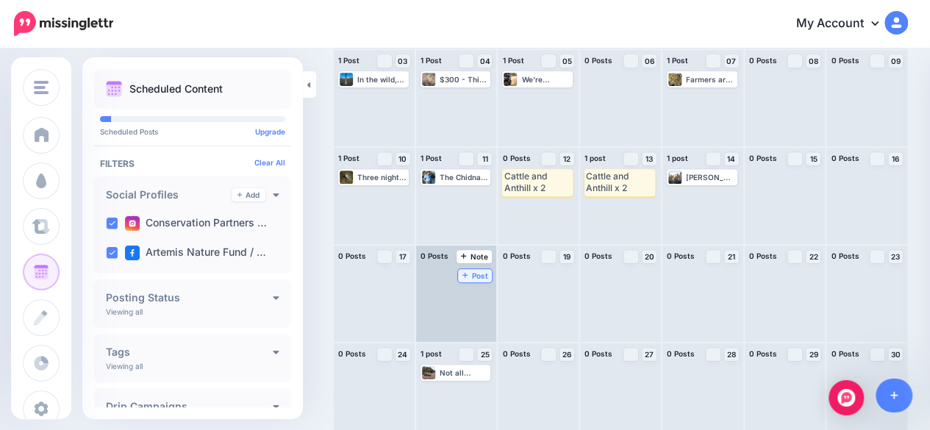
click at [468, 275] on icon at bounding box center [465, 276] width 6 height 6
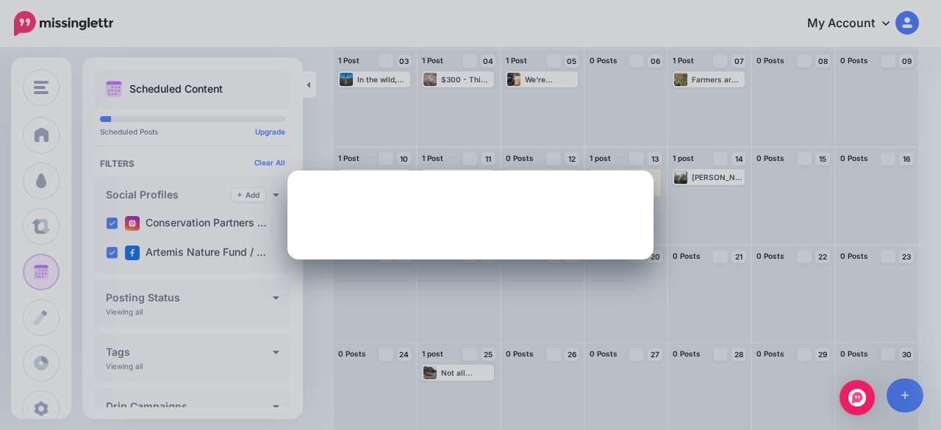
scroll to position [0, 0]
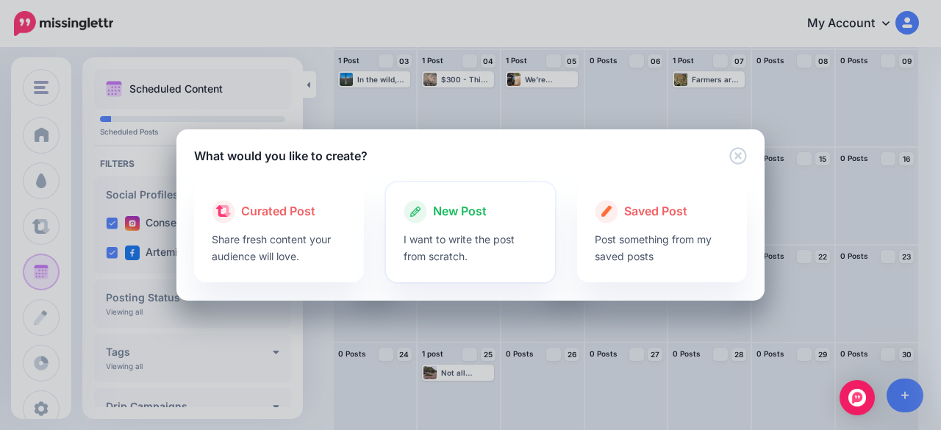
click at [462, 226] on div at bounding box center [471, 227] width 135 height 7
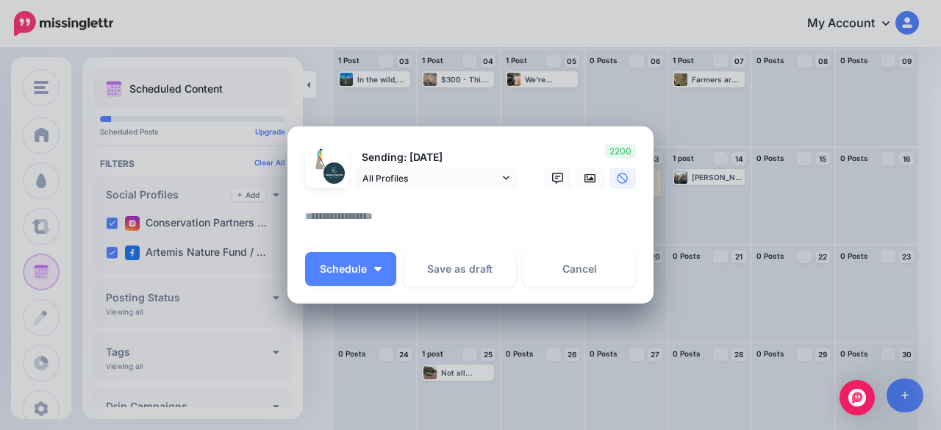
click at [353, 219] on textarea at bounding box center [474, 221] width 338 height 29
paste textarea "**********"
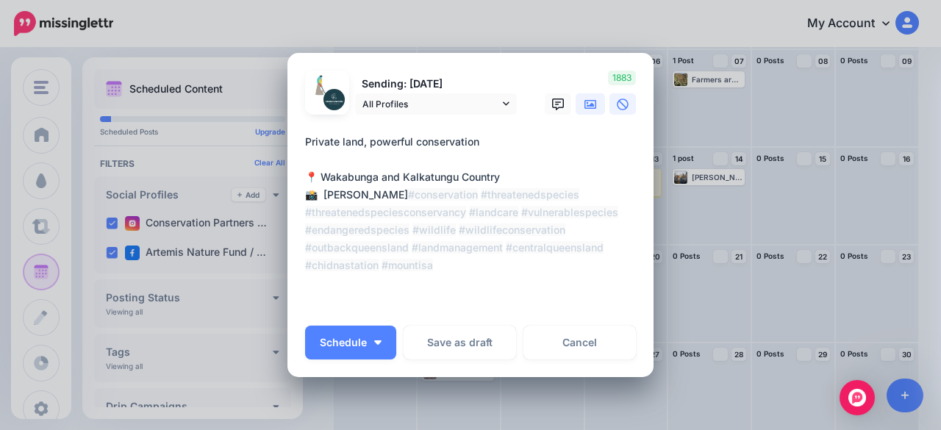
type textarea "**********"
click at [585, 104] on icon at bounding box center [591, 104] width 12 height 9
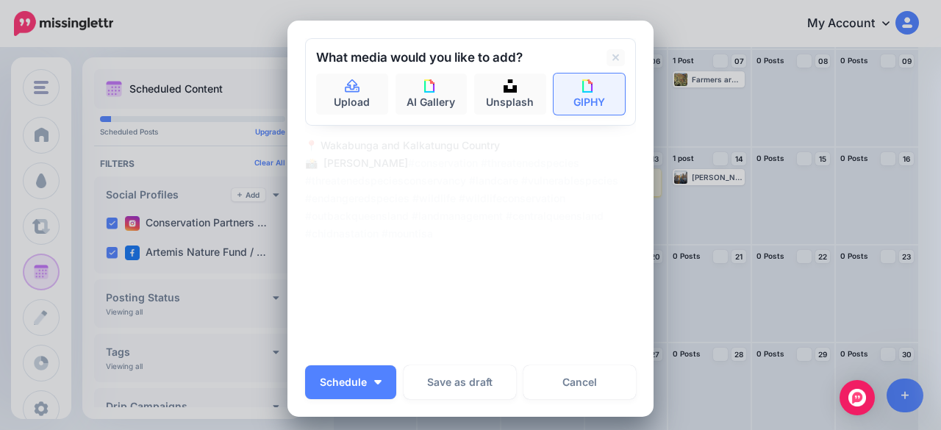
drag, startPoint x: 582, startPoint y: 104, endPoint x: 560, endPoint y: 102, distance: 22.2
click at [560, 102] on div "What media would you like to add? Upload AI Gallery Unsplash GIPHY" at bounding box center [470, 81] width 331 height 87
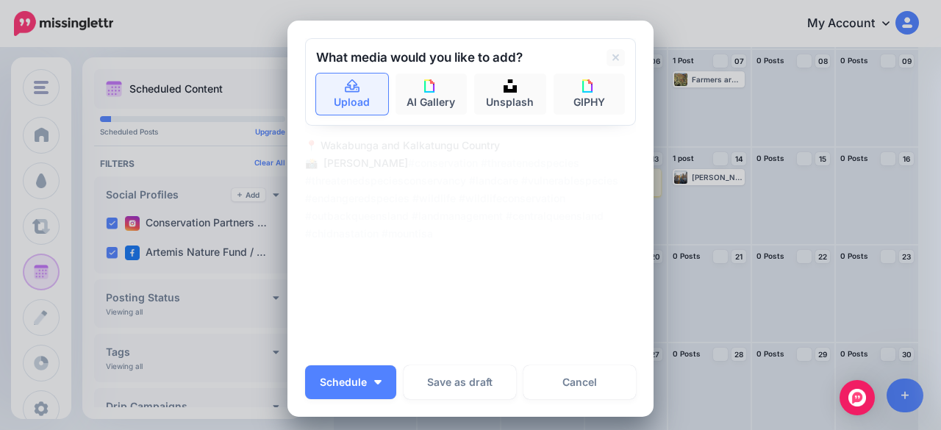
click at [358, 95] on link "Upload" at bounding box center [352, 94] width 72 height 41
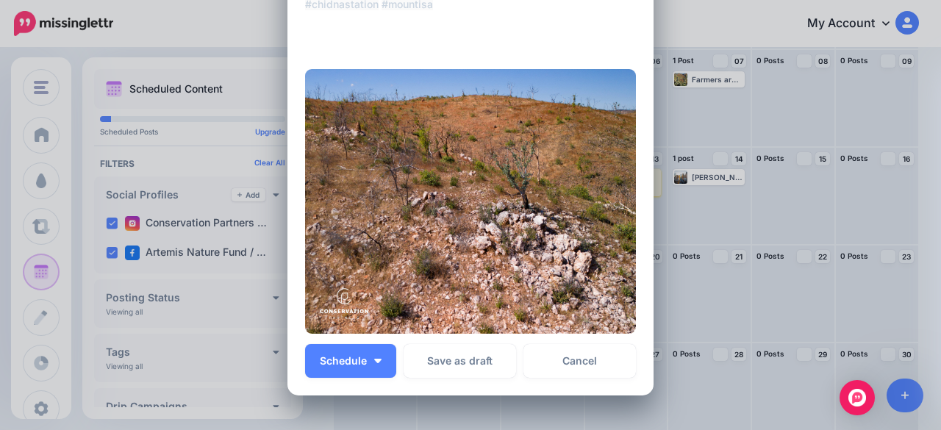
scroll to position [294, 0]
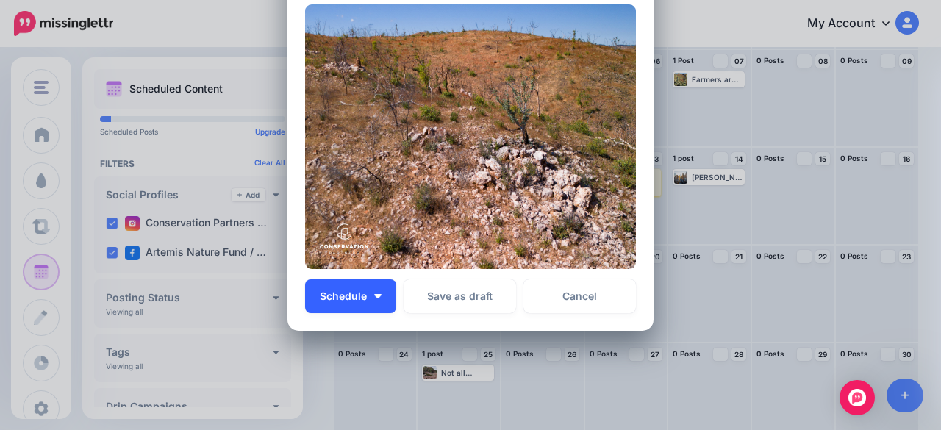
drag, startPoint x: 380, startPoint y: 295, endPoint x: 373, endPoint y: 287, distance: 10.4
click at [380, 295] on button "Schedule" at bounding box center [350, 296] width 91 height 34
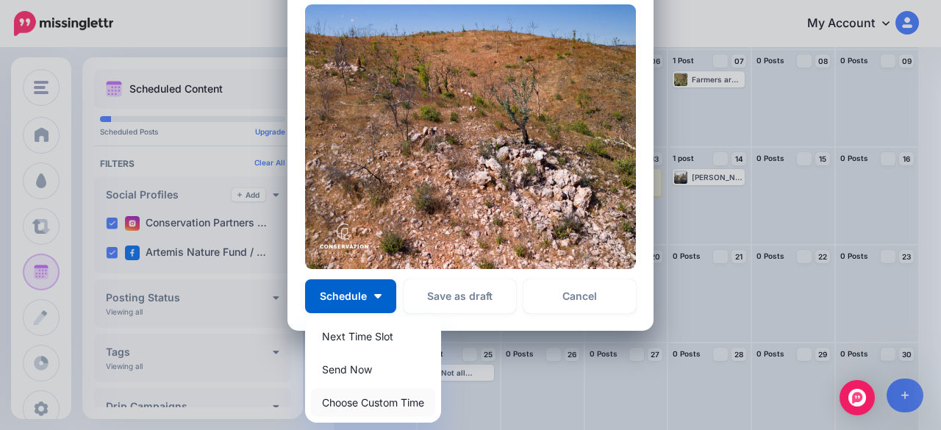
click at [395, 404] on link "Choose Custom Time" at bounding box center [373, 402] width 124 height 29
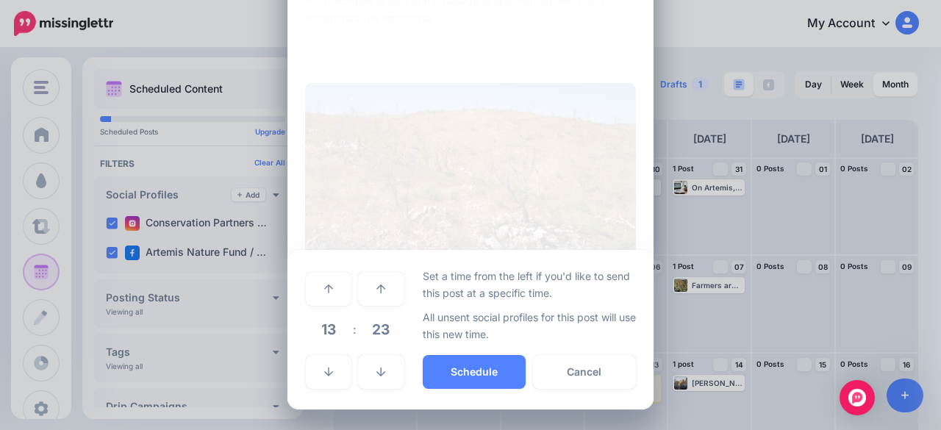
scroll to position [215, 0]
click at [315, 368] on link at bounding box center [329, 373] width 46 height 34
click at [429, 376] on button "Schedule" at bounding box center [474, 373] width 103 height 34
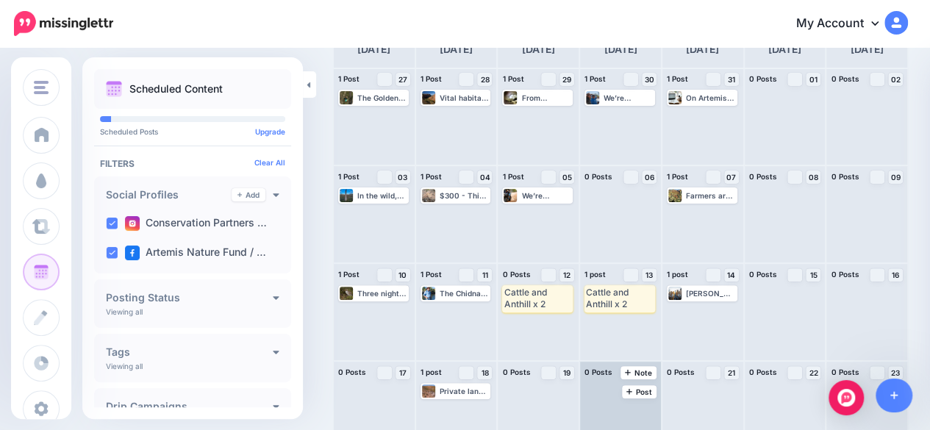
scroll to position [0, 0]
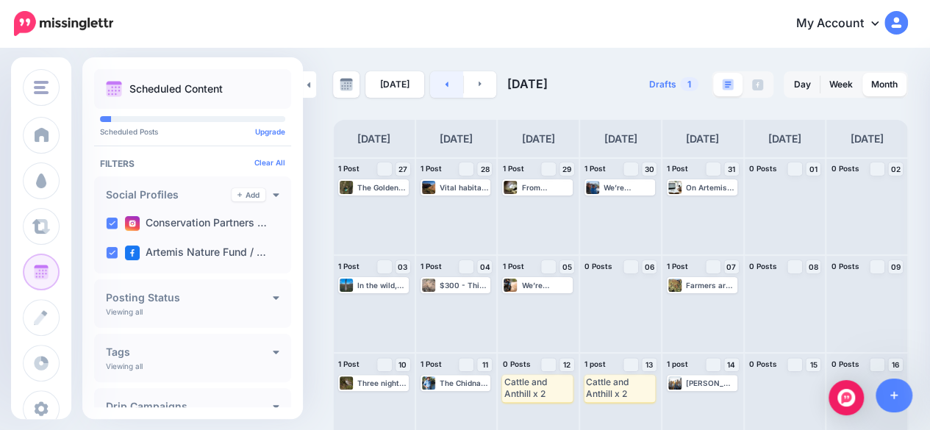
click at [436, 90] on link at bounding box center [446, 84] width 33 height 26
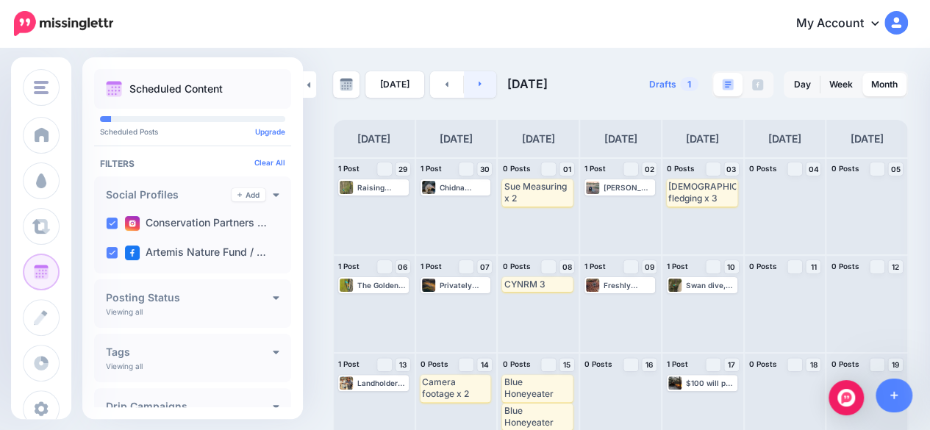
click at [478, 78] on link at bounding box center [480, 84] width 33 height 26
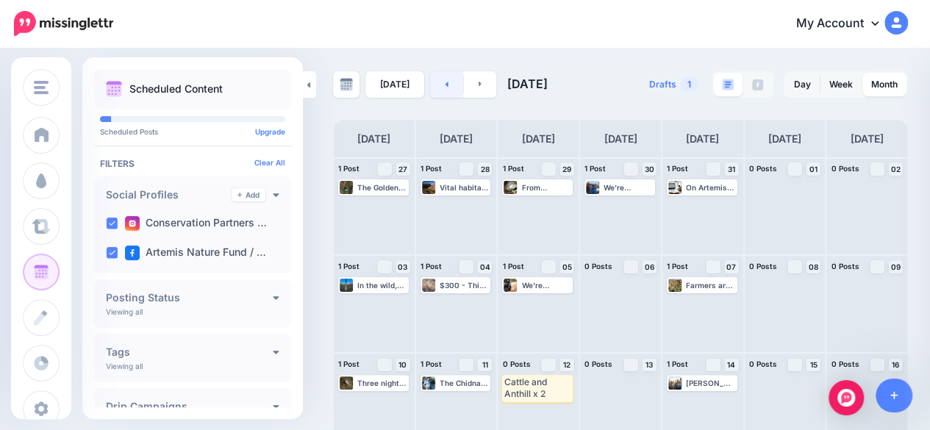
click at [453, 84] on link at bounding box center [446, 84] width 33 height 26
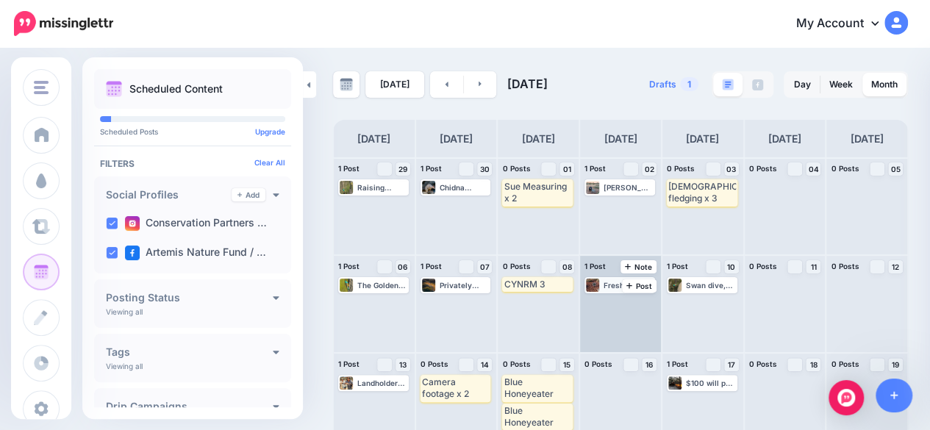
scroll to position [74, 0]
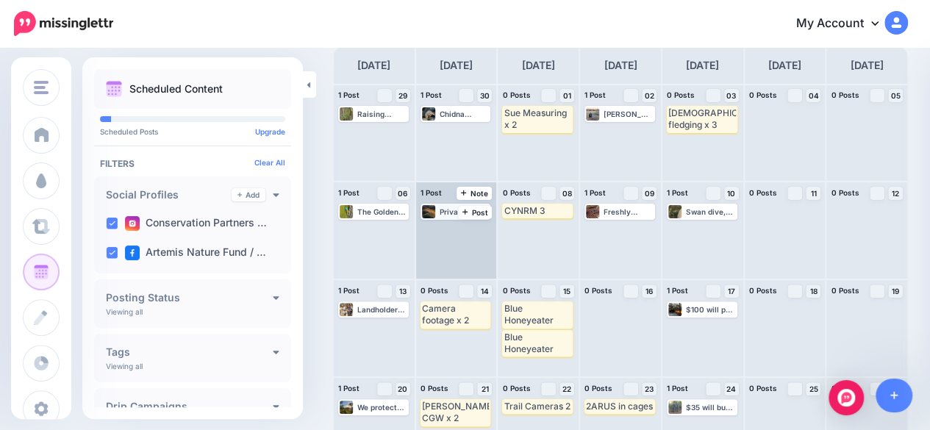
click at [448, 212] on div "Privately owned. Publicly valued 📍 Wakabunga and Kalkatungu Country 📸 [PERSON_N…" at bounding box center [465, 211] width 50 height 9
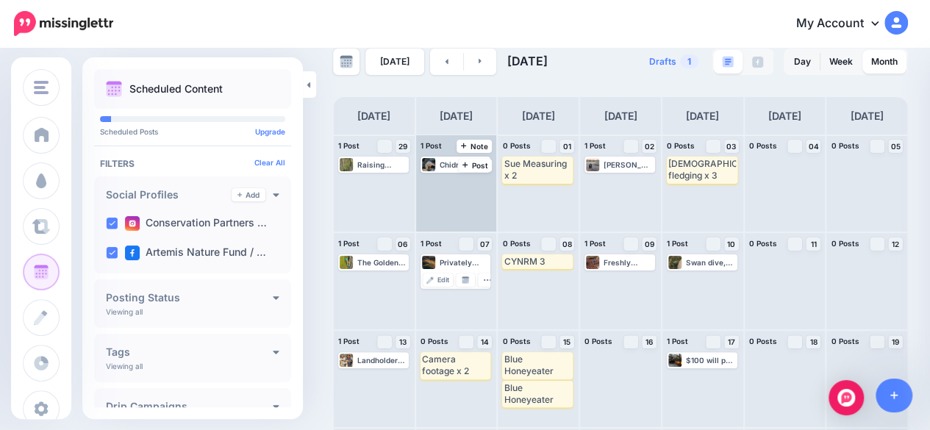
scroll to position [0, 0]
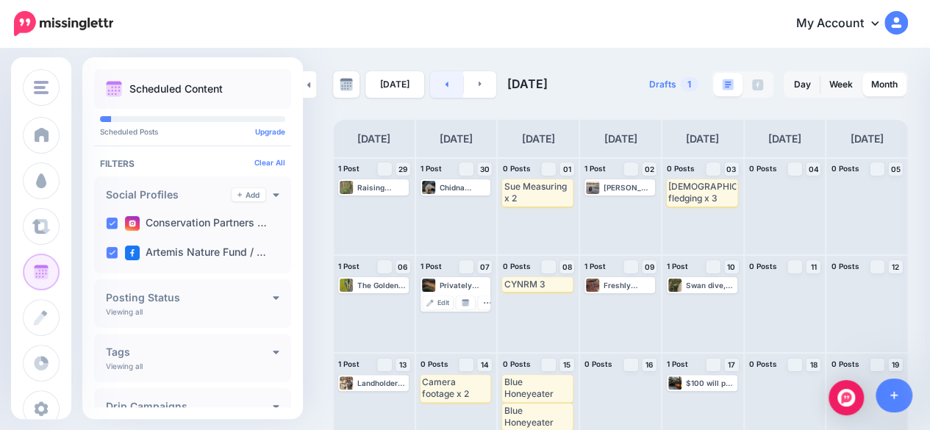
click at [443, 95] on link at bounding box center [446, 84] width 33 height 26
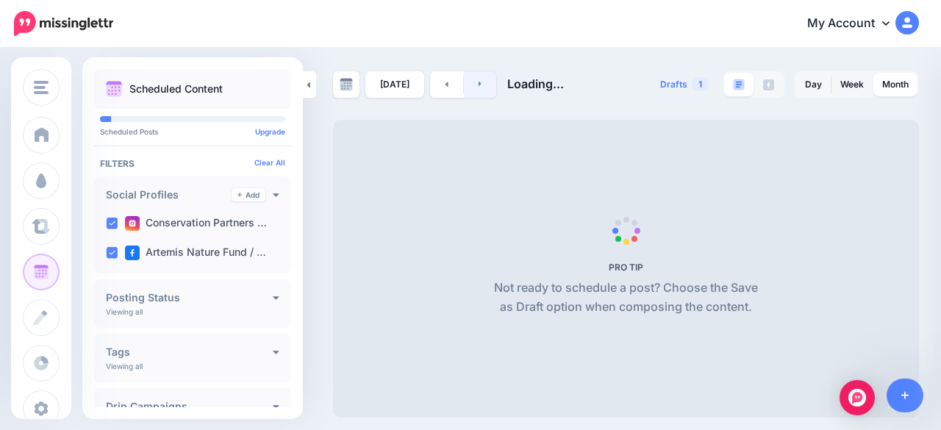
click at [468, 90] on link at bounding box center [480, 84] width 33 height 26
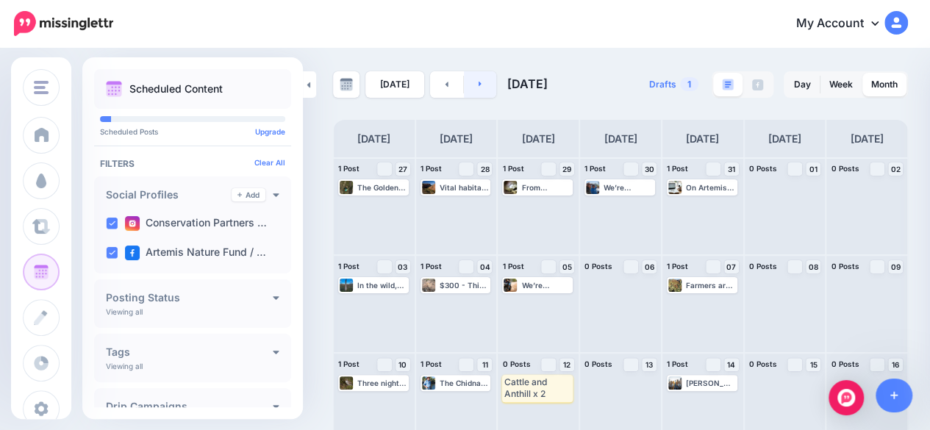
click at [471, 87] on link at bounding box center [480, 84] width 33 height 26
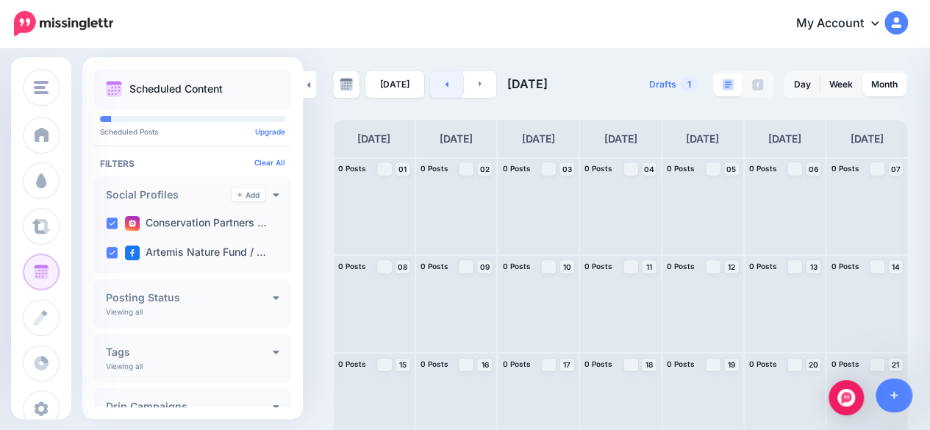
click at [436, 79] on link at bounding box center [446, 84] width 33 height 26
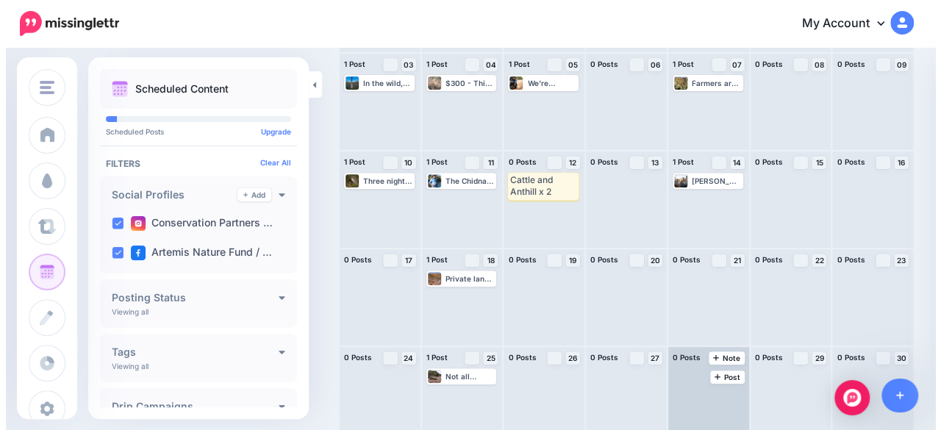
scroll to position [216, 0]
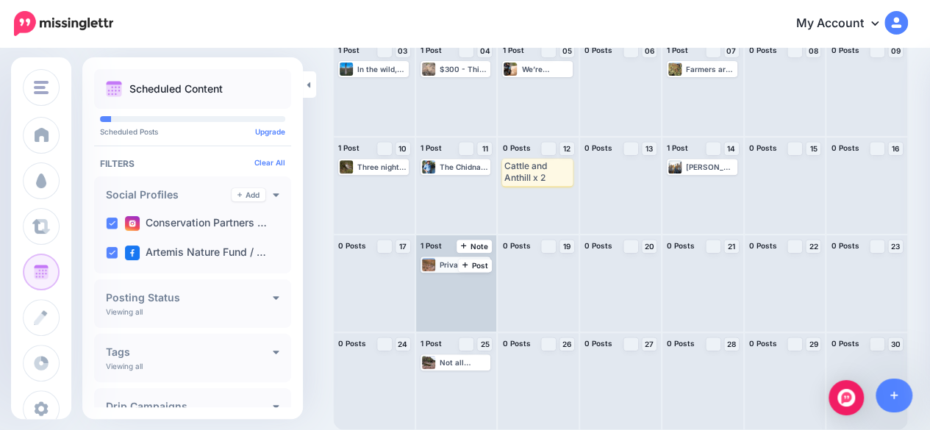
click at [446, 267] on div "Private land, powerful conservation 📍 Wakabunga and Kalkatungu Country 📸 [PERSO…" at bounding box center [465, 264] width 50 height 9
click at [447, 281] on span "Edit" at bounding box center [443, 282] width 12 height 7
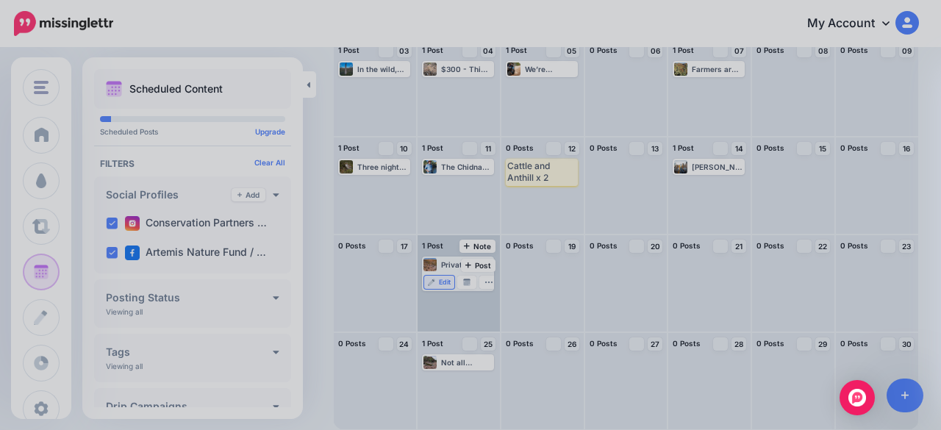
scroll to position [0, 0]
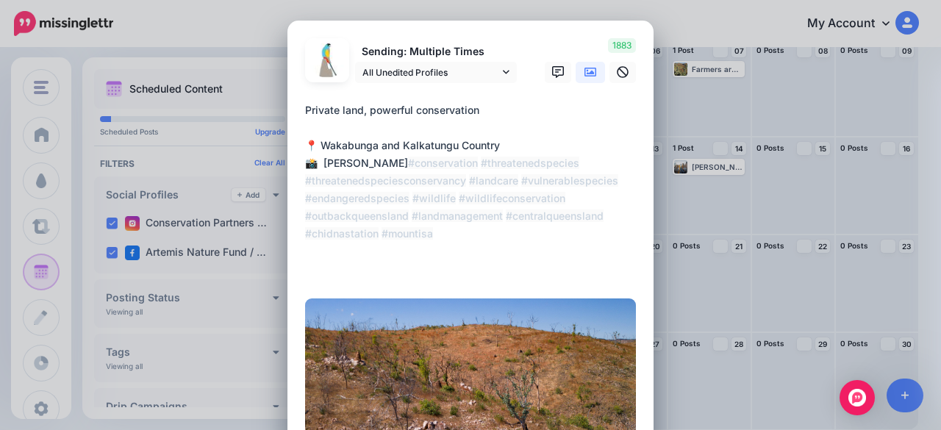
click at [512, 107] on textarea "**********" at bounding box center [474, 189] width 338 height 176
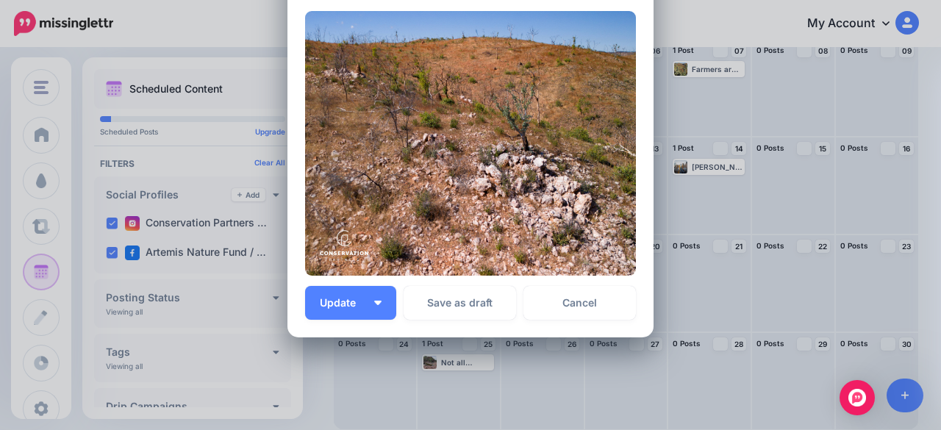
scroll to position [294, 0]
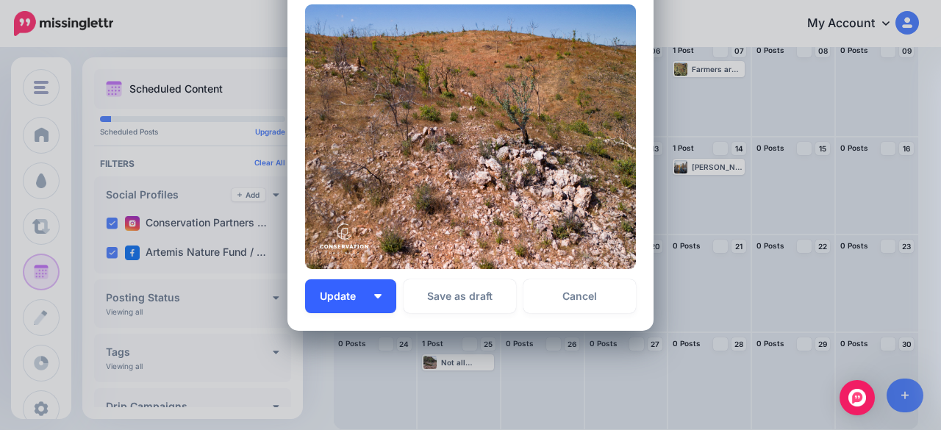
type textarea "**********"
click at [325, 292] on span "Update" at bounding box center [343, 296] width 47 height 10
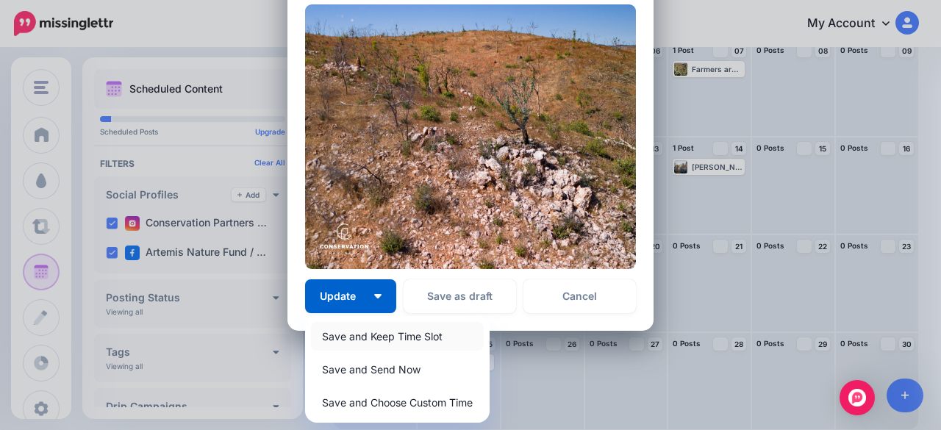
click at [383, 342] on link "Save and Keep Time Slot" at bounding box center [397, 336] width 173 height 29
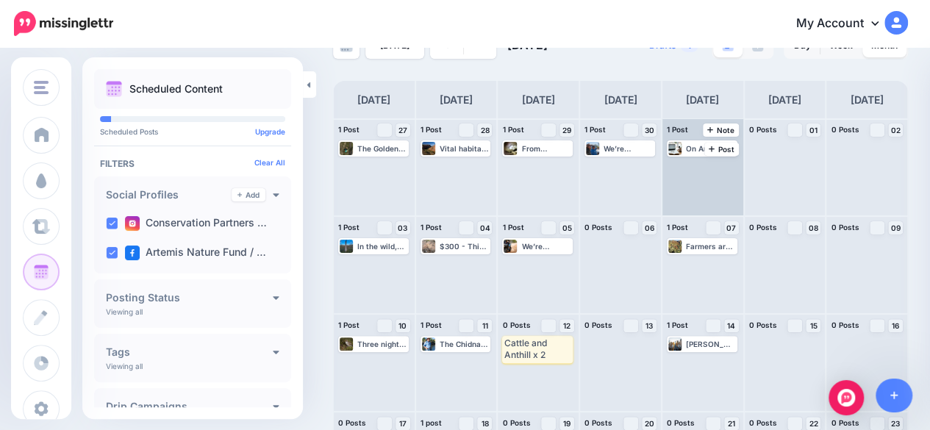
scroll to position [0, 0]
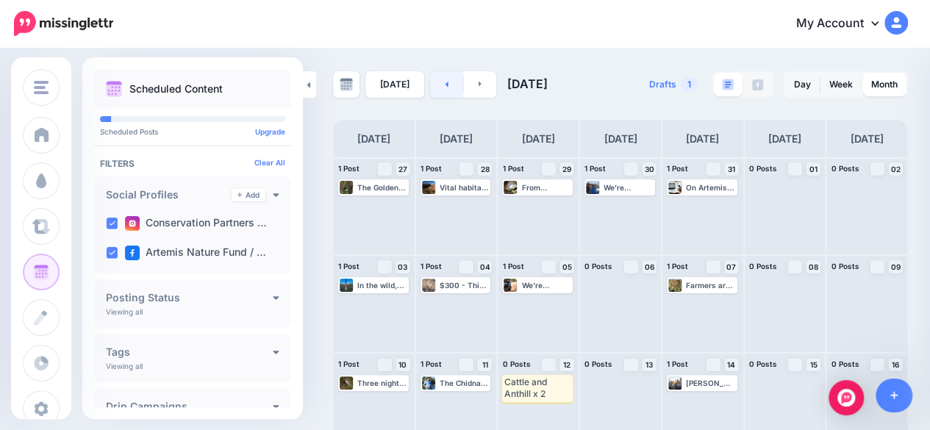
click at [431, 89] on link at bounding box center [446, 84] width 33 height 26
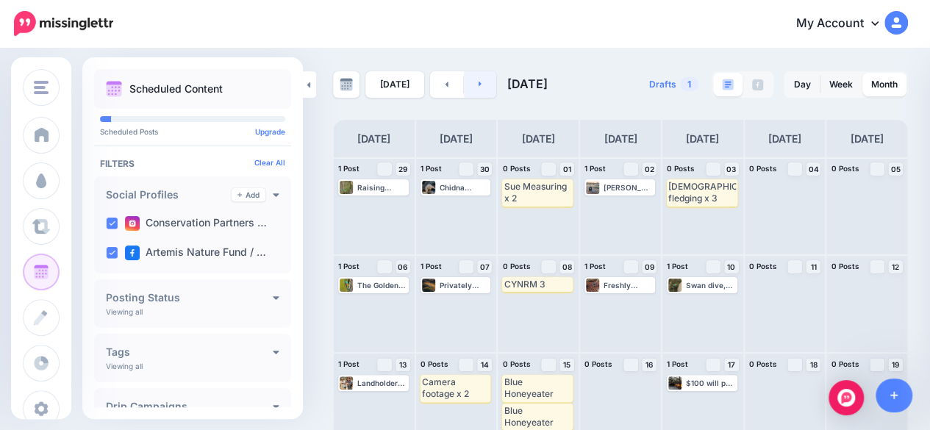
click at [471, 84] on link at bounding box center [480, 84] width 33 height 26
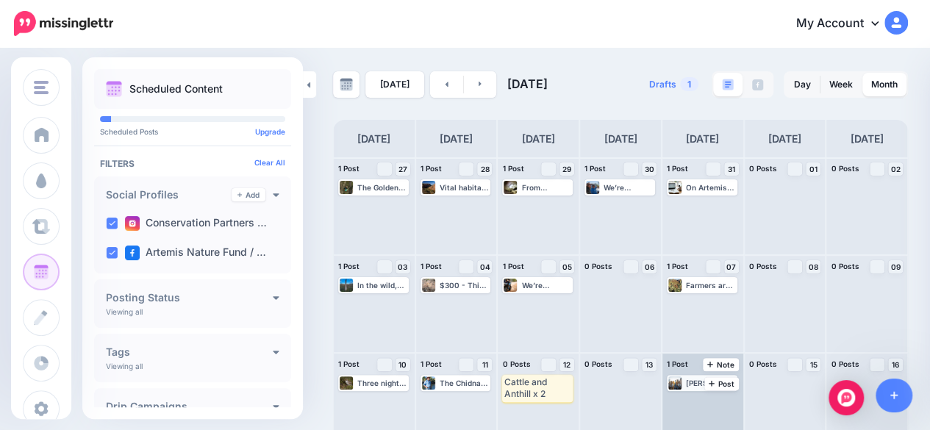
click at [700, 382] on div "[PERSON_NAME] has been collecting records of Golden-shouldered Parrots for over…" at bounding box center [711, 383] width 50 height 9
click at [680, 403] on img at bounding box center [676, 400] width 7 height 7
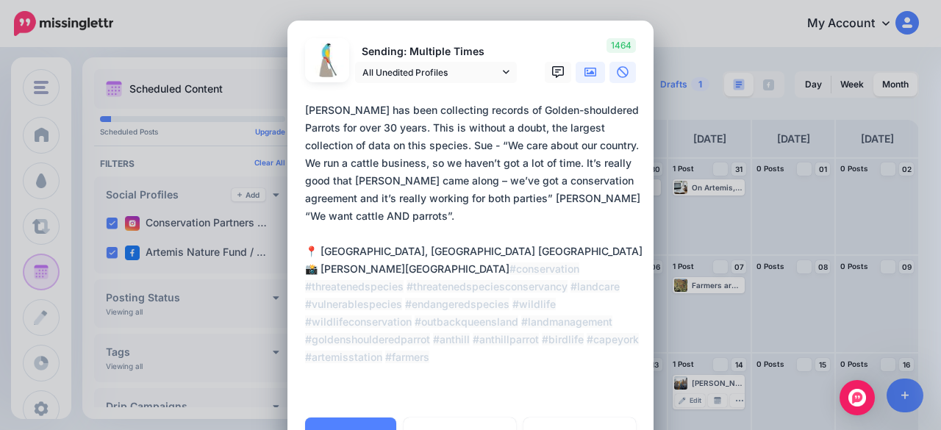
click at [588, 73] on icon at bounding box center [591, 72] width 12 height 9
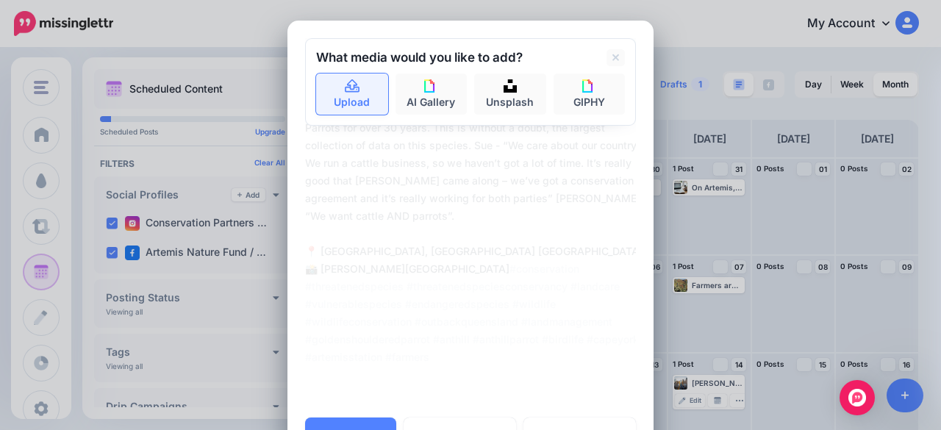
click at [337, 96] on link "Upload" at bounding box center [352, 94] width 72 height 41
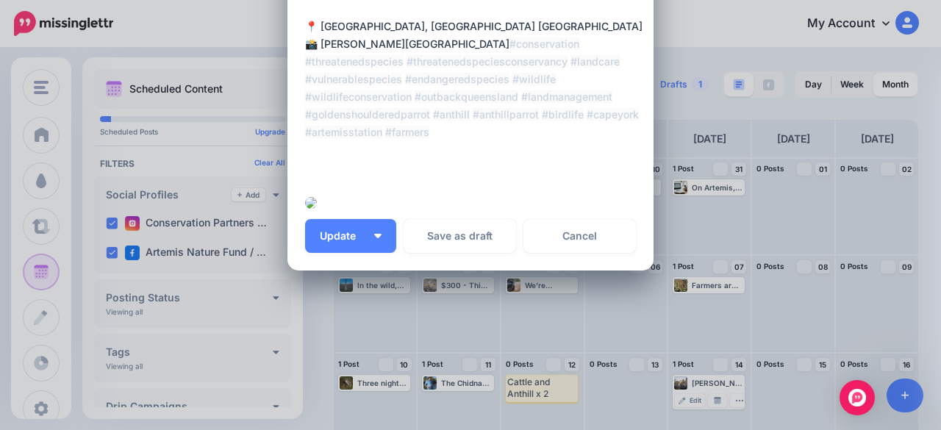
scroll to position [441, 0]
click at [360, 241] on span "Update" at bounding box center [343, 236] width 47 height 10
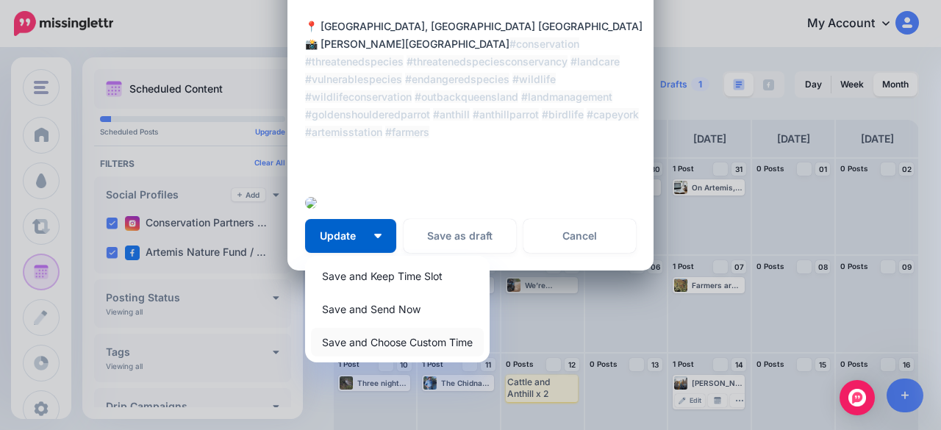
click at [369, 357] on link "Save and Choose Custom Time" at bounding box center [397, 342] width 173 height 29
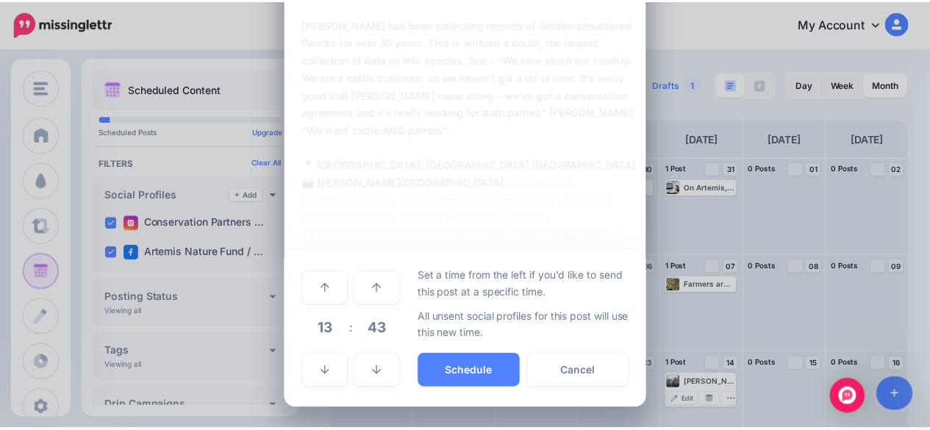
scroll to position [338, 0]
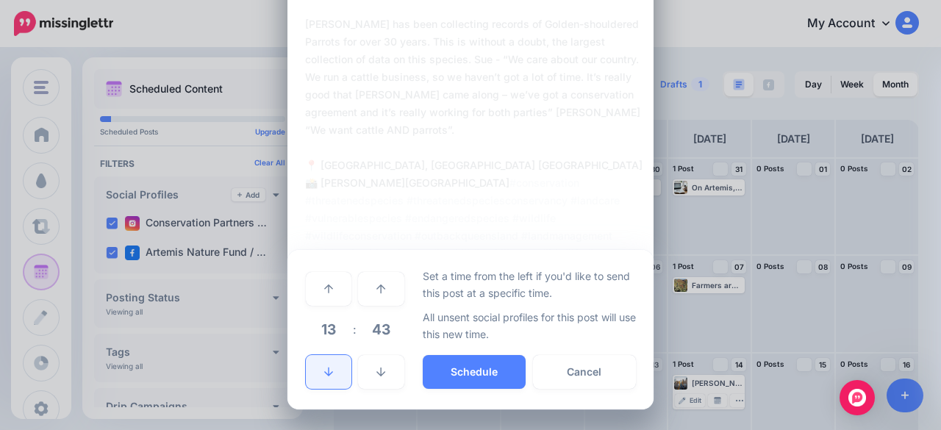
click at [338, 380] on link at bounding box center [329, 372] width 46 height 34
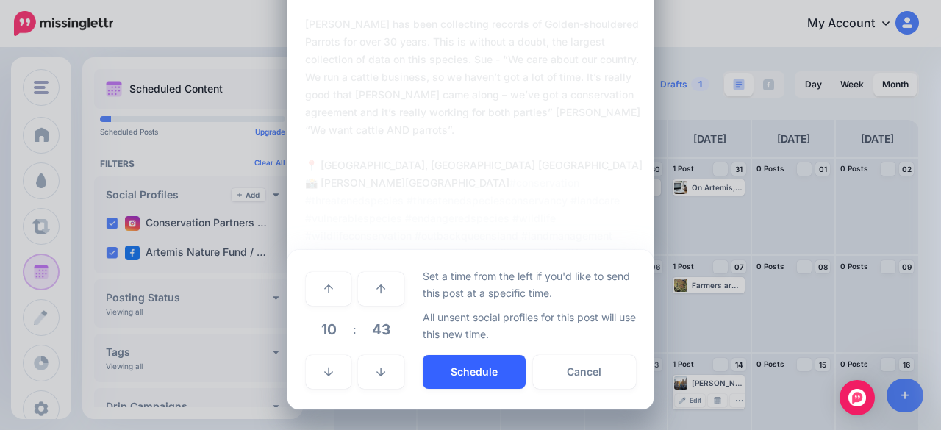
click at [479, 379] on button "Schedule" at bounding box center [474, 372] width 103 height 34
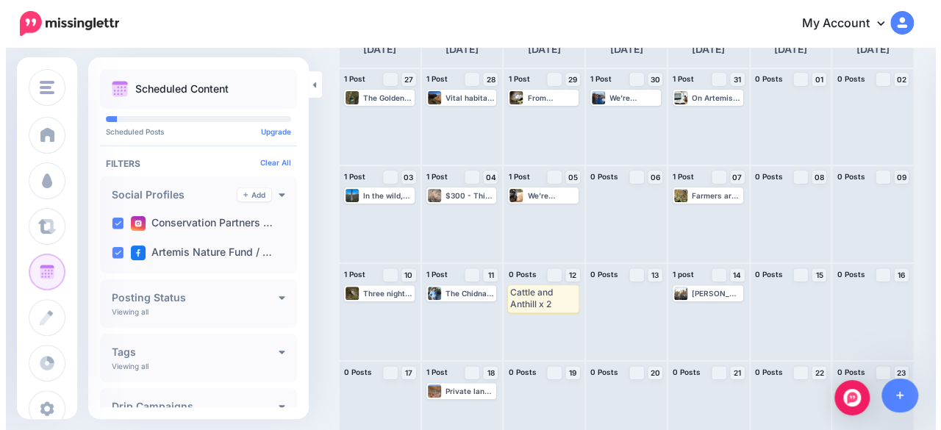
scroll to position [69, 0]
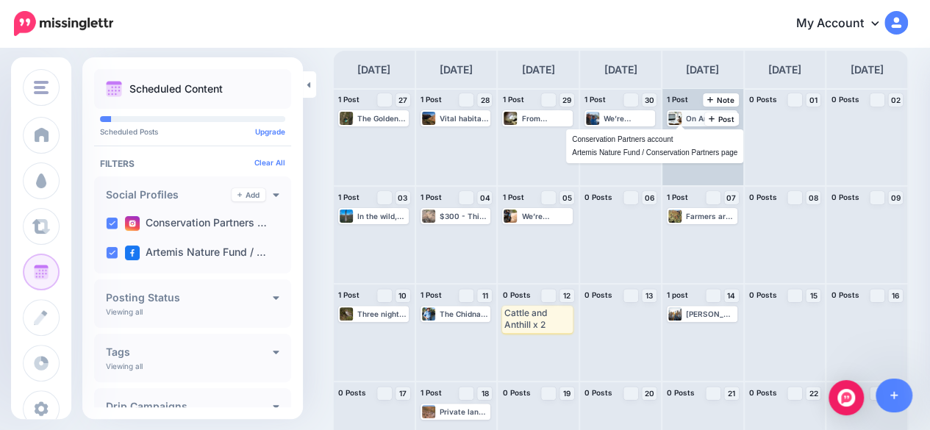
click at [682, 120] on div at bounding box center [675, 118] width 14 height 13
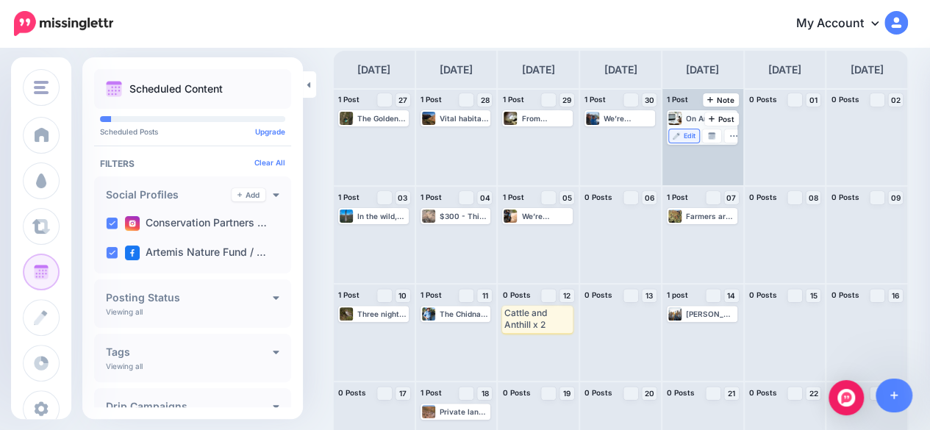
click at [686, 139] on link "Edit" at bounding box center [684, 135] width 30 height 13
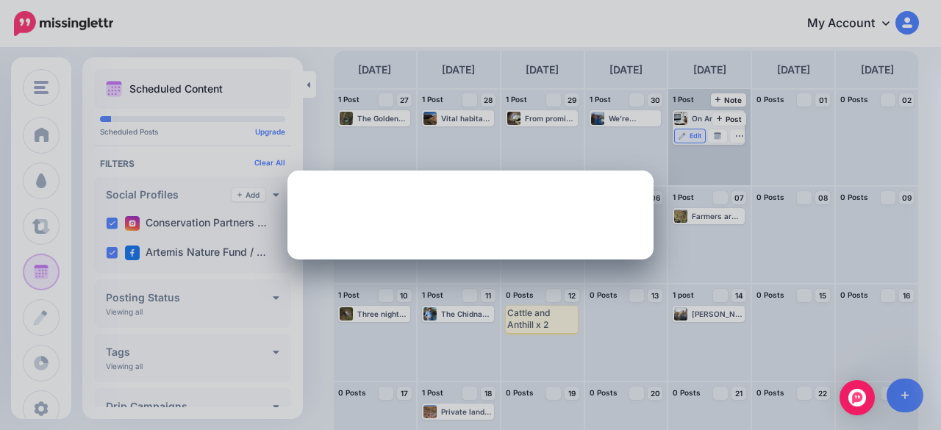
scroll to position [0, 0]
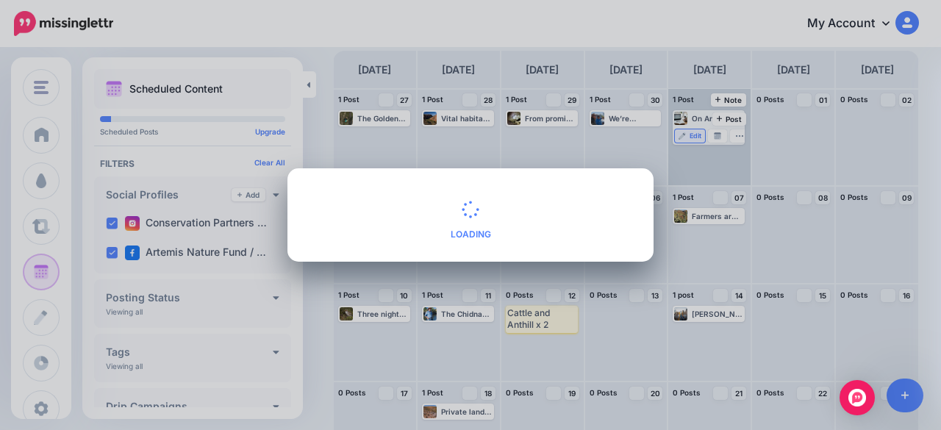
type textarea "**********"
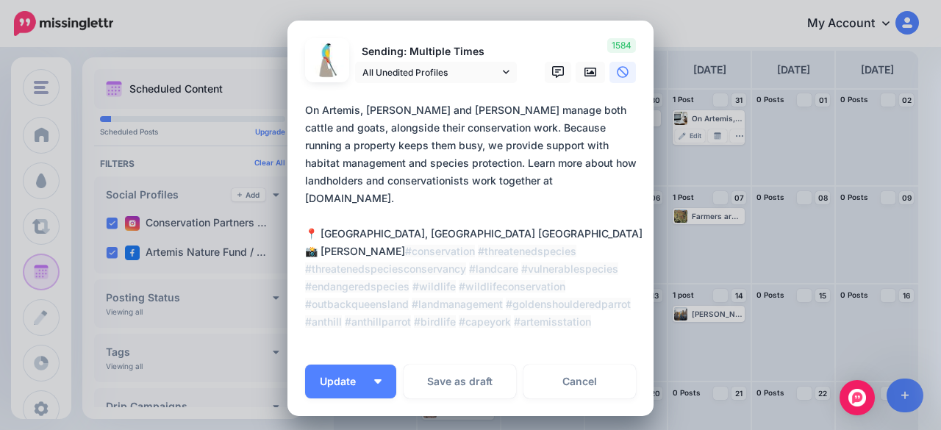
click at [299, 114] on div "Loading Sending: Multiple Times All Unedited Profiles" at bounding box center [470, 219] width 366 height 396
click at [305, 114] on textarea "**********" at bounding box center [474, 224] width 338 height 247
drag, startPoint x: 299, startPoint y: 114, endPoint x: 440, endPoint y: 334, distance: 260.9
click at [440, 334] on textarea "**********" at bounding box center [474, 224] width 338 height 247
click at [587, 374] on link "Cancel" at bounding box center [579, 382] width 112 height 34
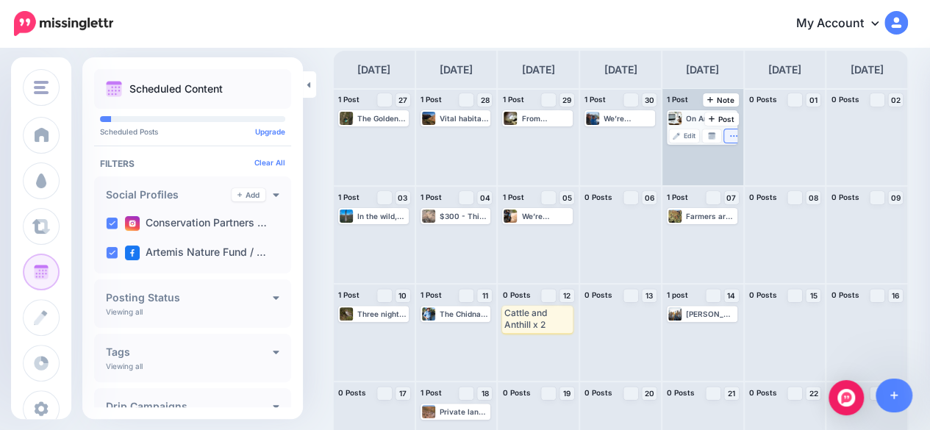
click at [735, 136] on button "button" at bounding box center [733, 135] width 19 height 13
click at [711, 180] on link "Delete Post" at bounding box center [701, 177] width 76 height 16
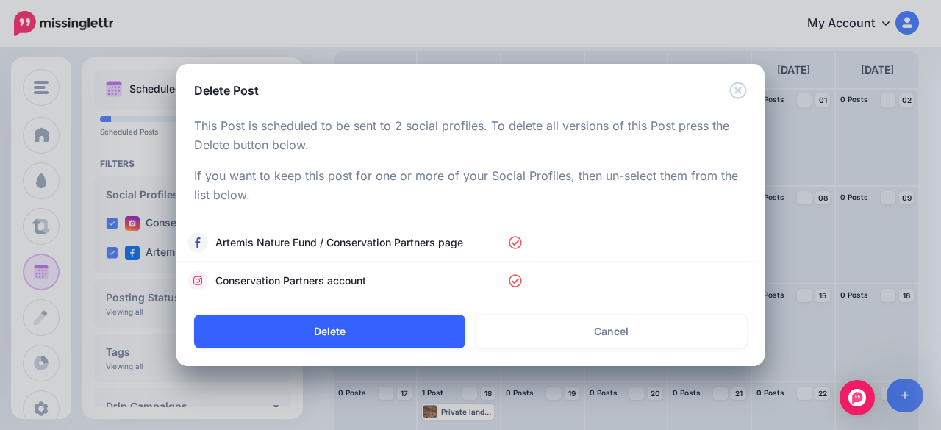
click at [365, 336] on button "Delete" at bounding box center [329, 332] width 271 height 34
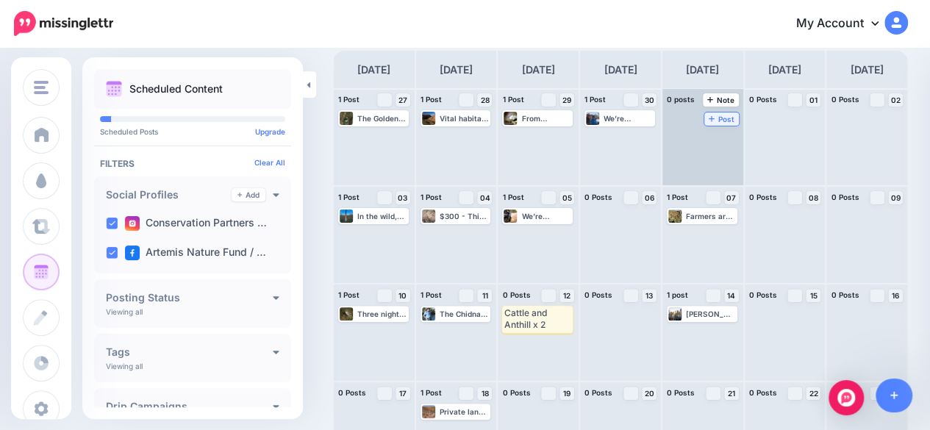
click at [726, 118] on span "Post" at bounding box center [722, 118] width 26 height 7
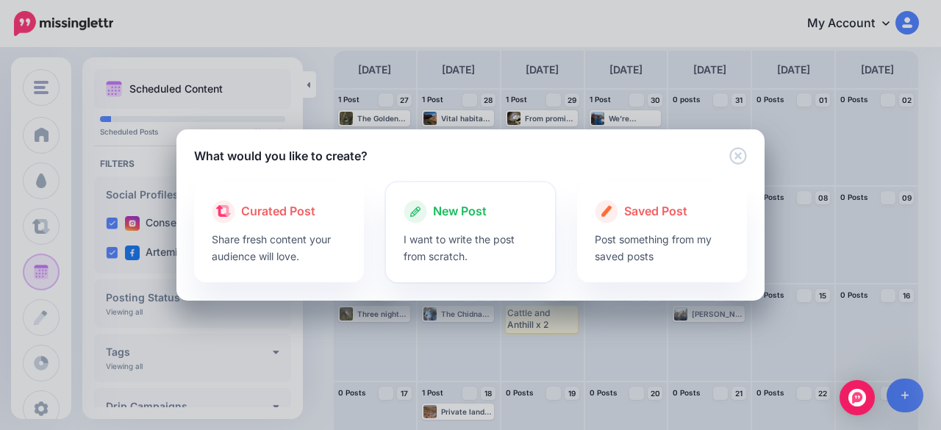
click at [480, 217] on span "New Post" at bounding box center [460, 211] width 54 height 19
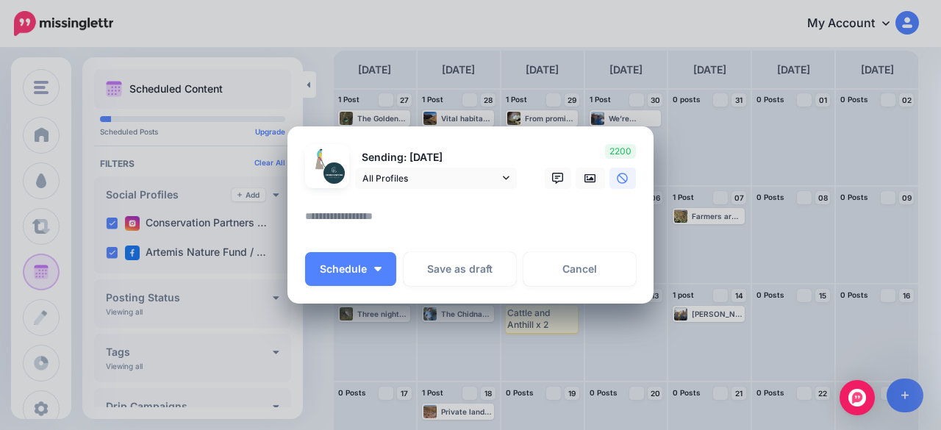
click at [386, 214] on textarea at bounding box center [474, 221] width 338 height 29
paste textarea "**********"
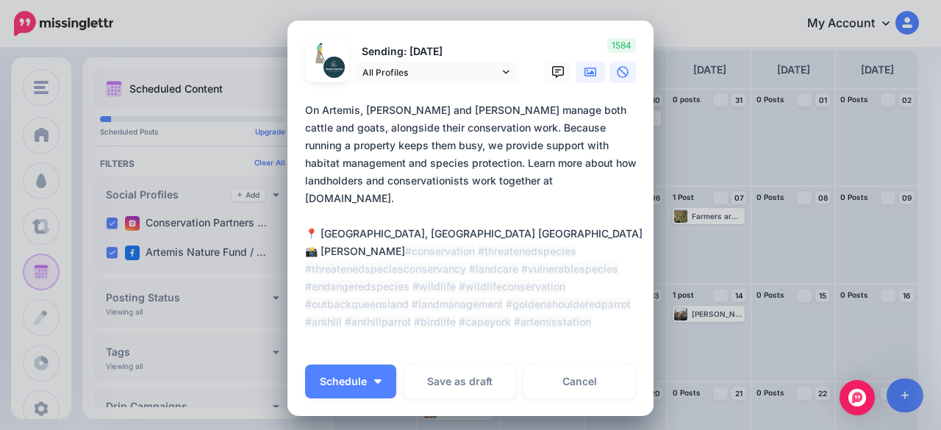
type textarea "**********"
click at [585, 71] on icon at bounding box center [591, 72] width 12 height 12
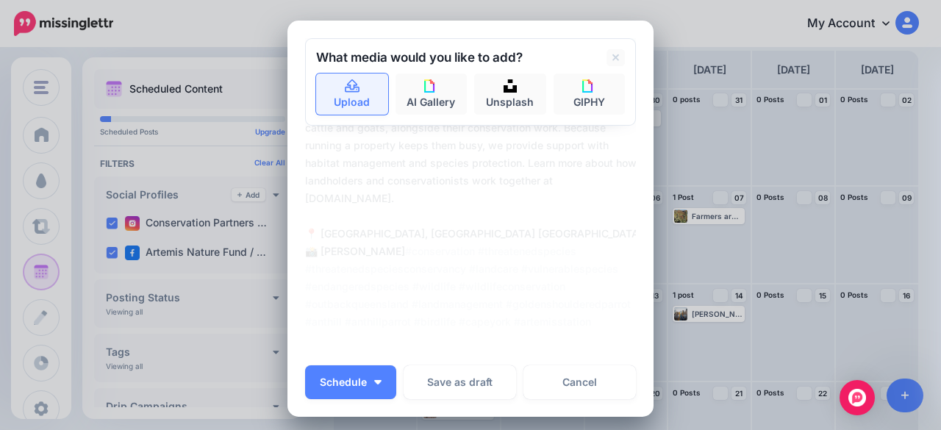
click at [334, 75] on link "Upload" at bounding box center [352, 94] width 72 height 41
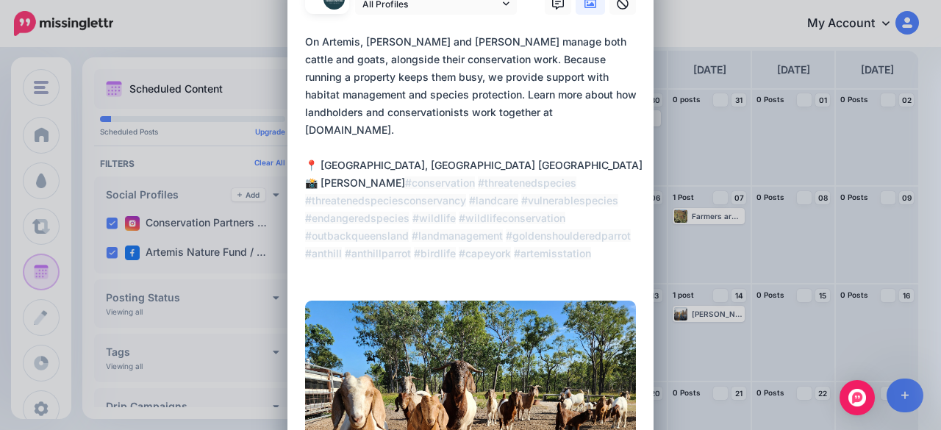
scroll to position [221, 0]
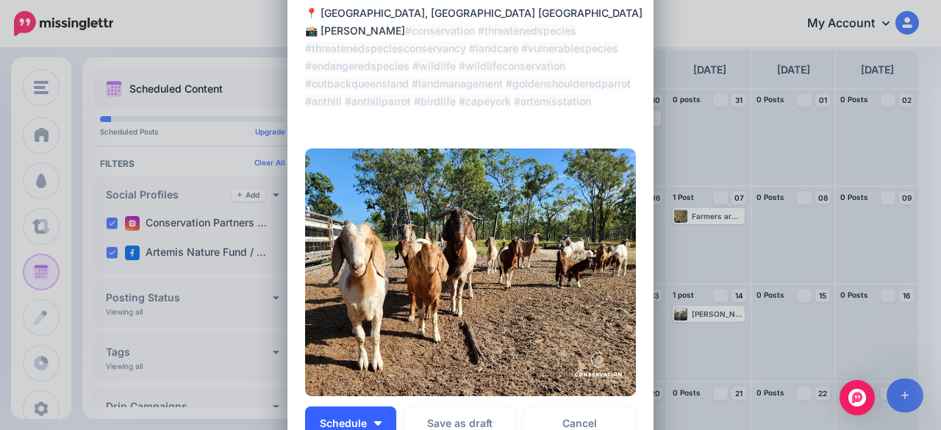
click at [375, 409] on button "Schedule" at bounding box center [350, 424] width 91 height 34
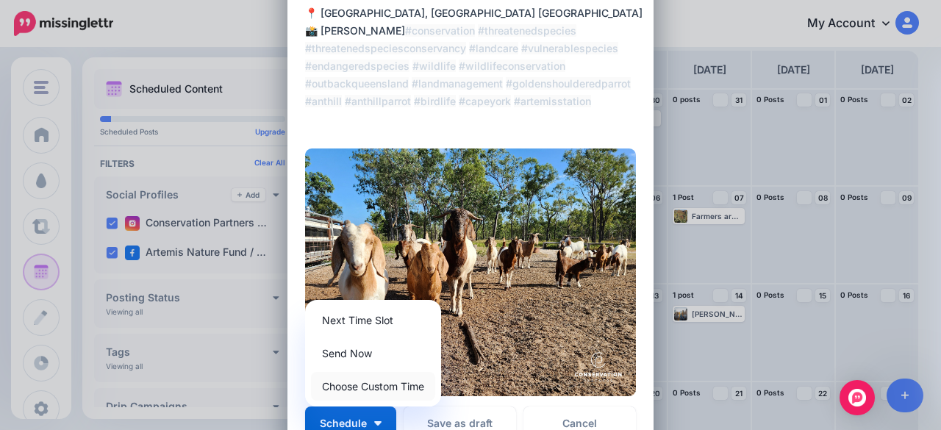
click at [374, 390] on link "Choose Custom Time" at bounding box center [373, 386] width 124 height 29
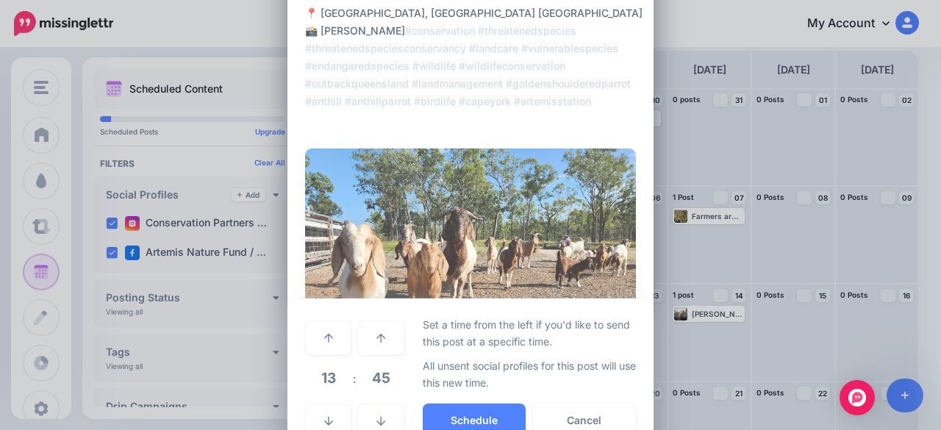
scroll to position [0, 0]
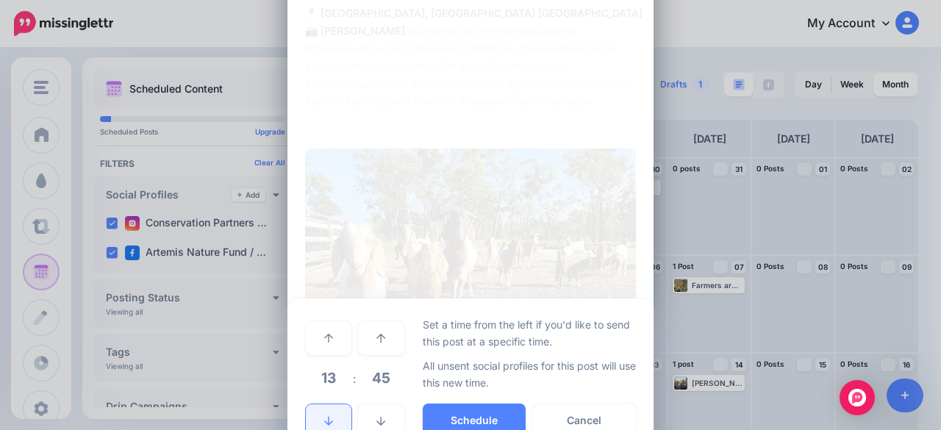
click at [337, 409] on link at bounding box center [329, 421] width 46 height 34
click at [466, 409] on button "Schedule" at bounding box center [474, 421] width 103 height 34
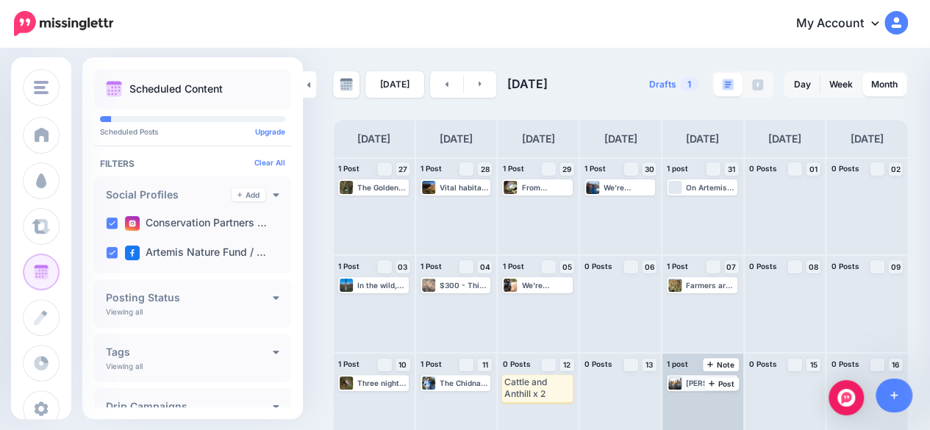
click at [696, 386] on div "[PERSON_NAME] has been collecting records of Golden-shouldered Parrots for over…" at bounding box center [711, 383] width 50 height 9
click at [690, 402] on span "Edit" at bounding box center [690, 400] width 12 height 7
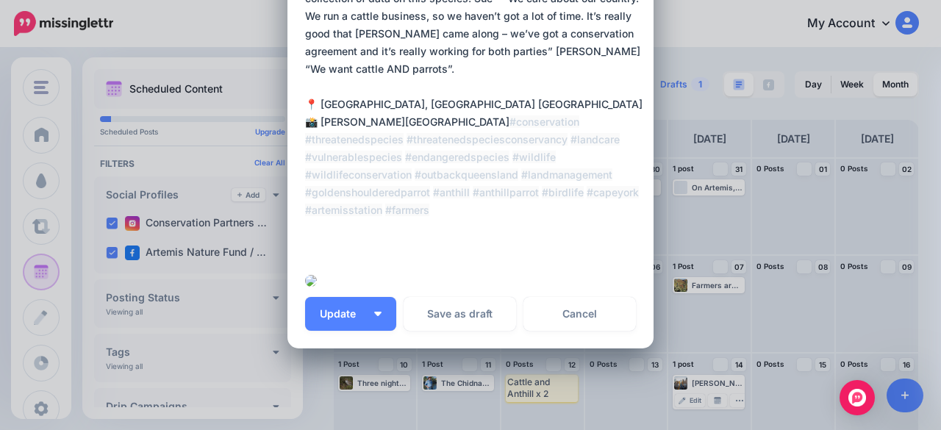
scroll to position [221, 0]
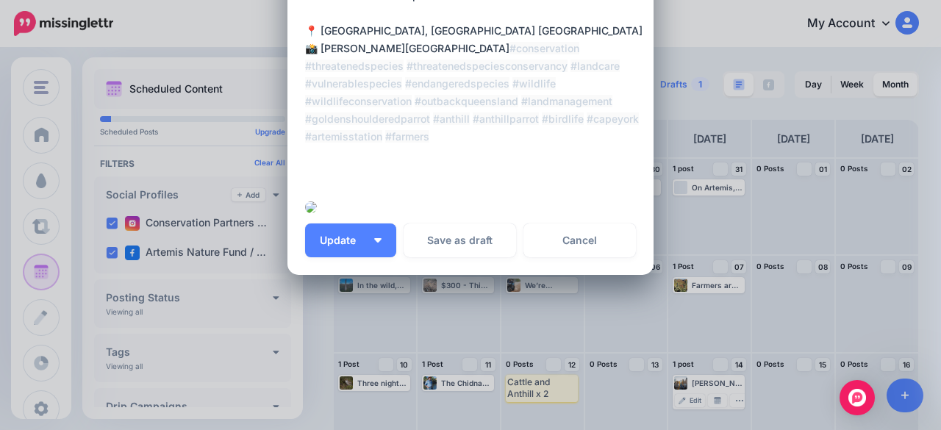
drag, startPoint x: 302, startPoint y: 110, endPoint x: 499, endPoint y: 157, distance: 202.6
click at [499, 157] on textarea "**********" at bounding box center [474, 31] width 338 height 300
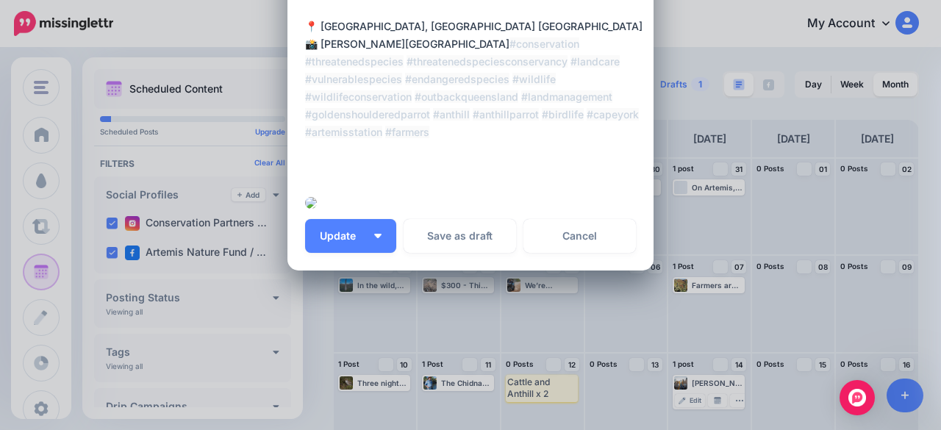
scroll to position [441, 0]
click at [587, 253] on link "Cancel" at bounding box center [579, 236] width 112 height 34
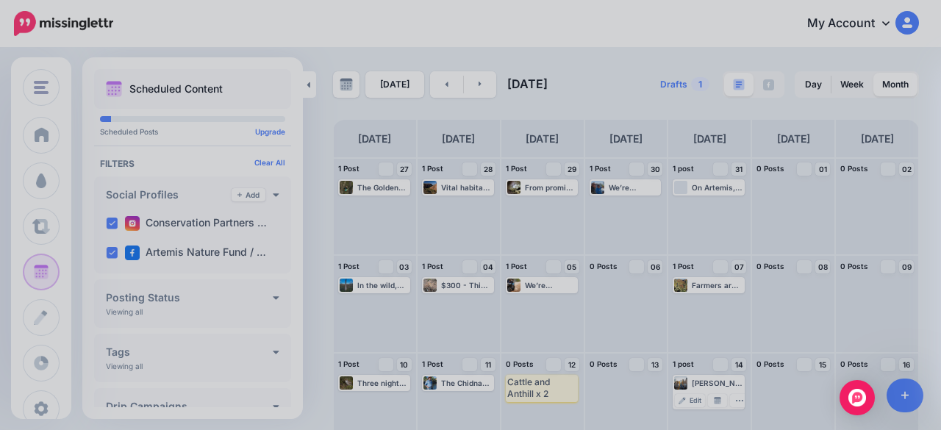
scroll to position [0, 0]
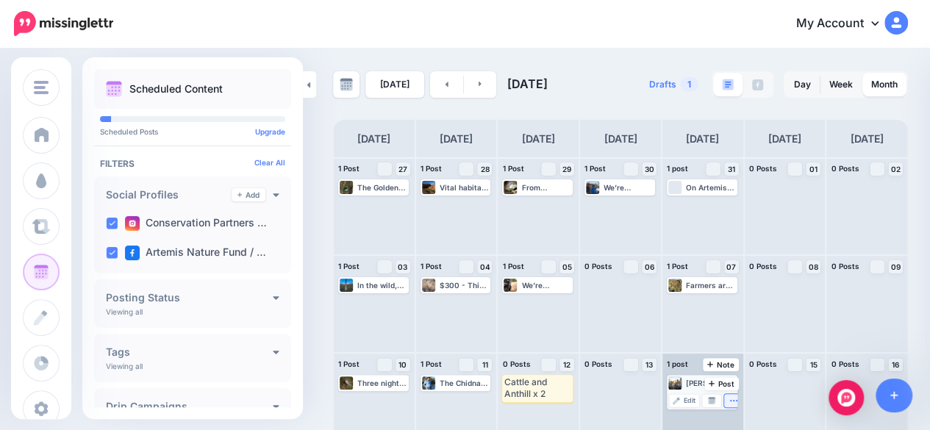
click at [737, 401] on icon "button" at bounding box center [733, 400] width 7 height 1
click at [719, 380] on link "Delete Post" at bounding box center [701, 380] width 76 height 16
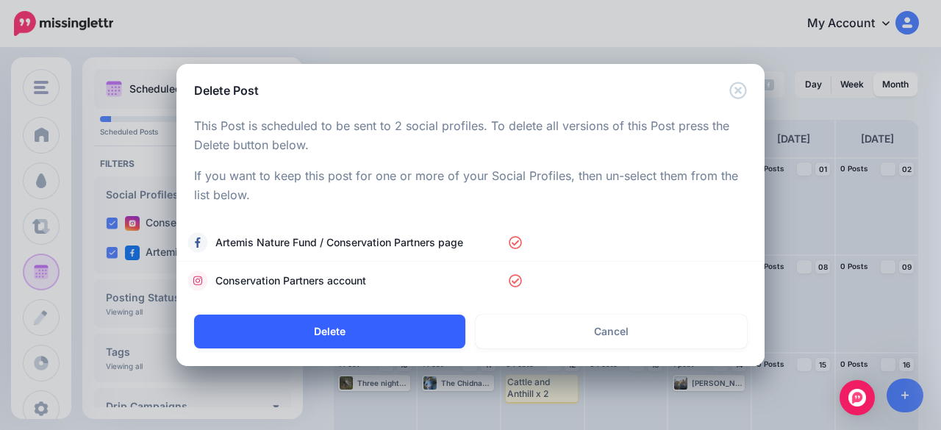
click at [293, 327] on button "Delete" at bounding box center [329, 332] width 271 height 34
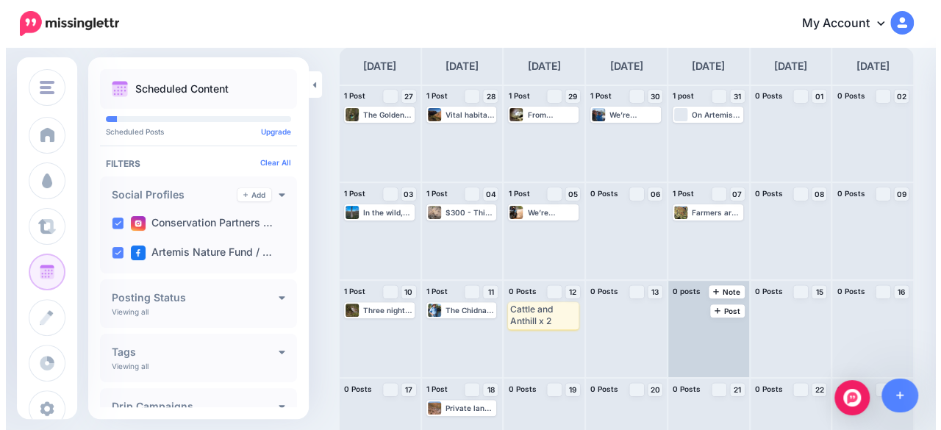
scroll to position [74, 0]
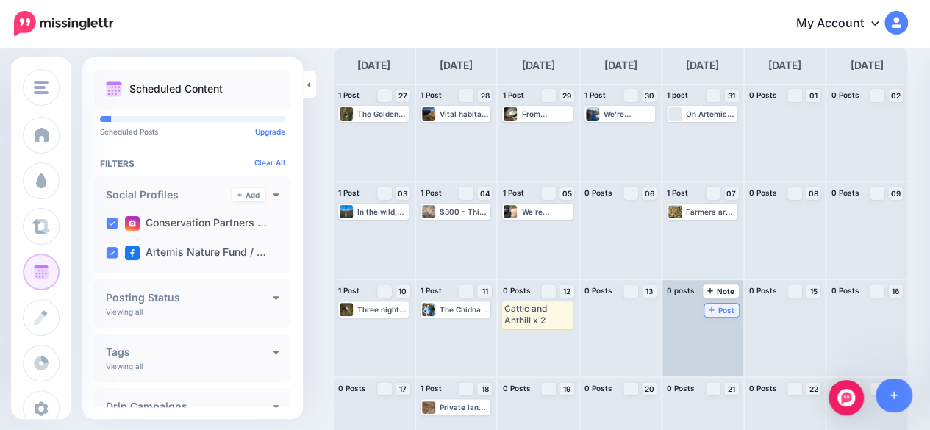
click at [723, 310] on span "Post" at bounding box center [722, 310] width 26 height 7
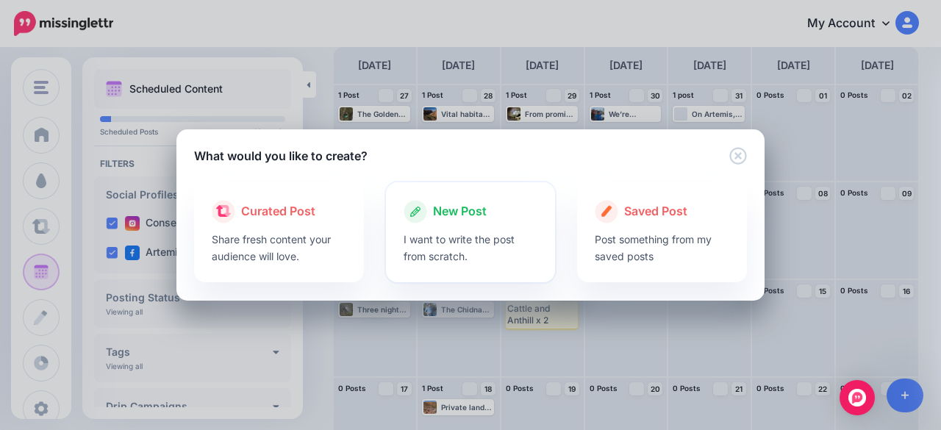
click at [465, 225] on div at bounding box center [471, 227] width 135 height 7
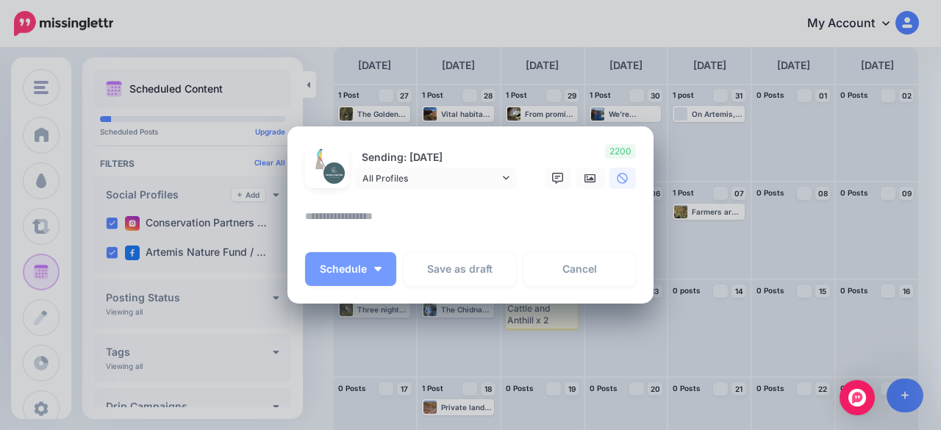
click at [421, 196] on div at bounding box center [470, 198] width 331 height 18
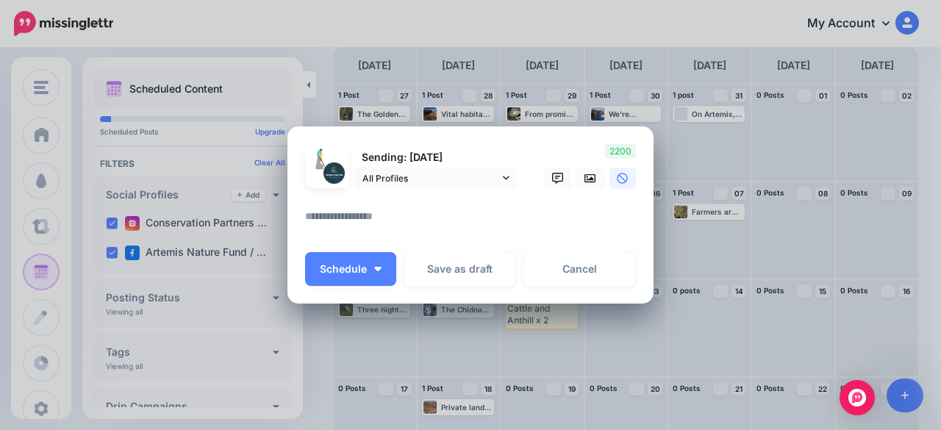
click at [414, 219] on textarea at bounding box center [474, 221] width 338 height 29
paste textarea "**********"
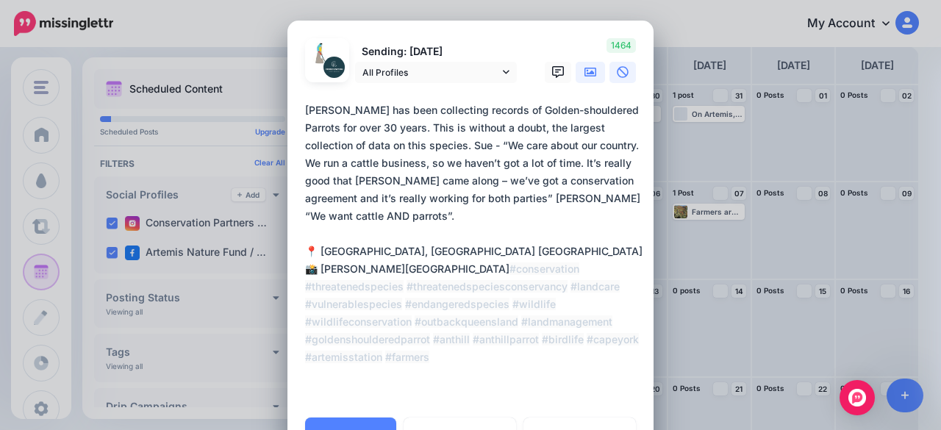
type textarea "**********"
click at [591, 71] on link at bounding box center [590, 72] width 29 height 21
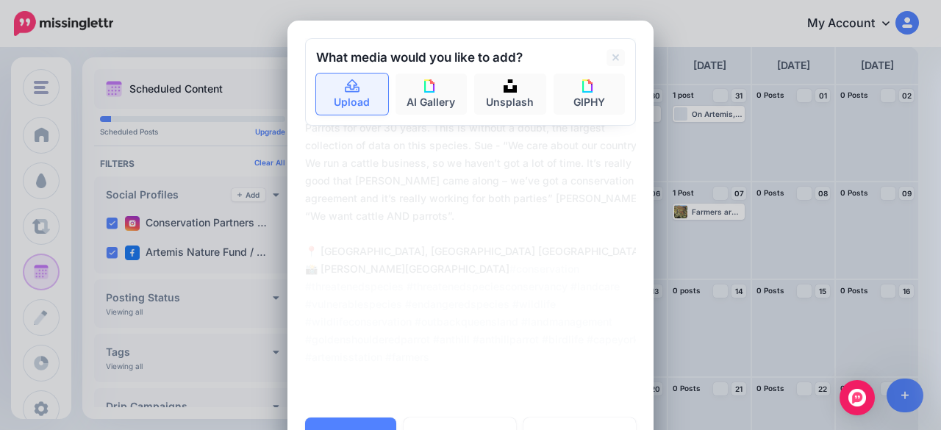
click at [347, 104] on link "Upload" at bounding box center [352, 94] width 72 height 41
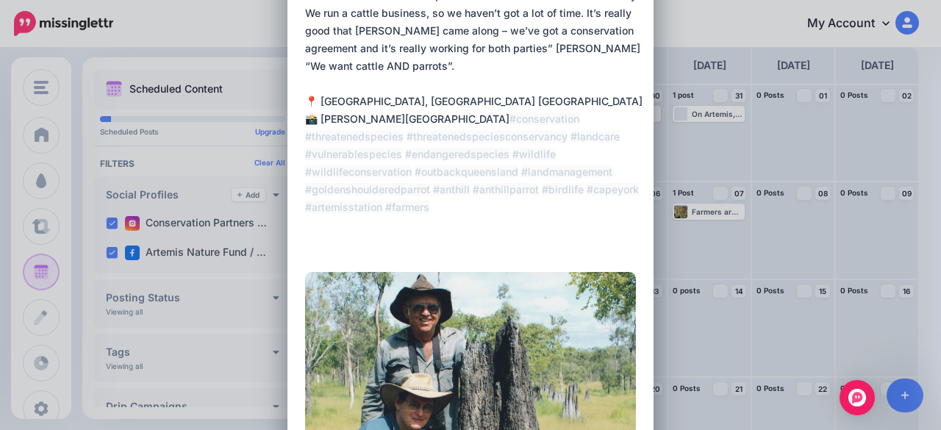
scroll to position [294, 0]
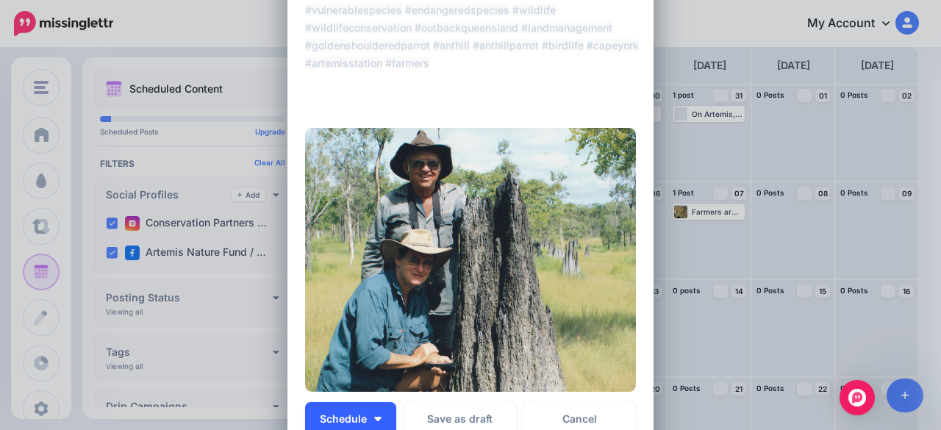
click at [381, 409] on button "Schedule" at bounding box center [350, 419] width 91 height 34
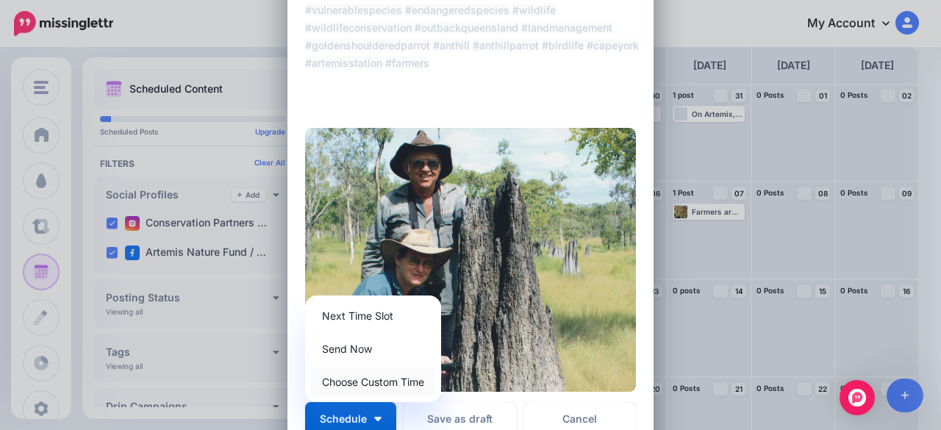
click at [376, 387] on link "Choose Custom Time" at bounding box center [373, 382] width 124 height 29
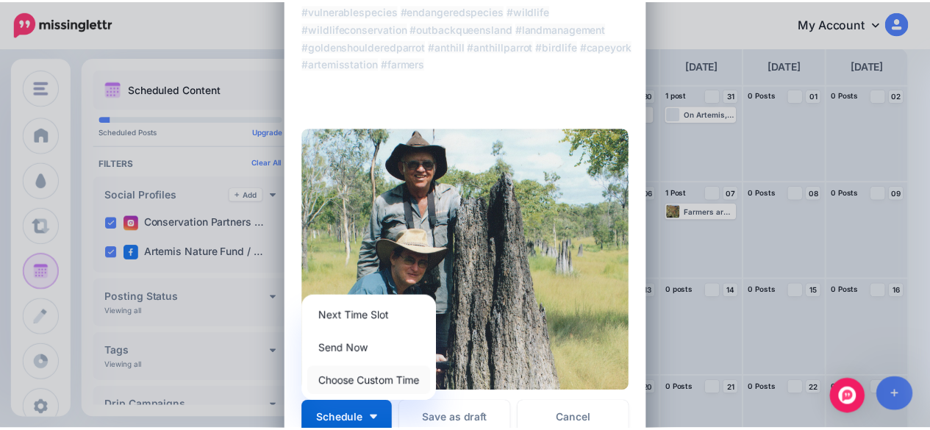
scroll to position [0, 0]
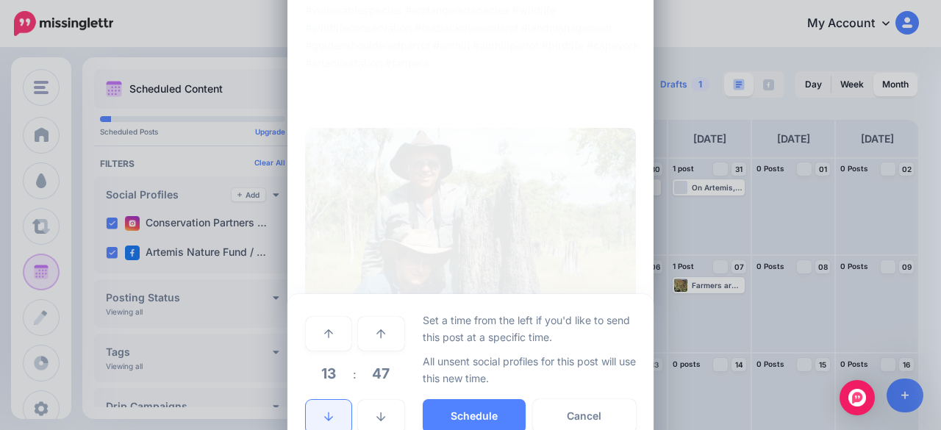
click at [318, 408] on link at bounding box center [329, 417] width 46 height 34
click at [472, 409] on button "Schedule" at bounding box center [474, 416] width 103 height 34
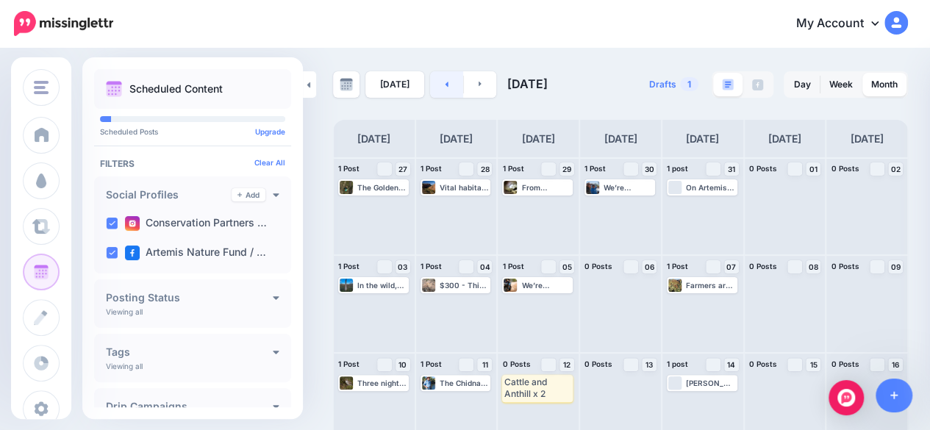
click at [438, 90] on link at bounding box center [446, 84] width 33 height 26
